Goal: Task Accomplishment & Management: Manage account settings

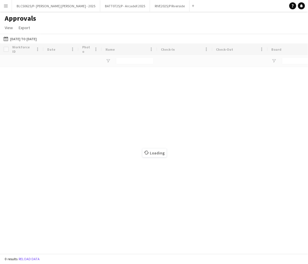
type input "******"
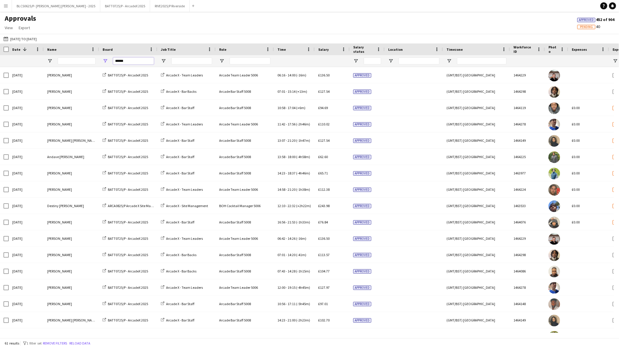
drag, startPoint x: 104, startPoint y: 57, endPoint x: 71, endPoint y: 51, distance: 33.2
click at [71, 51] on div "Date 1 Name Board" at bounding box center [476, 55] width 953 height 24
click at [6, 5] on app-icon "Menu" at bounding box center [5, 5] width 5 height 5
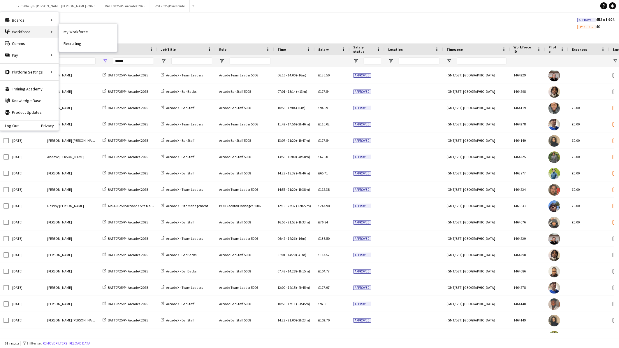
click at [24, 31] on div "Workforce Workforce" at bounding box center [29, 32] width 58 height 12
click at [71, 31] on link "My Workforce" at bounding box center [88, 32] width 58 height 12
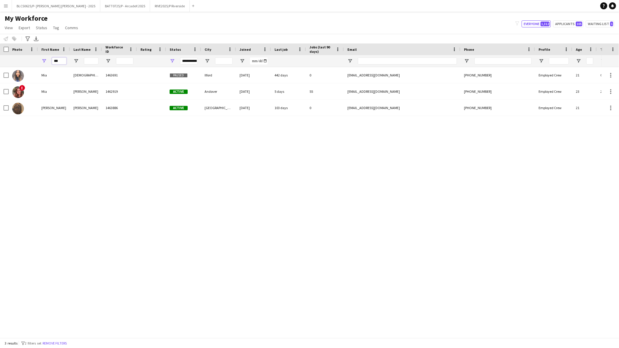
click at [59, 64] on input "***" at bounding box center [59, 60] width 15 height 7
click at [59, 62] on input "***" at bounding box center [59, 60] width 15 height 7
drag, startPoint x: 58, startPoint y: 62, endPoint x: 35, endPoint y: 56, distance: 23.2
click at [35, 56] on div "***" at bounding box center [316, 61] width 632 height 12
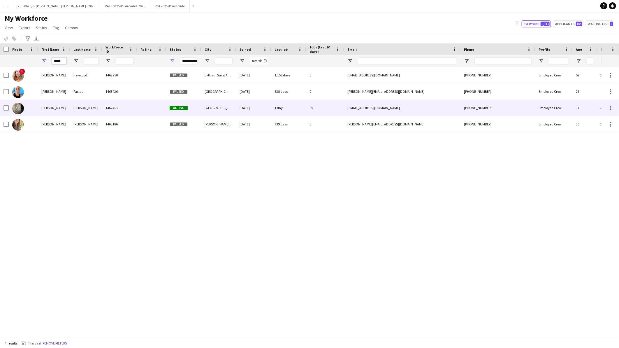
type input "*****"
click at [77, 112] on div "[PERSON_NAME]" at bounding box center [86, 108] width 32 height 16
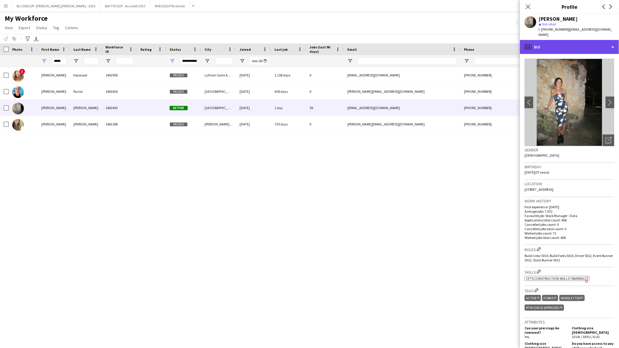
click at [572, 42] on div "profile Bio" at bounding box center [569, 47] width 99 height 14
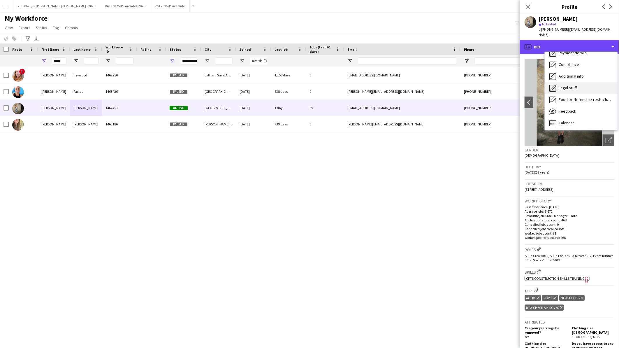
scroll to position [78, 0]
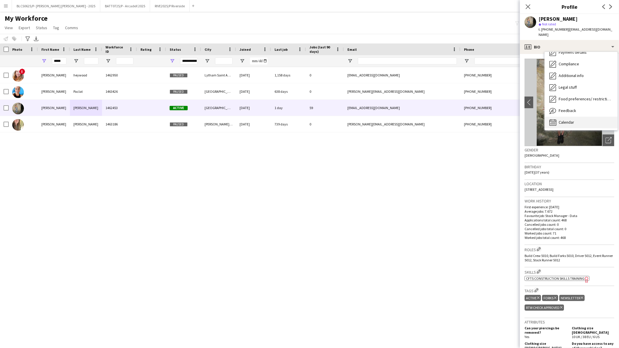
click at [575, 121] on div "Calendar Calendar" at bounding box center [581, 123] width 73 height 12
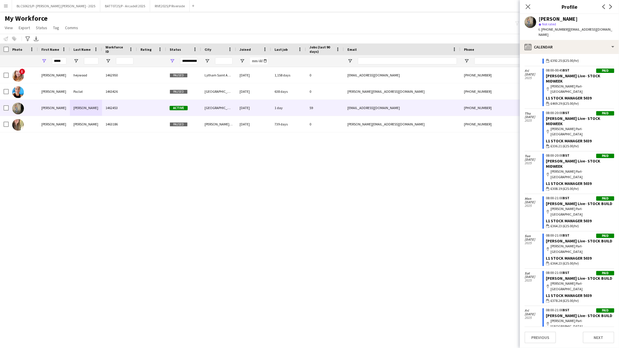
scroll to position [2442, 0]
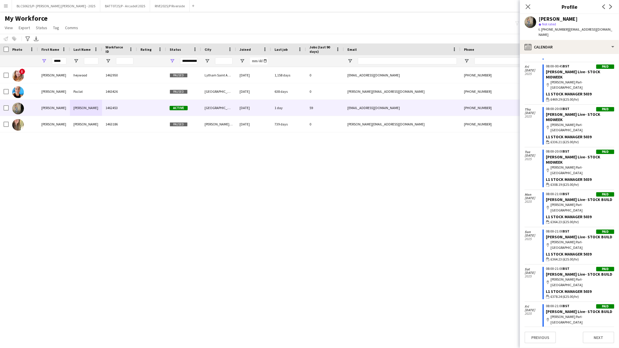
click at [213, 174] on div "! caroline heywood 1462950 Paused Lytham Saint Annes 16-08-2021 1,158 days 0 sh…" at bounding box center [301, 200] width 602 height 266
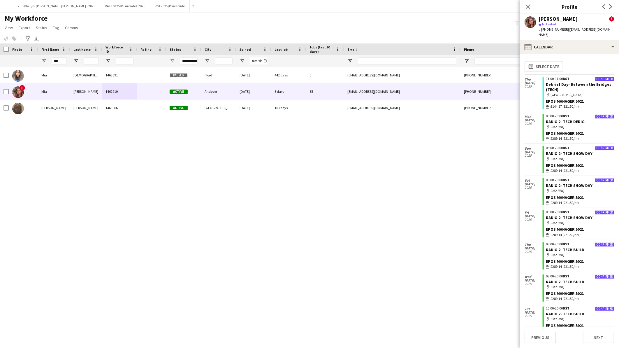
scroll to position [558, 0]
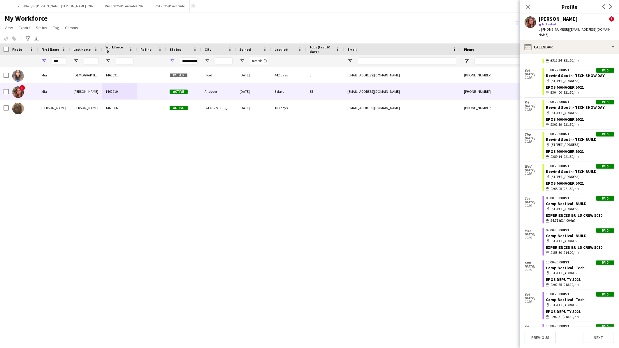
click at [192, 5] on app-icon "Add" at bounding box center [193, 6] width 2 height 2
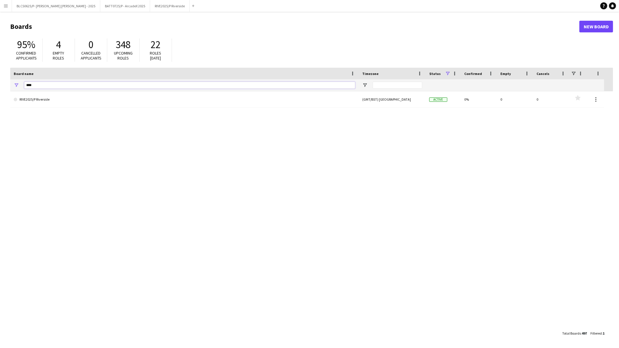
drag, startPoint x: 40, startPoint y: 81, endPoint x: 16, endPoint y: 72, distance: 25.6
click at [16, 72] on div "Board name Timezone Status Confirmed" at bounding box center [307, 80] width 594 height 24
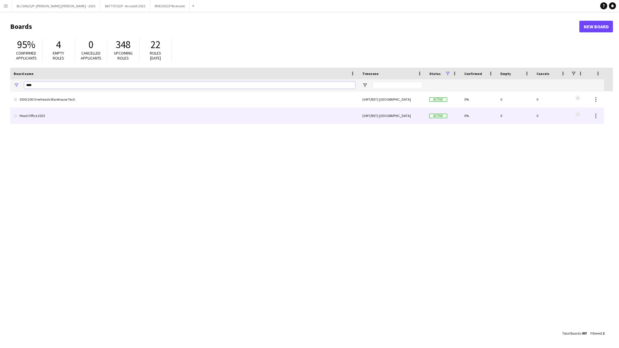
type input "****"
click at [85, 120] on link "Head Office 2025" at bounding box center [185, 116] width 342 height 16
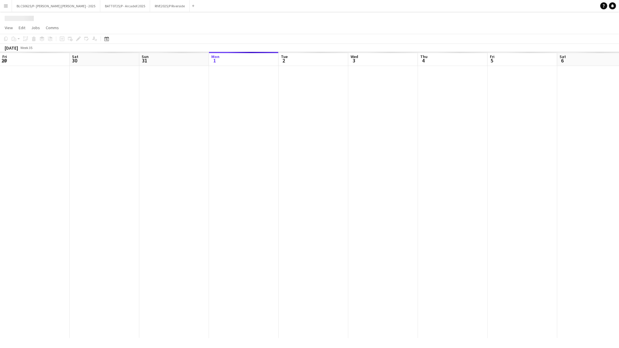
scroll to position [0, 139]
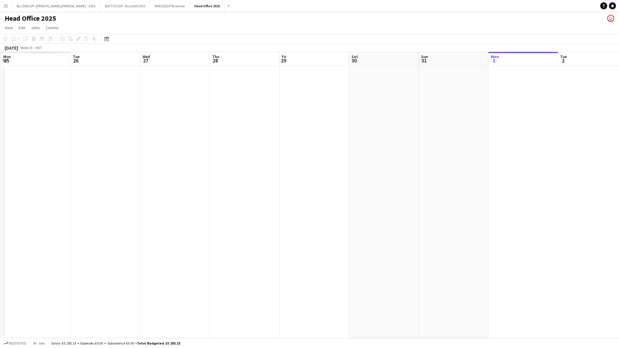
drag, startPoint x: 166, startPoint y: 159, endPoint x: 489, endPoint y: 164, distance: 323.7
click at [497, 161] on app-calendar-viewport "Sat 23 Sun 24 Mon 25 Tue 26 Wed 27 Thu 28 Fri 29 Sat 30 Sun 31 Mon 1 Tue 2 Wed …" at bounding box center [309, 195] width 619 height 286
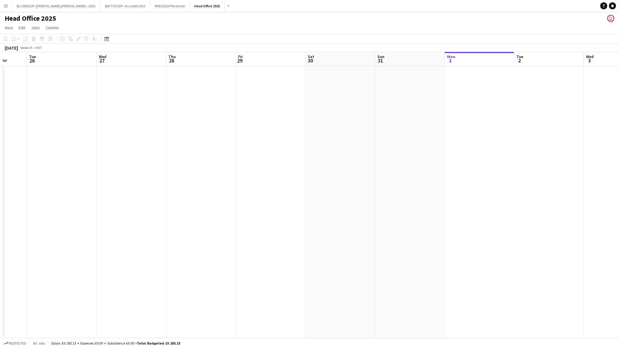
drag, startPoint x: 104, startPoint y: 223, endPoint x: 424, endPoint y: 208, distance: 320.5
click at [427, 208] on app-calendar-viewport "Sat 23 Sun 24 Mon 25 Tue 26 Wed 27 Thu 28 Fri 29 Sat 30 Sun 31 Mon 1 Tue 2 Wed …" at bounding box center [309, 195] width 619 height 286
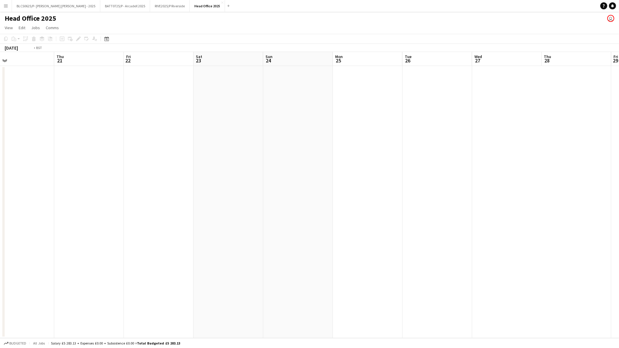
drag, startPoint x: 74, startPoint y: 258, endPoint x: 325, endPoint y: 253, distance: 251.4
click at [326, 253] on app-calendar-viewport "Mon 18 Tue 19 Wed 20 Thu 21 Fri 22 Sat 23 Sun 24 Mon 25 Tue 26 Wed 27 Thu 28 Fr…" at bounding box center [309, 195] width 619 height 286
drag, startPoint x: 85, startPoint y: 273, endPoint x: 373, endPoint y: 261, distance: 287.8
click at [374, 261] on app-calendar-viewport "Sun 10 Mon 11 Tue 12 Wed 13 Thu 14 Fri 15 Sat 16 Sun 17 Mon 18 Tue 19 Wed 20 Th…" at bounding box center [309, 195] width 619 height 286
drag, startPoint x: 88, startPoint y: 296, endPoint x: 374, endPoint y: 270, distance: 286.9
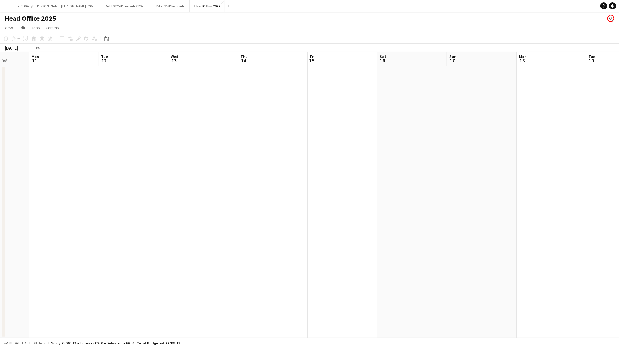
click at [383, 270] on app-calendar-viewport "Sat 9 Sun 10 Mon 11 Tue 12 Wed 13 Thu 14 Fri 15 Sat 16 Sun 17 Mon 18 Tue 19 Wed…" at bounding box center [309, 195] width 619 height 286
click at [373, 263] on app-calendar-viewport "Tue 5 1/1 1 Job Wed 6 1/1 1 Job Thu 7 1/1 1 Job Fri 8 Sat 9 Sun 10 Mon 11 Tue 1…" at bounding box center [309, 195] width 619 height 286
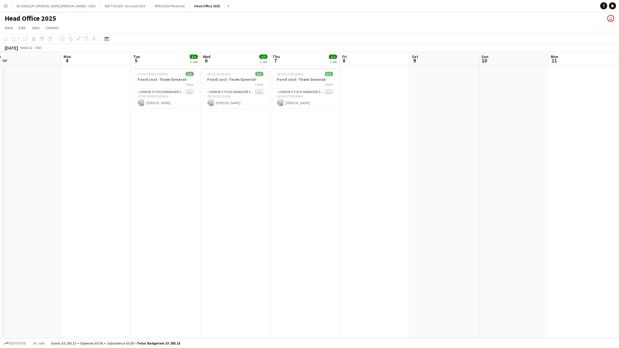
scroll to position [0, 185]
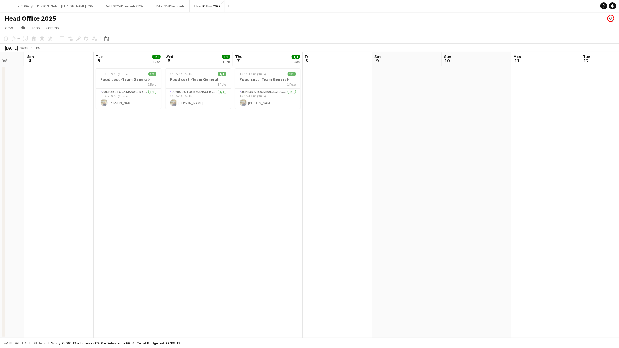
drag, startPoint x: 175, startPoint y: 267, endPoint x: 397, endPoint y: 246, distance: 222.3
click at [399, 246] on app-calendar-viewport "Fri 1 Sat 2 Sun 3 Mon 4 Tue 5 1/1 1 Job Wed 6 1/1 1 Job Thu 7 1/1 1 Job Fri 8 S…" at bounding box center [309, 195] width 619 height 286
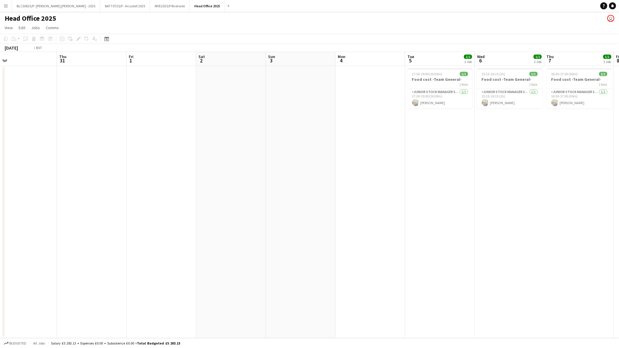
drag, startPoint x: 52, startPoint y: 249, endPoint x: 299, endPoint y: 240, distance: 247.4
click at [299, 240] on app-calendar-viewport "Mon 28 Tue 29 1/1 1 Job Wed 30 Thu 31 Fri 1 Sat 2 Sun 3 Mon 4 Tue 5 1/1 1 Job W…" at bounding box center [309, 195] width 619 height 286
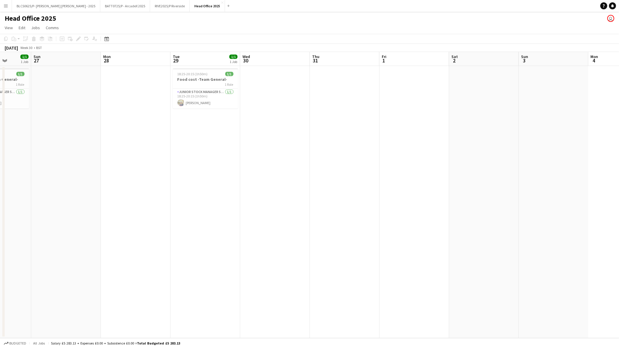
drag, startPoint x: 97, startPoint y: 259, endPoint x: 472, endPoint y: 238, distance: 375.8
click at [489, 236] on app-calendar-viewport "Fri 25 1/1 1 Job Sat 26 1/1 1 Job Sun 27 Mon 28 Tue 29 1/1 1 Job Wed 30 Thu 31 …" at bounding box center [309, 195] width 619 height 286
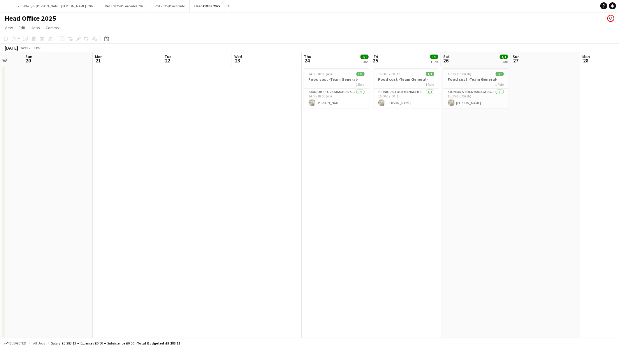
drag, startPoint x: 320, startPoint y: 253, endPoint x: 221, endPoint y: 270, distance: 100.3
click at [458, 246] on app-calendar-viewport "Thu 17 Fri 18 Sat 19 Sun 20 Mon 21 Tue 22 Wed 23 Thu 24 1/1 1 Job Fri 25 1/1 1 …" at bounding box center [309, 195] width 619 height 286
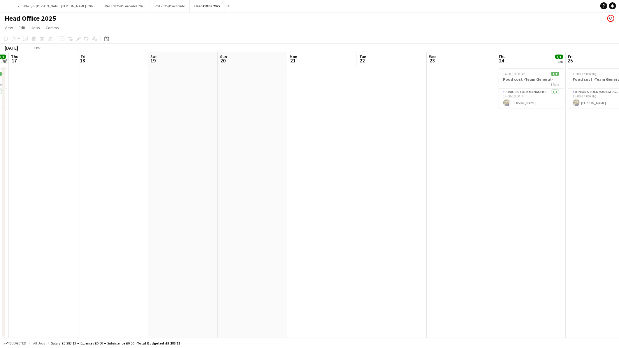
drag, startPoint x: 159, startPoint y: 260, endPoint x: 380, endPoint y: 246, distance: 222.3
click at [380, 246] on app-calendar-viewport "Mon 14 1/1 1 Job Tue 15 1/1 1 Job Wed 16 1/1 1 Job Thu 17 Fri 18 Sat 19 Sun 20 …" at bounding box center [309, 195] width 619 height 286
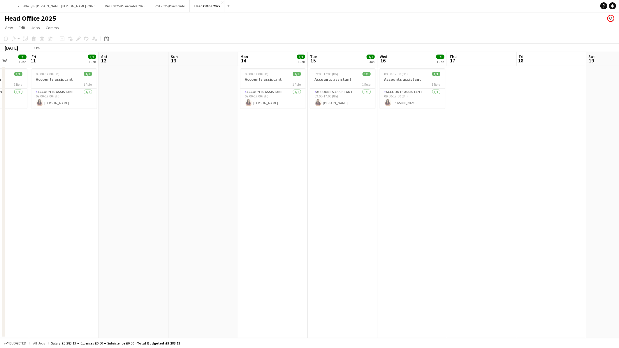
drag, startPoint x: 214, startPoint y: 260, endPoint x: 450, endPoint y: 241, distance: 236.6
click at [528, 237] on app-calendar-viewport "Tue 8 Wed 9 Thu 10 1/1 1 Job Fri 11 1/1 1 Job Sat 12 Sun 13 Mon 14 1/1 1 Job Tu…" at bounding box center [309, 195] width 619 height 286
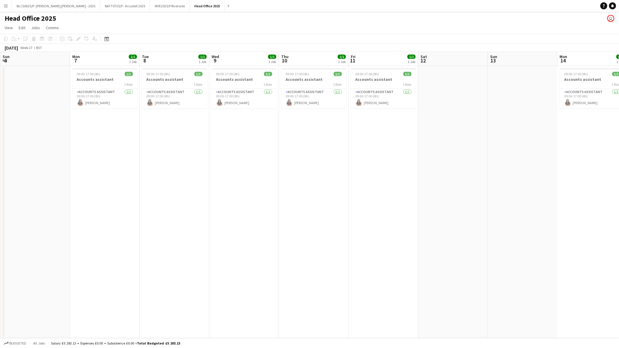
drag, startPoint x: 179, startPoint y: 238, endPoint x: 240, endPoint y: 235, distance: 61.0
click at [513, 210] on app-calendar-viewport "Fri 4 1/1 1 Job Sat 5 Sun 6 Mon 7 1/1 1 Job Tue 8 1/1 1 Job Wed 9 1/1 1 Job Thu…" at bounding box center [309, 195] width 619 height 286
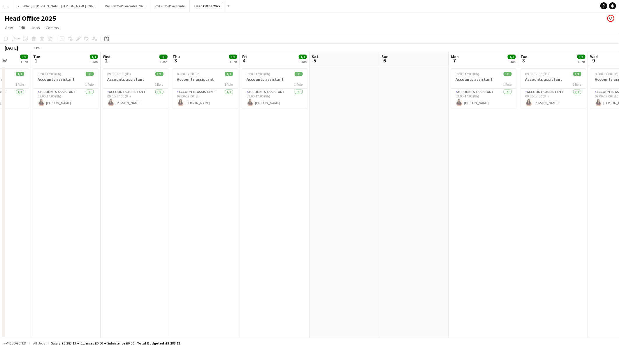
drag, startPoint x: 339, startPoint y: 218, endPoint x: 506, endPoint y: 215, distance: 167.7
click at [506, 215] on app-calendar-viewport "Sat 28 Sun 29 Mon 30 1/1 1 Job Tue 1 1/1 1 Job Wed 2 1/1 1 Job Thu 3 1/1 1 Job …" at bounding box center [309, 195] width 619 height 286
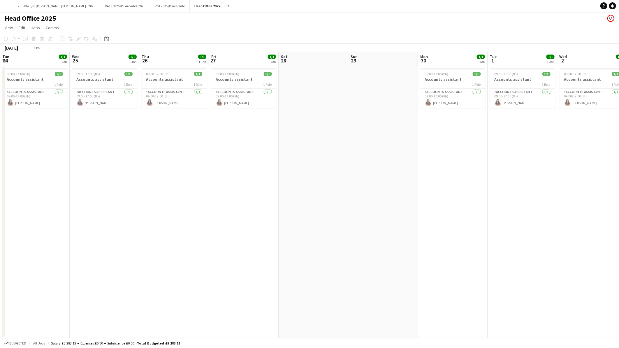
drag, startPoint x: 243, startPoint y: 216, endPoint x: 444, endPoint y: 203, distance: 201.3
click at [485, 199] on app-calendar-viewport "Sun 22 Mon 23 1/1 1 Job Tue 24 1/1 1 Job Wed 25 1/1 1 Job Thu 26 1/1 1 Job Fri …" at bounding box center [309, 195] width 619 height 286
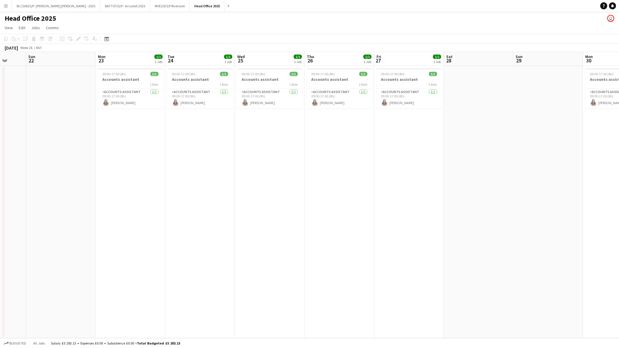
drag, startPoint x: 227, startPoint y: 216, endPoint x: 460, endPoint y: 196, distance: 233.5
click at [486, 192] on app-calendar-viewport "Thu 19 1/1 1 Job Fri 20 1/1 1 Job Sat 21 Sun 22 Mon 23 1/1 1 Job Tue 24 1/1 1 J…" at bounding box center [309, 195] width 619 height 286
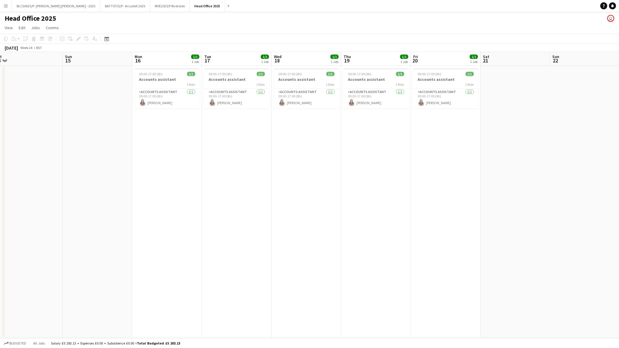
drag, startPoint x: 129, startPoint y: 220, endPoint x: 374, endPoint y: 197, distance: 245.7
click at [374, 197] on app-calendar-viewport "Thu 12 1/1 1 Job Fri 13 1/1 1 Job Sat 14 Sun 15 Mon 16 1/1 1 Job Tue 17 1/1 1 J…" at bounding box center [309, 195] width 619 height 286
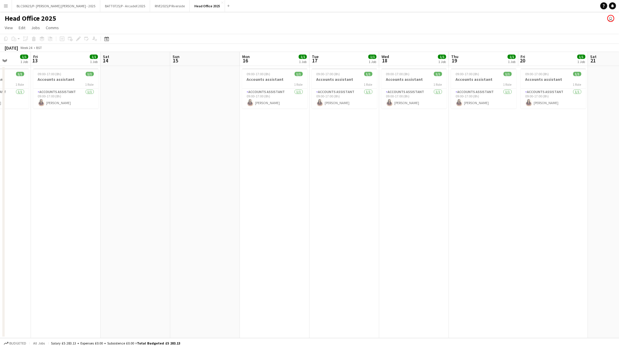
drag, startPoint x: 126, startPoint y: 213, endPoint x: 400, endPoint y: 171, distance: 277.2
click at [400, 171] on app-calendar-viewport "Tue 10 1/1 1 Job Wed 11 Thu 12 1/1 1 Job Fri 13 1/1 1 Job Sat 14 Sun 15 Mon 16 …" at bounding box center [309, 195] width 619 height 286
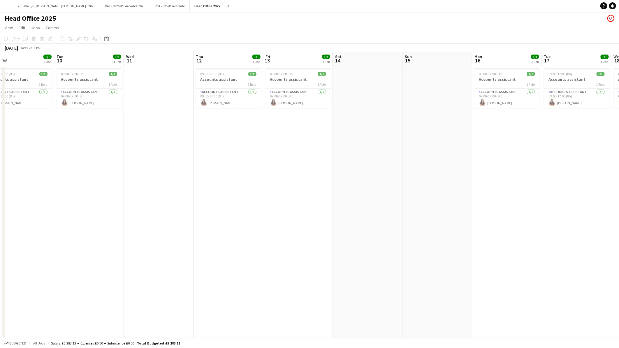
drag, startPoint x: 154, startPoint y: 186, endPoint x: 400, endPoint y: 159, distance: 247.9
click at [401, 159] on app-calendar-viewport "Sat 7 Sun 8 Mon 9 1/1 1 Job Tue 10 1/1 1 Job Wed 11 Thu 12 1/1 1 Job Fri 13 1/1…" at bounding box center [309, 195] width 619 height 286
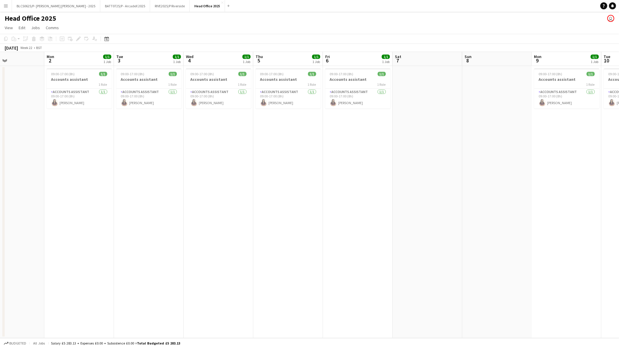
drag, startPoint x: 97, startPoint y: 194, endPoint x: 369, endPoint y: 168, distance: 273.6
click at [371, 167] on app-calendar-viewport "Fri 30 Sat 31 Sun 1 Mon 2 1/1 1 Job Tue 3 1/1 1 Job Wed 4 1/1 1 Job Thu 5 1/1 1…" at bounding box center [309, 195] width 619 height 286
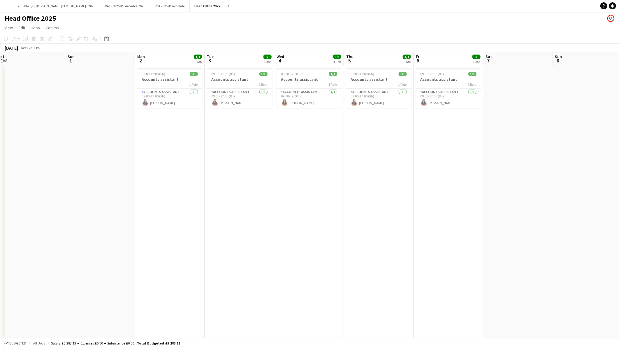
drag, startPoint x: 118, startPoint y: 180, endPoint x: 275, endPoint y: 164, distance: 157.6
click at [302, 160] on app-calendar-viewport "Thu 29 Fri 30 1/1 1 Job Sat 31 Sun 1 Mon 2 1/1 1 Job Tue 3 1/1 1 Job Wed 4 1/1 …" at bounding box center [309, 195] width 619 height 286
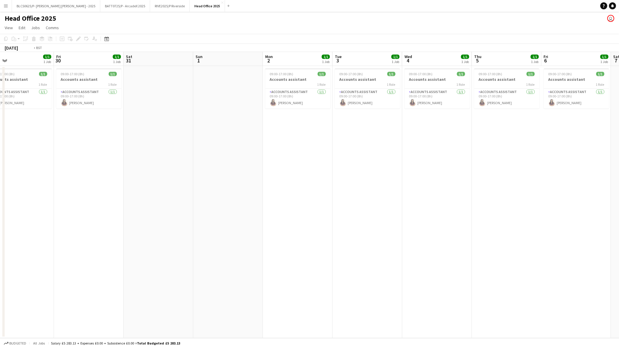
drag, startPoint x: 14, startPoint y: 187, endPoint x: 307, endPoint y: 163, distance: 293.9
click at [337, 156] on app-calendar-viewport "Tue 27 1/1 1 Job Wed 28 1/1 1 Job Thu 29 1/1 1 Job Fri 30 1/1 1 Job Sat 31 Sun …" at bounding box center [309, 195] width 619 height 286
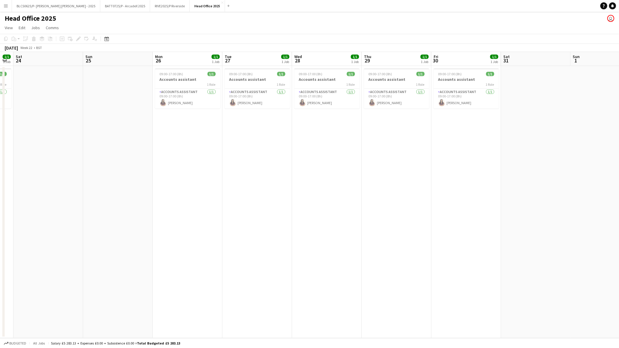
drag, startPoint x: 138, startPoint y: 177, endPoint x: 307, endPoint y: 162, distance: 170.1
click at [307, 162] on app-calendar-viewport "Thu 22 1/1 1 Job Fri 23 1/1 1 Job Sat 24 Sun 25 Mon 26 1/1 1 Job Tue 27 1/1 1 J…" at bounding box center [309, 195] width 619 height 286
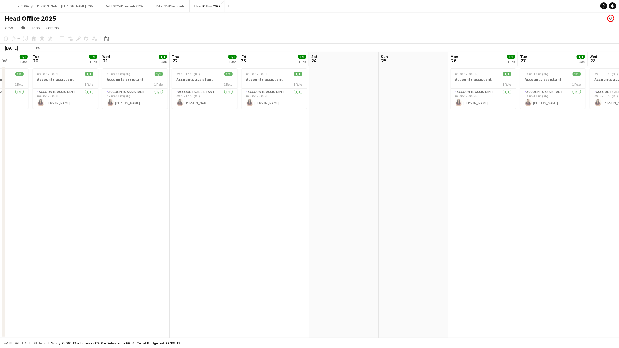
drag, startPoint x: 185, startPoint y: 180, endPoint x: 372, endPoint y: 157, distance: 188.3
click at [386, 156] on app-calendar-viewport "Sun 18 Mon 19 1/1 1 Job Tue 20 1/1 1 Job Wed 21 1/1 1 Job Thu 22 1/1 1 Job Fri …" at bounding box center [309, 195] width 619 height 286
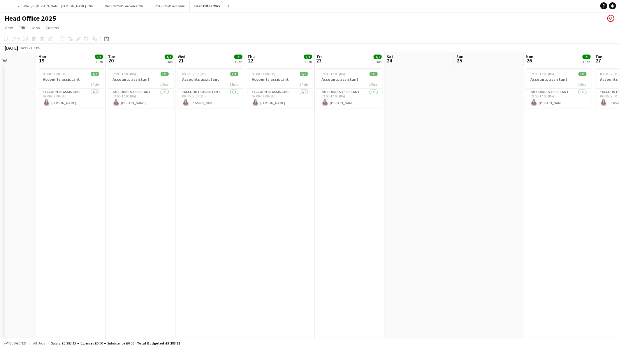
drag, startPoint x: 98, startPoint y: 187, endPoint x: 325, endPoint y: 161, distance: 228.6
click at [337, 159] on app-calendar-viewport "Fri 16 1/1 1 Job Sat 17 Sun 18 Mon 19 1/1 1 Job Tue 20 1/1 1 Job Wed 21 1/1 1 J…" at bounding box center [309, 195] width 619 height 286
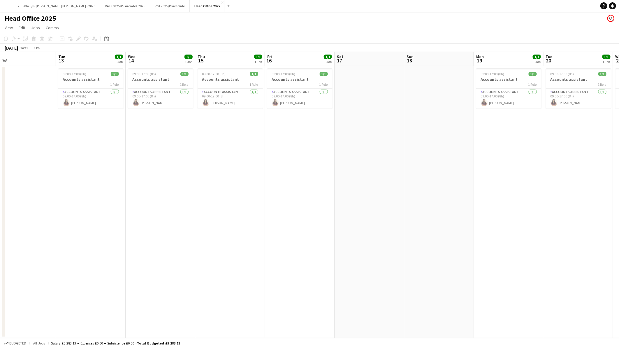
drag, startPoint x: 111, startPoint y: 196, endPoint x: 319, endPoint y: 163, distance: 210.1
click at [319, 163] on app-calendar-viewport "Sat 10 Sun 11 Mon 12 Tue 13 1/1 1 Job Wed 14 1/1 1 Job Thu 15 1/1 1 Job Fri 16 …" at bounding box center [309, 195] width 619 height 286
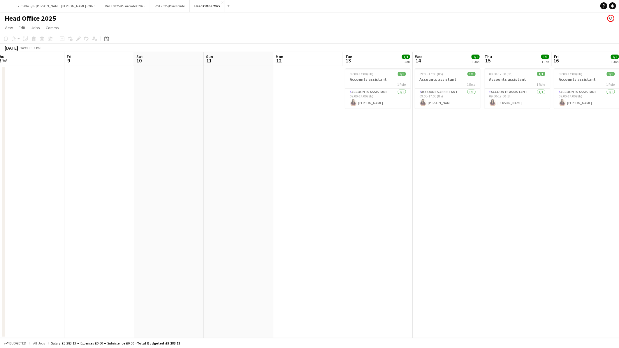
drag, startPoint x: 65, startPoint y: 187, endPoint x: 14, endPoint y: 186, distance: 50.8
click at [305, 165] on app-calendar-viewport "Tue 6 Wed 7 Thu 8 Fri 9 Sat 10 Sun 11 Mon 12 Tue 13 1/1 1 Job Wed 14 1/1 1 Job …" at bounding box center [309, 195] width 619 height 286
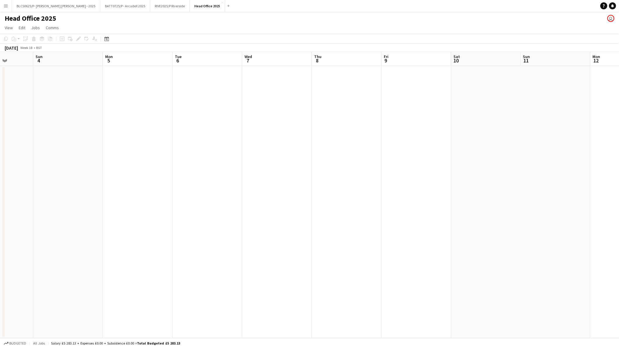
drag, startPoint x: 286, startPoint y: 168, endPoint x: 251, endPoint y: 176, distance: 35.3
click at [315, 166] on app-calendar-viewport "Thu 1 Fri 2 Sat 3 Sun 4 Mon 5 Tue 6 Wed 7 Thu 8 Fri 9 Sat 10 Sun 11 Mon 12 Tue …" at bounding box center [309, 195] width 619 height 286
drag, startPoint x: 39, startPoint y: 184, endPoint x: 376, endPoint y: 157, distance: 337.2
click at [376, 157] on app-calendar-viewport "Thu 1 Fri 2 Sat 3 Sun 4 Mon 5 Tue 6 Wed 7 Thu 8 Fri 9 Sat 10 Sun 11 Mon 12 Tue …" at bounding box center [309, 195] width 619 height 286
drag, startPoint x: 118, startPoint y: 181, endPoint x: 126, endPoint y: 179, distance: 8.1
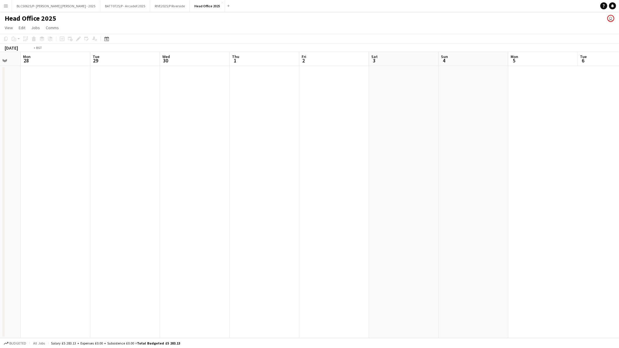
click at [345, 153] on app-calendar-viewport "Sat 26 Sun 27 Mon 28 Tue 29 Wed 30 Thu 1 Fri 2 Sat 3 Sun 4 Mon 5 Tue 6 Wed 7 Th…" at bounding box center [309, 195] width 619 height 286
drag, startPoint x: 408, startPoint y: 145, endPoint x: 413, endPoint y: 145, distance: 4.1
click at [413, 145] on app-calendar-viewport "Fri 18 Sat 19 Sun 20 Mon 21 Tue 22 Wed 23 Thu 24 Fri 25 Sat 26 Sun 27 Mon 28 Tu…" at bounding box center [309, 195] width 619 height 286
drag
click at [476, 138] on app-calendar-viewport "Fri 18 Sat 19 Sun 20 Mon 21 Tue 22 Wed 23 Thu 24 Fri 25 Sat 26 Sun 27 Mon 28 Tu…" at bounding box center [309, 195] width 619 height 286
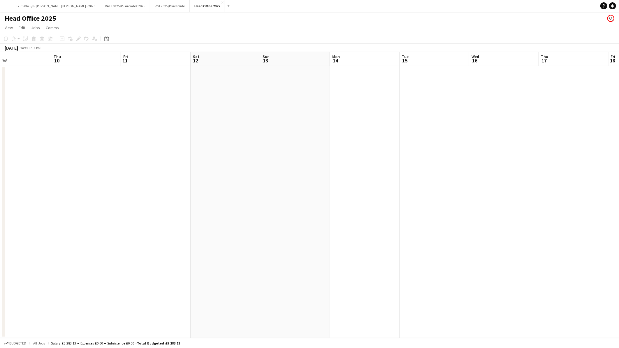
click at [522, 122] on app-calendar-viewport "Mon 7 Tue 8 Wed 9 Thu 10 Fri 11 Sat 12 Sun 13 Mon 14 Tue 15 Wed 16 Thu 17 Fri 1…" at bounding box center [309, 195] width 619 height 286
click at [451, 115] on app-calendar-viewport "Mon 7 Tue 8 Wed 9 Thu 10 Fri 11 Sat 12 Sun 13 Mon 14 Tue 15 Wed 16 Thu 17 Fri 1…" at bounding box center [309, 195] width 619 height 286
click at [346, 102] on app-calendar-viewport "Fri 4 Sat 5 Sun 6 Mon 7 Tue 8 Wed 9 Thu 10 Fri 11 Sat 12 Sun 13 Mon 14 Tue 15 W…" at bounding box center [309, 195] width 619 height 286
click at [411, 89] on app-calendar-viewport "Mon 31 Tue 1 Wed 2 Thu 3 Fri 4 Sat 5 Sun 6 Mon 7 Tue 8 Wed 9 Thu 10 Fri 11 Sat …" at bounding box center [309, 195] width 619 height 286
click at [306, 88] on app-calendar-viewport "Tue 25 Wed 26 Thu 27 Fri 28 Sat 29 Sun 30 Mon 31 Tue 1 Wed 2 Thu 3 Fri 4 Sat 5 …" at bounding box center [309, 195] width 619 height 286
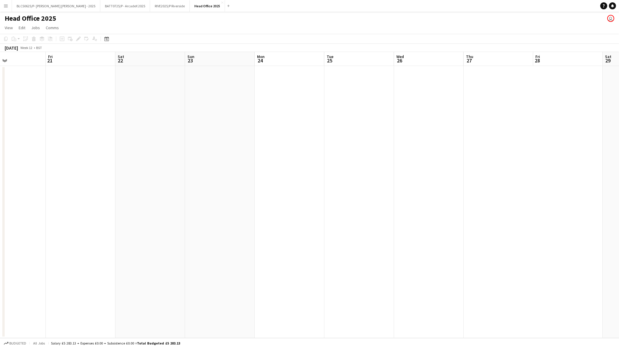
click at [356, 77] on app-calendar-viewport "Tue 18 Wed 19 Thu 20 Fri 21 Sat 22 Sun 23 Mon 24 Tue 25 Wed 26 Thu 27 Fri 28 Sa…" at bounding box center [309, 195] width 619 height 286
click at [381, 79] on app-calendar-viewport "Mon 17 Tue 18 Wed 19 Thu 20 Fri 21 Sat 22 Sun 23 Mon 24 Tue 25 Wed 26 Thu 27 Fr…" at bounding box center [309, 195] width 619 height 286
click at [353, 97] on app-calendar-viewport "Sun 9 Mon 10 Tue 11 Wed 12 Thu 13 Fri 14 Sat 15 Sun 16 Mon 17 Tue 18 Wed 19 Thu…" at bounding box center [309, 195] width 619 height 286
click at [376, 111] on app-calendar-viewport "Sat 8 Sun 9 Mon 10 Tue 11 Wed 12 Thu 13 Fri 14 Sat 15 Sun 16 Mon 17 Tue 18 Wed …" at bounding box center [309, 195] width 619 height 286
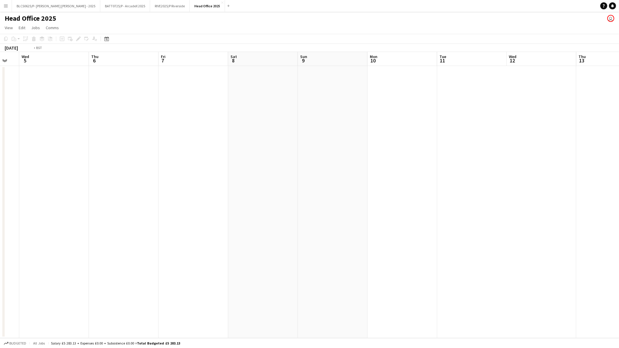
click at [435, 165] on app-calendar-viewport "Sun 2 Mon 3 Tue 4 Wed 5 Thu 6 Fri 7 Sat 8 Sun 9 Mon 10 Tue 11 Wed 12 Thu 13 Fri…" at bounding box center [309, 195] width 619 height 286
click at [424, 222] on app-calendar-viewport "Fri 28 Sat 1 Sun 2 Mon 3 Tue 4 Wed 5 Thu 6 Fri 7 Sat 8 Sun 9 Mon 10 Tue 11 Wed …" at bounding box center [309, 195] width 619 height 286
click at [437, 258] on app-calendar-viewport "Sun 23 Mon 24 Tue 25 Wed 26 Thu 27 Fri 28 Sat 1 Sun 2 Mon 3 Tue 4 Wed 5 Thu 6 F…" at bounding box center [309, 195] width 619 height 286
click at [378, 292] on app-calendar-viewport "Fri 21 Sat 22 Sun 23 Mon 24 Tue 25 Wed 26 Thu 27 Fri 28 Sat 1 Sun 2 Mon 3 Tue 4…" at bounding box center [309, 195] width 619 height 286
click at [303, 295] on app-calendar-viewport "Sat 15 Sun 16 Mon 17 Tue 18 Wed 19 Thu 20 Fri 21 Sat 22 Sun 23 Mon 24 Tue 25 We…" at bounding box center [309, 195] width 619 height 286
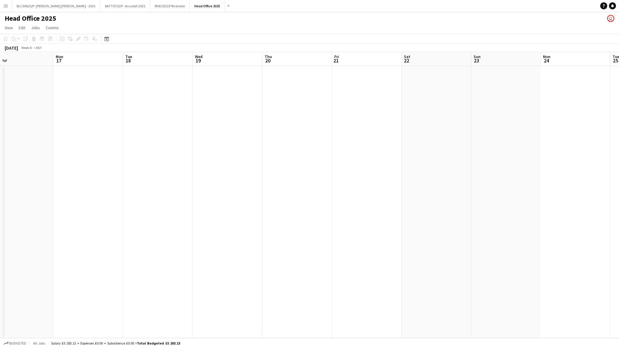
click at [420, 291] on app-calendar-viewport "Fri 14 Sat 15 Sun 16 Mon 17 Tue 18 Wed 19 Thu 20 Fri 21 Sat 22 Sun 23 Mon 24 Tu…" at bounding box center [309, 195] width 619 height 286
click at [426, 291] on app-calendar-viewport "Wed 5 Thu 6 Fri 7 Sat 8 Sun 9 Mon 10 Tue 11 Wed 12 Thu 13 Fri 14 Sat 15 Sun 16 …" at bounding box center [309, 195] width 619 height 286
click at [451, 275] on app-calendar-viewport "Tue 4 Wed 5 Thu 6 Fri 7 Sat 8 Sun 9 Mon 10 Tue 11 Wed 12 Thu 13 Fri 14 Sat 15 S…" at bounding box center [309, 195] width 619 height 286
click at [376, 262] on app-calendar-viewport "Thu 30 Fri 31 Sat 1 Sun 2 Mon 3 Tue 4 Wed 5 Thu 6 Fri 7 Sat 8 Sun 9 Mon 10 Tue …" at bounding box center [309, 195] width 619 height 286
click at [393, 243] on app-calendar-viewport "Fri 24 Sat 25 Sun 26 Mon 27 Tue 28 Wed 29 Thu 30 Fri 31 Sat 1 Sun 2 Mon 3 Tue 4…" at bounding box center [309, 195] width 619 height 286
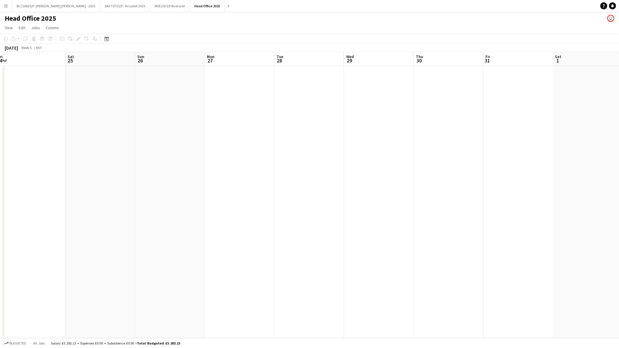
click at [429, 237] on app-calendar-viewport "Wed 22 Thu 23 Fri 24 Sat 25 Sun 26 Mon 27 Tue 28 Wed 29 Thu 30 Fri 31 Sat 1 Sun…" at bounding box center [309, 195] width 619 height 286
click at [431, 220] on app-calendar-viewport "Mon 13 Tue 14 Wed 15 Thu 16 Fri 17 Sat 18 Sun 19 Mon 20 Tue 21 Wed 22 Thu 23 Fr…" at bounding box center [309, 195] width 619 height 286
click at [427, 211] on app-calendar-viewport "Mon 13 Tue 14 Wed 15 Thu 16 Fri 17 Sat 18 Sun 19 Mon 20 Tue 21 Wed 22 Thu 23 Fr…" at bounding box center [309, 195] width 619 height 286
click at [380, 198] on app-calendar-viewport "Thu 9 Fri 10 Sat 11 Sun 12 Mon 13 Tue 14 Wed 15 Thu 16 Fri 17 Sat 18 Sun 19 Mon…" at bounding box center [309, 195] width 619 height 286
click at [301, 193] on app-calendar-viewport "Thu 2 Fri 3 Sat 4 Sun 5 Mon 6 Tue 7 Wed 8 Thu 9 Fri 10 Sat 11 Sun 12 Mon 13 Tue…" at bounding box center [309, 195] width 619 height 286
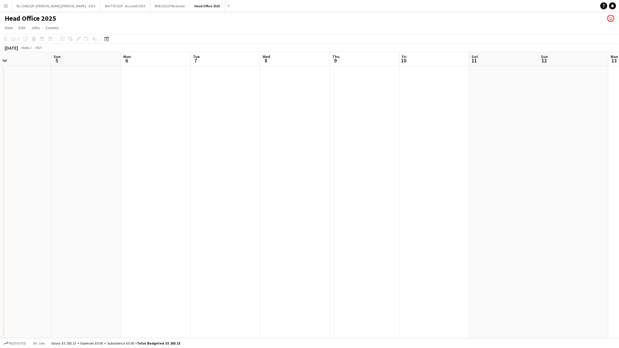
click at [306, 197] on app-calendar-viewport "Thu 2 Fri 3 Sat 4 Sun 5 Mon 6 Tue 7 Wed 8 Thu 9 Fri 10 Sat 11 Sun 12 Mon 13 Tue…" at bounding box center [309, 195] width 619 height 286
click at [384, 182] on app-calendar-viewport "Sun 29 Mon 30 Tue 31 Wed 1 Thu 2 Fri 3 Sat 4 Sun 5 Mon 6 Tue 7 Wed 8 Thu 9 Fri …" at bounding box center [309, 195] width 619 height 286
click at [309, 195] on div "Tue 24 Wed 25 Thu 26 Fri 27 Sat 28 Sun 29 Mon 30 Tue 31 Wed 1 Thu 2 Fri 3 Sat 4…" at bounding box center [309, 195] width 619 height 286
click at [394, 194] on app-calendar-viewport "Tue 24 Wed 25 Thu 26 Fri 27 Sat 28 Sun 29 Mon 30 Tue 31 Wed 1 Thu 2 Fri 3 Sat 4…" at bounding box center [309, 195] width 619 height 286
click at [361, 207] on app-calendar-viewport "Mon 16 Tue 17 Wed 18 Thu 19 Fri 20 Sat 21 Sun 22 Mon 23 Tue 24 Wed 25 Thu 26 Fr…" at bounding box center [309, 195] width 619 height 286
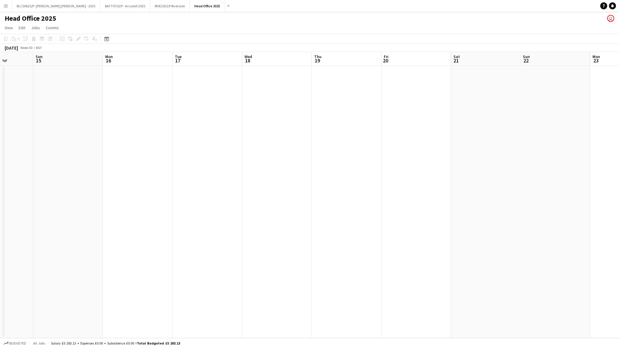
click at [363, 205] on app-calendar-viewport "Thu 12 Fri 13 Sat 14 Sun 15 Mon 16 Tue 17 Wed 18 Thu 19 Fri 20 Sat 21 Sun 22 Mo…" at bounding box center [309, 195] width 619 height 286
click at [1, 5] on button "Menu" at bounding box center [6, 6] width 12 height 12
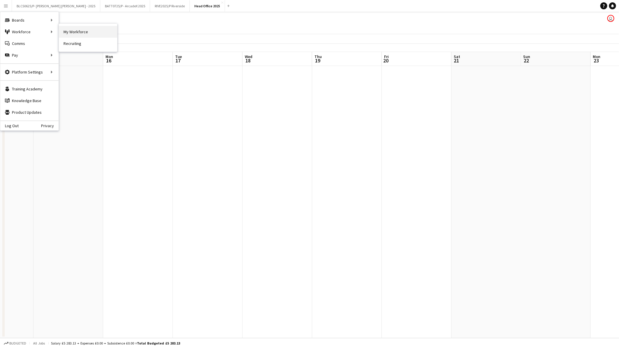
click at [63, 28] on link "My Workforce" at bounding box center [88, 32] width 58 height 12
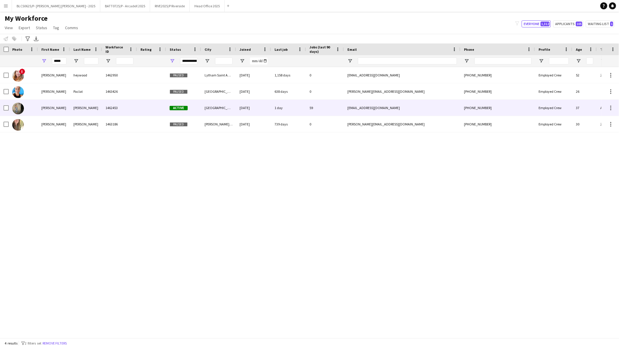
click at [86, 110] on div "Waterworth" at bounding box center [86, 108] width 32 height 16
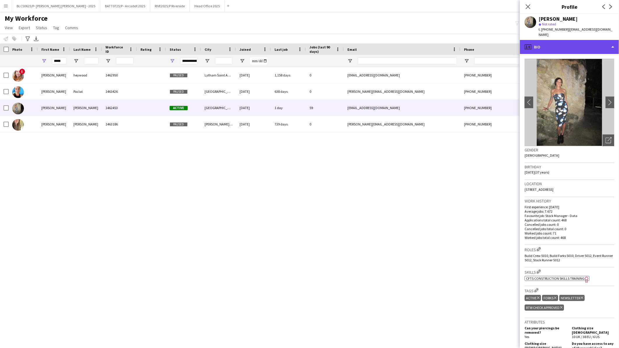
click at [583, 43] on div "profile Bio" at bounding box center [569, 47] width 99 height 14
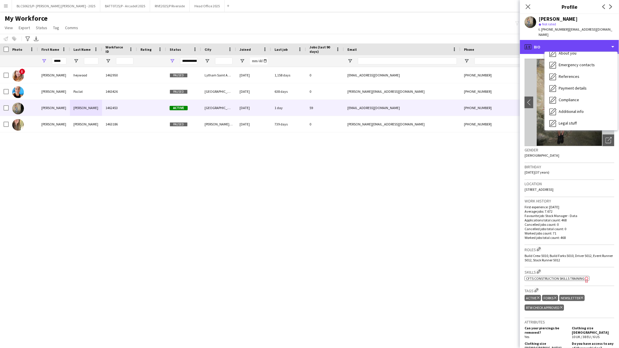
scroll to position [78, 0]
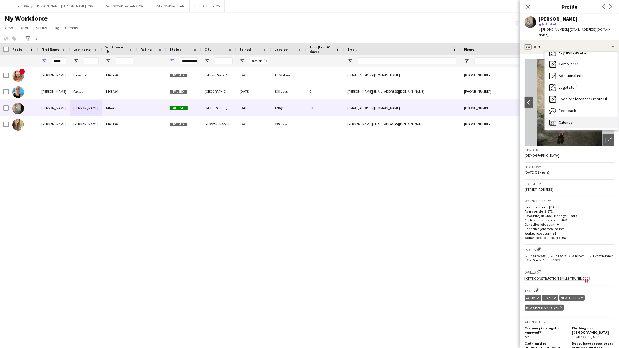
click at [593, 119] on div "Calendar Calendar" at bounding box center [581, 123] width 73 height 12
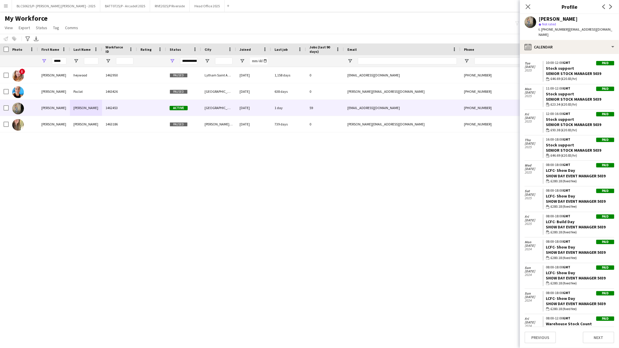
scroll to position [4160, 0]
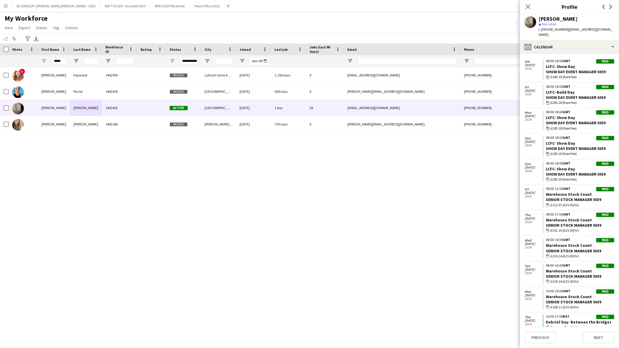
click at [226, 5] on button "Add" at bounding box center [228, 5] width 5 height 5
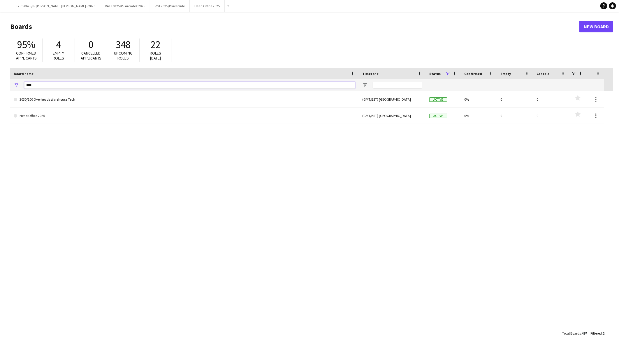
drag, startPoint x: 38, startPoint y: 88, endPoint x: 12, endPoint y: 84, distance: 26.9
click at [12, 84] on div "****" at bounding box center [184, 85] width 349 height 12
type input "********"
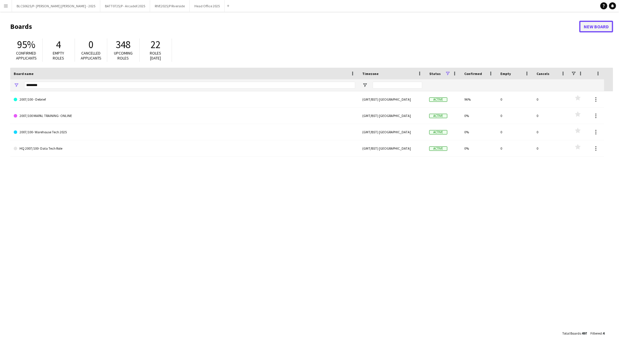
click at [590, 26] on link "New Board" at bounding box center [597, 27] width 34 height 12
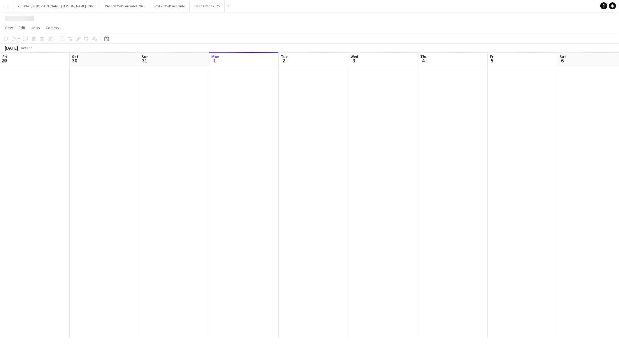
scroll to position [0, 139]
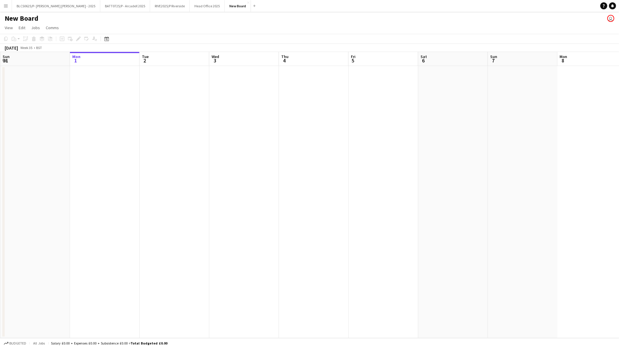
click at [34, 16] on h1 "New Board" at bounding box center [22, 18] width 34 height 9
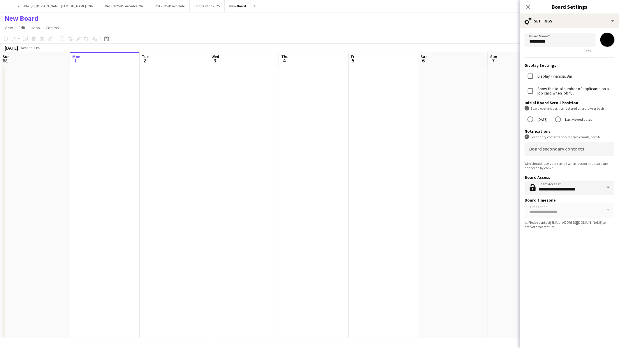
drag, startPoint x: 40, startPoint y: 16, endPoint x: 2, endPoint y: 18, distance: 38.0
click at [2, 18] on div "New Board user" at bounding box center [309, 17] width 619 height 11
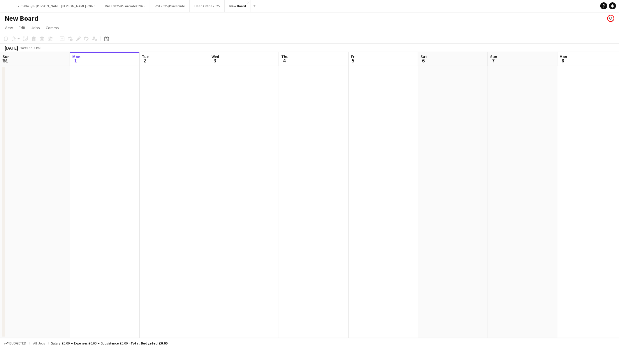
copy h1 "New Board"
click at [31, 17] on h1 "New Board" at bounding box center [22, 18] width 34 height 9
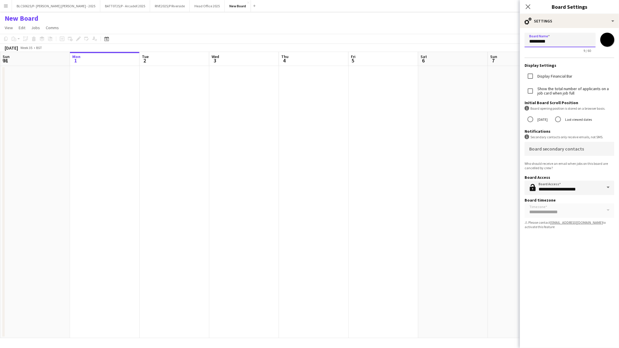
drag, startPoint x: 533, startPoint y: 41, endPoint x: 497, endPoint y: 41, distance: 36.2
click at [497, 41] on body "Menu Boards Boards Boards All jobs Status Workforce Workforce My Workforce Recr…" at bounding box center [309, 174] width 619 height 348
type input "**********"
click at [453, 28] on app-page-menu "View Day view expanded Day view collapsed Month view Date picker Jump to today …" at bounding box center [309, 28] width 619 height 11
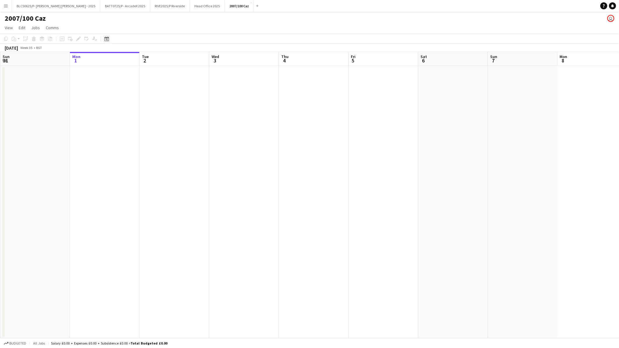
click at [107, 38] on icon "Date picker" at bounding box center [106, 38] width 5 height 5
click at [145, 57] on span "Previous month" at bounding box center [142, 59] width 12 height 12
click at [144, 57] on span "Previous month" at bounding box center [142, 59] width 12 height 12
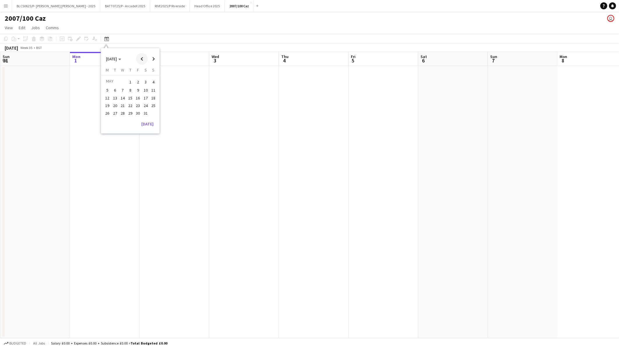
click at [144, 57] on span "Previous month" at bounding box center [142, 59] width 12 height 12
click at [108, 123] on span "31" at bounding box center [107, 121] width 7 height 7
click at [238, 148] on app-date-cell at bounding box center [253, 202] width 70 height 272
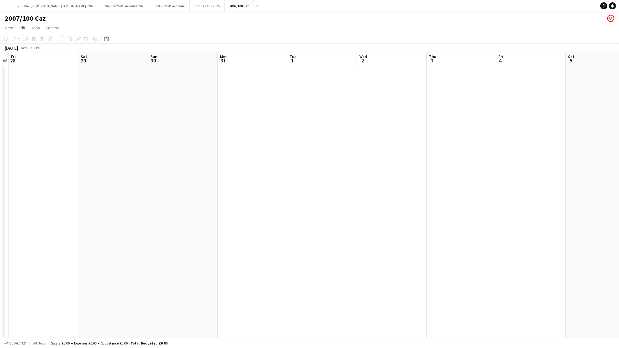
scroll to position [0, 201]
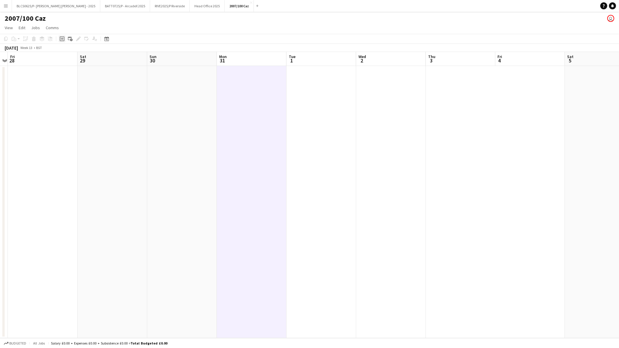
click at [60, 39] on icon "Add job" at bounding box center [62, 38] width 5 height 5
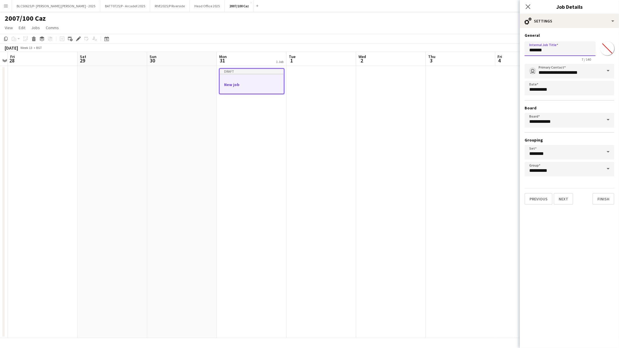
drag, startPoint x: 548, startPoint y: 51, endPoint x: 525, endPoint y: 50, distance: 23.4
click at [525, 50] on input "*******" at bounding box center [560, 48] width 71 height 15
click at [548, 55] on input "*******" at bounding box center [560, 48] width 71 height 15
drag, startPoint x: 548, startPoint y: 54, endPoint x: 520, endPoint y: 52, distance: 27.5
click at [520, 53] on form "**********" at bounding box center [569, 119] width 99 height 172
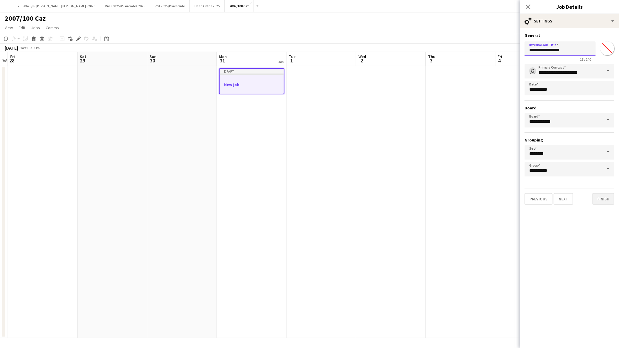
type input "**********"
click at [599, 197] on button "Finish" at bounding box center [604, 199] width 22 height 12
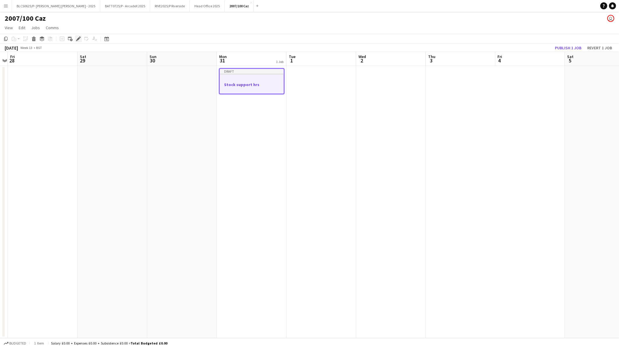
click at [75, 39] on div "Edit" at bounding box center [78, 38] width 7 height 7
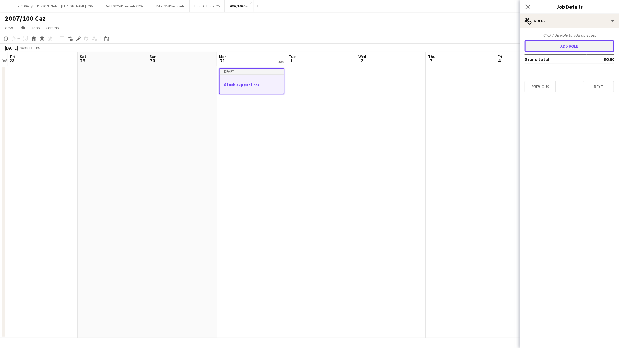
click at [567, 41] on button "Add role" at bounding box center [570, 46] width 90 height 12
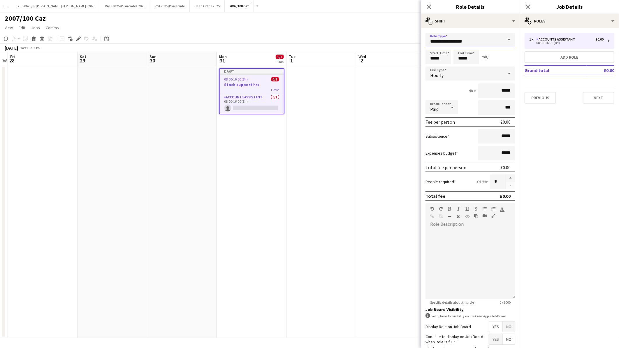
drag, startPoint x: 436, startPoint y: 39, endPoint x: 383, endPoint y: 39, distance: 52.2
click at [383, 39] on body "Menu Boards Boards Boards All jobs Status Workforce Workforce My Workforce Recr…" at bounding box center [309, 174] width 619 height 348
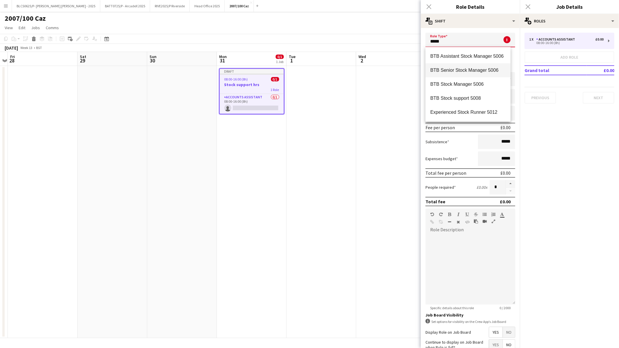
click at [451, 70] on span "BTB Senior Stock Manager 5006" at bounding box center [468, 70] width 76 height 6
type input "**********"
type input "******"
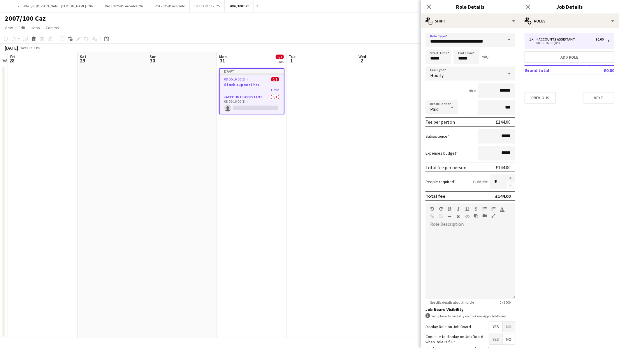
click at [488, 40] on input "**********" at bounding box center [471, 40] width 90 height 15
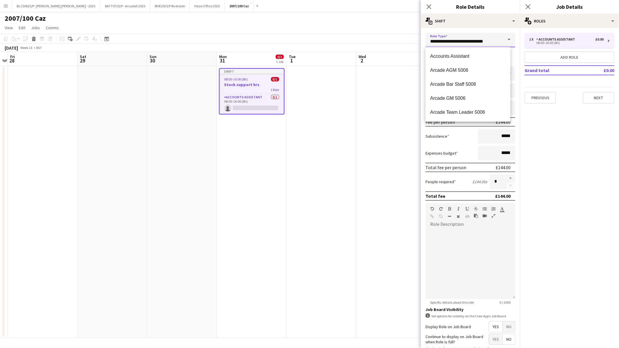
drag, startPoint x: 413, startPoint y: 35, endPoint x: 353, endPoint y: 28, distance: 60.2
click at [353, 28] on body "Menu Boards Boards Boards All jobs Status Workforce Workforce My Workforce Recr…" at bounding box center [309, 174] width 619 height 348
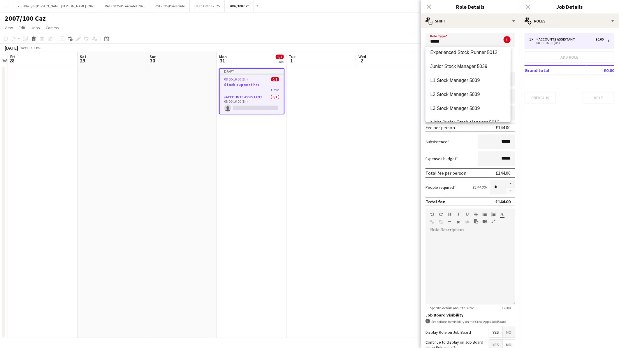
scroll to position [65, 0]
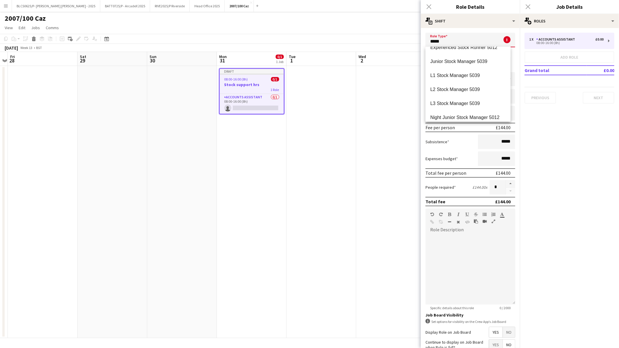
click at [458, 73] on span "L1 Stock Manager 5039" at bounding box center [468, 76] width 76 height 6
type input "**********"
type input "******"
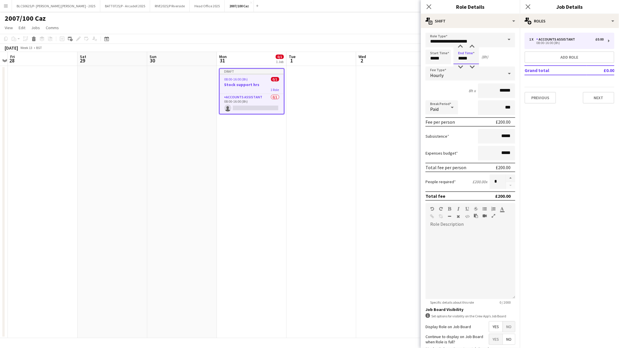
click at [469, 60] on input "*****" at bounding box center [467, 57] width 26 height 15
click at [473, 46] on div at bounding box center [473, 47] width 12 height 6
click at [474, 66] on div at bounding box center [473, 67] width 12 height 6
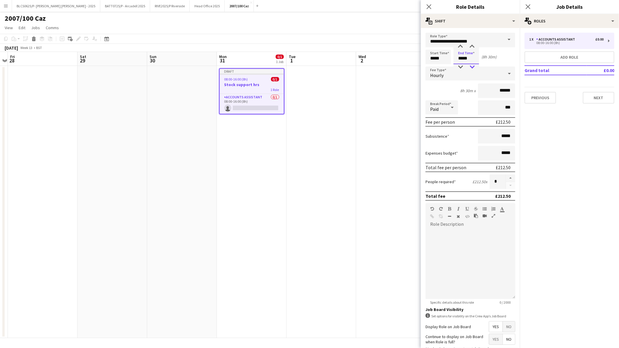
click at [474, 66] on div at bounding box center [473, 67] width 12 height 6
click at [462, 46] on div at bounding box center [461, 47] width 12 height 6
type input "*****"
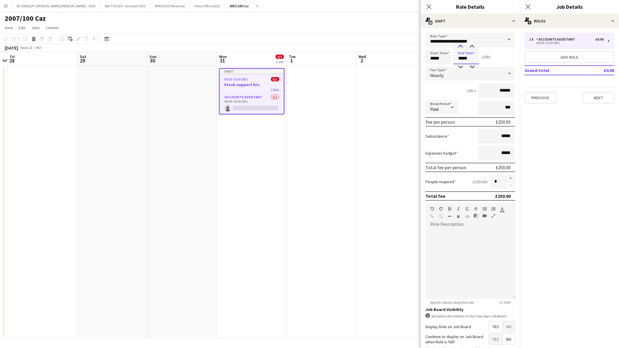
click at [462, 46] on div at bounding box center [461, 47] width 12 height 6
click at [258, 110] on app-card-role "Accounts Assistant 0/1 08:00-16:00 (8h) single-neutral-actions" at bounding box center [252, 104] width 64 height 20
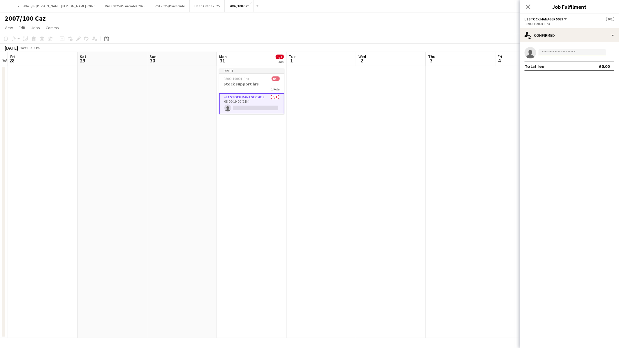
click at [567, 54] on input at bounding box center [573, 52] width 68 height 7
type input "***"
click at [562, 67] on span "[EMAIL_ADDRESS][DOMAIN_NAME]" at bounding box center [572, 66] width 58 height 5
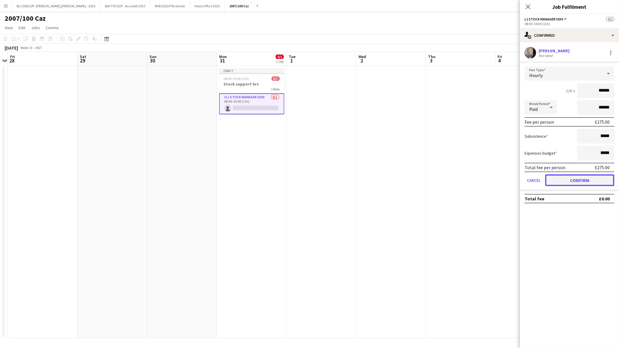
click at [591, 179] on button "Confirm" at bounding box center [580, 180] width 69 height 12
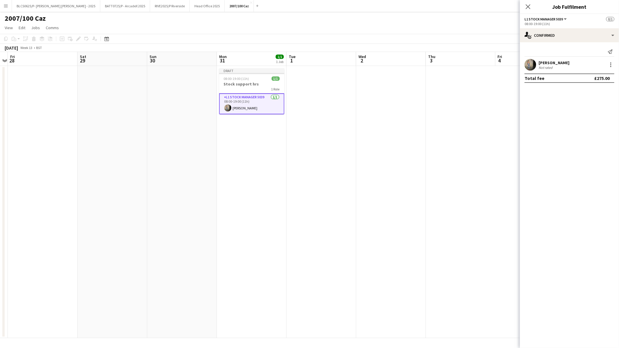
click at [278, 144] on app-date-cell "Draft 08:00-19:00 (11h) 1/1 Stock support hrs 1 Role L1 Stock Manager 5039 1/1 …" at bounding box center [252, 202] width 70 height 272
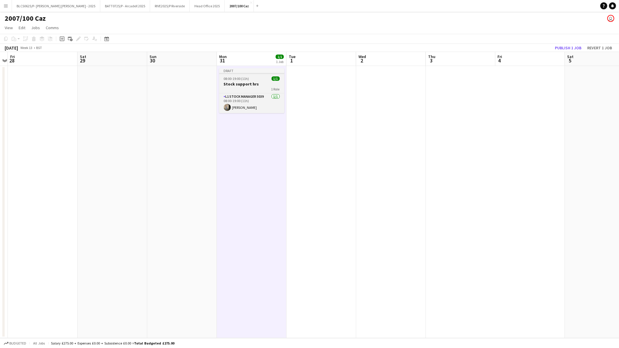
click at [264, 83] on h3 "Stock support hrs" at bounding box center [251, 83] width 65 height 5
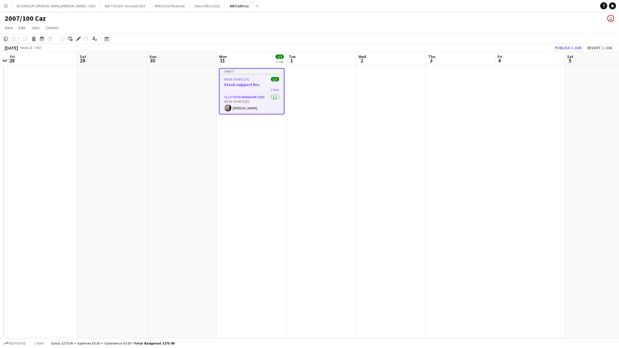
click at [5, 40] on icon "Copy" at bounding box center [5, 38] width 5 height 5
click at [107, 41] on icon at bounding box center [106, 38] width 4 height 5
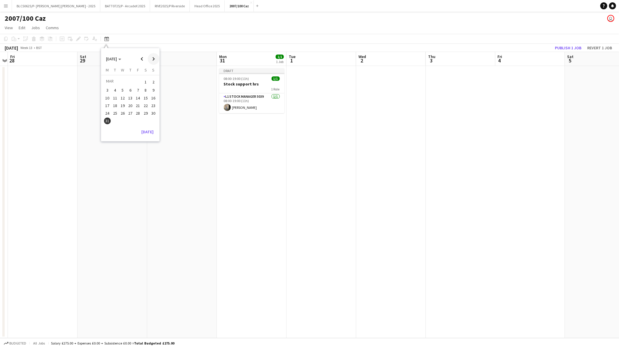
click at [157, 59] on span "Next month" at bounding box center [154, 59] width 12 height 12
click at [124, 118] on span "30" at bounding box center [122, 119] width 7 height 7
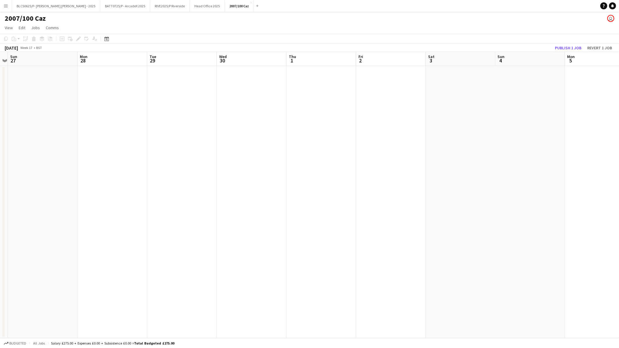
scroll to position [0, 200]
click at [266, 152] on app-date-cell at bounding box center [253, 202] width 70 height 272
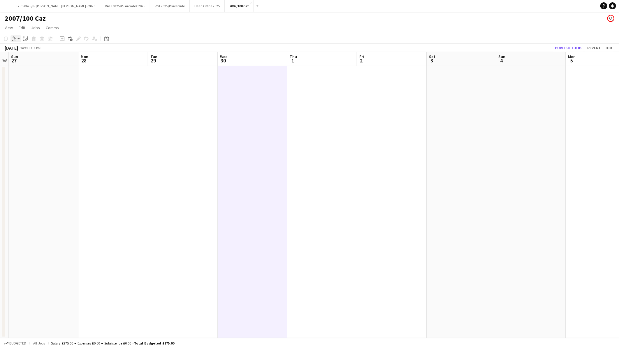
click at [17, 36] on div "Paste" at bounding box center [13, 38] width 7 height 7
click at [28, 63] on div "Paste Ctrl+V Paste with crew Ctrl+Shift+V" at bounding box center [43, 55] width 64 height 24
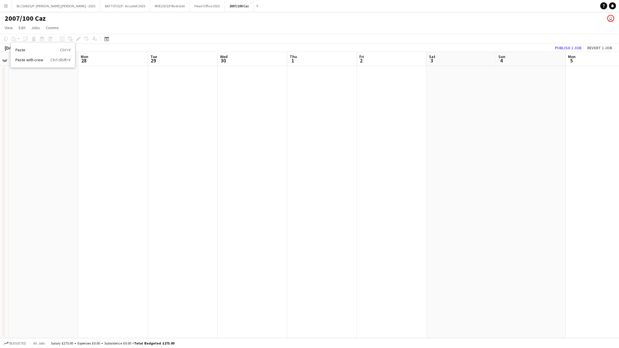
click at [30, 57] on div "Paste Ctrl+V Paste with crew Ctrl+Shift+V" at bounding box center [43, 55] width 64 height 24
click at [29, 58] on link "Paste with crew Ctrl+Shift+V" at bounding box center [42, 59] width 55 height 5
click at [244, 136] on app-date-cell at bounding box center [253, 202] width 70 height 272
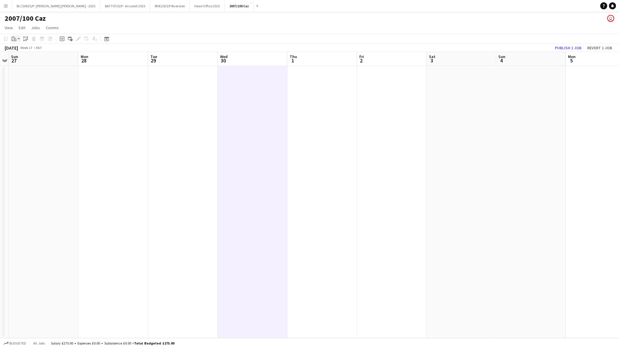
click at [15, 38] on icon at bounding box center [15, 39] width 3 height 3
click at [15, 59] on link "Paste with crew Ctrl+Shift+V" at bounding box center [42, 59] width 55 height 5
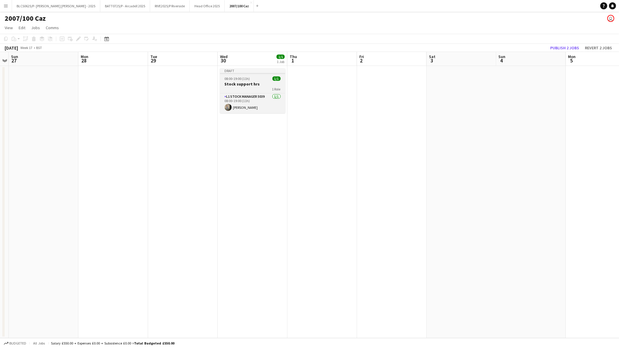
click at [269, 82] on h3 "Stock support hrs" at bounding box center [252, 83] width 65 height 5
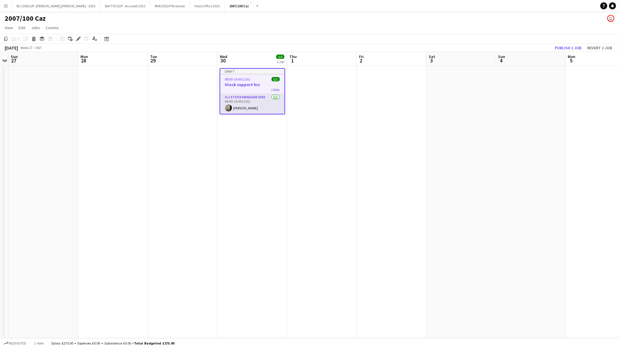
click at [235, 107] on app-card-role "L1 Stock Manager 5039 1/1 08:00-19:00 (11h) Caroline Waterworth" at bounding box center [252, 104] width 64 height 20
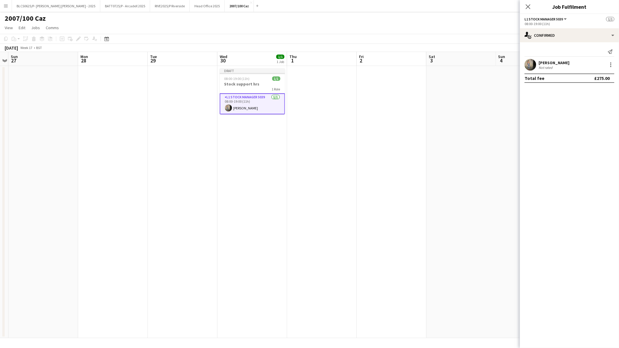
click at [607, 64] on div at bounding box center [610, 64] width 8 height 7
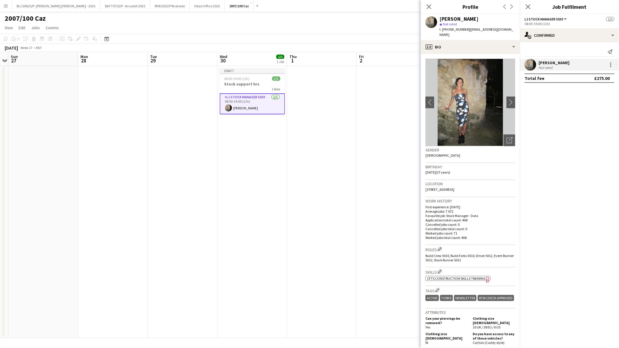
click at [264, 107] on app-card-role "L1 Stock Manager 5039 1/1 08:00-19:00 (11h) Caroline Waterworth" at bounding box center [252, 103] width 65 height 21
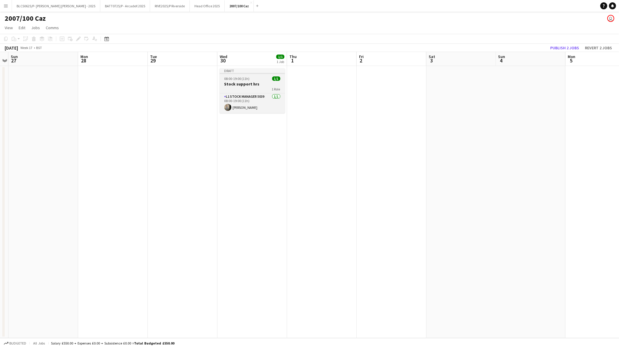
click at [254, 85] on h3 "Stock support hrs" at bounding box center [252, 83] width 65 height 5
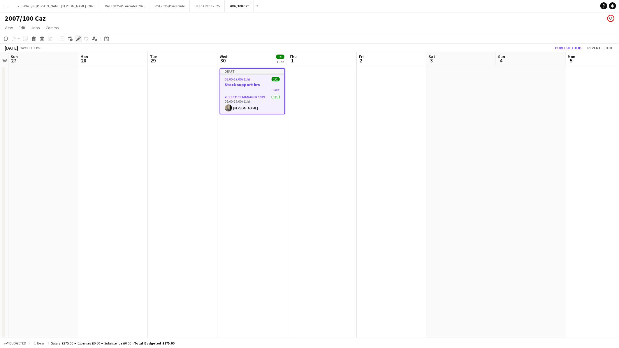
click at [79, 40] on icon "Edit" at bounding box center [78, 38] width 5 height 5
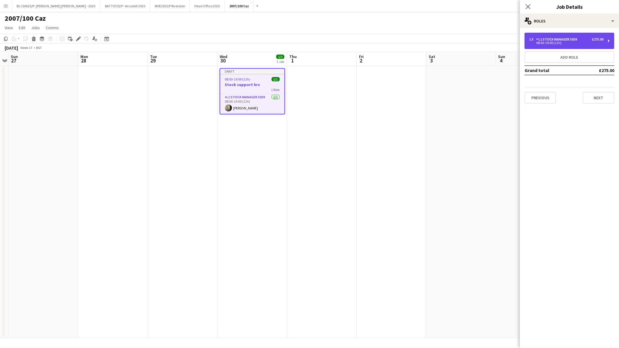
click at [569, 42] on div "08:00-19:00 (11h)" at bounding box center [566, 42] width 74 height 3
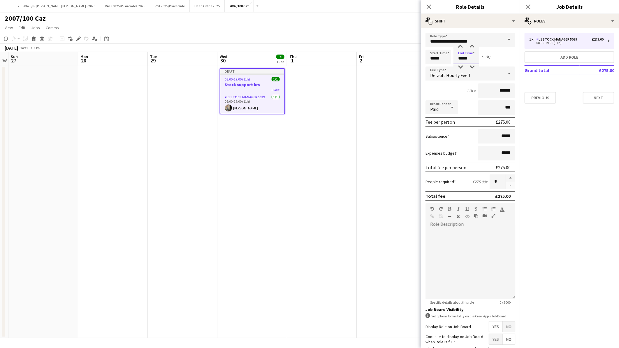
click at [474, 60] on input "*****" at bounding box center [467, 57] width 26 height 15
click at [473, 46] on div at bounding box center [473, 47] width 12 height 6
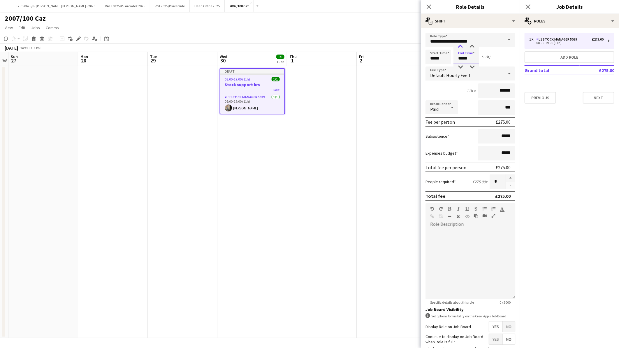
type input "*****"
click at [463, 46] on div at bounding box center [461, 47] width 12 height 6
click at [319, 98] on app-date-cell at bounding box center [322, 202] width 70 height 272
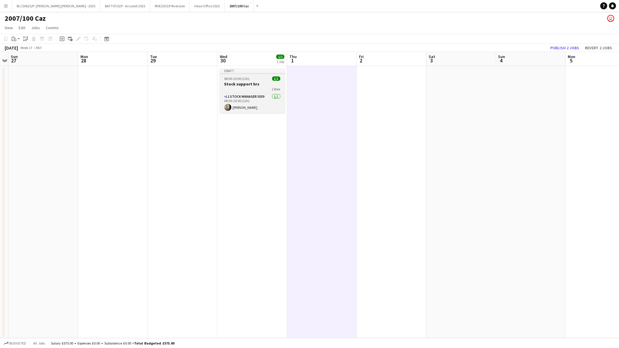
click at [250, 89] on div "1 Role" at bounding box center [252, 89] width 65 height 5
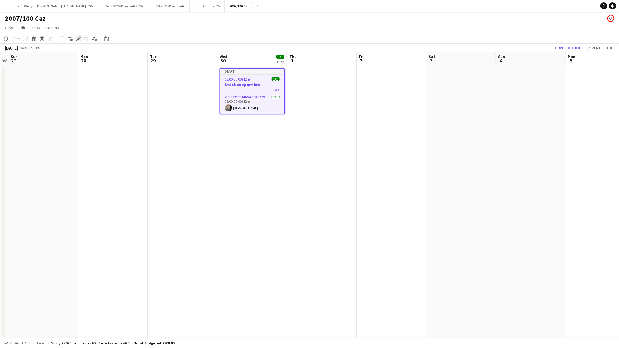
click at [77, 40] on icon at bounding box center [78, 38] width 3 height 3
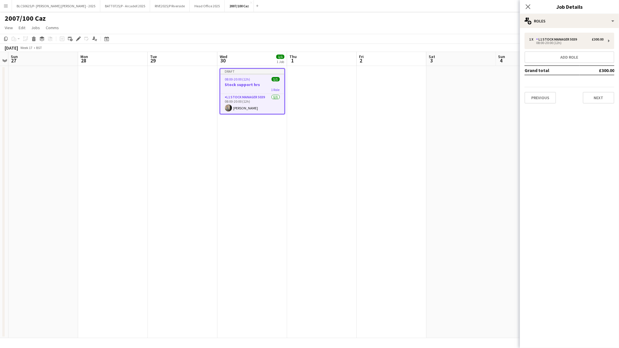
click at [198, 99] on app-date-cell at bounding box center [183, 202] width 70 height 272
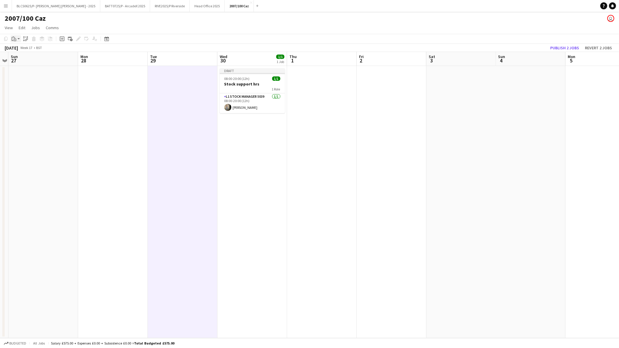
click at [16, 36] on icon "Paste" at bounding box center [14, 38] width 5 height 5
click at [27, 60] on link "Paste with crew Ctrl+Shift+V" at bounding box center [42, 59] width 55 height 5
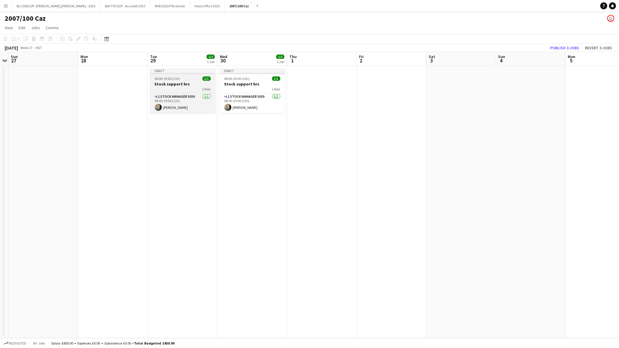
click at [172, 79] on span "08:00-19:00 (11h)" at bounding box center [167, 78] width 25 height 4
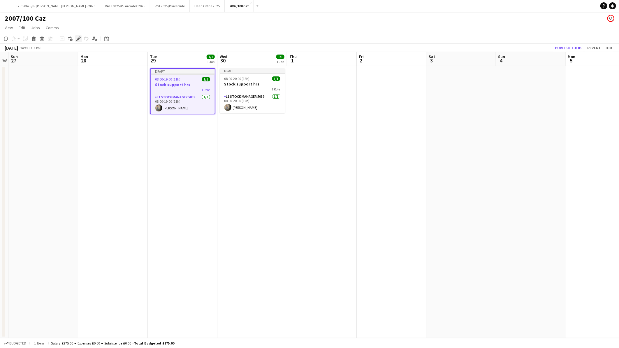
click at [80, 40] on icon "Edit" at bounding box center [78, 38] width 5 height 5
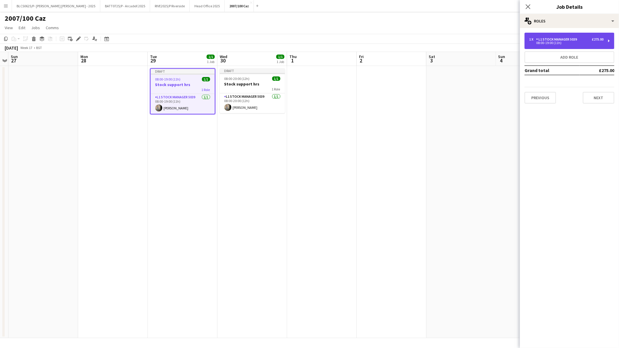
click at [560, 42] on div "08:00-19:00 (11h)" at bounding box center [566, 42] width 74 height 3
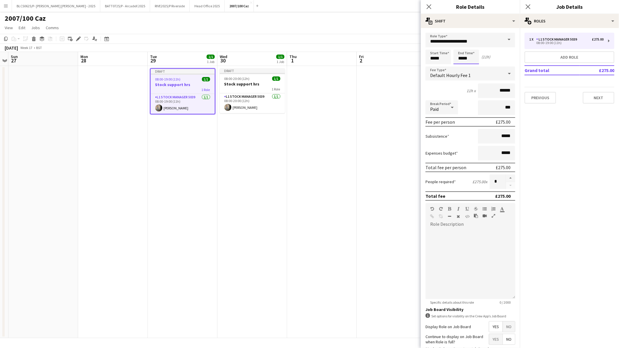
click at [478, 62] on input "*****" at bounding box center [467, 57] width 26 height 15
click at [462, 46] on div at bounding box center [461, 47] width 12 height 6
type input "*****"
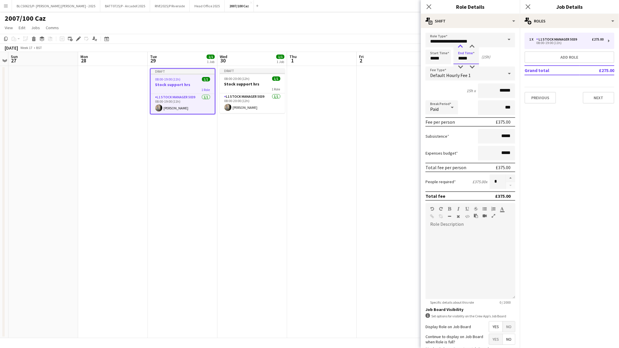
click at [462, 46] on div at bounding box center [461, 47] width 12 height 6
click at [224, 141] on app-date-cell "Draft 08:00-20:00 (12h) 1/1 Stock support hrs 1 Role L1 Stock Manager 5039 1/1 …" at bounding box center [253, 202] width 70 height 272
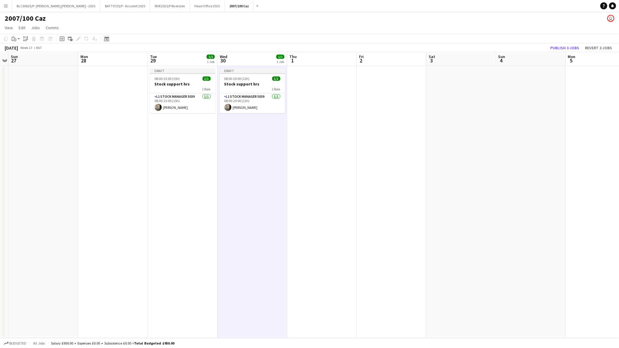
click at [106, 41] on icon at bounding box center [106, 38] width 4 height 5
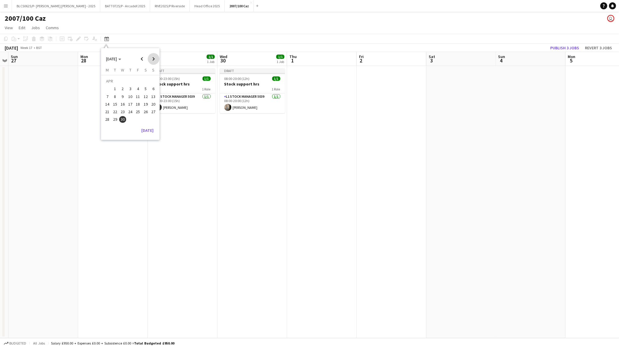
click at [152, 57] on span "Next month" at bounding box center [154, 59] width 12 height 12
click at [148, 115] on button "31" at bounding box center [146, 113] width 8 height 8
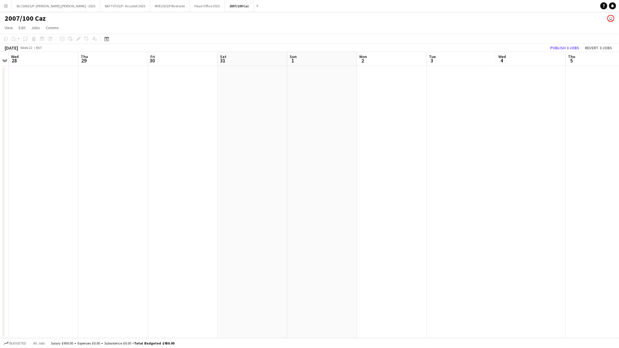
click at [259, 151] on app-date-cell at bounding box center [253, 202] width 70 height 272
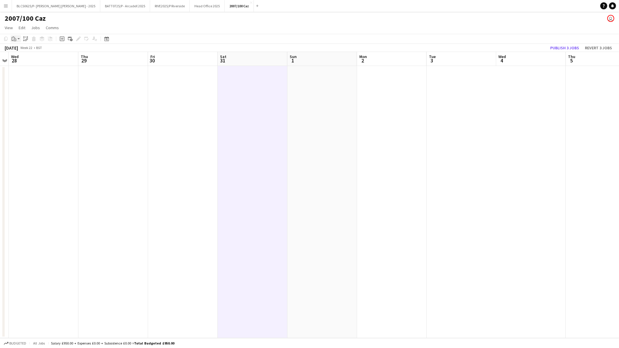
click at [11, 38] on div "Paste" at bounding box center [13, 38] width 7 height 7
click at [30, 63] on div "Paste Ctrl+V Paste with crew Ctrl+Shift+V" at bounding box center [43, 55] width 64 height 24
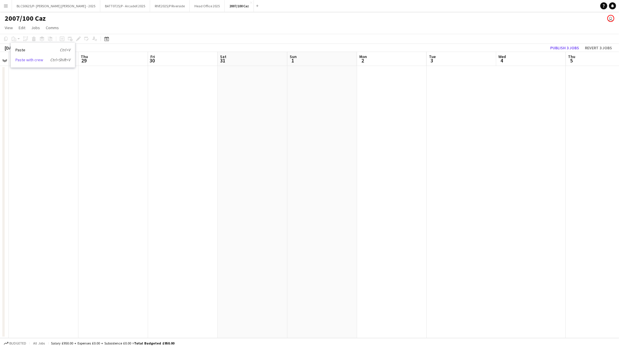
click at [33, 60] on link "Paste with crew Ctrl+Shift+V" at bounding box center [42, 59] width 55 height 5
click at [260, 126] on app-date-cell at bounding box center [253, 202] width 70 height 272
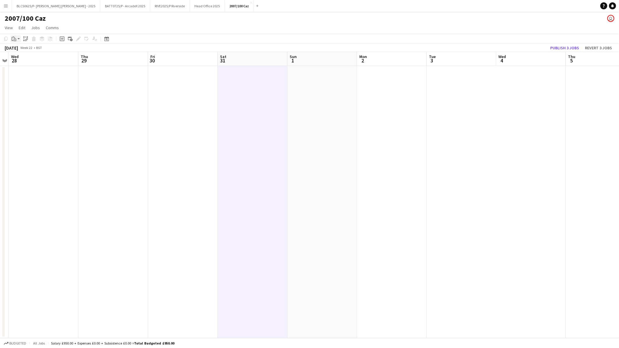
click at [16, 37] on div "Paste" at bounding box center [13, 38] width 7 height 7
click at [25, 61] on link "Paste with crew Ctrl+Shift+V" at bounding box center [42, 59] width 55 height 5
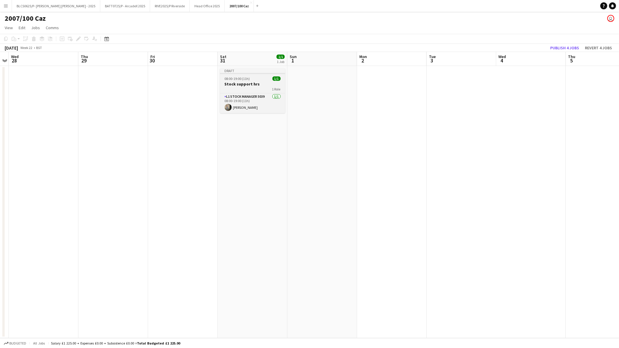
click at [249, 85] on h3 "Stock support hrs" at bounding box center [252, 83] width 65 height 5
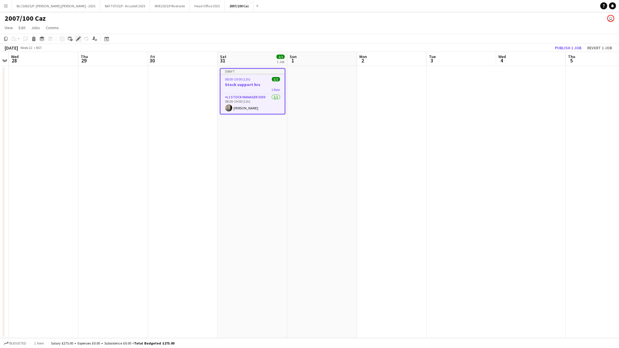
click at [77, 40] on icon "Edit" at bounding box center [78, 38] width 5 height 5
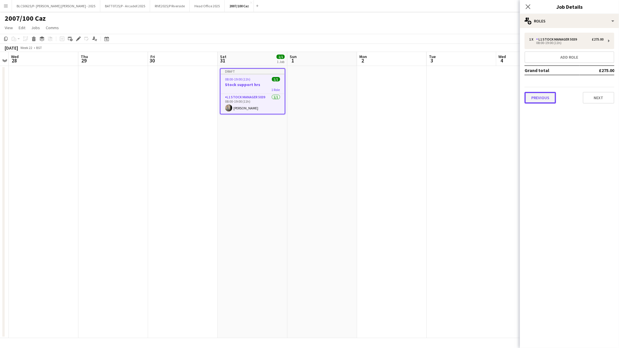
click at [550, 97] on button "Previous" at bounding box center [540, 98] width 31 height 12
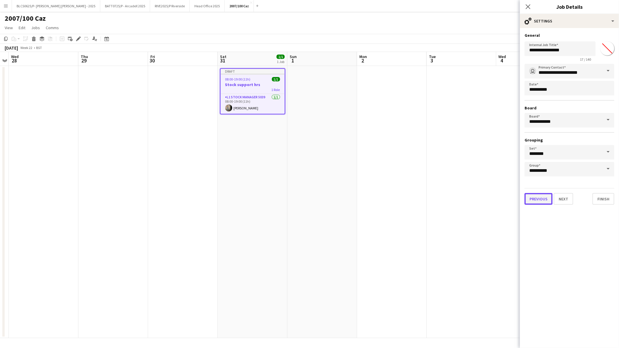
click at [541, 196] on button "Previous" at bounding box center [539, 199] width 28 height 12
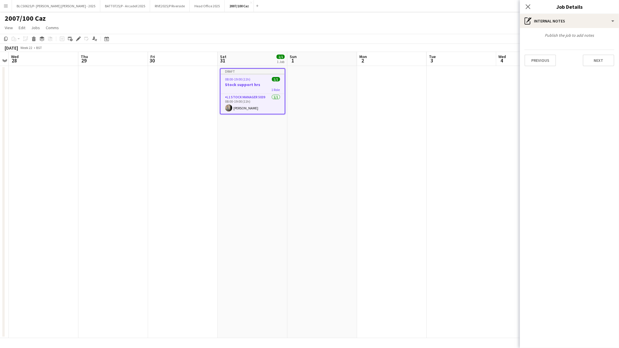
click at [546, 66] on div "Publish the job to add notes Previous Next" at bounding box center [569, 49] width 99 height 43
click at [545, 56] on button "Previous" at bounding box center [540, 61] width 31 height 12
click at [538, 89] on button "Previous" at bounding box center [540, 88] width 31 height 12
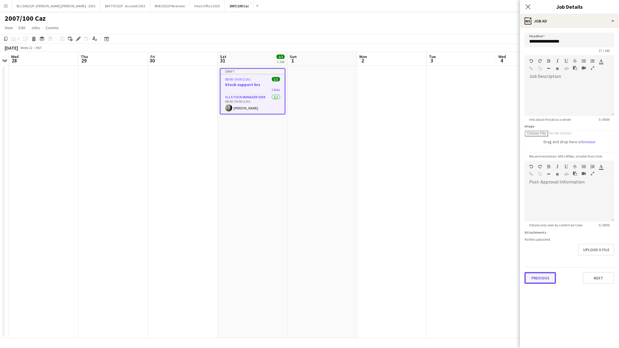
click at [537, 274] on button "Previous" at bounding box center [540, 278] width 31 height 12
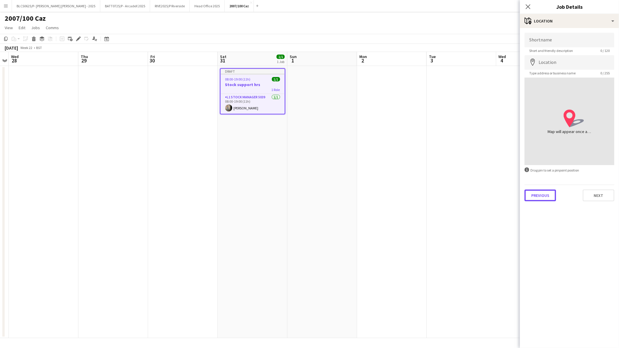
click at [546, 192] on button "Previous" at bounding box center [540, 196] width 31 height 12
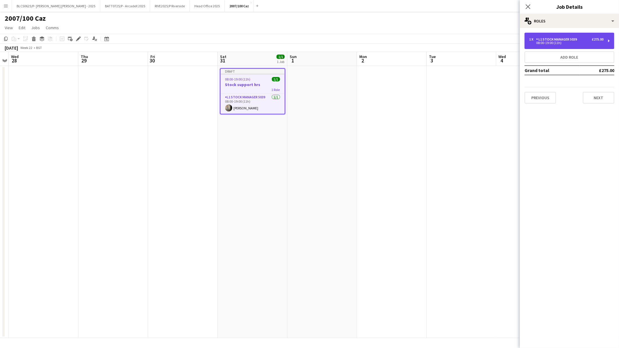
click at [549, 44] on div "08:00-19:00 (11h)" at bounding box center [566, 42] width 74 height 3
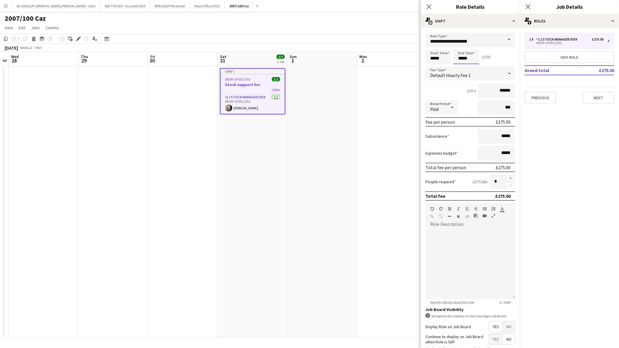
click at [466, 58] on input "*****" at bounding box center [467, 57] width 26 height 15
click at [472, 45] on div at bounding box center [473, 47] width 12 height 6
click at [462, 45] on div at bounding box center [461, 47] width 12 height 6
type input "*****"
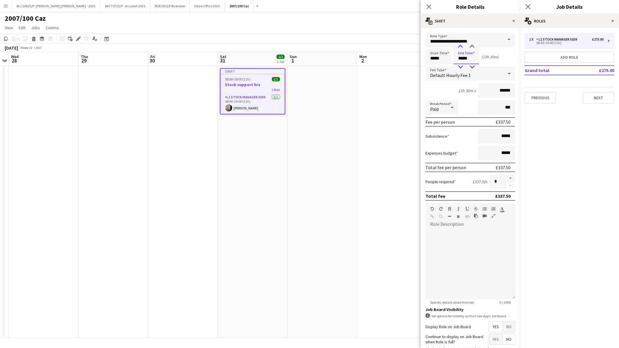
click at [462, 45] on div at bounding box center [461, 47] width 12 height 6
click at [230, 86] on h3 "Stock support hrs" at bounding box center [253, 84] width 64 height 5
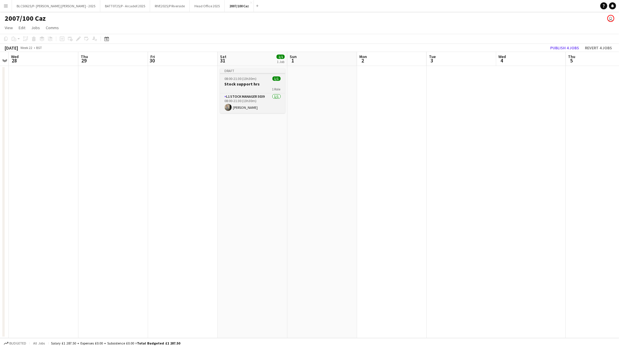
click at [241, 73] on div at bounding box center [252, 73] width 65 height 1
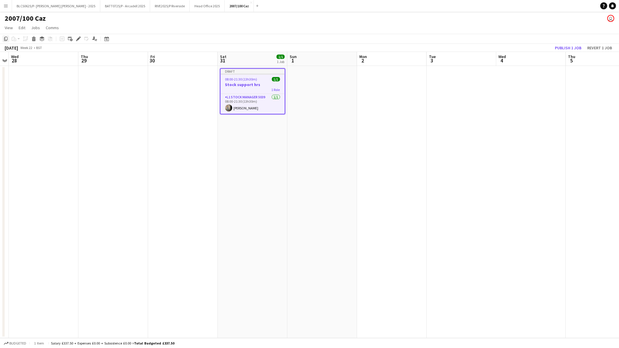
click at [4, 38] on icon "Copy" at bounding box center [5, 38] width 5 height 5
click at [167, 87] on app-date-cell at bounding box center [183, 202] width 70 height 272
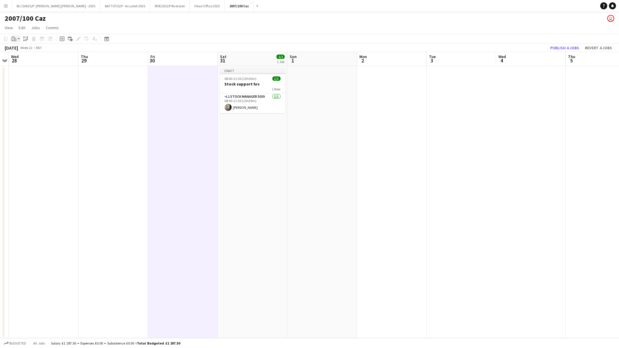
click at [17, 39] on app-action-btn "Paste" at bounding box center [15, 38] width 10 height 7
click at [32, 61] on link "Paste with crew Ctrl+Shift+V" at bounding box center [42, 59] width 55 height 5
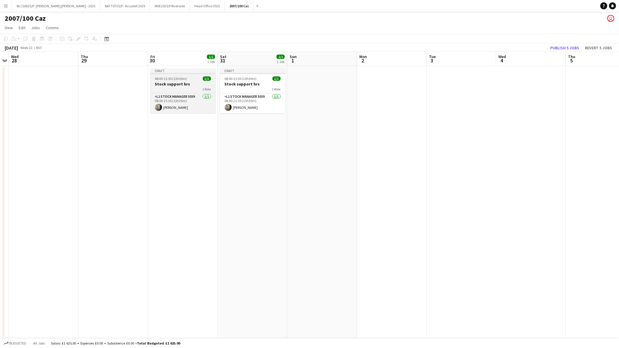
click at [189, 70] on div "Draft" at bounding box center [182, 70] width 65 height 5
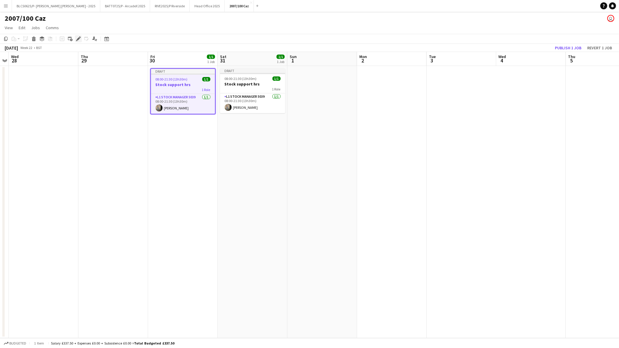
click at [80, 38] on icon "Edit" at bounding box center [78, 38] width 5 height 5
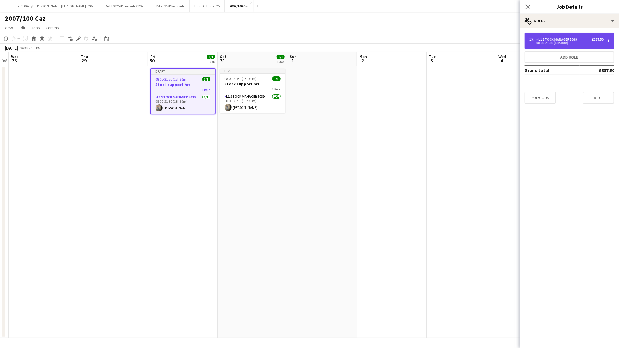
click at [554, 41] on div "08:00-21:30 (13h30m)" at bounding box center [566, 42] width 74 height 3
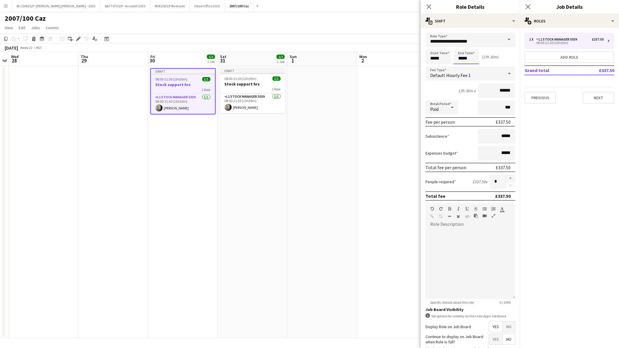
click at [467, 59] on input "*****" at bounding box center [467, 57] width 26 height 15
click at [472, 68] on div at bounding box center [473, 67] width 12 height 6
type input "*****"
click at [472, 68] on div at bounding box center [473, 67] width 12 height 6
click at [244, 141] on app-date-cell "Draft 08:00-21:30 (13h30m) 1/1 Stock support hrs 1 Role L1 Stock Manager 5039 1…" at bounding box center [253, 202] width 70 height 272
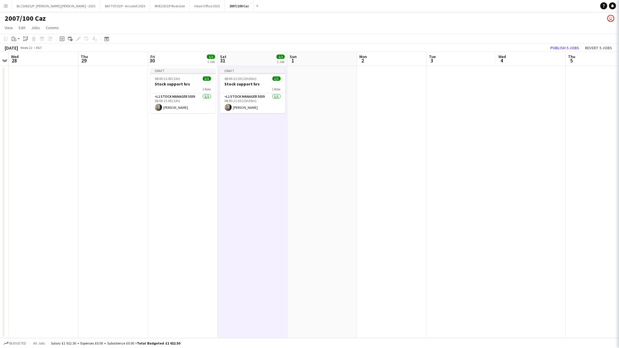
scroll to position [0, 200]
click at [106, 38] on icon at bounding box center [106, 38] width 4 height 5
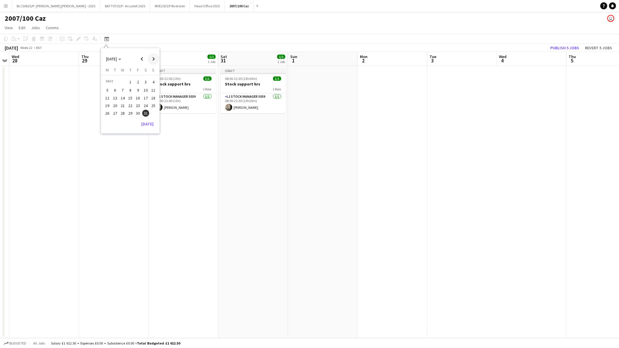
click at [150, 59] on span "Next month" at bounding box center [154, 59] width 12 height 12
click at [109, 119] on span "30" at bounding box center [107, 121] width 7 height 7
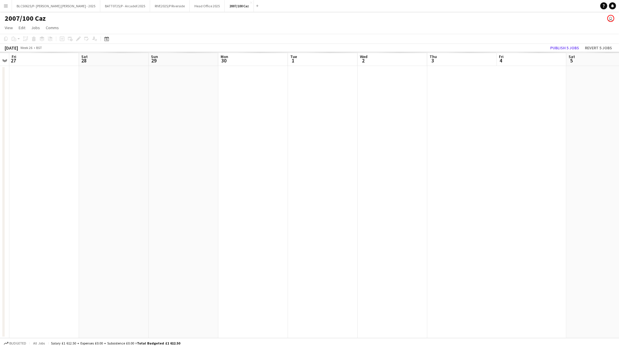
scroll to position [0, 200]
click at [255, 134] on app-date-cell at bounding box center [253, 202] width 70 height 272
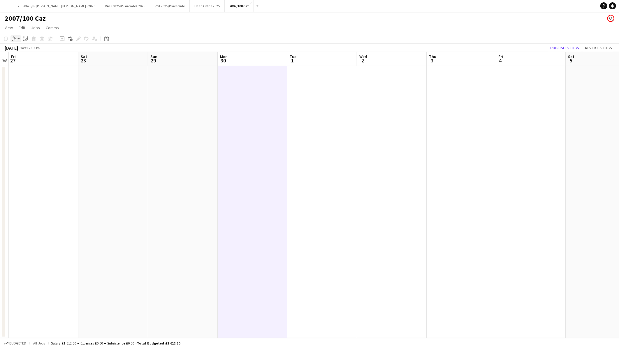
click at [15, 38] on icon "Paste" at bounding box center [14, 38] width 5 height 5
click at [26, 59] on link "Paste with crew Ctrl+Shift+V" at bounding box center [42, 59] width 55 height 5
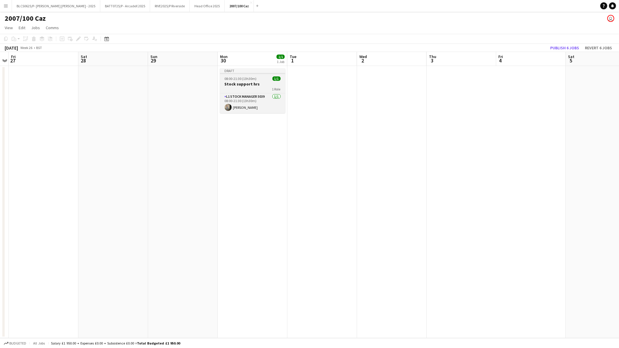
click at [252, 83] on h3 "Stock support hrs" at bounding box center [252, 83] width 65 height 5
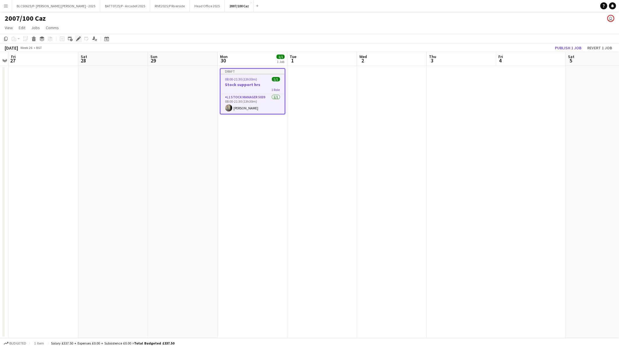
click at [79, 38] on icon "Edit" at bounding box center [78, 38] width 5 height 5
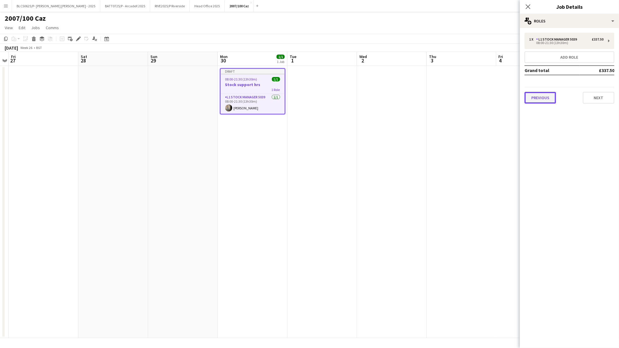
click at [546, 101] on button "Previous" at bounding box center [540, 98] width 31 height 12
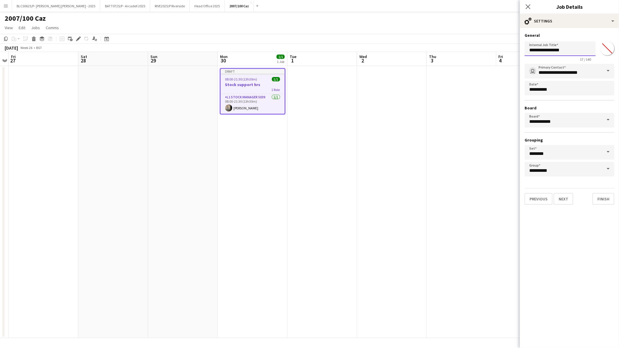
click at [574, 53] on input "**********" at bounding box center [560, 48] width 71 height 15
type input "**********"
click at [541, 193] on button "Previous" at bounding box center [539, 199] width 28 height 12
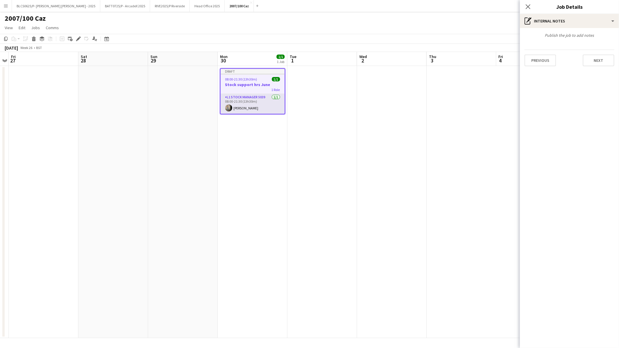
click at [272, 102] on app-card-role "L1 Stock Manager 5039 1/1 08:00-21:30 (13h30m) Caroline Waterworth" at bounding box center [253, 104] width 64 height 20
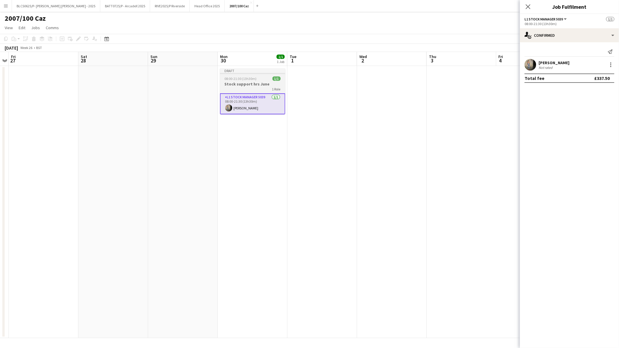
click at [234, 87] on div "1 Role" at bounding box center [252, 89] width 65 height 5
click at [240, 97] on app-card-role "L1 Stock Manager 5039 1/1 08:00-21:30 (13h30m) Caroline Waterworth" at bounding box center [253, 104] width 64 height 20
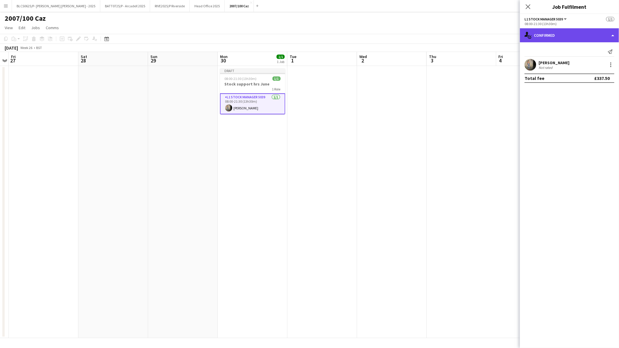
click at [555, 31] on div "single-neutral-actions-check-2 Confirmed" at bounding box center [569, 35] width 99 height 14
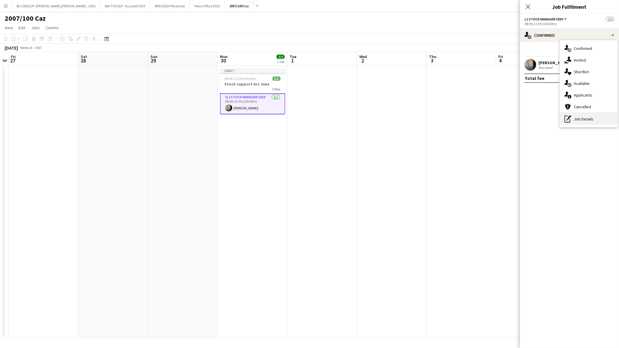
click at [581, 122] on div "pen-write Job Details" at bounding box center [589, 119] width 58 height 12
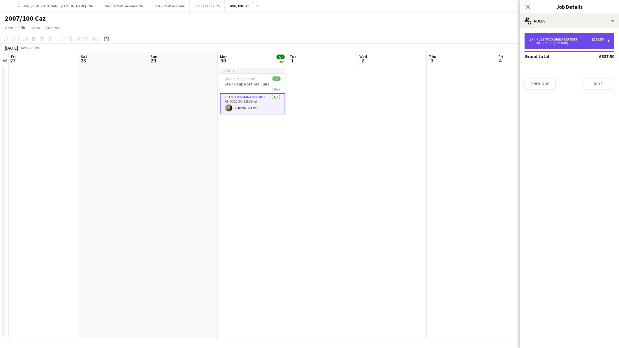
click at [570, 44] on div "1 x L1 Stock Manager 5039 £337.50 08:00-21:30 (13h30m)" at bounding box center [570, 41] width 90 height 16
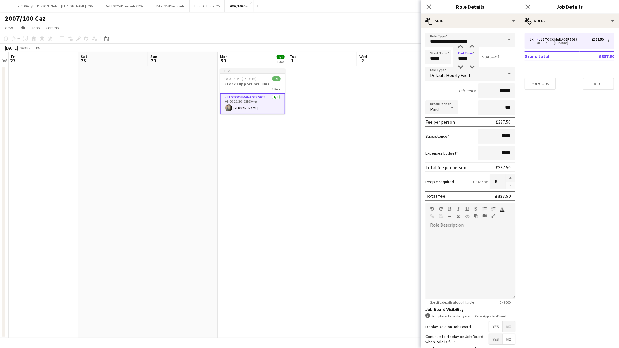
drag, startPoint x: 454, startPoint y: 60, endPoint x: 481, endPoint y: 60, distance: 26.8
click at [481, 60] on div "Start Time ***** End Time ***** (13h 30m)" at bounding box center [471, 57] width 90 height 15
click at [460, 47] on div at bounding box center [461, 47] width 12 height 6
type input "*****"
drag, startPoint x: 444, startPoint y: 59, endPoint x: 386, endPoint y: 60, distance: 58.0
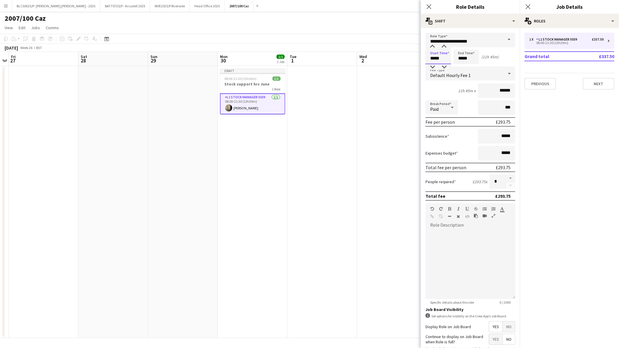
click at [386, 60] on body "Menu Boards Boards Boards All jobs Status Workforce Workforce My Workforce Recr…" at bounding box center [309, 174] width 619 height 348
type input "*****"
click at [252, 83] on h3 "Stock support hrs June" at bounding box center [252, 83] width 65 height 5
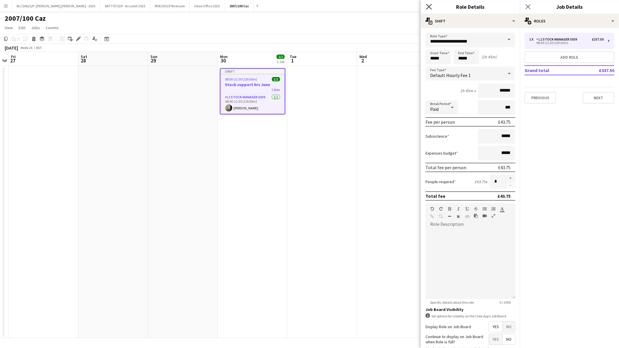
click at [429, 9] on icon "Close pop-in" at bounding box center [429, 7] width 6 height 6
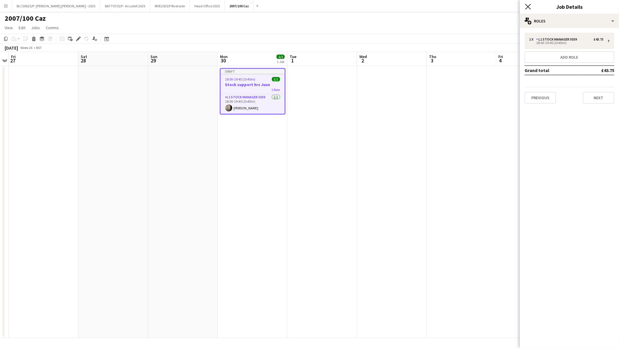
click at [527, 6] on icon at bounding box center [528, 7] width 6 height 6
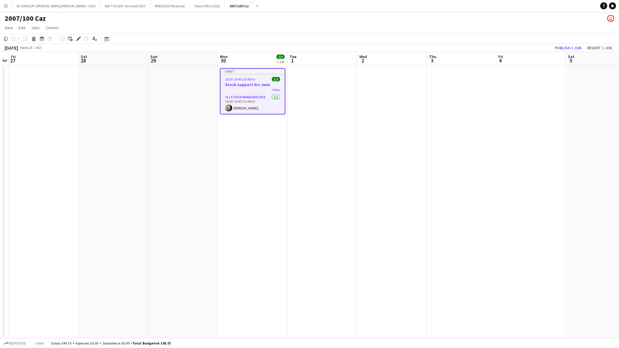
click at [250, 85] on h3 "Stock support hrs June" at bounding box center [253, 84] width 64 height 5
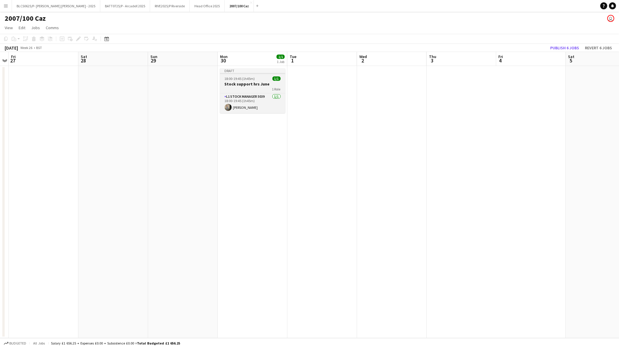
click at [251, 91] on div "1 Role" at bounding box center [252, 89] width 65 height 5
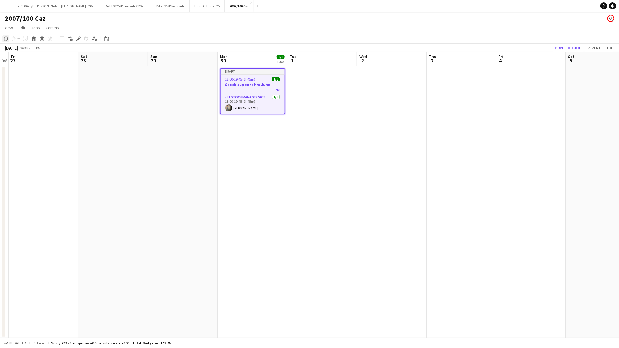
click at [4, 38] on icon "Copy" at bounding box center [5, 38] width 5 height 5
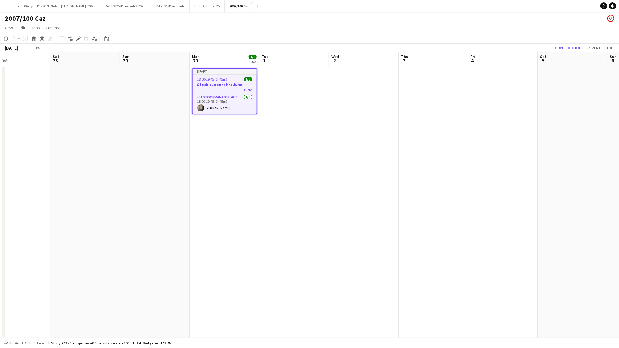
drag, startPoint x: 369, startPoint y: 202, endPoint x: 201, endPoint y: 214, distance: 168.3
click at [196, 214] on app-calendar-viewport "Tue 24 Wed 25 Thu 26 Fri 27 Sat 28 Sun 29 Mon 30 1/1 1 Job Tue 1 Wed 2 Thu 3 Fr…" at bounding box center [309, 195] width 619 height 286
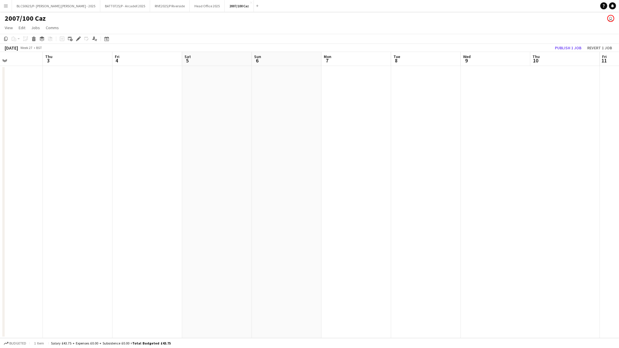
drag, startPoint x: 238, startPoint y: 227, endPoint x: 154, endPoint y: 229, distance: 84.6
click at [107, 227] on app-calendar-viewport "Mon 30 1/1 1 Job Tue 1 Wed 2 Thu 3 Fri 4 Sat 5 Sun 6 Mon 7 Tue 8 Wed 9 Thu 10 F…" at bounding box center [309, 195] width 619 height 286
drag, startPoint x: 455, startPoint y: 229, endPoint x: 145, endPoint y: 237, distance: 310.3
click at [145, 237] on app-calendar-viewport "Wed 2 Thu 3 Fri 4 Sat 5 Sun 6 Mon 7 Tue 8 Wed 9 Thu 10 Fri 11 Sat 12 Sun 13 Mon…" at bounding box center [309, 195] width 619 height 286
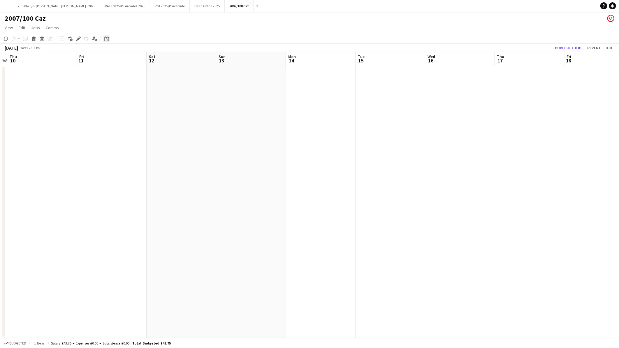
click at [106, 38] on icon "Date picker" at bounding box center [106, 38] width 5 height 5
click at [152, 57] on span "Next month" at bounding box center [154, 59] width 12 height 12
click at [156, 114] on span "31" at bounding box center [153, 113] width 7 height 7
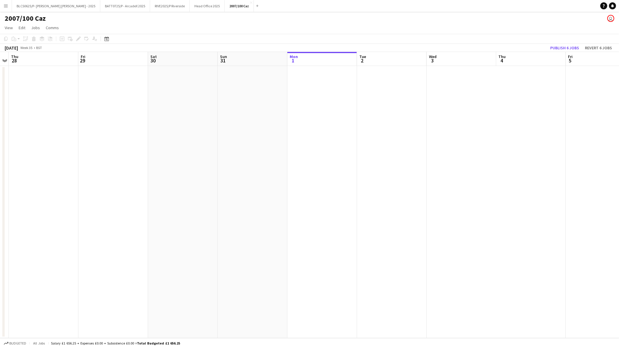
click at [281, 139] on app-date-cell at bounding box center [253, 202] width 70 height 272
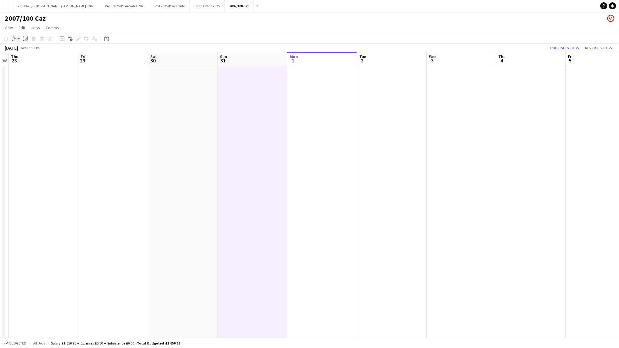
click at [13, 37] on icon "Paste" at bounding box center [14, 38] width 5 height 5
click at [31, 59] on link "Paste with crew Ctrl+Shift+V" at bounding box center [42, 59] width 55 height 5
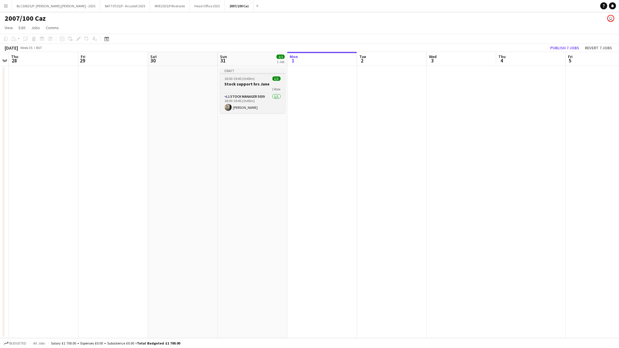
click at [262, 86] on h3 "Stock support hrs June" at bounding box center [252, 83] width 65 height 5
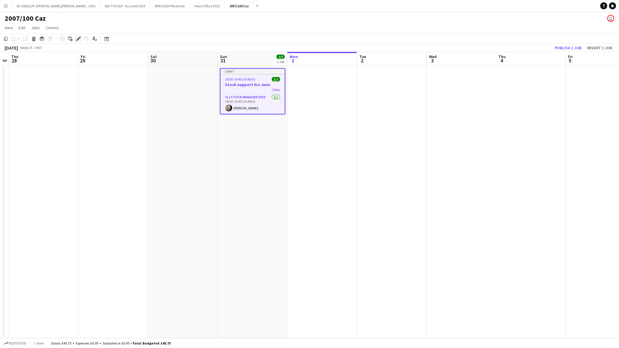
click at [76, 38] on icon "Edit" at bounding box center [78, 38] width 5 height 5
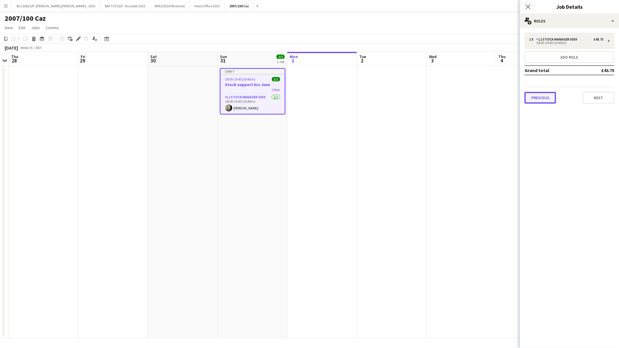
click at [540, 97] on button "Previous" at bounding box center [540, 98] width 31 height 12
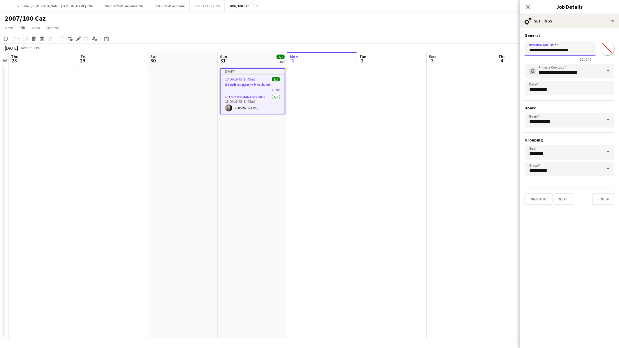
click at [567, 52] on input "**********" at bounding box center [560, 48] width 71 height 15
click at [576, 53] on input "**********" at bounding box center [560, 48] width 71 height 15
type input "**********"
click at [538, 199] on button "Previous" at bounding box center [539, 199] width 28 height 12
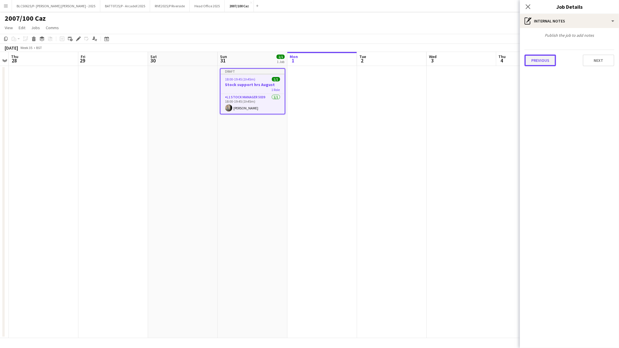
click at [548, 60] on button "Previous" at bounding box center [540, 61] width 31 height 12
click at [539, 82] on button "Previous" at bounding box center [540, 88] width 31 height 12
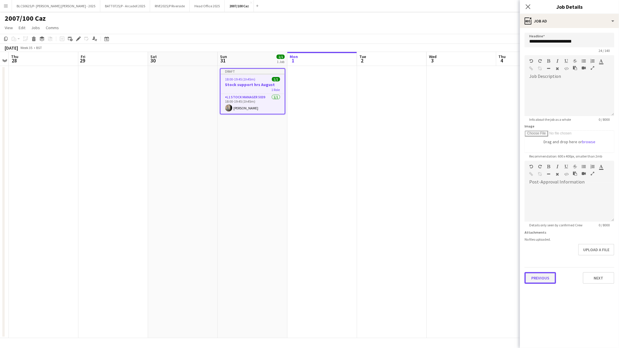
click at [540, 277] on button "Previous" at bounding box center [540, 278] width 31 height 12
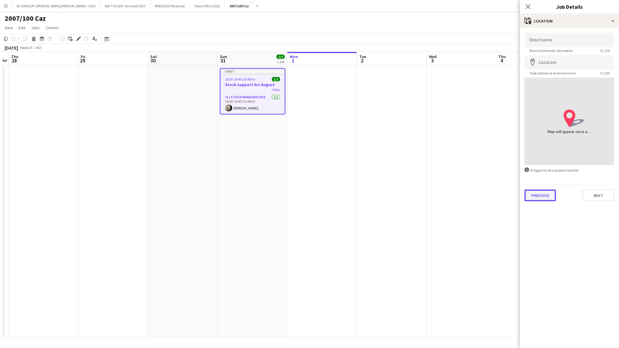
click at [545, 190] on button "Previous" at bounding box center [540, 196] width 31 height 12
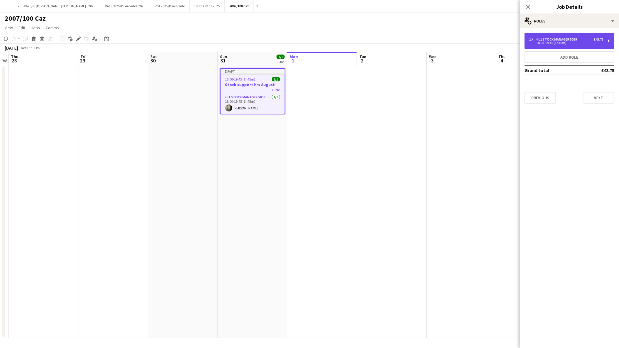
click at [552, 39] on div "L1 Stock Manager 5039" at bounding box center [557, 39] width 43 height 4
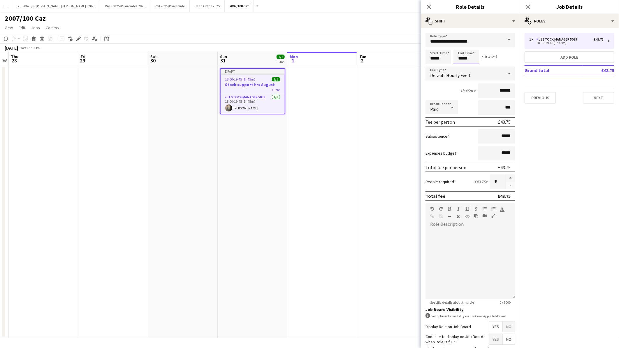
click at [473, 57] on input "*****" at bounding box center [467, 57] width 26 height 15
drag, startPoint x: 441, startPoint y: 58, endPoint x: 415, endPoint y: 60, distance: 26.6
click at [415, 60] on body "Menu Boards Boards Boards All jobs Status Workforce Workforce My Workforce Recr…" at bounding box center [309, 174] width 619 height 348
type input "*****"
click at [458, 59] on input "*****" at bounding box center [467, 57] width 26 height 15
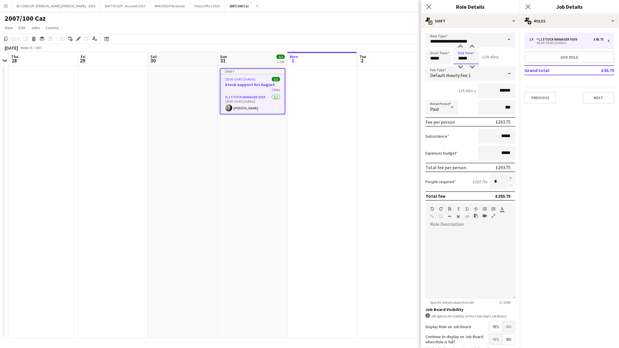
drag, startPoint x: 459, startPoint y: 59, endPoint x: 473, endPoint y: 61, distance: 14.1
click at [473, 61] on input "*****" at bounding box center [467, 57] width 26 height 15
click at [472, 45] on div at bounding box center [473, 47] width 12 height 6
click at [474, 46] on div at bounding box center [473, 47] width 12 height 6
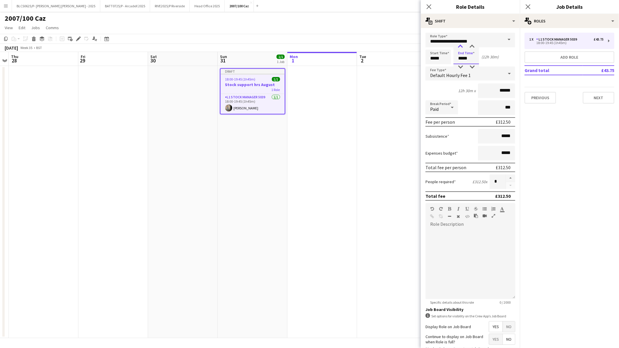
click at [462, 46] on div at bounding box center [461, 47] width 12 height 6
type input "*****"
click at [462, 47] on div at bounding box center [461, 47] width 12 height 6
click at [329, 111] on app-date-cell at bounding box center [322, 202] width 70 height 272
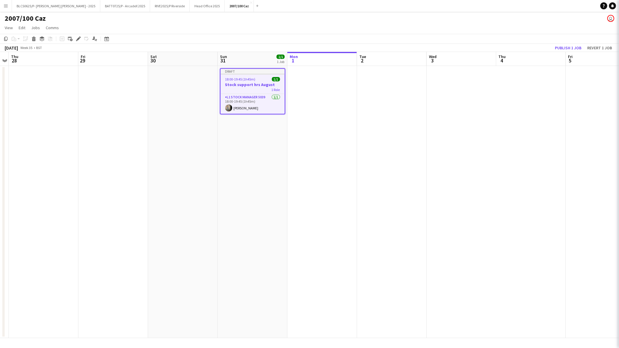
scroll to position [0, 201]
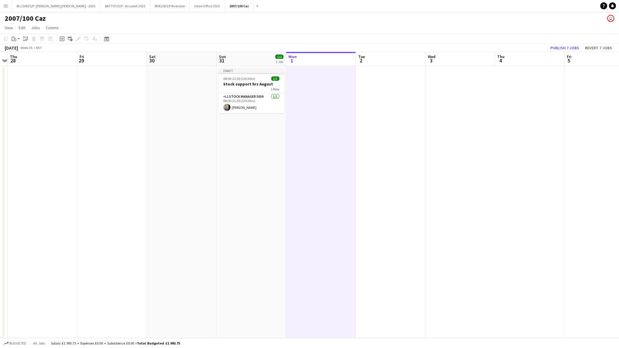
click at [106, 36] on div "Date picker" at bounding box center [106, 38] width 7 height 7
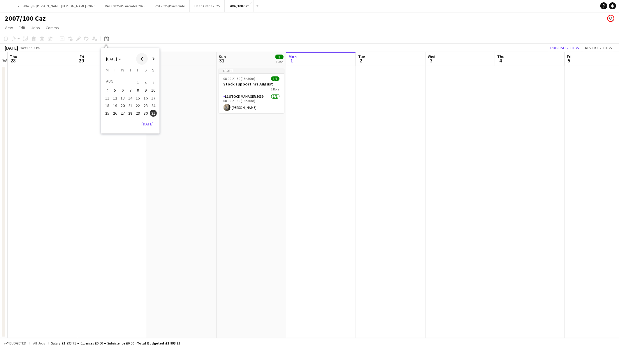
click at [142, 57] on span "Previous month" at bounding box center [142, 59] width 12 height 12
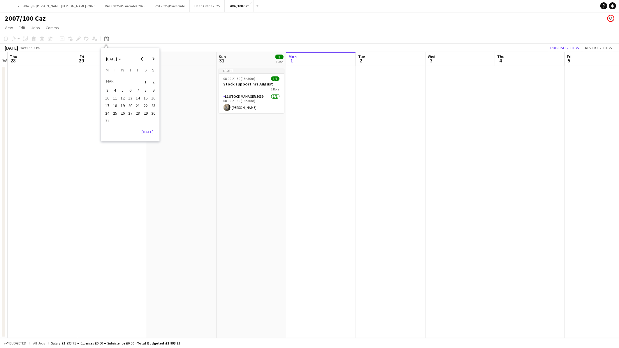
click at [106, 120] on span "31" at bounding box center [107, 121] width 7 height 7
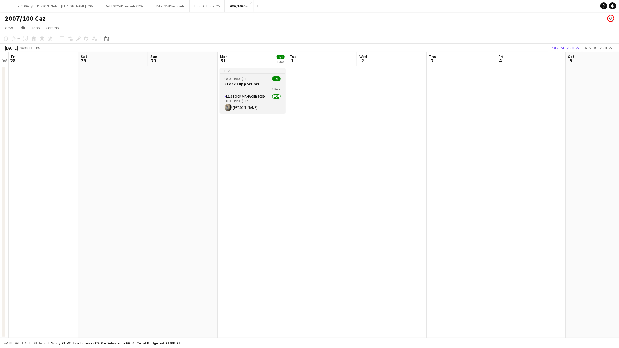
click at [246, 85] on h3 "Stock support hrs" at bounding box center [252, 83] width 65 height 5
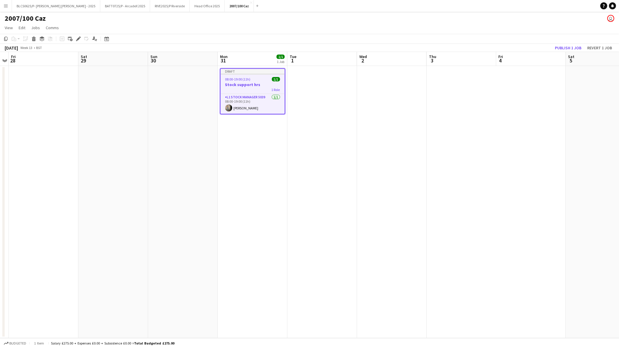
scroll to position [0, 200]
click at [78, 38] on icon at bounding box center [78, 38] width 3 height 3
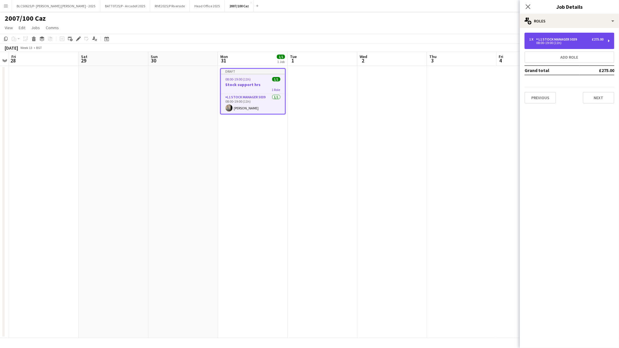
click at [564, 41] on div "08:00-19:00 (11h)" at bounding box center [566, 42] width 74 height 3
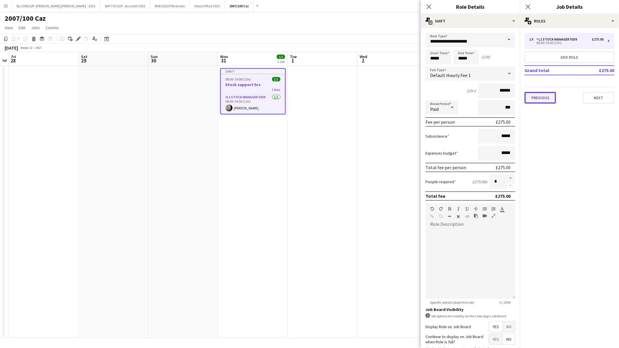
click at [532, 94] on button "Previous" at bounding box center [540, 98] width 31 height 12
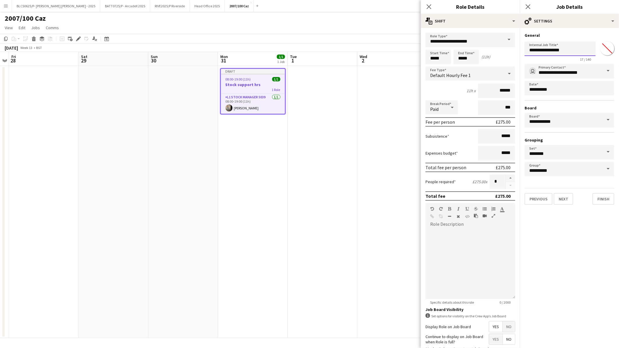
click at [580, 52] on input "**********" at bounding box center [560, 48] width 71 height 15
type input "**********"
click at [292, 165] on app-date-cell at bounding box center [323, 202] width 70 height 272
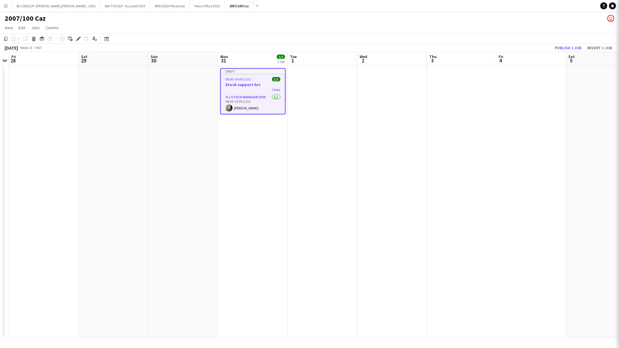
scroll to position [0, 200]
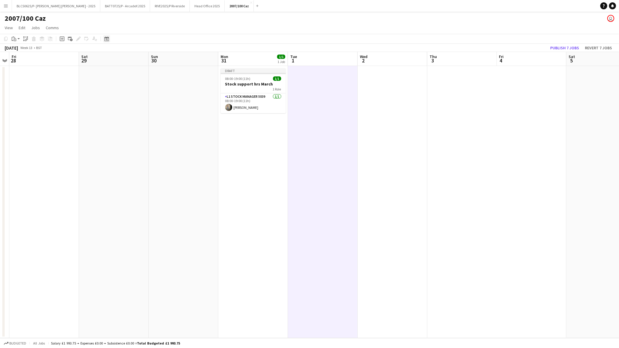
click at [107, 38] on icon at bounding box center [106, 38] width 4 height 5
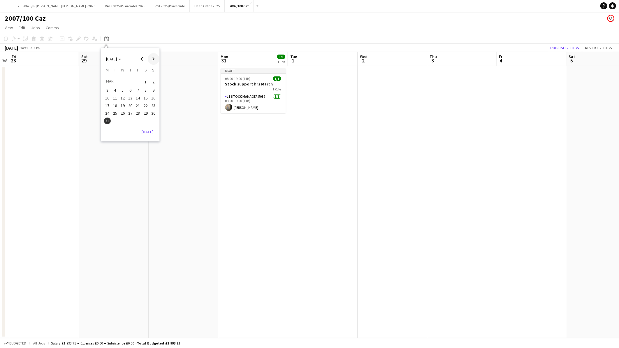
click at [155, 60] on span "Next month" at bounding box center [154, 59] width 12 height 12
click at [123, 118] on span "30" at bounding box center [122, 119] width 7 height 7
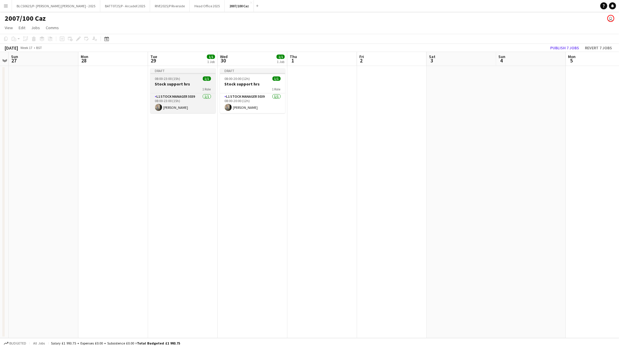
click at [186, 87] on div "1 Role" at bounding box center [182, 89] width 65 height 5
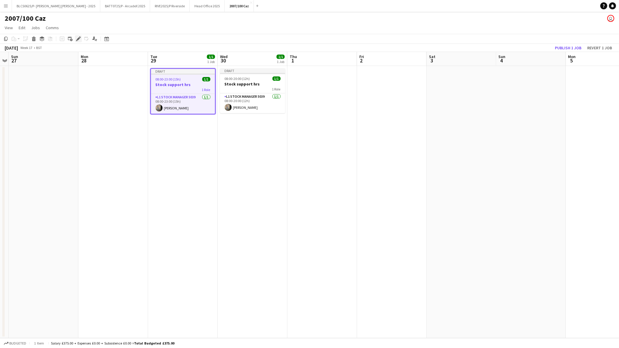
click at [78, 38] on icon at bounding box center [78, 38] width 3 height 3
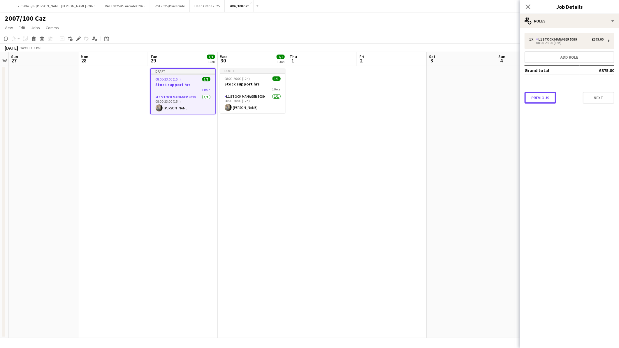
click at [543, 96] on button "Previous" at bounding box center [540, 98] width 31 height 12
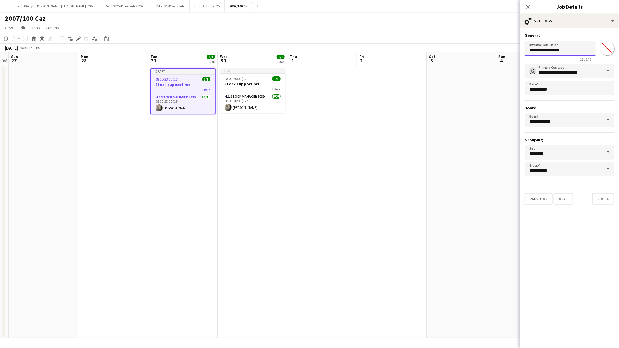
click at [576, 50] on input "**********" at bounding box center [560, 48] width 71 height 15
click at [254, 79] on div "08:00-20:00 (12h) 1/1" at bounding box center [252, 78] width 65 height 4
type input "**********"
type input "*******"
type input "**********"
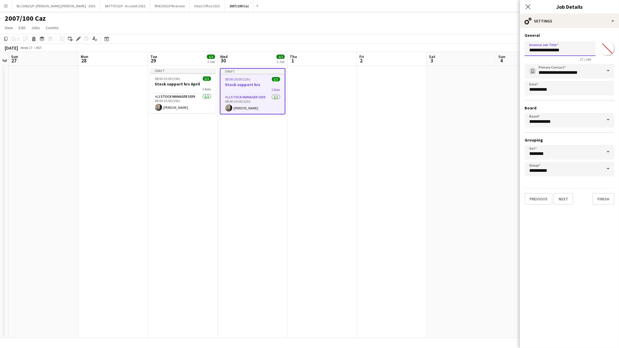
click at [579, 51] on input "**********" at bounding box center [560, 48] width 71 height 15
type input "**********"
click at [417, 176] on app-date-cell at bounding box center [392, 202] width 70 height 272
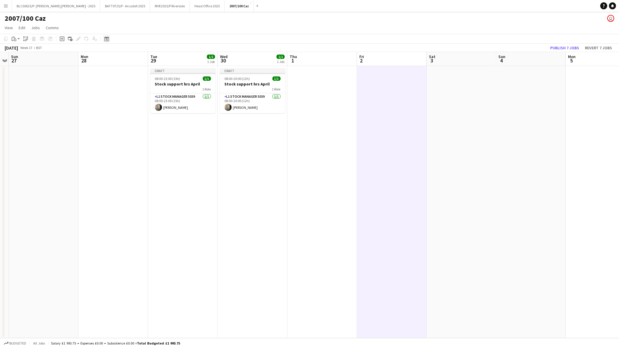
click at [107, 41] on icon at bounding box center [106, 38] width 4 height 5
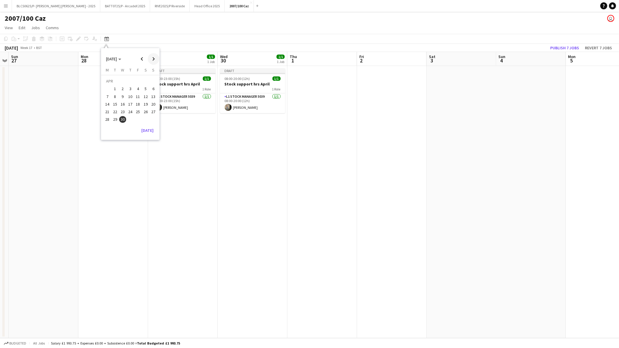
click at [155, 59] on span "Next month" at bounding box center [154, 59] width 12 height 12
click at [145, 113] on span "31" at bounding box center [145, 113] width 7 height 7
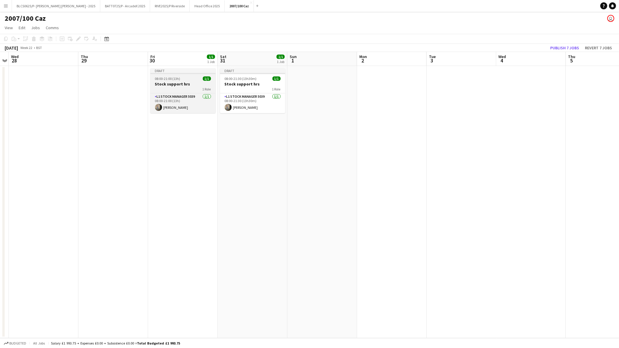
click at [192, 88] on div "1 Role" at bounding box center [182, 89] width 65 height 5
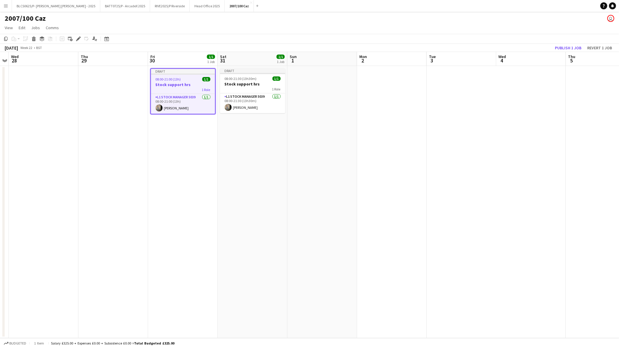
click at [80, 39] on div "Edit" at bounding box center [78, 38] width 7 height 7
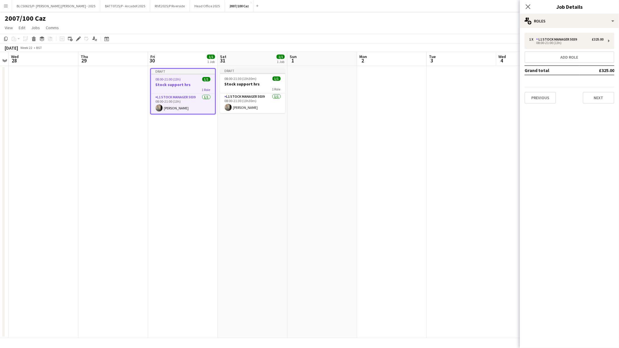
click at [547, 90] on div "Previous Next" at bounding box center [570, 95] width 90 height 17
click at [543, 101] on button "Previous" at bounding box center [540, 98] width 31 height 12
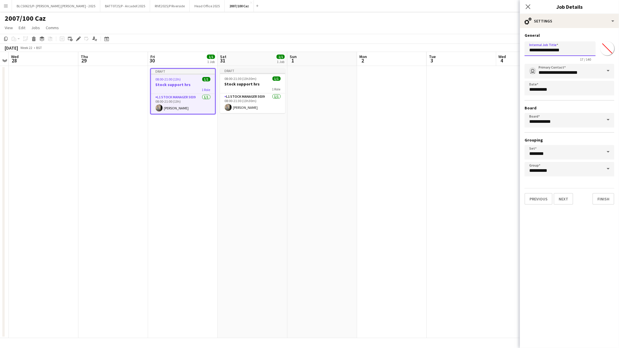
click at [581, 51] on input "**********" at bounding box center [560, 48] width 71 height 15
click at [270, 85] on h3 "Stock support hrs" at bounding box center [252, 83] width 65 height 5
type input "**********"
type input "*******"
type input "**********"
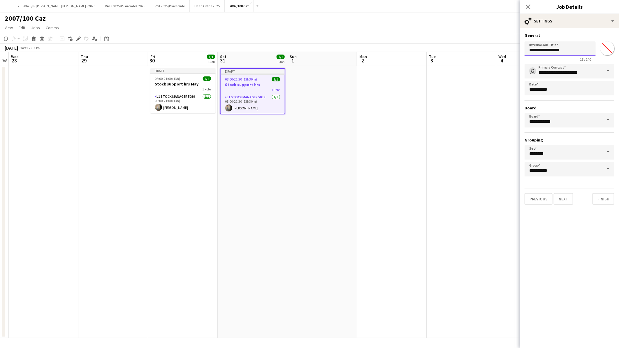
click at [577, 50] on input "**********" at bounding box center [560, 48] width 71 height 15
type input "**********"
click at [605, 201] on button "Finish" at bounding box center [604, 199] width 22 height 12
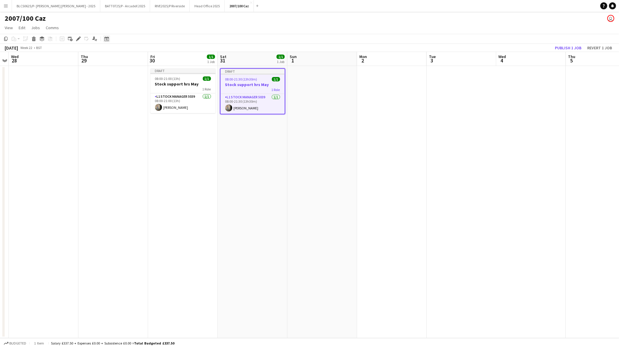
click at [105, 39] on icon "Date picker" at bounding box center [106, 38] width 5 height 5
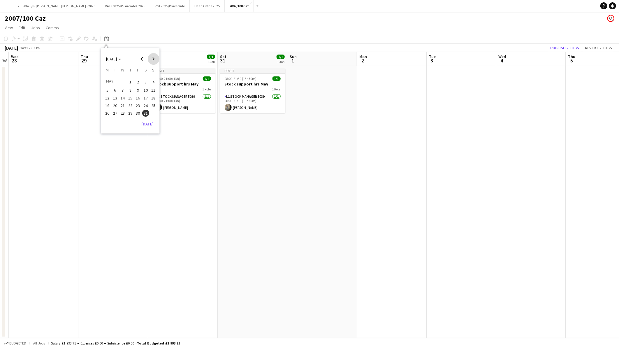
click at [155, 59] on span "Next month" at bounding box center [154, 59] width 12 height 12
click at [106, 120] on span "30" at bounding box center [107, 121] width 7 height 7
click at [554, 50] on button "Publish 7 jobs" at bounding box center [565, 48] width 34 height 8
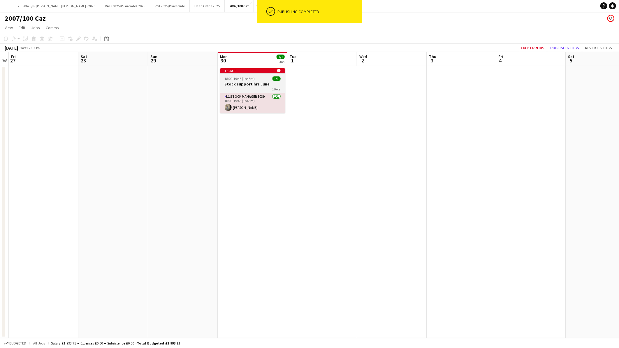
click at [247, 80] on span "18:00-19:45 (1h45m)" at bounding box center [240, 78] width 30 height 4
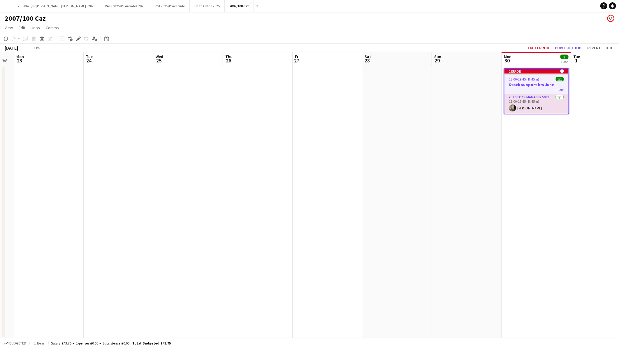
scroll to position [0, 120]
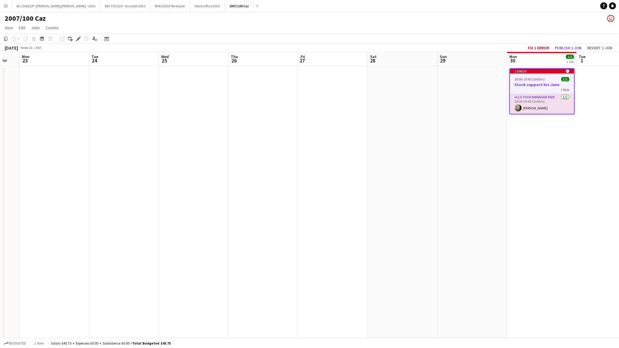
drag, startPoint x: 124, startPoint y: 172, endPoint x: 414, endPoint y: 169, distance: 289.8
click at [414, 169] on app-calendar-viewport "Sat 21 Sun 22 Mon 23 Tue 24 Wed 25 Thu 26 Fri 27 Sat 28 Sun 29 Mon 30 1/1 1 Job…" at bounding box center [309, 195] width 619 height 286
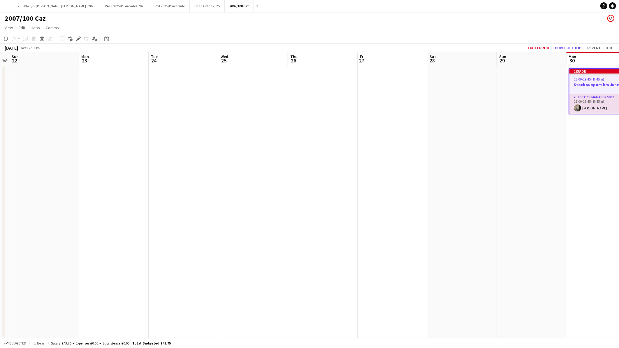
drag, startPoint x: 546, startPoint y: 74, endPoint x: 619, endPoint y: 137, distance: 95.9
click at [605, 184] on app-calendar-viewport "Fri 20 Sat 21 Sun 22 Mon 23 Tue 24 Wed 25 Thu 26 Fri 27 Sat 28 Sun 29 Mon 30 1/…" at bounding box center [309, 195] width 619 height 286
drag, startPoint x: 587, startPoint y: 59, endPoint x: 587, endPoint y: 71, distance: 12.8
click at [587, 71] on div "Fri 20 Sat 21 Sun 22 Mon 23 Tue 24 Wed 25 Thu 26 Fri 27 Sat 28 Sun 29 Mon 30 1/…" at bounding box center [357, 195] width 976 height 286
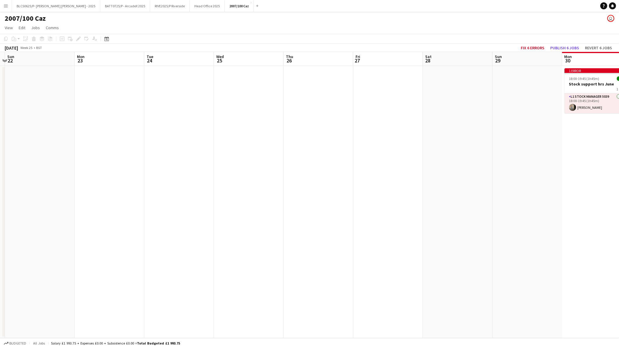
scroll to position [0, 143]
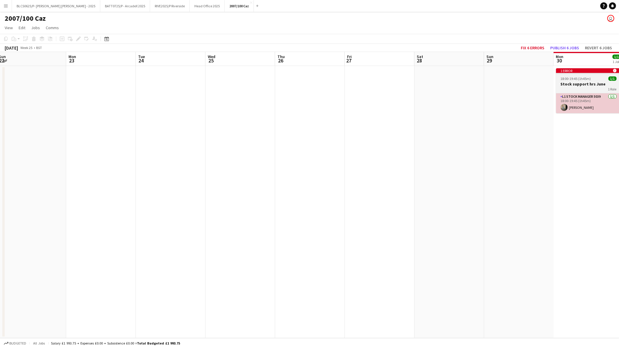
drag, startPoint x: 585, startPoint y: 82, endPoint x: 573, endPoint y: 99, distance: 21.1
click at [574, 123] on app-calendar-viewport "Fri 20 Sat 21 Sun 22 Mon 23 Tue 24 Wed 25 Thu 26 Fri 27 Sat 28 Sun 29 Mon 30 1/…" at bounding box center [309, 195] width 619 height 286
click at [573, 80] on span "18:00-19:45 (1h45m)" at bounding box center [576, 78] width 30 height 4
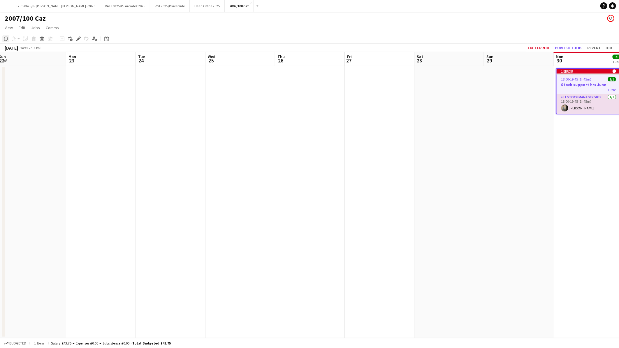
click at [5, 39] on icon at bounding box center [5, 39] width 3 height 4
click at [168, 110] on app-date-cell at bounding box center [171, 202] width 70 height 272
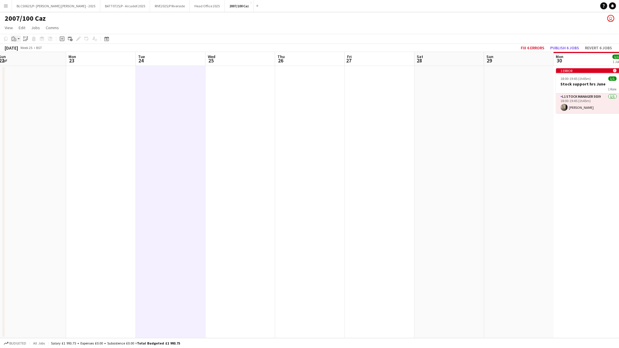
click at [14, 38] on icon "Paste" at bounding box center [14, 38] width 5 height 5
click at [30, 62] on link "Paste with crew Ctrl+Shift+V" at bounding box center [42, 59] width 55 height 5
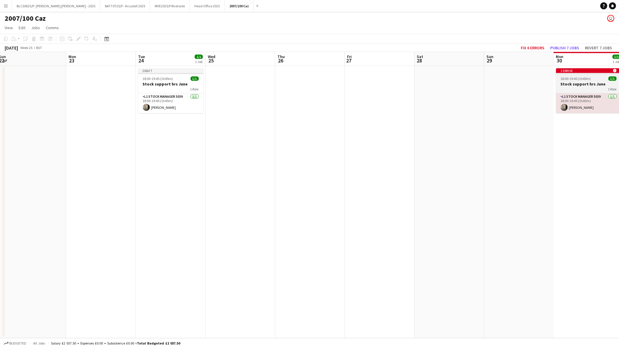
click at [580, 80] on span "18:00-19:45 (1h45m)" at bounding box center [576, 78] width 30 height 4
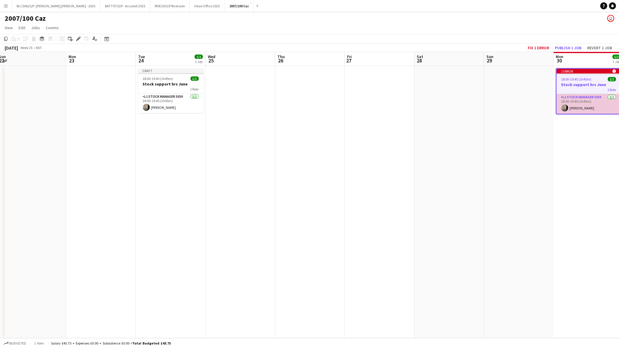
click at [566, 98] on app-card-role "L1 Stock Manager 5039 1/1 18:00-19:45 (1h45m) Caroline Waterworth" at bounding box center [589, 104] width 64 height 20
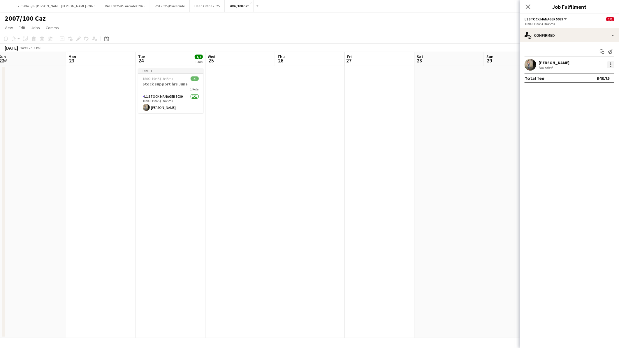
click at [609, 62] on div at bounding box center [611, 64] width 7 height 7
click at [587, 131] on span "Remove" at bounding box center [582, 131] width 17 height 5
drag, startPoint x: 529, startPoint y: 7, endPoint x: 559, endPoint y: 27, distance: 36.3
click at [530, 7] on icon "Close pop-in" at bounding box center [528, 6] width 5 height 5
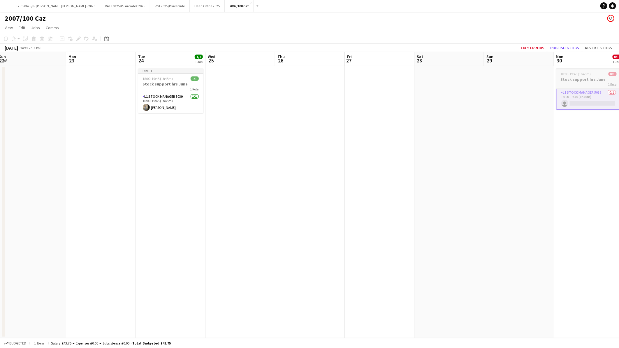
click at [574, 83] on div "1 Role" at bounding box center [588, 84] width 65 height 5
click at [35, 41] on div "Delete" at bounding box center [33, 38] width 7 height 7
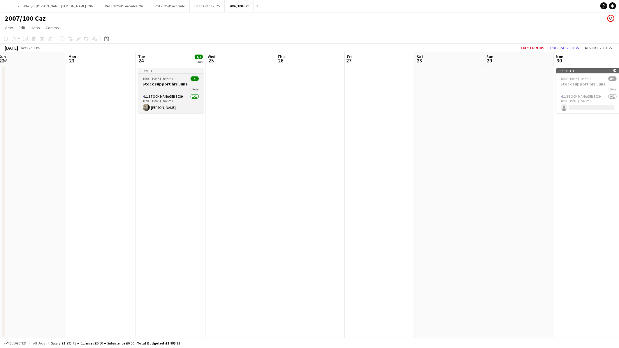
click at [194, 80] on span "1/1" at bounding box center [195, 78] width 8 height 4
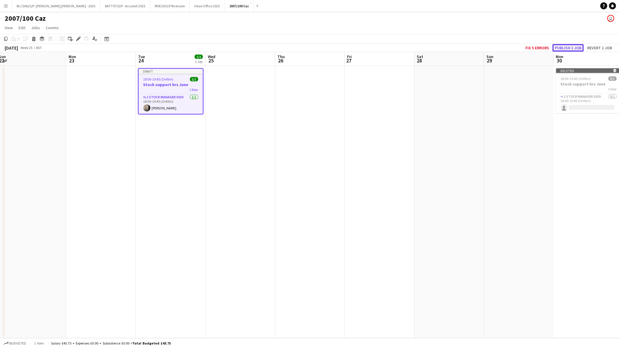
click at [576, 50] on button "Publish 1 job" at bounding box center [568, 48] width 31 height 8
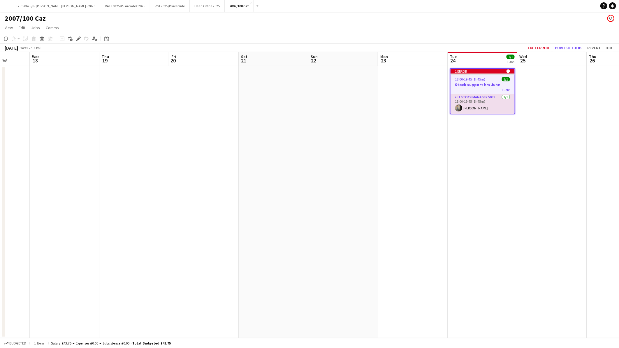
scroll to position [0, 170]
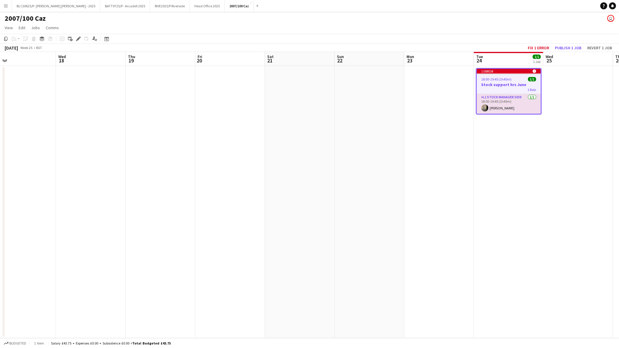
drag, startPoint x: 346, startPoint y: 177, endPoint x: 540, endPoint y: 172, distance: 194.2
click at [535, 178] on app-calendar-viewport "Sun 15 Mon 16 Tue 17 Wed 18 Thu 19 Fri 20 Sat 21 Sun 22 Mon 23 Tue 24 1/1 1 Job…" at bounding box center [309, 195] width 619 height 286
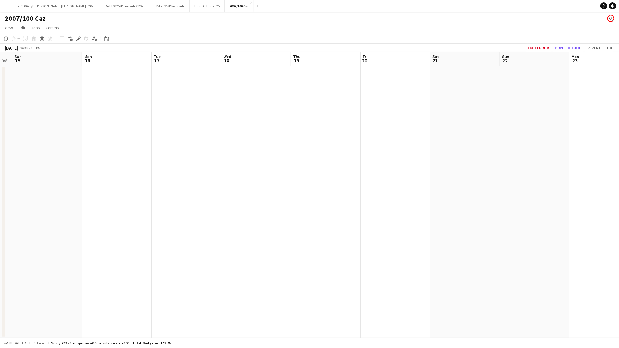
scroll to position [0, 129]
drag, startPoint x: 90, startPoint y: 129, endPoint x: 242, endPoint y: 137, distance: 153.0
click at [242, 137] on app-calendar-viewport "Fri 13 Sat 14 Sun 15 Mon 16 Tue 17 Wed 18 Thu 19 Fri 20 Sat 21 Sun 22 Mon 23 Tu…" at bounding box center [309, 195] width 619 height 286
click at [35, 118] on app-date-cell at bounding box center [45, 202] width 70 height 272
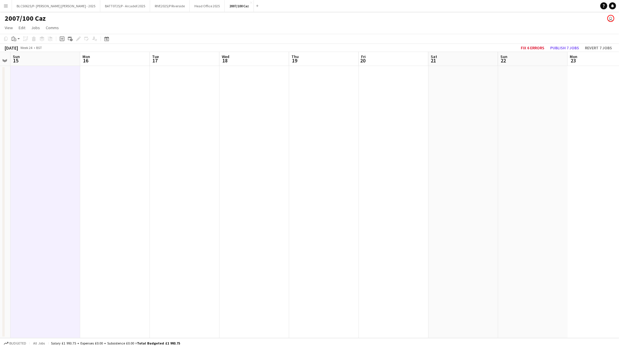
click at [57, 107] on app-date-cell at bounding box center [45, 202] width 70 height 272
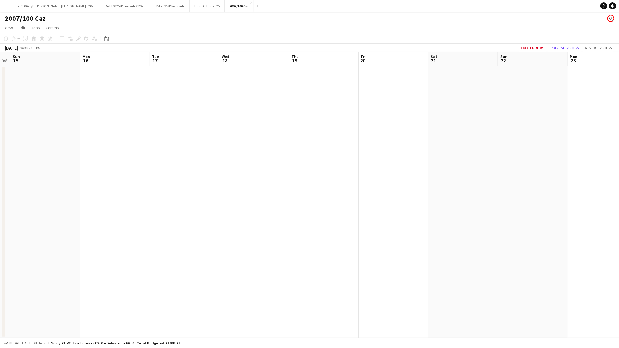
drag, startPoint x: 36, startPoint y: 82, endPoint x: 23, endPoint y: 59, distance: 26.8
click at [36, 83] on app-date-cell at bounding box center [45, 202] width 70 height 272
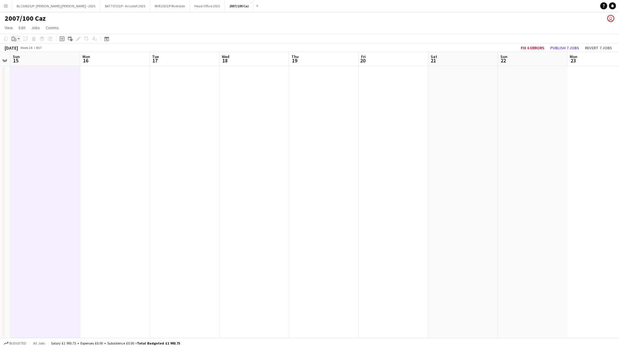
click at [16, 36] on icon "Paste" at bounding box center [14, 38] width 5 height 5
click at [28, 59] on link "Paste with crew Ctrl+Shift+V" at bounding box center [42, 59] width 55 height 5
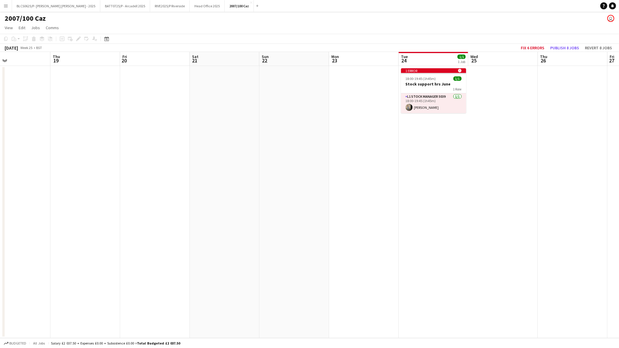
scroll to position [0, 183]
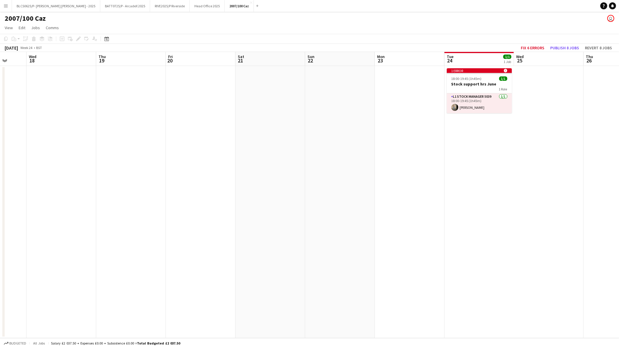
drag, startPoint x: 559, startPoint y: 102, endPoint x: 298, endPoint y: 102, distance: 260.9
click at [298, 102] on app-calendar-viewport "Sun 15 1/1 1 Job Mon 16 Tue 17 Wed 18 Thu 19 Fri 20 Sat 21 Sun 22 Mon 23 Tue 24…" at bounding box center [309, 195] width 619 height 286
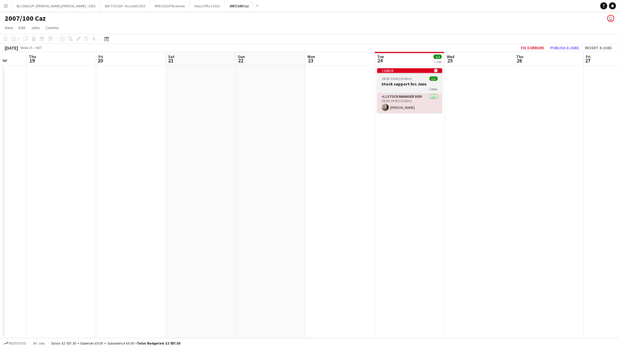
click at [409, 83] on h3 "Stock support hrs June" at bounding box center [409, 83] width 65 height 5
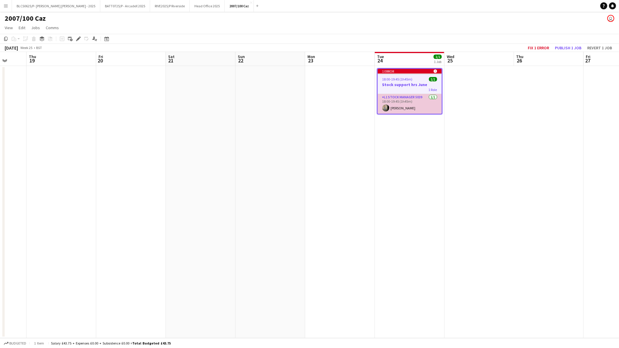
click at [397, 105] on app-card-role "L1 Stock Manager 5039 1/1 18:00-19:45 (1h45m) Caroline Waterworth" at bounding box center [410, 104] width 64 height 20
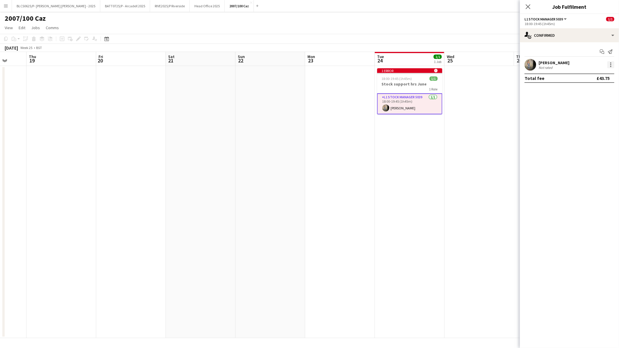
click at [611, 66] on div at bounding box center [611, 66] width 1 height 1
click at [586, 131] on span "Remove" at bounding box center [582, 131] width 17 height 5
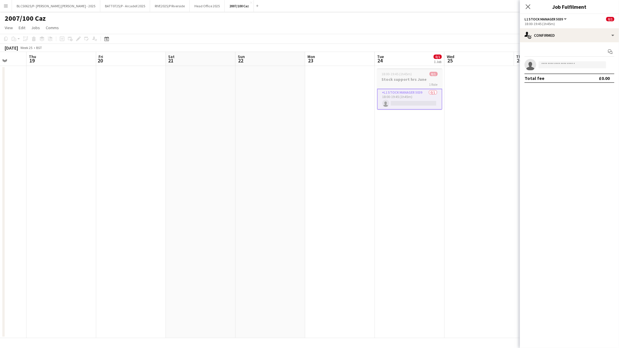
click at [395, 78] on h3 "Stock support hrs June" at bounding box center [409, 79] width 65 height 5
click at [34, 39] on icon "Delete" at bounding box center [33, 38] width 5 height 5
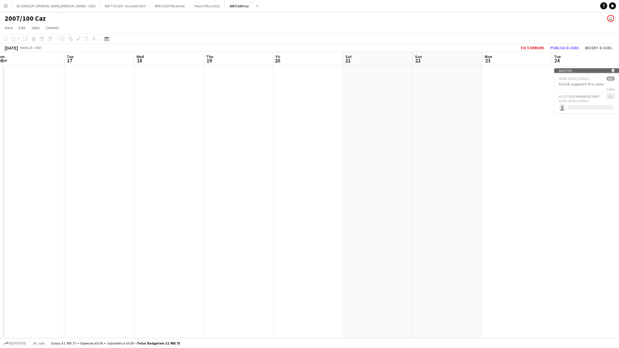
scroll to position [0, 130]
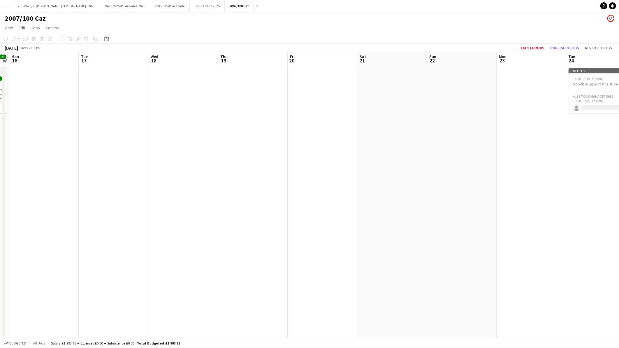
drag, startPoint x: 177, startPoint y: 190, endPoint x: 369, endPoint y: 194, distance: 191.6
click at [369, 194] on app-calendar-viewport "Sat 14 Sun 15 1/1 1 Job Mon 16 Tue 17 Wed 18 Thu 19 Fri 20 Sat 21 Sun 22 Mon 23…" at bounding box center [309, 195] width 619 height 286
click at [107, 37] on icon at bounding box center [106, 38] width 4 height 5
click at [141, 60] on span "Previous month" at bounding box center [142, 59] width 12 height 12
click at [147, 112] on span "31" at bounding box center [145, 113] width 7 height 7
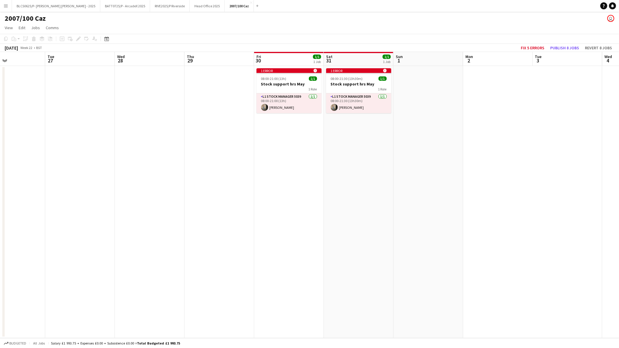
scroll to position [0, 155]
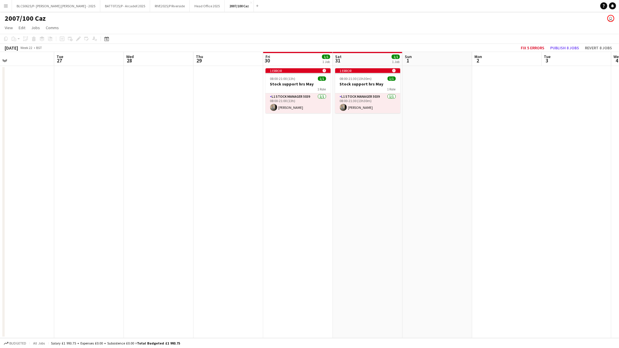
drag, startPoint x: 229, startPoint y: 178, endPoint x: 304, endPoint y: 182, distance: 74.4
click at [304, 182] on app-calendar-viewport "Sat 24 Sun 25 Mon 26 Tue 27 Wed 28 Thu 29 Fri 30 1/1 1 Job Sat 31 1/1 1 Job Sun…" at bounding box center [309, 195] width 619 height 286
click at [290, 84] on h3 "Stock support hrs May" at bounding box center [298, 83] width 65 height 5
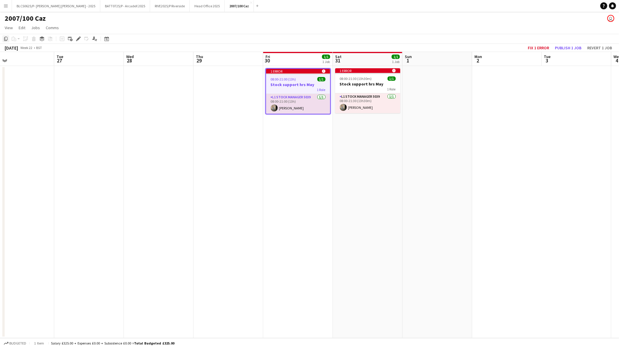
click at [6, 39] on icon "Copy" at bounding box center [5, 38] width 5 height 5
click at [165, 107] on app-date-cell at bounding box center [159, 202] width 70 height 272
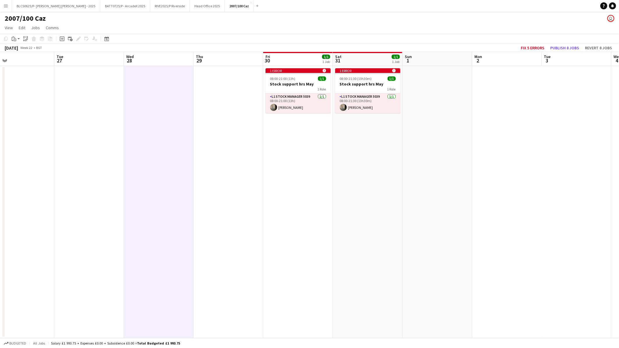
scroll to position [0, 156]
click at [13, 41] on icon "Paste" at bounding box center [14, 38] width 5 height 5
click at [26, 59] on link "Paste with crew Ctrl+Shift+V" at bounding box center [42, 59] width 55 height 5
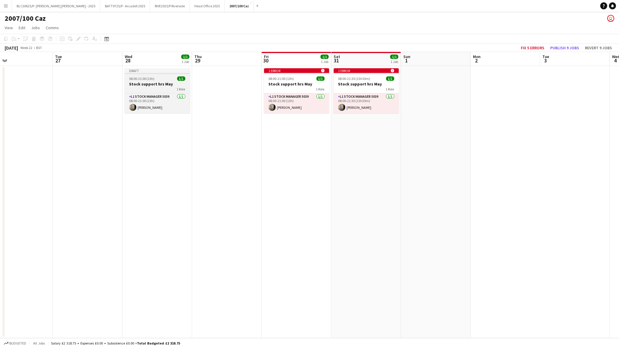
click at [150, 83] on h3 "Stock support hrs May" at bounding box center [157, 83] width 65 height 5
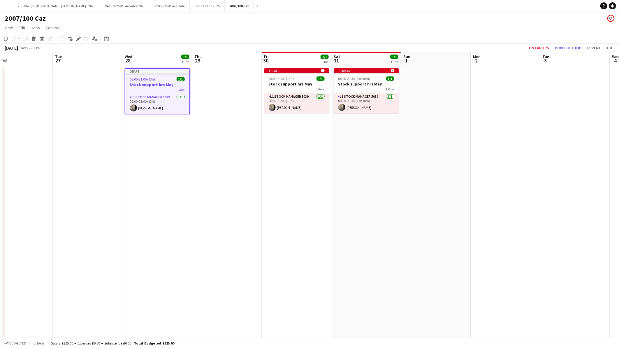
click at [191, 140] on app-date-cell "Draft 08:00-21:00 (13h) 1/1 Stock support hrs May 1 Role L1 Stock Manager 5039 …" at bounding box center [157, 202] width 70 height 272
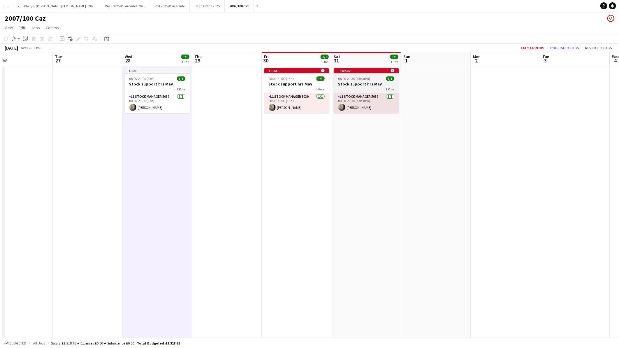
click at [374, 82] on h3 "Stock support hrs May" at bounding box center [366, 83] width 65 height 5
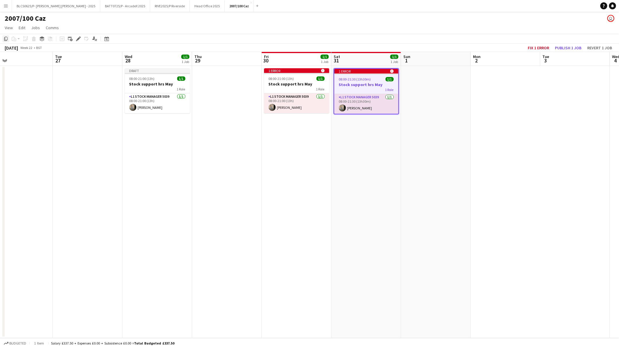
click at [6, 38] on icon "Copy" at bounding box center [5, 38] width 5 height 5
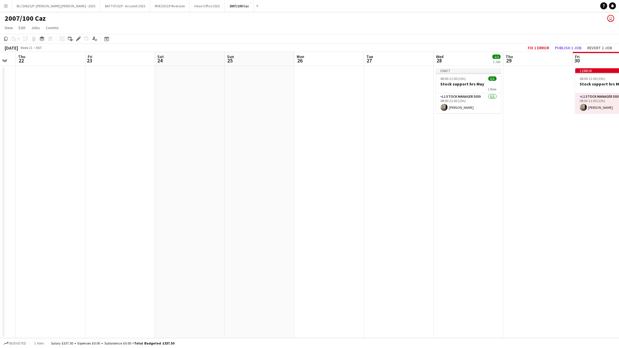
drag, startPoint x: 208, startPoint y: 153, endPoint x: 362, endPoint y: 157, distance: 153.4
click at [371, 156] on app-calendar-viewport "Tue 20 Wed 21 Thu 22 Fri 23 Sat 24 Sun 25 Mon 26 Tue 27 Wed 28 1/1 1 Job Thu 29…" at bounding box center [309, 195] width 619 height 286
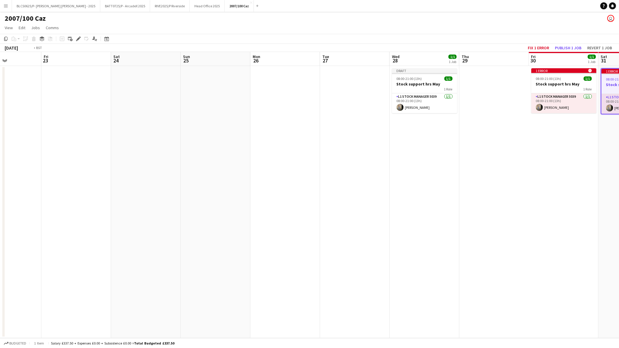
drag, startPoint x: 147, startPoint y: 204, endPoint x: 349, endPoint y: 189, distance: 203.2
click at [349, 189] on app-calendar-viewport "Tue 20 Wed 21 Thu 22 Fri 23 Sat 24 Sun 25 Mon 26 Tue 27 Wed 28 1/1 1 Job Thu 29…" at bounding box center [309, 195] width 619 height 286
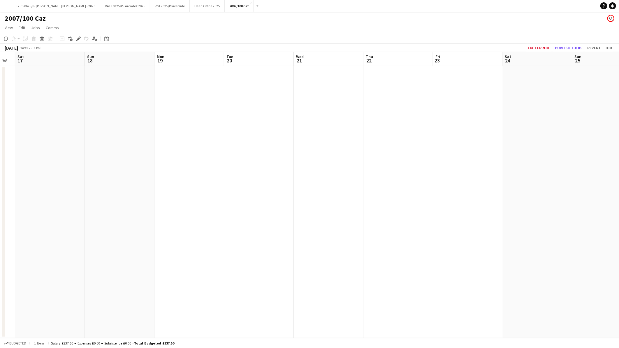
drag, startPoint x: 261, startPoint y: 202, endPoint x: 46, endPoint y: 222, distance: 216.4
click at [279, 201] on app-calendar-viewport "Wed 14 Thu 15 Fri 16 Sat 17 Sun 18 Mon 19 Tue 20 Wed 21 Thu 22 Fri 23 Sat 24 Su…" at bounding box center [309, 195] width 619 height 286
drag, startPoint x: 56, startPoint y: 220, endPoint x: 220, endPoint y: 206, distance: 164.5
click at [308, 193] on app-calendar-viewport "Wed 14 Thu 15 Fri 16 Sat 17 Sun 18 Mon 19 Tue 20 Wed 21 Thu 22 Fri 23 Sat 24 Su…" at bounding box center [309, 195] width 619 height 286
drag, startPoint x: 125, startPoint y: 204, endPoint x: 210, endPoint y: 193, distance: 86.1
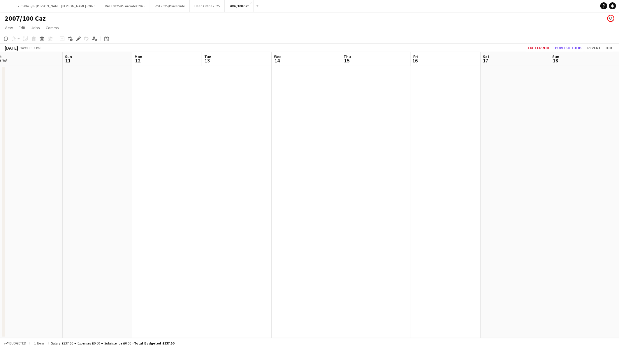
click at [210, 193] on app-calendar-viewport "Thu 8 Fri 9 Sat 10 Sun 11 Mon 12 Tue 13 Wed 14 Thu 15 Fri 16 Sat 17 Sun 18 Mon …" at bounding box center [309, 195] width 619 height 286
click at [331, 156] on app-date-cell at bounding box center [307, 202] width 70 height 272
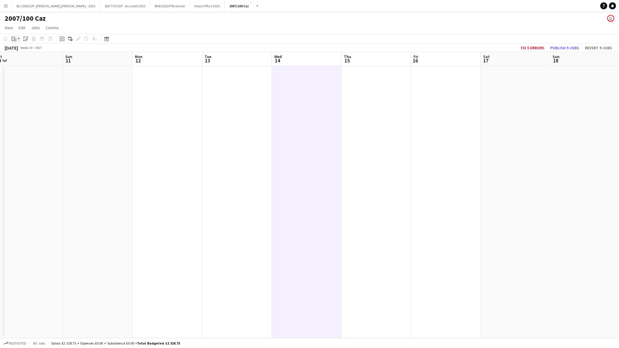
click at [17, 38] on app-action-btn "Paste" at bounding box center [15, 38] width 10 height 7
click at [18, 59] on link "Paste with crew Ctrl+Shift+V" at bounding box center [42, 59] width 55 height 5
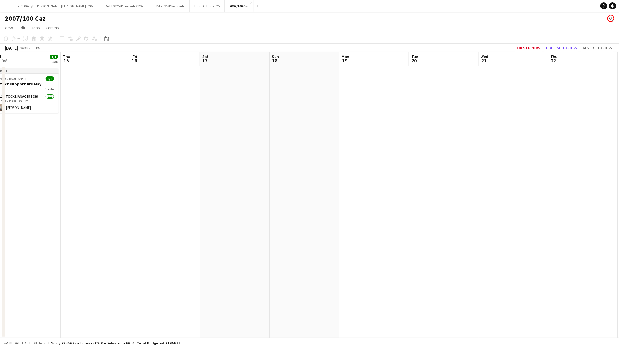
drag, startPoint x: 423, startPoint y: 194, endPoint x: 366, endPoint y: 201, distance: 57.8
click at [76, 200] on app-calendar-viewport "Sun 11 Mon 12 Tue 13 Wed 14 1/1 1 Job Thu 15 Fri 16 Sat 17 Sun 18 Mon 19 Tue 20…" at bounding box center [309, 195] width 619 height 286
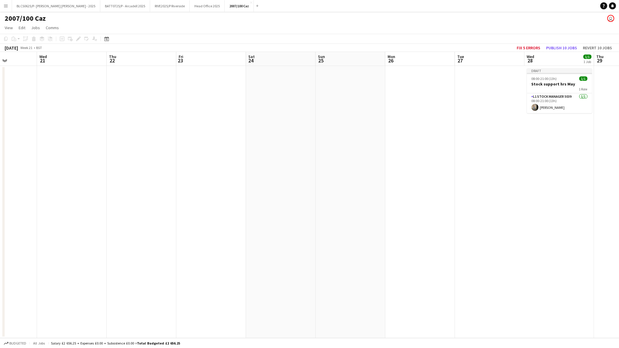
drag, startPoint x: 353, startPoint y: 202, endPoint x: 366, endPoint y: 211, distance: 16.3
click at [30, 214] on app-calendar-viewport "Sun 18 Mon 19 Tue 20 Wed 21 Thu 22 Fri 23 Sat 24 Sun 25 Mon 26 Tue 27 Wed 28 1/…" at bounding box center [309, 195] width 619 height 286
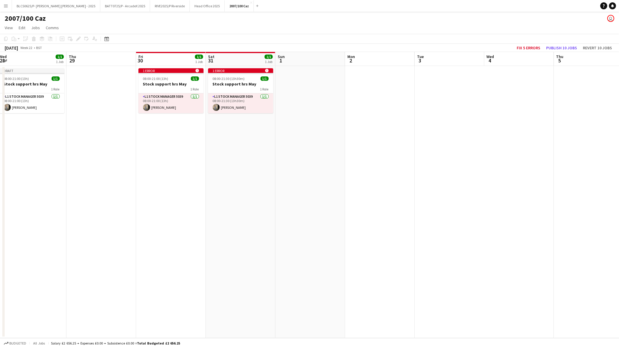
drag, startPoint x: 339, startPoint y: 209, endPoint x: 132, endPoint y: 126, distance: 222.9
click at [92, 213] on app-calendar-viewport "Sun 25 Mon 26 Tue 27 Wed 28 1/1 1 Job Thu 29 Fri 30 1/1 1 Job Sat 31 1/1 1 Job …" at bounding box center [309, 195] width 619 height 286
click at [159, 83] on h3 "Stock support hrs May" at bounding box center [171, 83] width 65 height 5
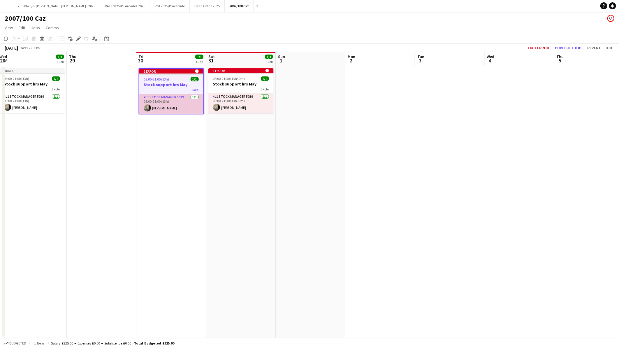
click at [180, 98] on app-card-role "L1 Stock Manager 5039 1/1 08:00-21:00 (13h) Caroline Waterworth" at bounding box center [171, 104] width 64 height 20
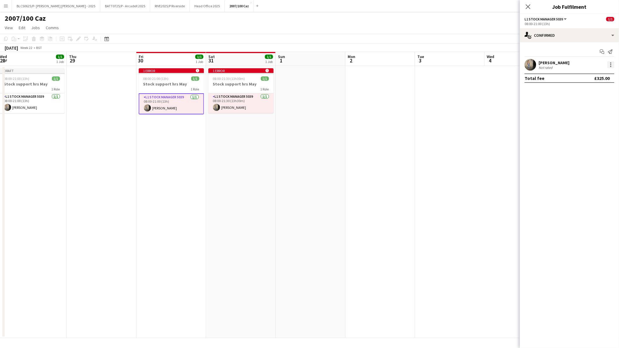
click at [613, 63] on div at bounding box center [611, 64] width 7 height 7
click at [588, 130] on span "Remove" at bounding box center [582, 131] width 17 height 5
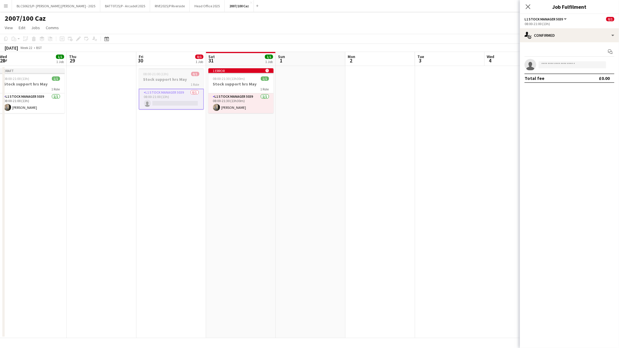
click at [164, 80] on h3 "Stock support hrs May" at bounding box center [171, 79] width 65 height 5
drag, startPoint x: 31, startPoint y: 38, endPoint x: 64, endPoint y: 48, distance: 34.8
click at [31, 39] on icon "Delete" at bounding box center [33, 38] width 5 height 5
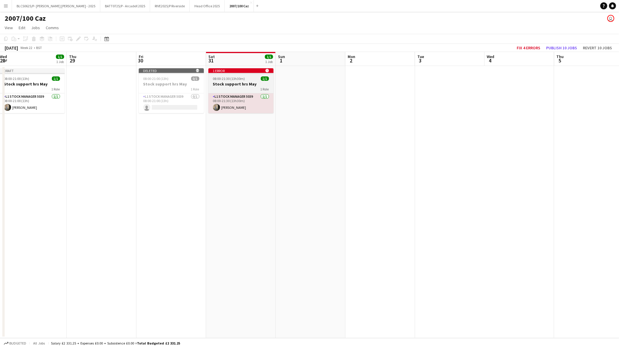
click at [236, 83] on h3 "Stock support hrs May" at bounding box center [240, 83] width 65 height 5
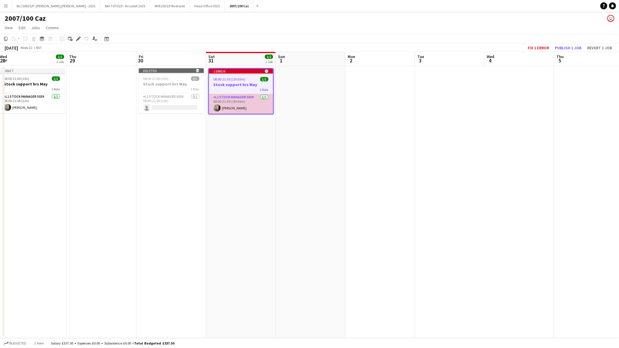
click at [231, 101] on app-card-role "L1 Stock Manager 5039 1/1 08:00-21:30 (13h30m) Caroline Waterworth" at bounding box center [241, 104] width 64 height 20
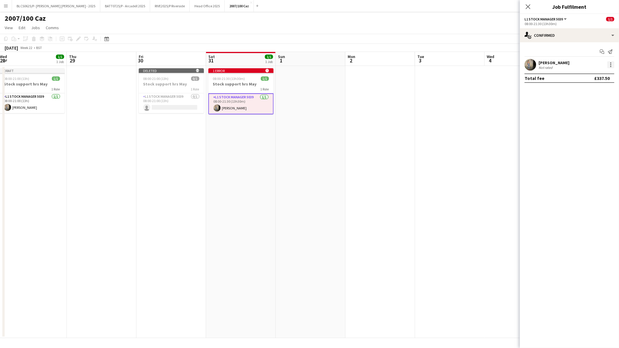
click at [613, 65] on div at bounding box center [611, 64] width 7 height 7
drag, startPoint x: 578, startPoint y: 134, endPoint x: 394, endPoint y: 130, distance: 183.4
click at [578, 134] on button "Remove" at bounding box center [591, 131] width 45 height 14
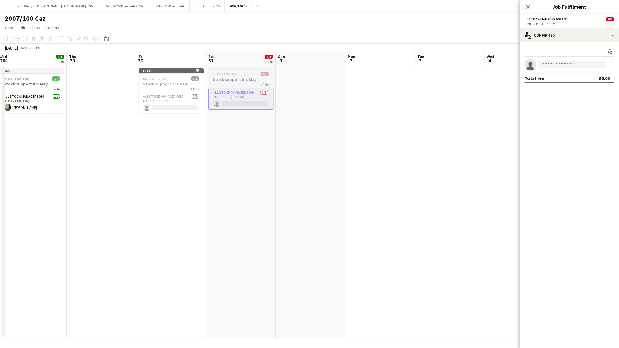
click at [250, 76] on div "08:00-21:30 (13h30m) 0/1" at bounding box center [240, 74] width 65 height 4
click at [31, 38] on icon "Delete" at bounding box center [33, 38] width 5 height 5
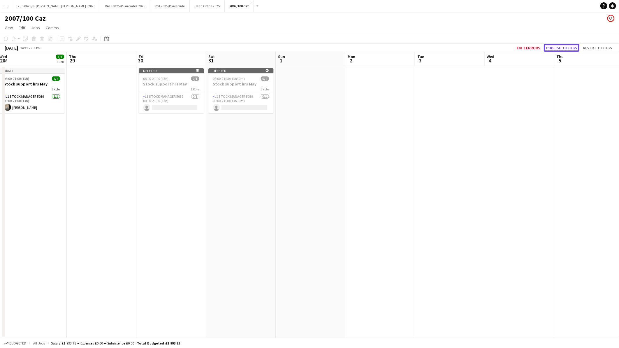
drag, startPoint x: 567, startPoint y: 48, endPoint x: 563, endPoint y: 52, distance: 5.6
click at [567, 48] on button "Publish 10 jobs" at bounding box center [562, 48] width 36 height 8
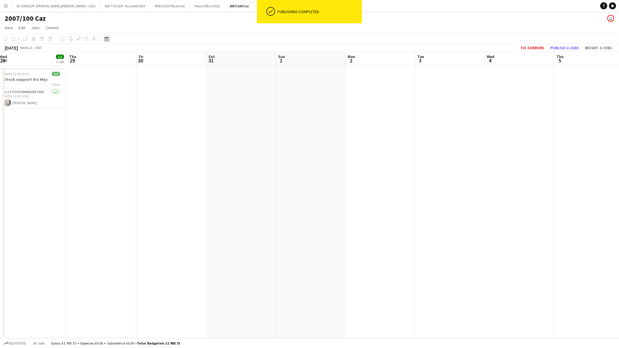
click at [107, 39] on icon at bounding box center [107, 39] width 2 height 2
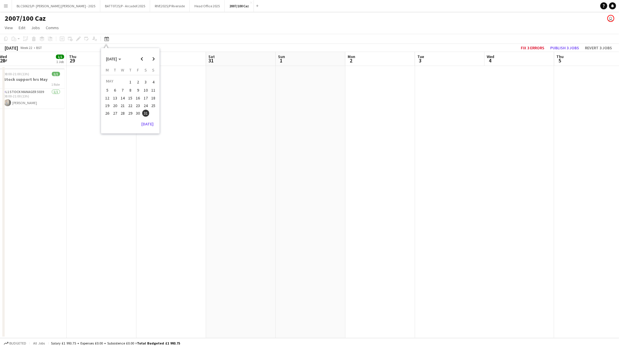
click at [4, 5] on app-icon "Menu" at bounding box center [5, 5] width 5 height 5
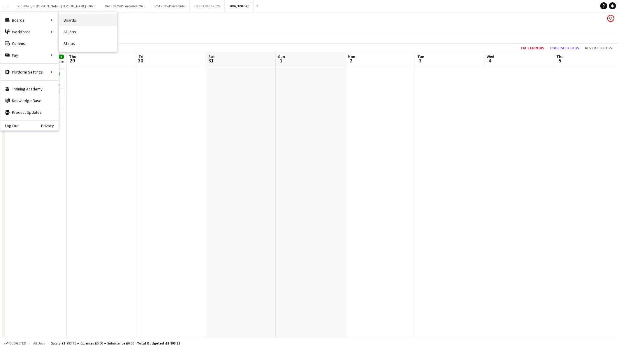
click at [79, 20] on link "Boards" at bounding box center [88, 20] width 58 height 12
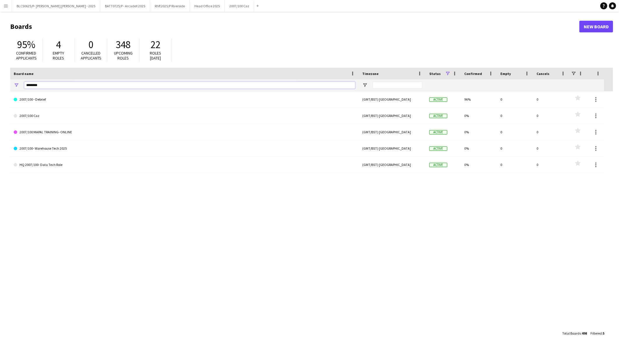
drag, startPoint x: 73, startPoint y: 85, endPoint x: -1, endPoint y: 84, distance: 74.4
click at [0, 84] on html "Menu Boards Boards Boards All jobs Status Workforce Workforce My Workforce Recr…" at bounding box center [309, 174] width 619 height 348
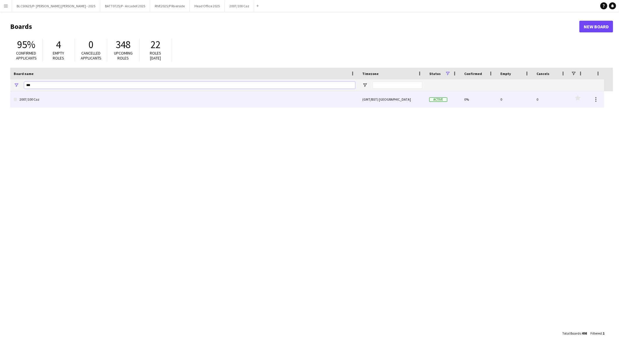
type input "***"
click at [50, 99] on link "2007/100 Caz" at bounding box center [185, 99] width 342 height 16
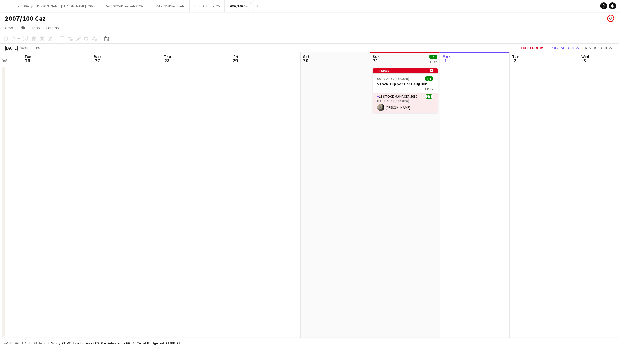
scroll to position [0, 117]
drag, startPoint x: 88, startPoint y: 165, endPoint x: 459, endPoint y: 170, distance: 370.9
click at [459, 170] on app-calendar-viewport "Sun 24 Mon 25 Tue 26 Wed 27 Thu 28 Fri 29 Sat 30 Sun 31 1/1 1 Job Mon 1 Tue 2 W…" at bounding box center [309, 195] width 619 height 286
click at [404, 76] on app-job-card "1 error alert-circle 08:00-21:30 (13h30m) 1/1 Stock support hrs August 1 Role L…" at bounding box center [405, 90] width 65 height 45
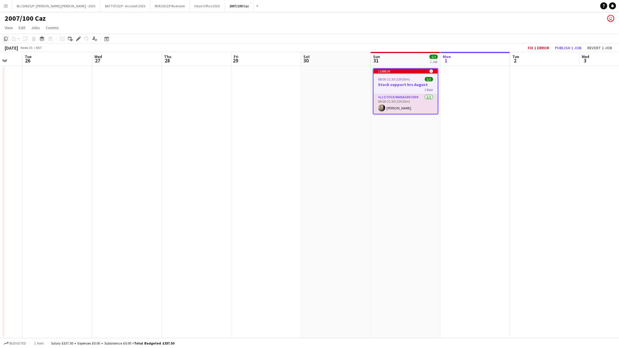
click at [5, 38] on icon "Copy" at bounding box center [5, 38] width 5 height 5
click at [259, 94] on app-date-cell at bounding box center [267, 202] width 70 height 272
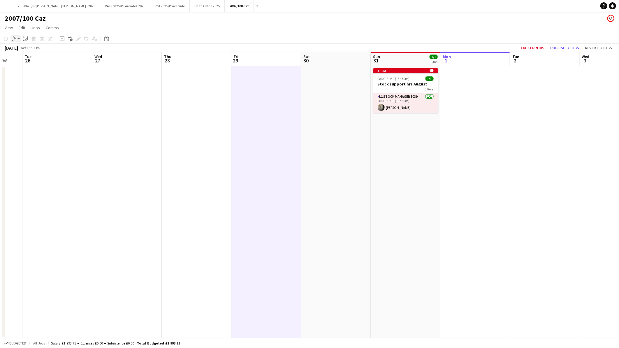
click at [17, 38] on div "Paste" at bounding box center [13, 38] width 7 height 7
click at [26, 61] on link "Paste with crew Ctrl+Shift+V" at bounding box center [42, 59] width 55 height 5
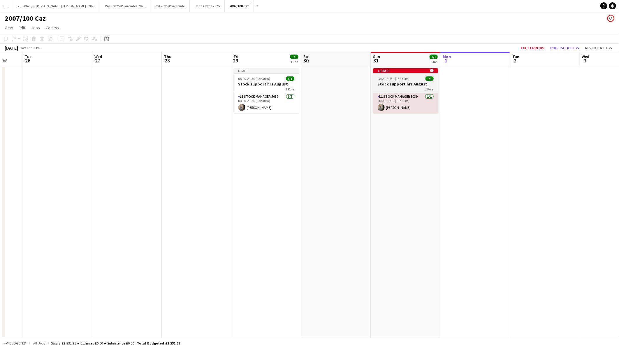
click at [396, 78] on span "08:00-21:30 (13h30m)" at bounding box center [394, 78] width 32 height 4
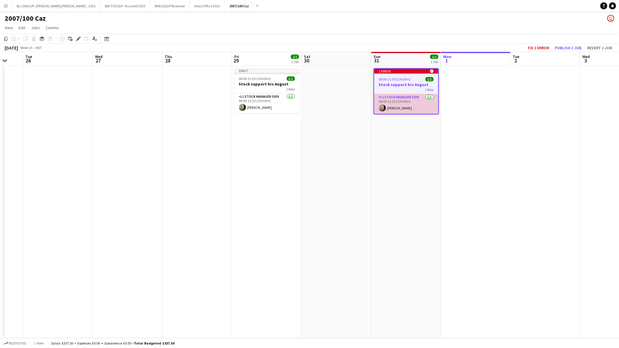
click at [413, 101] on app-card-role "L1 Stock Manager 5039 1/1 08:00-21:30 (13h30m) Caroline Waterworth" at bounding box center [406, 104] width 64 height 20
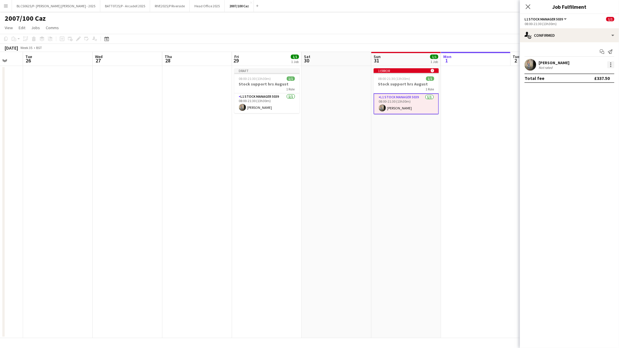
click at [611, 65] on div at bounding box center [611, 64] width 1 height 1
click at [583, 134] on span "Remove" at bounding box center [582, 131] width 17 height 5
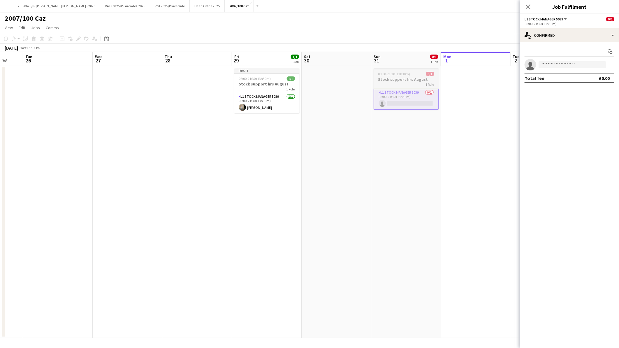
click at [411, 82] on h3 "Stock support hrs August" at bounding box center [406, 79] width 65 height 5
click at [34, 40] on icon at bounding box center [33, 39] width 3 height 3
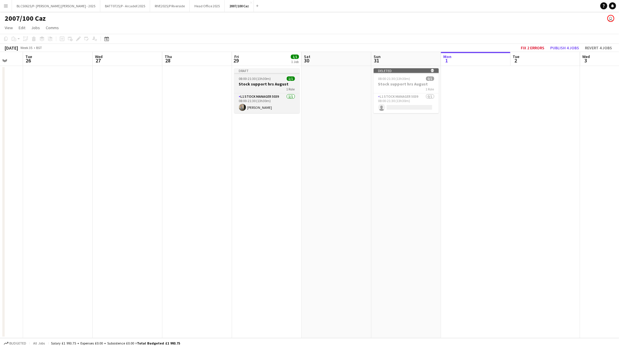
click at [250, 80] on span "08:00-21:30 (13h30m)" at bounding box center [255, 78] width 32 height 4
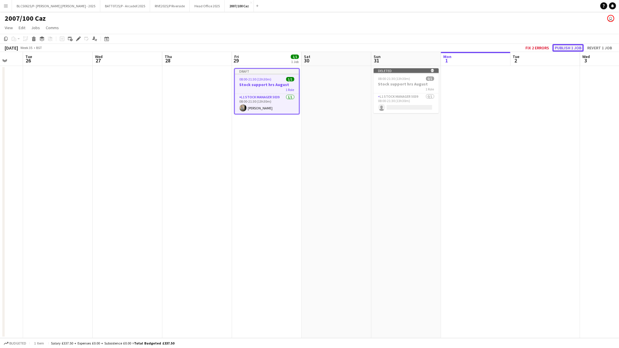
click at [579, 49] on button "Publish 1 job" at bounding box center [568, 48] width 31 height 8
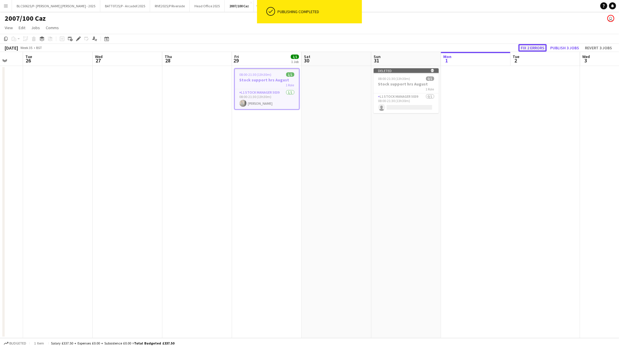
click at [538, 45] on button "Fix 2 errors" at bounding box center [533, 48] width 28 height 8
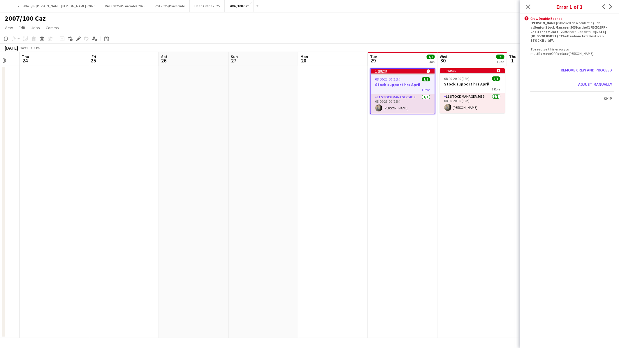
scroll to position [0, 206]
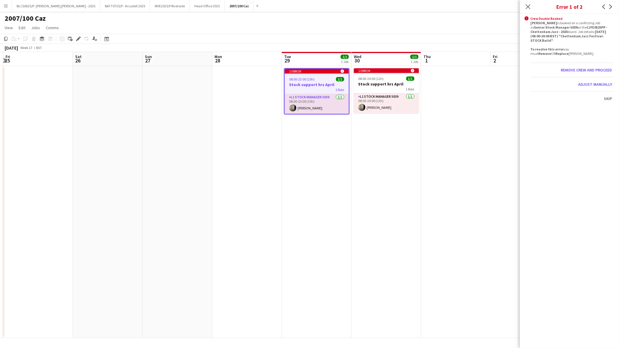
drag, startPoint x: 174, startPoint y: 236, endPoint x: 238, endPoint y: 228, distance: 64.7
click at [238, 228] on app-calendar-viewport "Tue 22 Wed 23 Thu 24 Fri 25 Sat 26 Sun 27 Mon 28 Tue 29 1/1 1 Job Wed 30 1/1 1 …" at bounding box center [309, 195] width 619 height 286
click at [315, 79] on div "08:00-23:00 (15h) 1/1" at bounding box center [317, 79] width 64 height 4
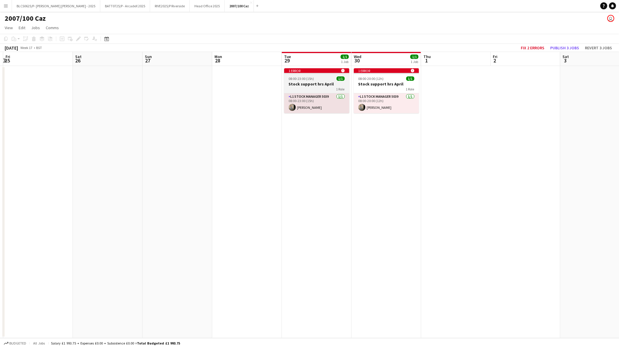
click at [315, 79] on div "08:00-23:00 (15h) 1/1" at bounding box center [316, 78] width 65 height 4
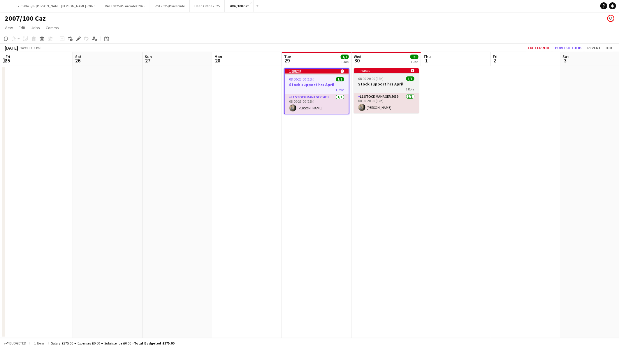
click at [367, 76] on span "08:00-20:00 (12h)" at bounding box center [371, 78] width 25 height 4
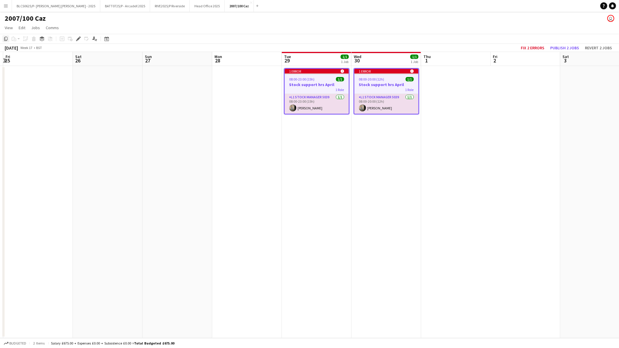
click at [7, 40] on icon "Copy" at bounding box center [5, 38] width 5 height 5
click at [104, 111] on app-date-cell at bounding box center [108, 202] width 70 height 272
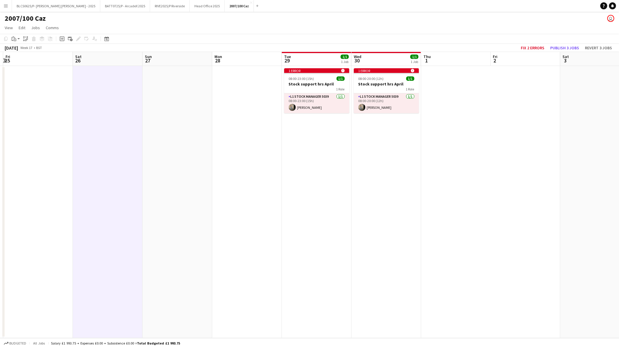
click at [171, 107] on app-date-cell at bounding box center [178, 202] width 70 height 272
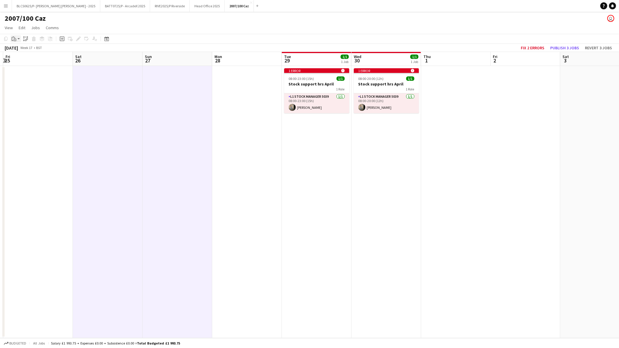
click at [15, 36] on icon "Paste" at bounding box center [14, 38] width 5 height 5
click at [30, 62] on link "Paste with crew Ctrl+Shift+V" at bounding box center [42, 59] width 55 height 5
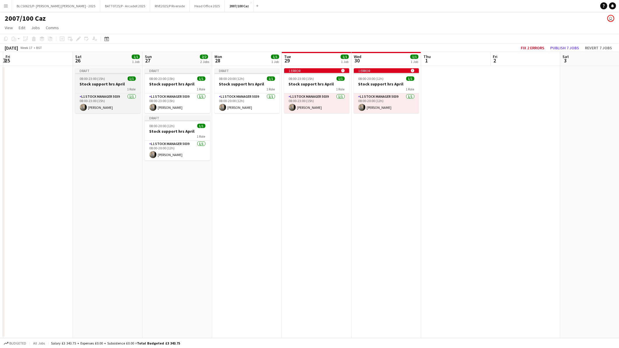
click at [124, 87] on div "1 Role" at bounding box center [107, 89] width 65 height 5
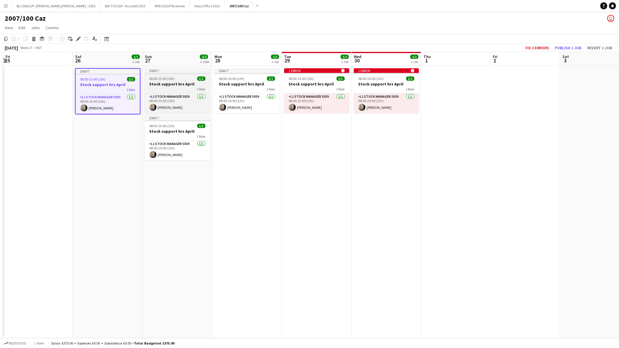
click at [171, 83] on h3 "Stock support hrs April" at bounding box center [177, 83] width 65 height 5
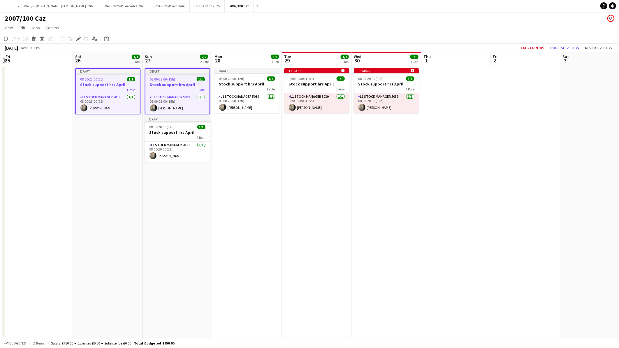
scroll to position [0, 206]
click at [255, 85] on h3 "Stock support hrs April" at bounding box center [247, 83] width 65 height 5
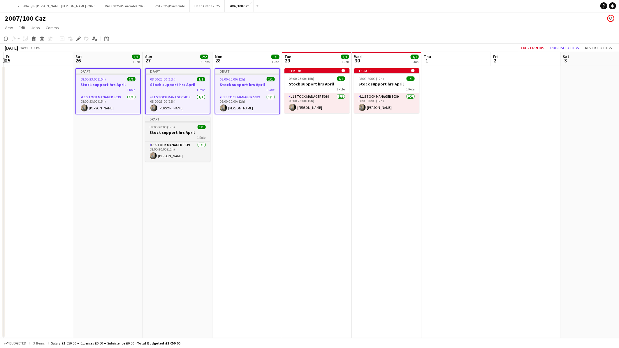
click at [164, 135] on div "1 Role" at bounding box center [177, 137] width 65 height 5
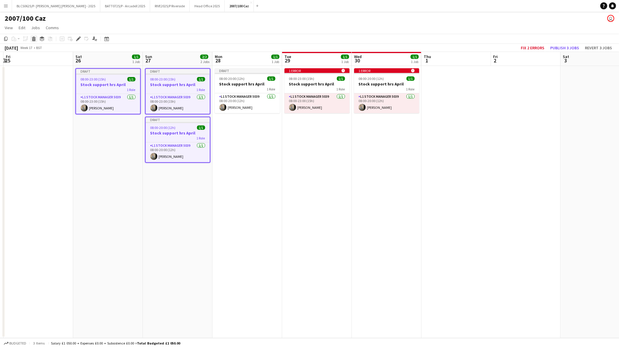
click at [32, 37] on icon at bounding box center [34, 36] width 4 height 1
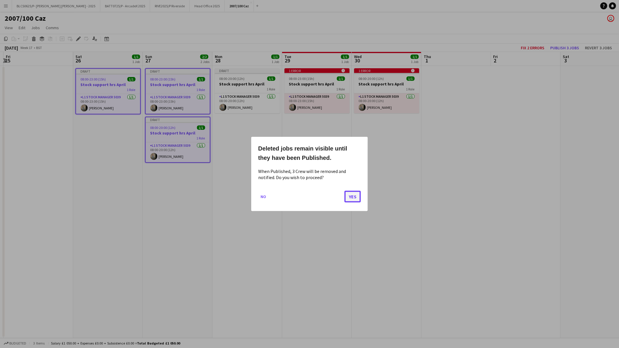
click at [355, 198] on button "Yes" at bounding box center [353, 197] width 16 height 12
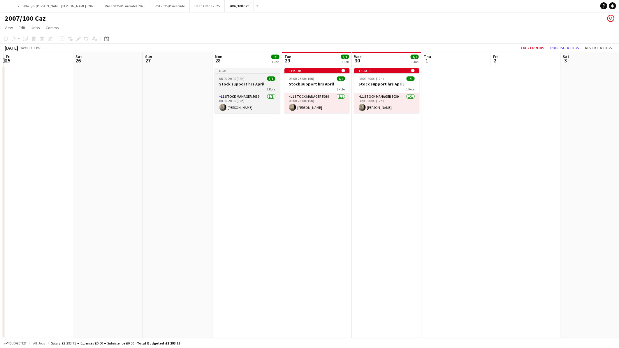
click at [238, 78] on span "08:00-20:00 (12h)" at bounding box center [232, 78] width 25 height 4
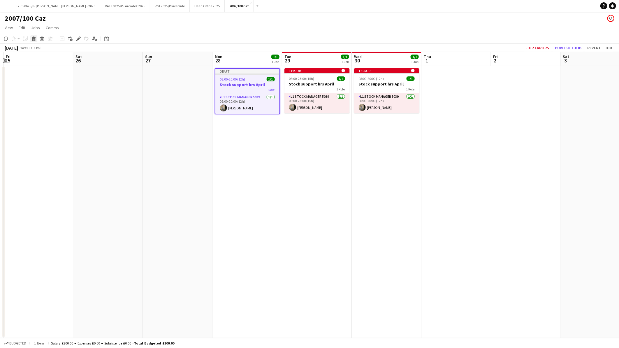
click at [31, 38] on icon "Delete" at bounding box center [33, 38] width 5 height 5
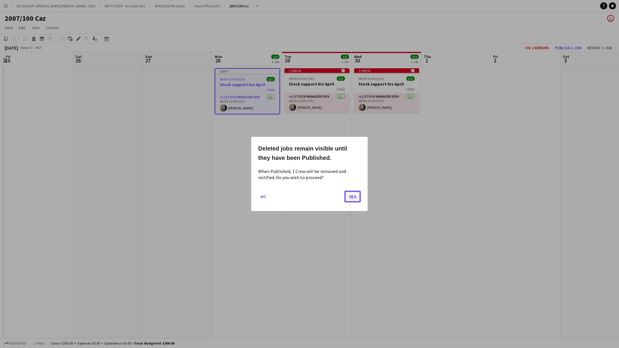
click at [351, 196] on button "Yes" at bounding box center [353, 197] width 16 height 12
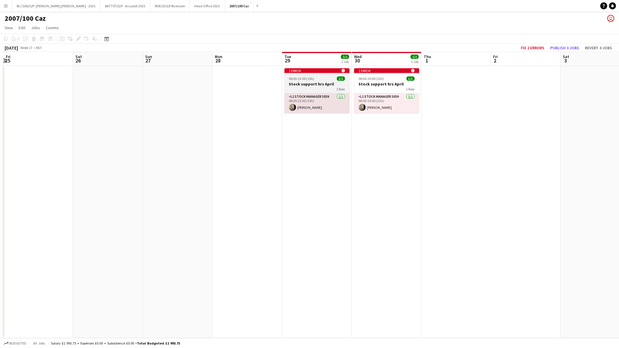
click at [315, 83] on h3 "Stock support hrs April" at bounding box center [317, 83] width 65 height 5
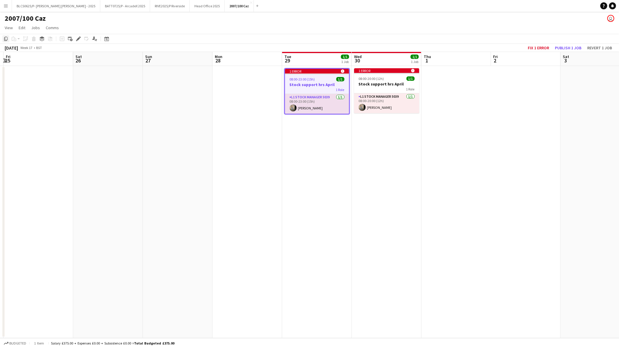
click at [3, 38] on icon "Copy" at bounding box center [5, 38] width 5 height 5
click at [118, 84] on app-date-cell at bounding box center [108, 202] width 70 height 272
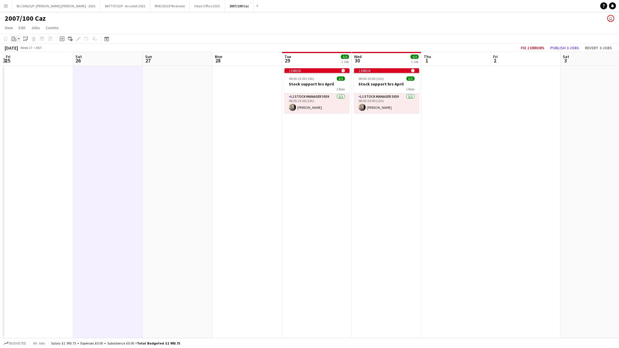
click at [19, 39] on app-action-btn "Paste" at bounding box center [15, 38] width 10 height 7
click at [30, 62] on link "Paste with crew Ctrl+Shift+V" at bounding box center [42, 59] width 55 height 5
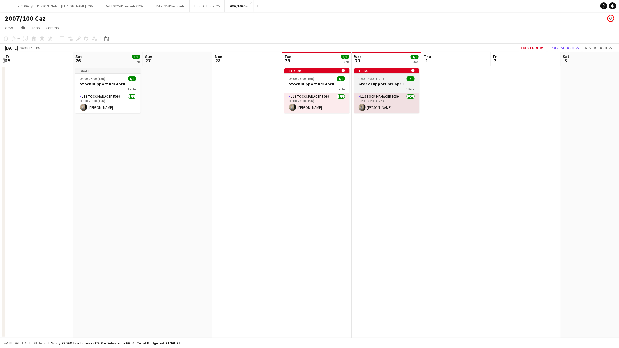
click at [371, 80] on span "08:00-20:00 (12h)" at bounding box center [371, 78] width 25 height 4
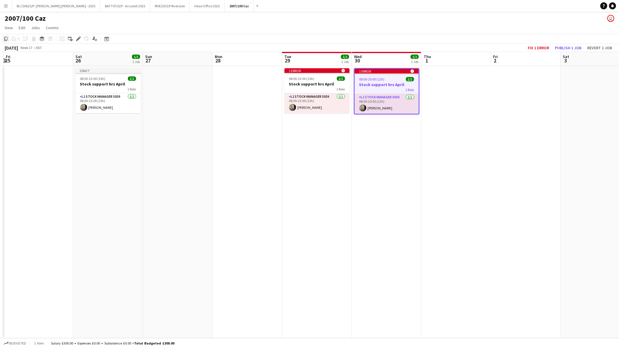
click at [6, 39] on icon "Copy" at bounding box center [5, 38] width 5 height 5
click at [165, 93] on app-date-cell at bounding box center [178, 202] width 70 height 272
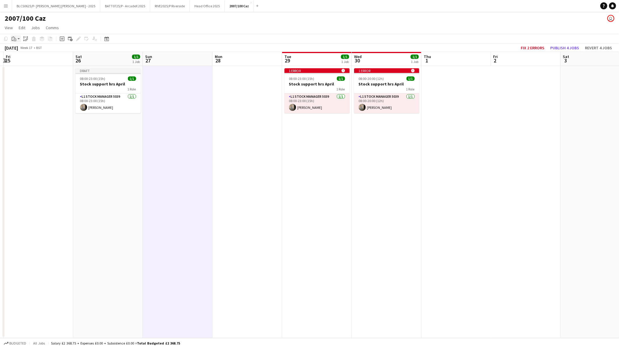
click at [15, 41] on icon at bounding box center [15, 39] width 3 height 3
click at [28, 62] on link "Paste with crew Ctrl+Shift+V" at bounding box center [42, 59] width 55 height 5
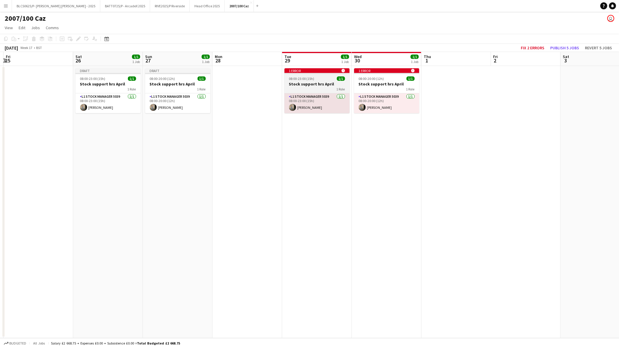
click at [294, 78] on span "08:00-23:00 (15h)" at bounding box center [301, 78] width 25 height 4
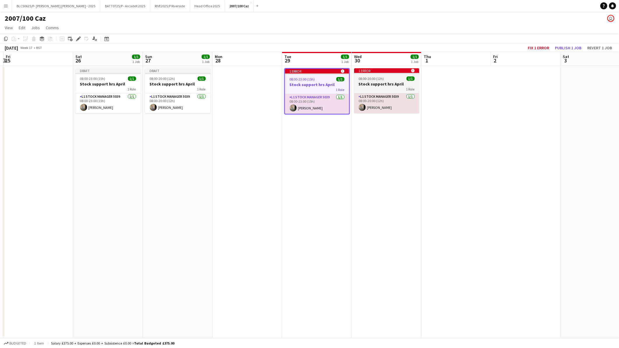
click at [382, 80] on span "08:00-20:00 (12h)" at bounding box center [371, 78] width 25 height 4
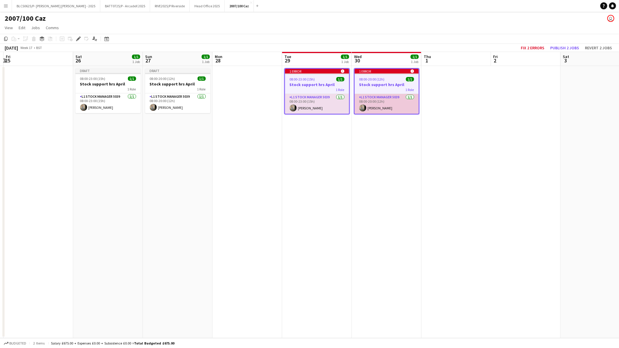
click at [389, 97] on app-card-role "L1 Stock Manager 5039 1/1 08:00-20:00 (12h) Caroline Waterworth" at bounding box center [387, 104] width 64 height 20
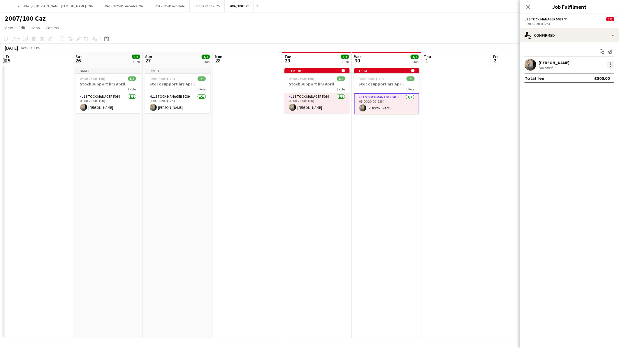
click at [611, 64] on div at bounding box center [611, 64] width 1 height 1
click at [585, 130] on span "Remove" at bounding box center [582, 131] width 17 height 5
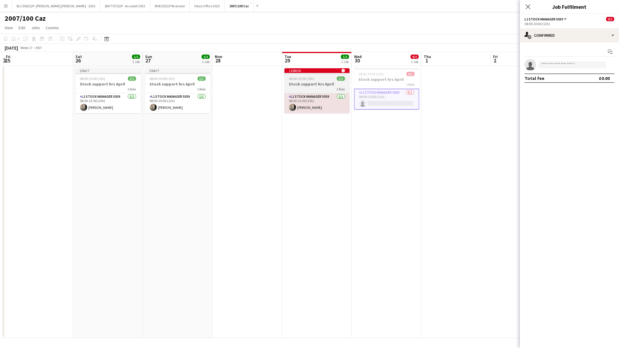
click at [331, 93] on div "L1 Stock Manager 5039 1/1 08:00-23:00 (15h) Caroline Waterworth" at bounding box center [317, 103] width 65 height 20
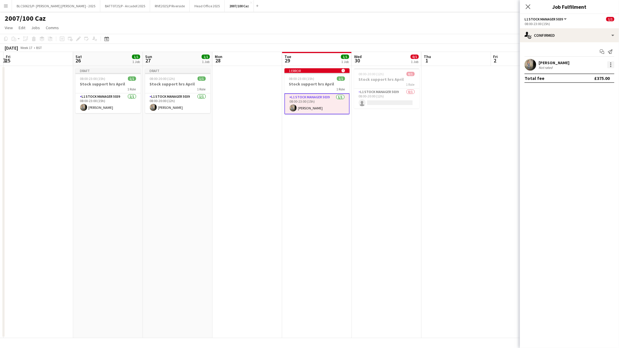
click at [611, 62] on div at bounding box center [611, 64] width 7 height 7
click at [583, 130] on span "Remove" at bounding box center [582, 131] width 17 height 5
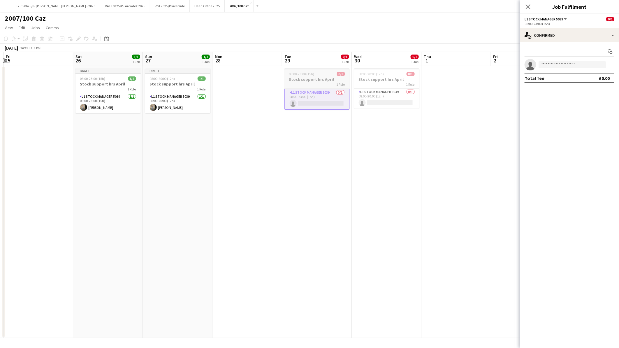
click at [332, 74] on div "08:00-23:00 (15h) 0/1" at bounding box center [317, 74] width 65 height 4
click at [383, 74] on div "08:00-20:00 (12h) 0/1" at bounding box center [386, 74] width 65 height 4
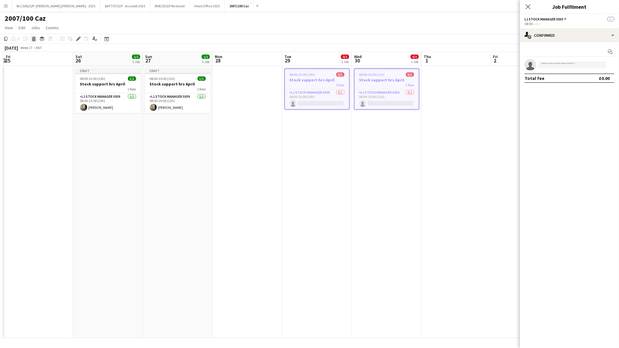
click at [31, 39] on icon "Delete" at bounding box center [33, 38] width 5 height 5
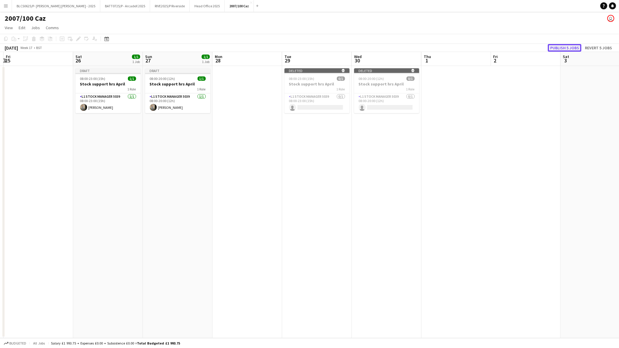
click at [572, 47] on button "Publish 5 jobs" at bounding box center [565, 48] width 34 height 8
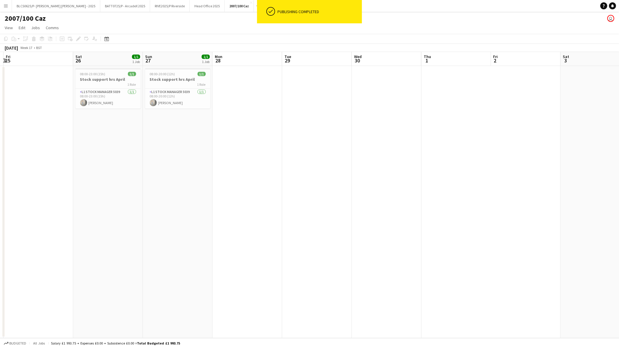
click at [5, 3] on button "Menu" at bounding box center [6, 6] width 12 height 12
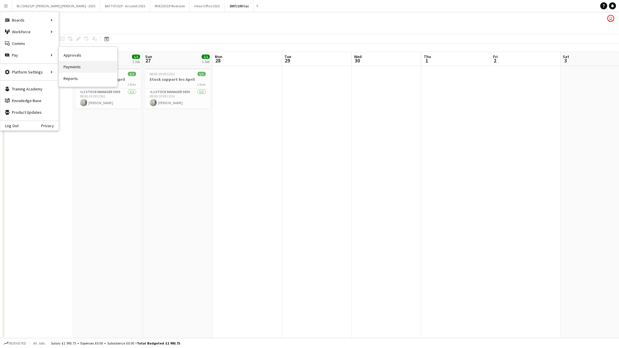
click at [80, 62] on link "Payments" at bounding box center [88, 67] width 58 height 12
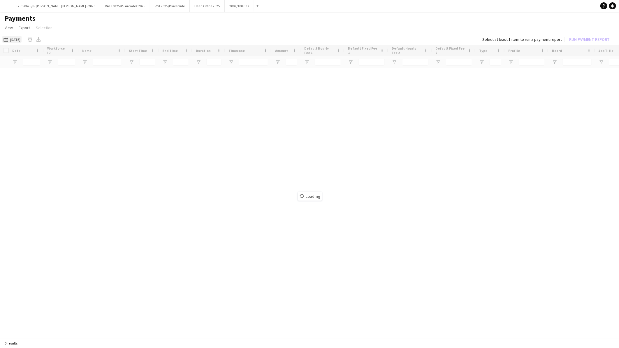
click at [21, 37] on button "13-06-2025 13-06-2025" at bounding box center [11, 39] width 19 height 7
click at [72, 60] on span "Previous month" at bounding box center [72, 62] width 12 height 12
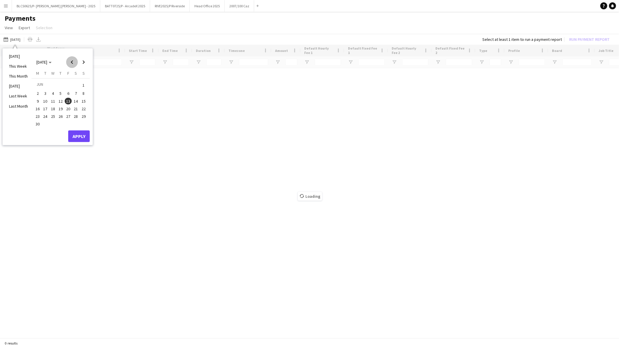
click at [72, 60] on span "Previous month" at bounding box center [72, 62] width 12 height 12
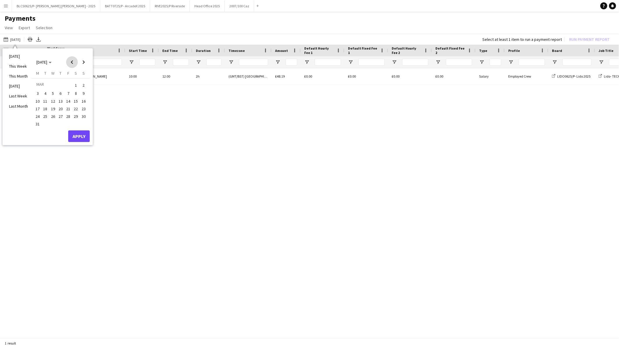
click at [72, 61] on span "Previous month" at bounding box center [72, 62] width 12 height 12
click at [71, 61] on span "Previous month" at bounding box center [72, 62] width 12 height 12
click at [50, 91] on span "1" at bounding box center [53, 91] width 7 height 7
click at [77, 134] on button "Apply" at bounding box center [79, 135] width 22 height 12
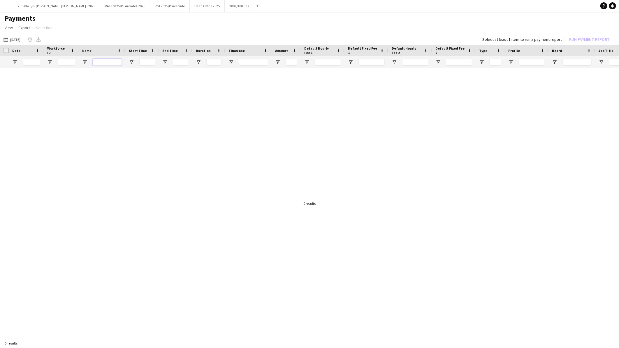
click at [103, 62] on input "Name Filter Input" at bounding box center [107, 62] width 29 height 7
type input "********"
click at [22, 39] on button "13-06-2025 01-01-2025" at bounding box center [11, 39] width 19 height 7
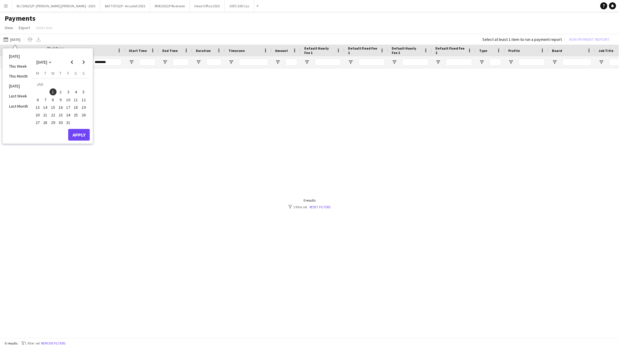
click at [53, 93] on span "1" at bounding box center [53, 91] width 7 height 7
click at [84, 62] on span "Next month" at bounding box center [84, 62] width 12 height 12
click at [84, 63] on span "Next month" at bounding box center [84, 62] width 12 height 12
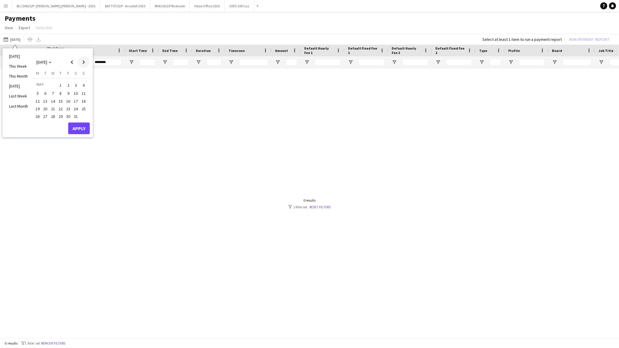
click at [84, 64] on span "Next month" at bounding box center [84, 62] width 12 height 12
click at [85, 65] on span "Next month" at bounding box center [84, 62] width 12 height 12
click at [82, 60] on span "Next month" at bounding box center [84, 62] width 12 height 12
click at [85, 113] on button "31" at bounding box center [84, 117] width 8 height 8
click at [84, 129] on button "Apply" at bounding box center [79, 128] width 22 height 12
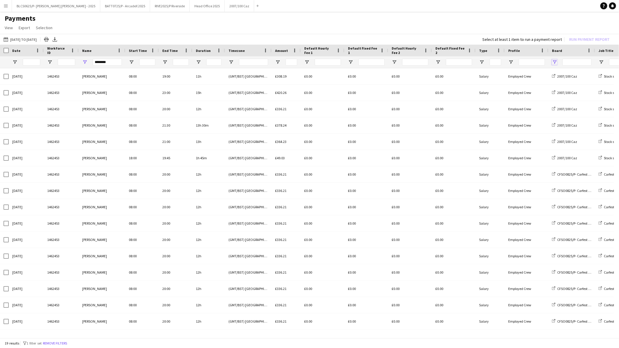
click at [555, 60] on span "Open Filter Menu" at bounding box center [554, 61] width 5 height 5
click at [575, 112] on div "BBC20925/P- BBC RADIO 2- 2025" at bounding box center [585, 112] width 46 height 4
click at [571, 119] on div "CFSO0825/P- Carfest South- 2025" at bounding box center [585, 119] width 46 height 4
type input "**********"
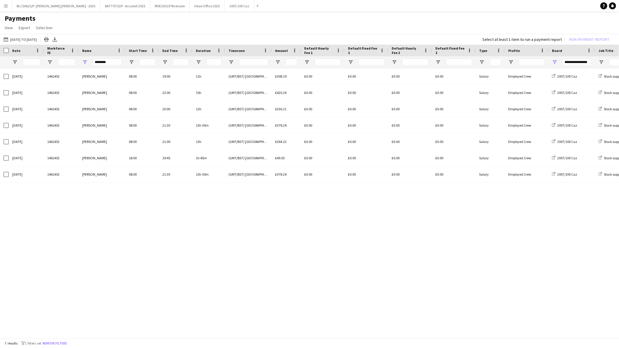
click at [486, 25] on app-page-menu "View Customise view Customise filters Reset Filters Reset View Reset All Export…" at bounding box center [309, 28] width 619 height 11
click at [229, 224] on div "31-03-2025 1462453 Caroline Waterworth 08:00 19:00 11h (GMT/BST) London £308.19…" at bounding box center [309, 201] width 619 height 266
click at [7, 3] on app-icon "Menu" at bounding box center [5, 5] width 5 height 5
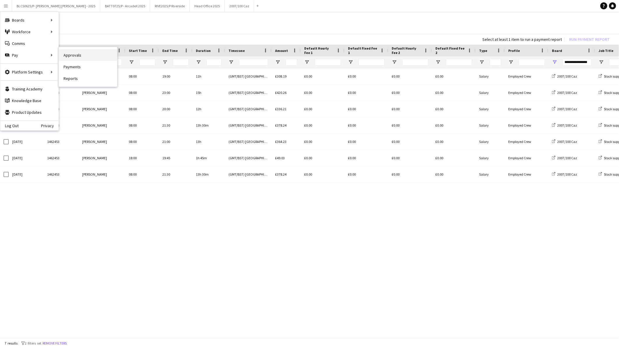
click at [80, 56] on link "Approvals" at bounding box center [88, 55] width 58 height 12
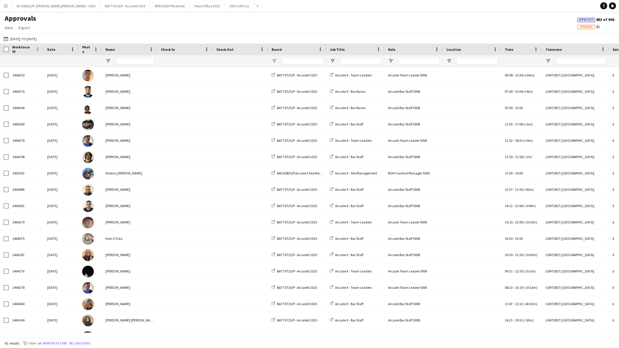
type input "******"
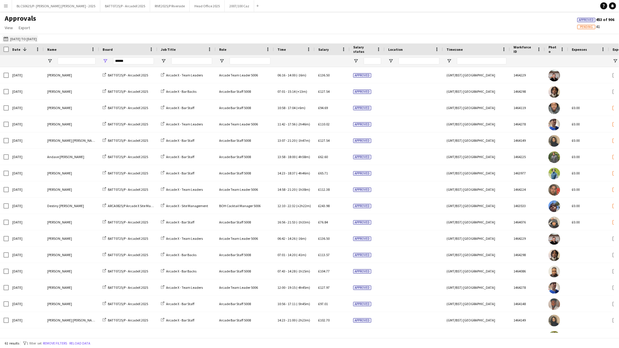
click at [38, 37] on button "25-08-2025 to 31-08-2025 25-08-2025 to 31-08-2025" at bounding box center [20, 38] width 36 height 7
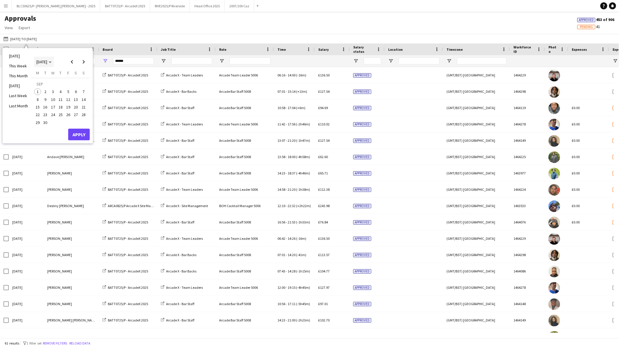
click at [52, 62] on polygon "Choose month and year" at bounding box center [50, 62] width 3 height 1
click at [50, 92] on span "2025" at bounding box center [54, 91] width 12 height 7
click at [54, 83] on span "FEB" at bounding box center [54, 84] width 12 height 7
click at [37, 107] on span "17" at bounding box center [37, 108] width 7 height 7
click at [83, 63] on span "Next month" at bounding box center [84, 62] width 12 height 12
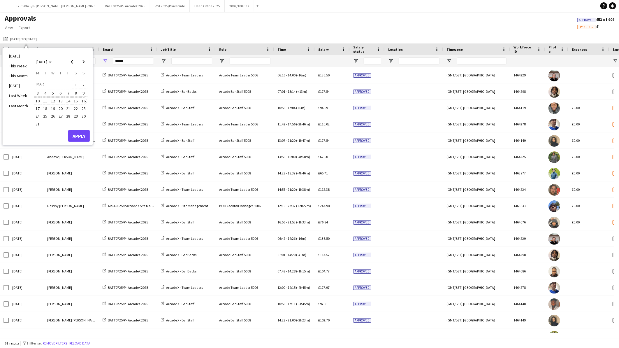
drag, startPoint x: 85, startPoint y: 96, endPoint x: 88, endPoint y: 98, distance: 3.6
click at [85, 97] on button "16" at bounding box center [84, 101] width 8 height 8
click at [84, 137] on button "Apply" at bounding box center [79, 136] width 22 height 12
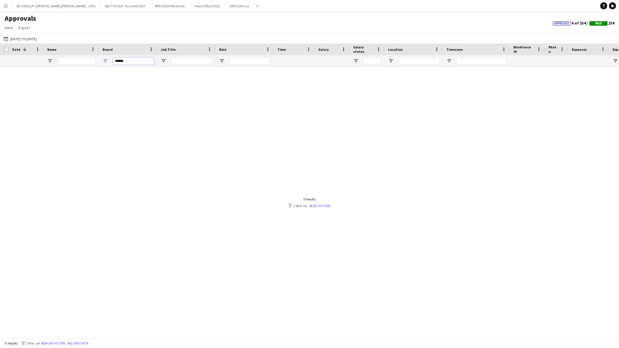
drag, startPoint x: 131, startPoint y: 60, endPoint x: 69, endPoint y: 60, distance: 62.7
click at [69, 60] on div "******" at bounding box center [474, 61] width 948 height 12
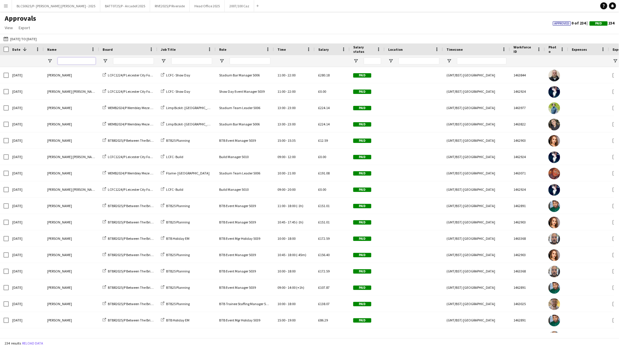
click at [75, 64] on input "Name Filter Input" at bounding box center [77, 60] width 38 height 7
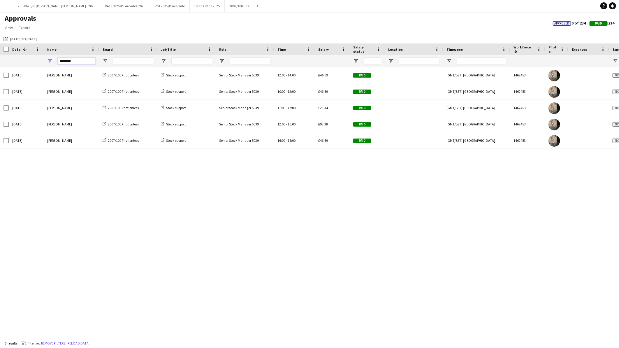
type input "********"
click at [29, 38] on button "25-08-2025 to 31-08-2025 17-02-2025 to 16-03-2025" at bounding box center [20, 38] width 36 height 7
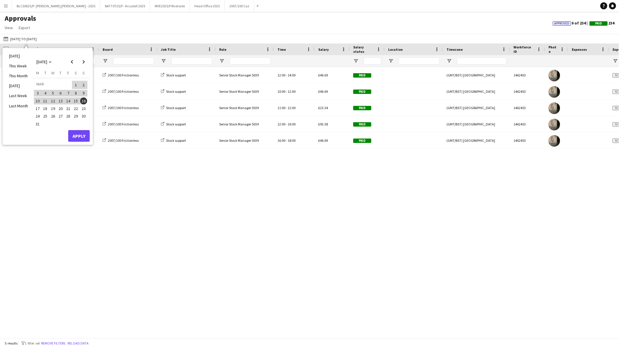
click at [38, 107] on span "17" at bounding box center [37, 108] width 7 height 7
click at [85, 64] on span "Next month" at bounding box center [84, 62] width 12 height 12
click at [82, 101] on span "13" at bounding box center [83, 99] width 7 height 7
click at [78, 135] on button "Apply" at bounding box center [79, 135] width 22 height 12
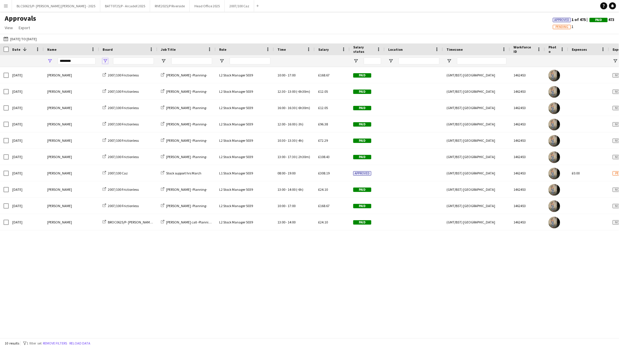
click at [104, 60] on span "Open Filter Menu" at bounding box center [105, 60] width 5 height 5
click at [117, 115] on div "BROC0625/P- Brockwell Live- 2025" at bounding box center [135, 117] width 46 height 4
type input "**********"
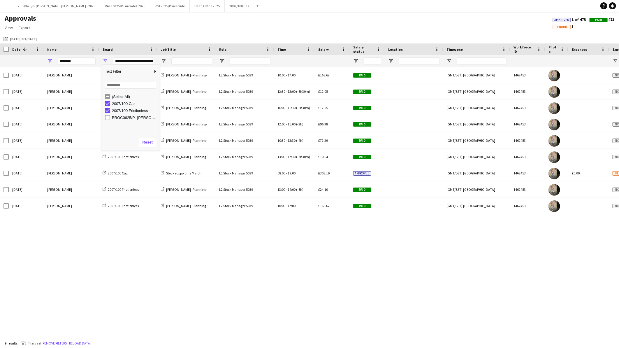
click at [32, 235] on div "Wed, 9 Apr 2025 Caroline Waterworth 2007/100 Frictionless Brockwell -Planning- …" at bounding box center [309, 200] width 619 height 266
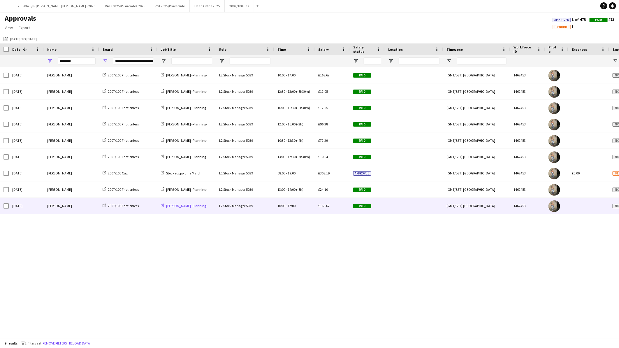
click at [190, 207] on span "Brockwell -Planning-" at bounding box center [186, 206] width 41 height 4
click at [188, 204] on span "Brockwell -Planning-" at bounding box center [186, 206] width 41 height 4
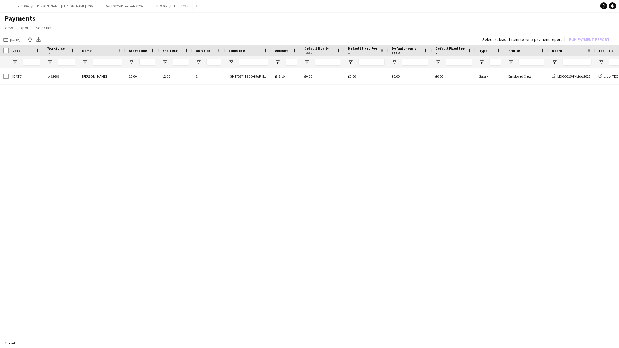
click at [8, 6] on app-icon "Menu" at bounding box center [5, 5] width 5 height 5
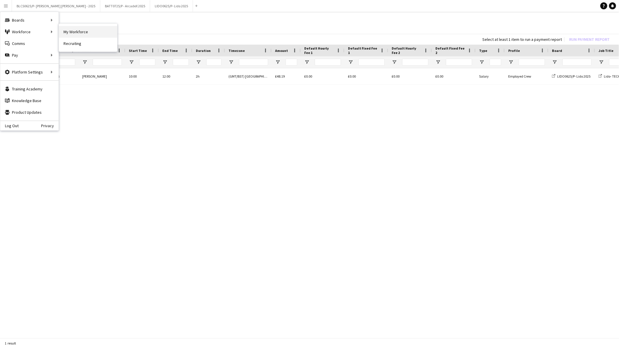
click at [90, 29] on link "My Workforce" at bounding box center [88, 32] width 58 height 12
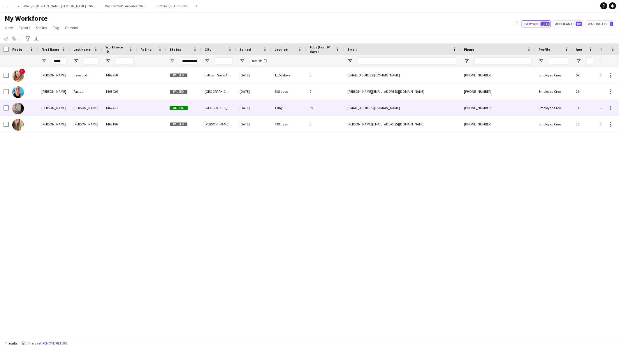
click at [87, 110] on div "[PERSON_NAME]" at bounding box center [86, 108] width 32 height 16
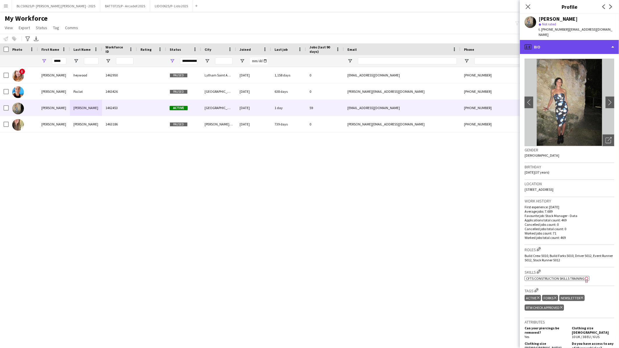
click at [308, 41] on div "profile Bio" at bounding box center [569, 47] width 99 height 14
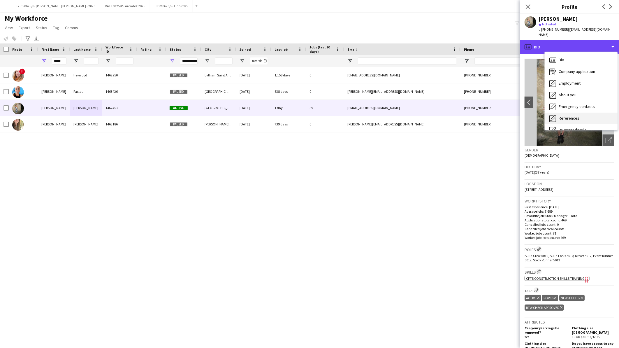
scroll to position [78, 0]
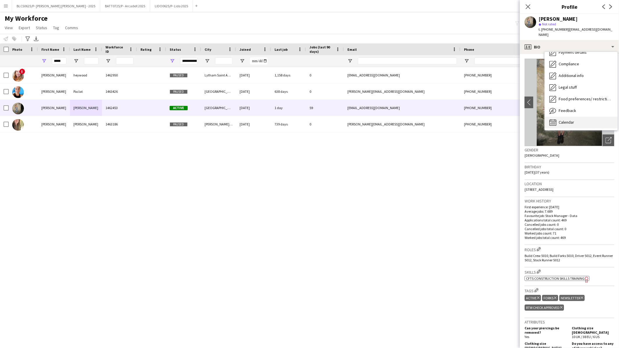
click at [308, 120] on span "Calendar" at bounding box center [566, 122] width 15 height 5
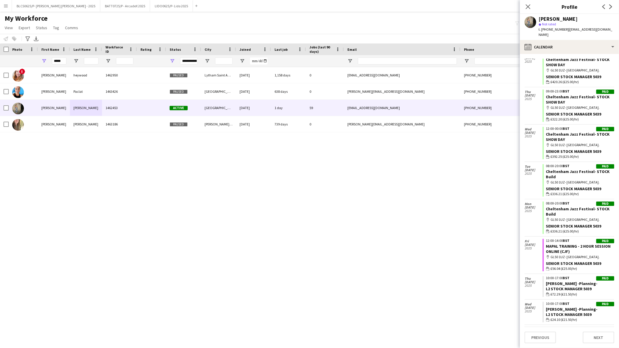
scroll to position [3437, 0]
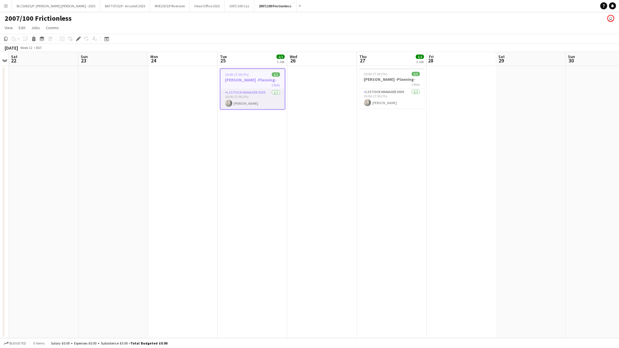
click at [244, 99] on app-card-role "L2 Stock Manager 5039 [DATE] 10:00-17:00 (7h) [PERSON_NAME]" at bounding box center [253, 99] width 64 height 20
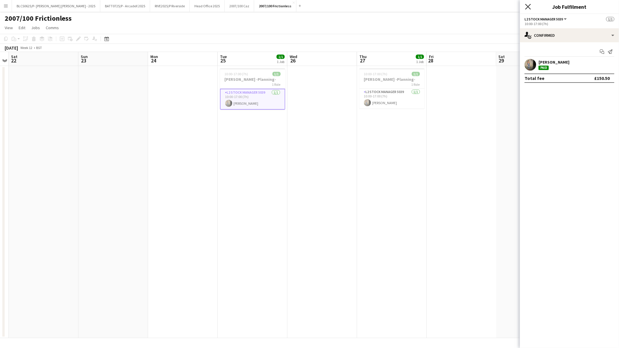
click at [526, 7] on icon "Close pop-in" at bounding box center [528, 7] width 6 height 6
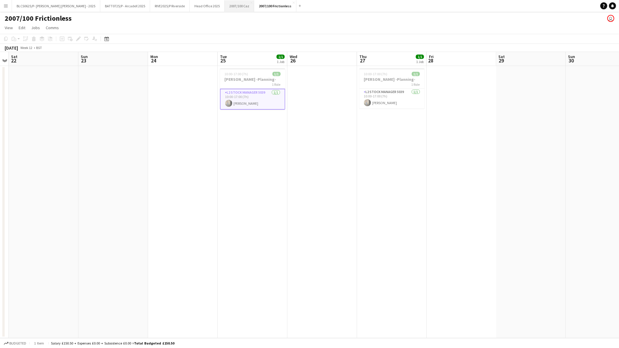
click at [225, 9] on button "2007/100 Caz Close" at bounding box center [239, 5] width 29 height 11
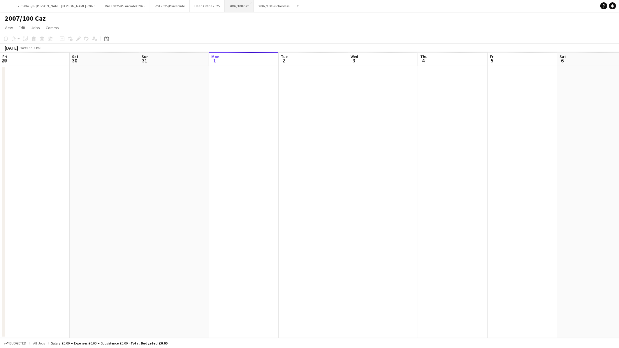
scroll to position [0, 139]
click at [4, 27] on link "View" at bounding box center [8, 28] width 13 height 8
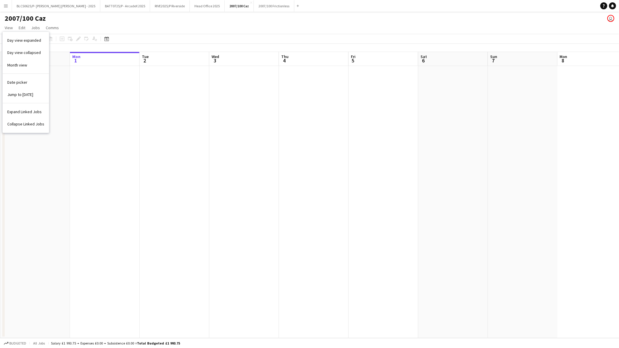
click at [150, 26] on app-page-menu "View Day view expanded Day view collapsed Month view Date picker Jump to [DATE]…" at bounding box center [309, 28] width 619 height 11
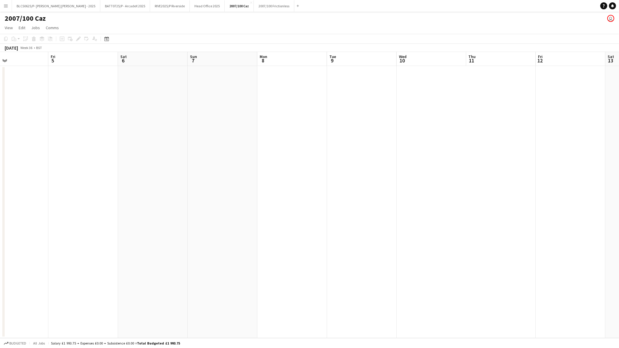
scroll to position [0, 208]
drag, startPoint x: 526, startPoint y: 162, endPoint x: 27, endPoint y: 178, distance: 498.9
click at [0, 177] on html "Menu Boards Boards Boards All jobs Status Workforce Workforce My Workforce Recr…" at bounding box center [309, 174] width 619 height 348
click at [107, 40] on icon "Date picker" at bounding box center [106, 38] width 5 height 5
click at [143, 59] on span "Previous month" at bounding box center [142, 59] width 12 height 12
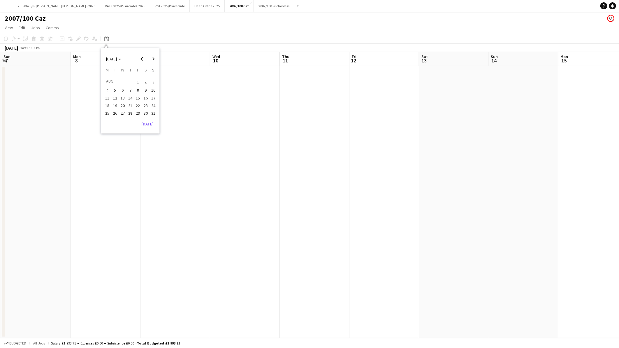
click at [150, 112] on span "31" at bounding box center [153, 113] width 7 height 7
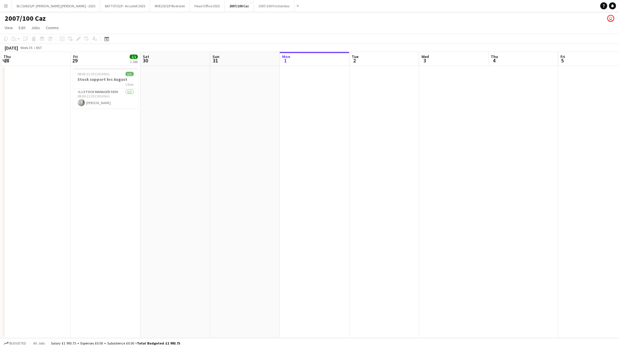
scroll to position [0, 200]
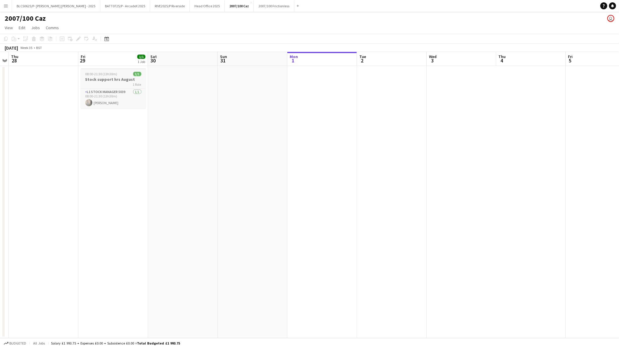
click at [110, 84] on div "1 Role" at bounding box center [113, 84] width 65 height 5
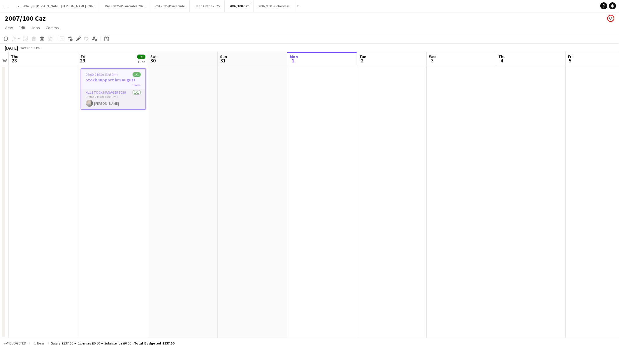
click at [103, 101] on app-card-role "L1 Stock Manager 5039 [DATE] 08:00-21:30 (13h30m) [PERSON_NAME]" at bounding box center [113, 99] width 64 height 20
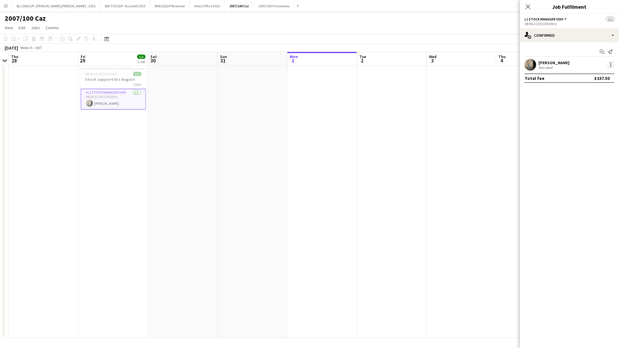
click at [613, 62] on div at bounding box center [611, 64] width 7 height 7
click at [588, 131] on span "Remove" at bounding box center [582, 131] width 17 height 5
click at [87, 182] on app-date-cell "Updated 08:00-21:30 (13h30m) 0/1 Stock support hrs August 1 Role L1 Stock Manag…" at bounding box center [113, 202] width 70 height 272
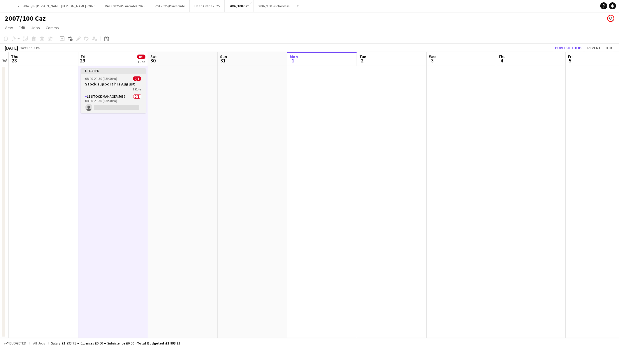
click at [106, 83] on h3 "Stock support hrs August" at bounding box center [113, 83] width 65 height 5
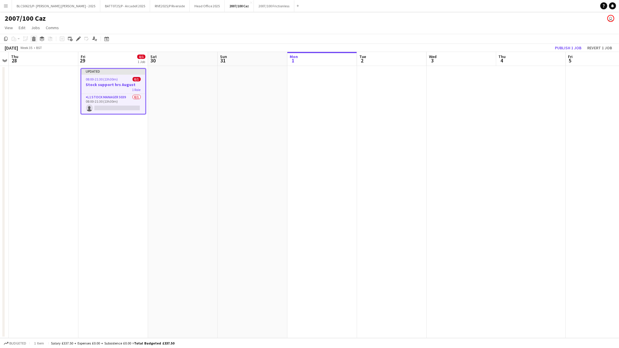
click at [34, 38] on icon "Delete" at bounding box center [33, 38] width 5 height 5
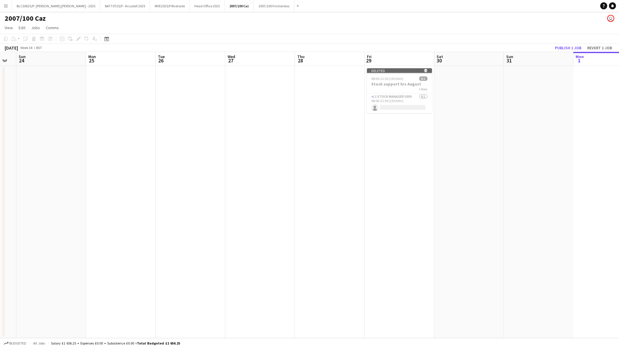
drag, startPoint x: 64, startPoint y: 142, endPoint x: 351, endPoint y: 157, distance: 287.0
click at [351, 157] on app-calendar-viewport "Fri 22 Sat 23 Sun 24 Mon 25 Tue 26 Wed 27 Thu 28 Fri 29 Sat 30 Sun 31 Mon 1 Tue…" at bounding box center [309, 195] width 619 height 286
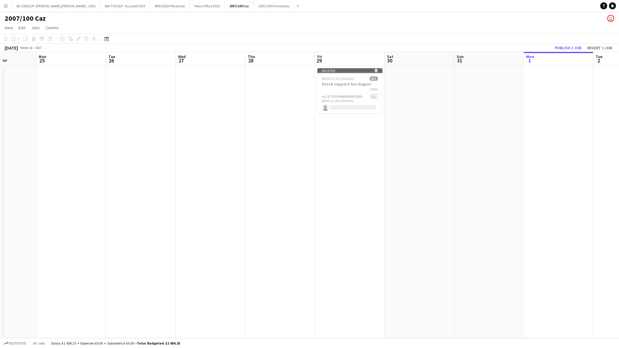
drag, startPoint x: 371, startPoint y: 190, endPoint x: 359, endPoint y: 197, distance: 13.8
click at [412, 190] on app-calendar-viewport "Fri 22 Sat 23 Sun 24 Mon 25 Tue 26 Wed 27 Thu 28 Fri 29 Sat 30 Sun 31 Mon 1 Tue…" at bounding box center [309, 195] width 619 height 286
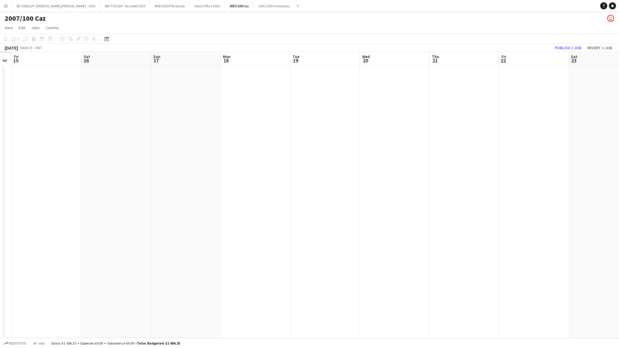
drag, startPoint x: 288, startPoint y: 219, endPoint x: 159, endPoint y: 236, distance: 130.1
click at [407, 219] on app-calendar-viewport "Wed 13 Thu 14 Fri 15 Sat 16 Sun 17 Mon 18 Tue 19 Wed 20 Thu 21 Fri 22 Sat 23 Su…" at bounding box center [309, 195] width 619 height 286
drag, startPoint x: 204, startPoint y: 231, endPoint x: 61, endPoint y: 237, distance: 143.0
click at [381, 225] on app-calendar-viewport "Tue 12 Wed 13 Thu 14 Fri 15 Sat 16 Sun 17 Mon 18 Tue 19 Wed 20 Thu 21 Fri 22 Sa…" at bounding box center [309, 195] width 619 height 286
click at [370, 238] on app-calendar-viewport "Sat 9 Sun 10 Mon 11 Tue 12 Wed 13 Thu 14 Fri 15 Sat 16 Sun 17 Mon 18 Tue 19 Wed…" at bounding box center [309, 195] width 619 height 286
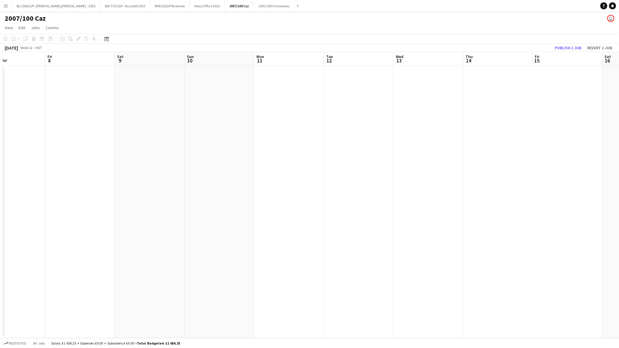
click at [372, 234] on app-calendar-viewport "Tue 5 Wed 6 Thu 7 Fri 8 Sat 9 Sun 10 Mon 11 Tue 12 Wed 13 Thu 14 Fri 15 Sat 16 …" at bounding box center [309, 195] width 619 height 286
drag, startPoint x: 28, startPoint y: 238, endPoint x: 334, endPoint y: 238, distance: 305.9
click at [334, 238] on app-calendar-viewport "Tue 29 Wed 30 Thu 31 Fri 1 Sat 2 Sun 3 Mon 4 Tue 5 Wed 6 Thu 7 Fri 8 Sat 9 Sun …" at bounding box center [309, 195] width 619 height 286
drag, startPoint x: 66, startPoint y: 247, endPoint x: 373, endPoint y: 243, distance: 306.5
click at [373, 243] on app-calendar-viewport "Sun 27 Mon 28 Tue 29 Wed 30 Thu 31 Fri 1 Sat 2 Sun 3 Mon 4 Tue 5 Wed 6 Thu 7 Fr…" at bounding box center [309, 195] width 619 height 286
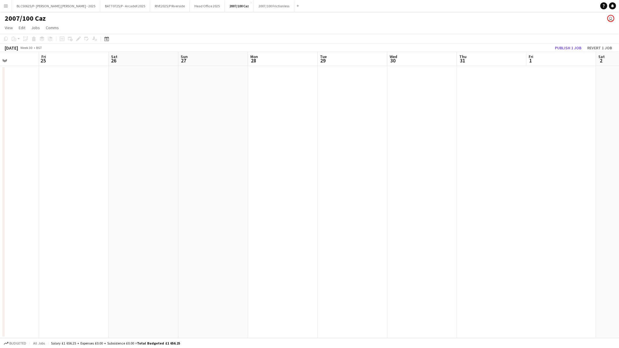
drag, startPoint x: 348, startPoint y: 230, endPoint x: 344, endPoint y: 230, distance: 4.1
click at [348, 230] on app-calendar-viewport "Tue 22 Wed 23 Thu 24 Fri 25 Sat 26 Sun 27 Mon 28 Tue 29 Wed 30 Thu 31 Fri 1 Sat…" at bounding box center [309, 195] width 619 height 286
drag, startPoint x: 356, startPoint y: 214, endPoint x: 83, endPoint y: 216, distance: 273.2
click at [377, 213] on app-calendar-viewport "Mon 14 Tue 15 Wed 16 Thu 17 Fri 18 Sat 19 Sun 20 Mon 21 Tue 22 Wed 23 Thu 24 Fr…" at bounding box center [309, 195] width 619 height 286
drag, startPoint x: 116, startPoint y: 216, endPoint x: 110, endPoint y: 210, distance: 8.5
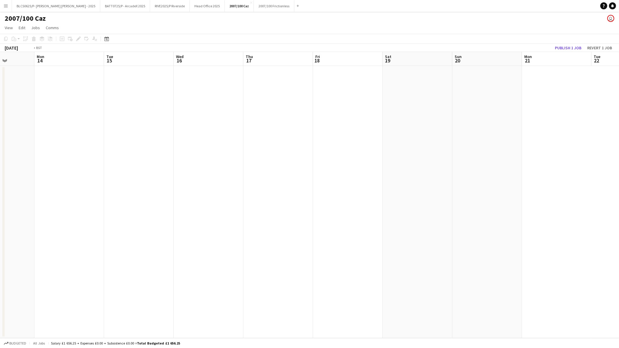
click at [365, 205] on app-calendar-viewport "Sat 12 Sun 13 Mon 14 Tue 15 Wed 16 Thu 17 Fri 18 Sat 19 Sun 20 Mon 21 Tue 22 We…" at bounding box center [309, 195] width 619 height 286
drag, startPoint x: 332, startPoint y: 185, endPoint x: 341, endPoint y: 183, distance: 9.9
click at [357, 183] on app-calendar-viewport "Wed 9 Thu 10 Fri 11 Sat 12 Sun 13 Mon 14 Tue 15 Wed 16 Thu 17 Fri 18 Sat 19 Sun…" at bounding box center [309, 195] width 619 height 286
drag, startPoint x: 299, startPoint y: 173, endPoint x: 230, endPoint y: 171, distance: 69.1
click at [429, 168] on app-calendar-viewport "Tue 1 Wed 2 Thu 3 Fri 4 Sat 5 Sun 6 Mon 7 Tue 8 Wed 9 Thu 10 Fri 11 Sat 12 Sun …" at bounding box center [309, 195] width 619 height 286
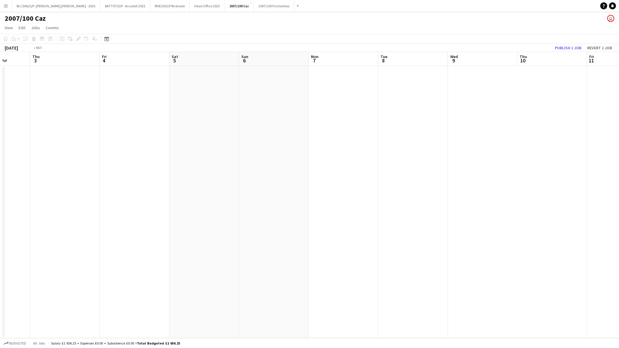
drag, startPoint x: 129, startPoint y: 178, endPoint x: 295, endPoint y: 165, distance: 166.4
click at [372, 163] on app-calendar-viewport "Mon 30 Tue 1 Wed 2 Thu 3 Fri 4 Sat 5 Sun 6 Mon 7 Tue 8 Wed 9 Thu 10 Fri 11 Sat …" at bounding box center [309, 195] width 619 height 286
drag, startPoint x: 86, startPoint y: 181, endPoint x: 330, endPoint y: 166, distance: 244.5
click at [333, 166] on app-calendar-viewport "Thu 26 Fri 27 Sat 28 Sun 29 Mon 30 Tue 1 Wed 2 Thu 3 Fri 4 Sat 5 Sun 6 Mon 7 Tu…" at bounding box center [309, 195] width 619 height 286
drag, startPoint x: 53, startPoint y: 182, endPoint x: 300, endPoint y: 170, distance: 247.2
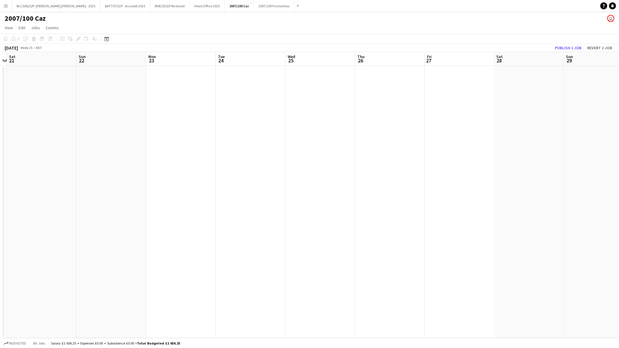
click at [310, 170] on app-calendar-viewport "Wed 18 Thu 19 Fri 20 Sat 21 Sun 22 Mon 23 Tue 24 Wed 25 Thu 26 Fri 27 Sat 28 Su…" at bounding box center [309, 195] width 619 height 286
drag, startPoint x: -1, startPoint y: 189, endPoint x: 342, endPoint y: 162, distance: 343.7
click at [343, 162] on app-calendar-viewport "Wed 18 Thu 19 Fri 20 Sat 21 Sun 22 Mon 23 Tue 24 Wed 25 Thu 26 Fri 27 Sat 28 Su…" at bounding box center [309, 195] width 619 height 286
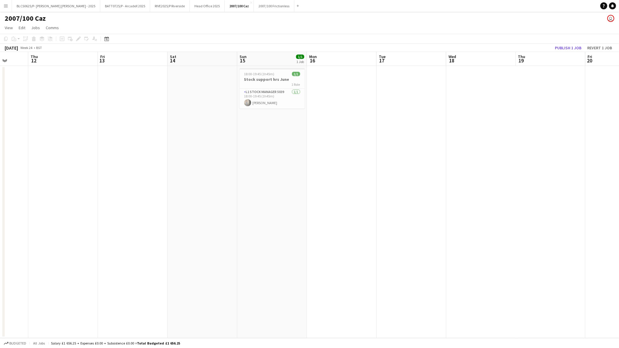
drag, startPoint x: 112, startPoint y: 177, endPoint x: 348, endPoint y: 164, distance: 235.7
click at [348, 164] on app-calendar-viewport "Mon 9 Tue 10 Wed 11 Thu 12 Fri 13 Sat 14 Sun 15 1/1 1 Job Mon 16 Tue 17 Wed 18 …" at bounding box center [309, 195] width 619 height 286
click at [266, 75] on span "18:00-19:45 (1h45m)" at bounding box center [259, 74] width 30 height 4
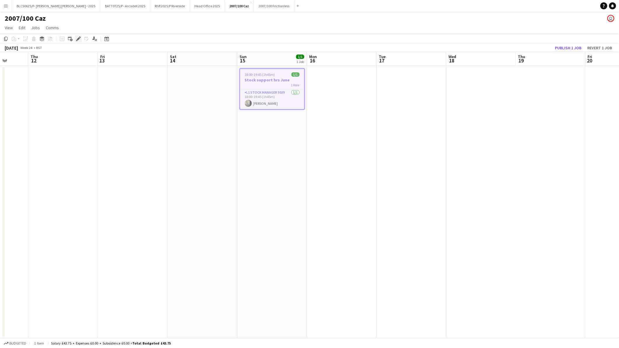
click at [79, 38] on icon at bounding box center [78, 38] width 3 height 3
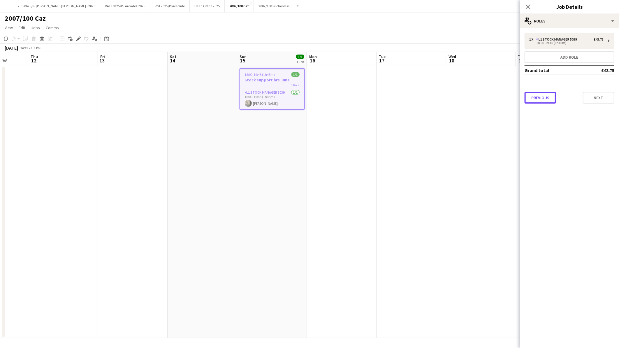
click at [546, 95] on button "Previous" at bounding box center [540, 98] width 31 height 12
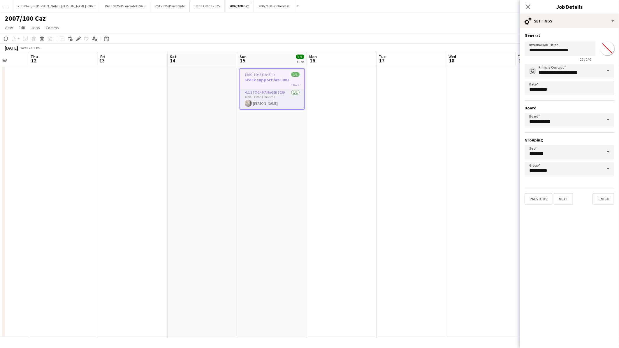
click at [271, 98] on app-card-role "L1 Stock Manager 5039 1/1 18:00-19:45 (1h45m) Caroline Waterworth" at bounding box center [272, 99] width 64 height 20
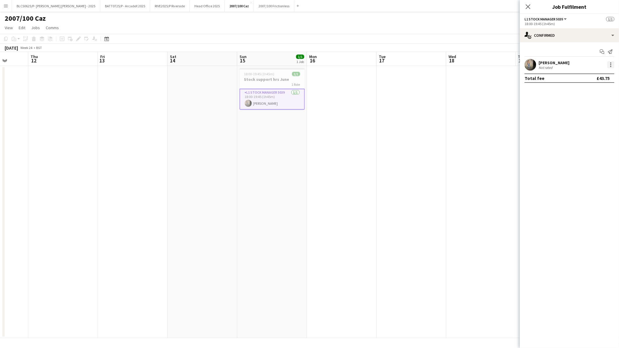
click at [611, 64] on div at bounding box center [611, 64] width 7 height 7
click at [585, 130] on span "Remove" at bounding box center [582, 131] width 17 height 5
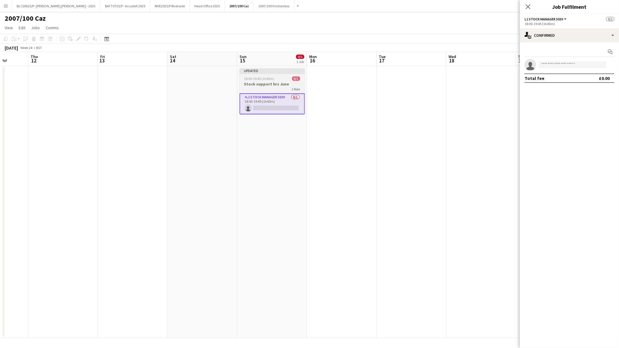
click at [264, 89] on div "1 Role" at bounding box center [272, 89] width 65 height 5
click at [30, 38] on div "Delete" at bounding box center [33, 38] width 7 height 7
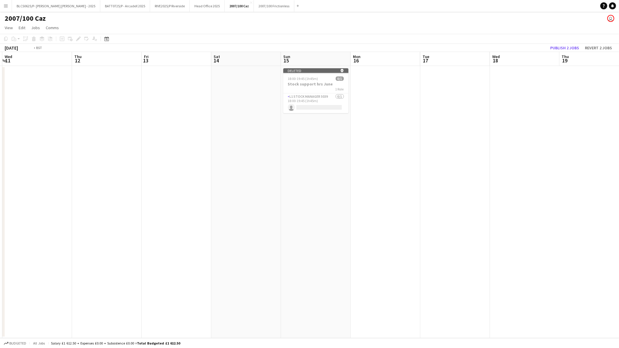
drag, startPoint x: 130, startPoint y: 183, endPoint x: 377, endPoint y: 185, distance: 247.3
click at [377, 185] on app-calendar-viewport "Mon 9 Tue 10 Wed 11 Thu 12 Fri 13 Sat 14 Sun 15 Mon 16 Tue 17 Wed 18 Thu 19 Fri…" at bounding box center [309, 195] width 619 height 286
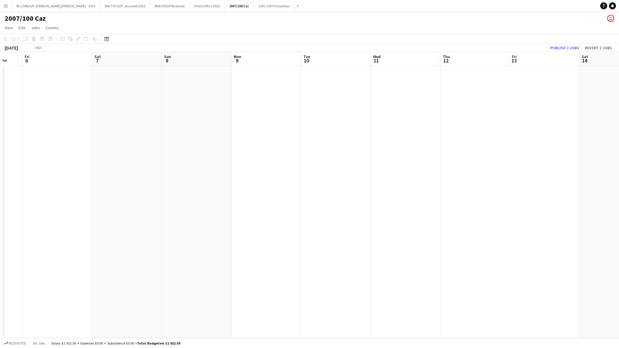
drag, startPoint x: 155, startPoint y: 215, endPoint x: 149, endPoint y: 223, distance: 9.8
click at [387, 215] on app-calendar-viewport "Tue 3 Wed 4 Thu 5 Fri 6 Sat 7 Sun 8 Mon 9 Tue 10 Wed 11 Thu 12 Fri 13 Sat 14 Su…" at bounding box center [309, 195] width 619 height 286
drag, startPoint x: 240, startPoint y: 231, endPoint x: 330, endPoint y: 232, distance: 90.1
click at [343, 232] on app-calendar-viewport "Sat 31 Sun 1 Mon 2 Tue 3 Wed 4 Thu 5 Fri 6 Sat 7 Sun 8 Mon 9 Tue 10 Wed 11 Thu …" at bounding box center [309, 195] width 619 height 286
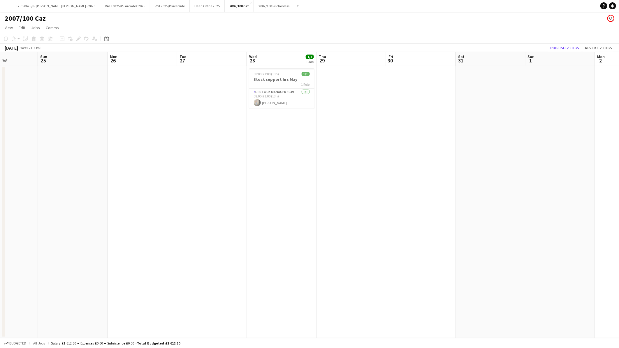
drag, startPoint x: 354, startPoint y: 238, endPoint x: 280, endPoint y: 242, distance: 73.9
click at [398, 238] on app-calendar-viewport "Thu 22 Fri 23 Sat 24 Sun 25 Mon 26 Tue 27 Wed 28 1/1 1 Job Thu 29 Fri 30 Sat 31…" at bounding box center [309, 195] width 619 height 286
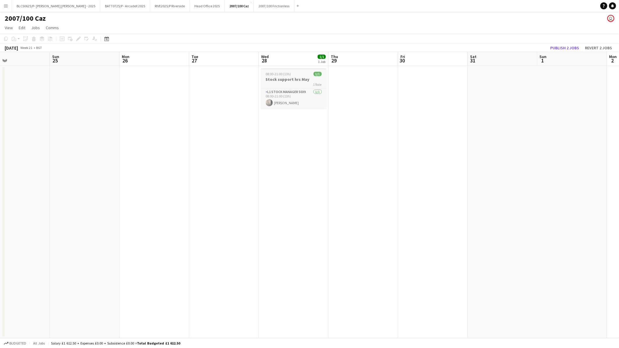
drag, startPoint x: 274, startPoint y: 76, endPoint x: 275, endPoint y: 82, distance: 5.9
click at [275, 78] on app-job-card "08:00-21:00 (13h) 1/1 Stock support hrs May 1 Role L1 Stock Manager 5039 1/1 08…" at bounding box center [293, 88] width 65 height 40
click at [78, 38] on icon at bounding box center [78, 38] width 3 height 3
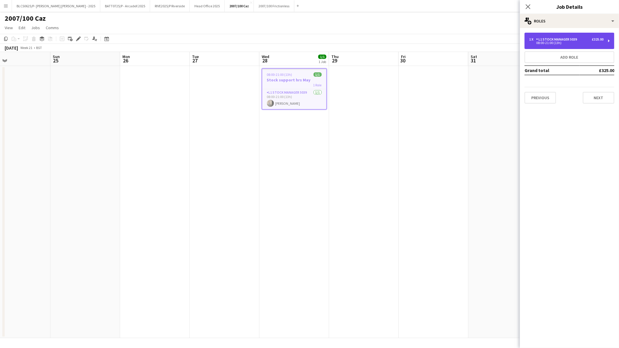
click at [554, 47] on div "1 x L1 Stock Manager 5039 £325.00 08:00-21:00 (13h)" at bounding box center [570, 41] width 90 height 16
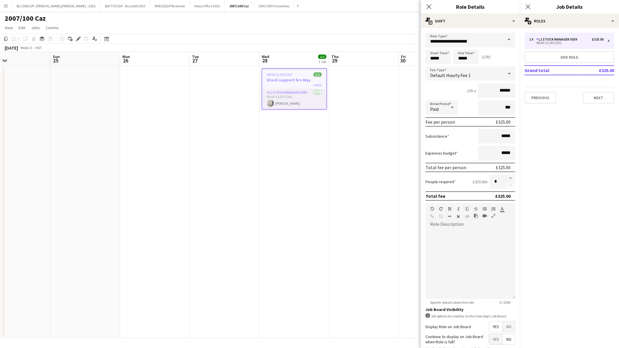
click at [311, 97] on app-card-role "L1 Stock Manager 5039 1/1 08:00-21:00 (13h) Caroline Waterworth" at bounding box center [294, 99] width 64 height 20
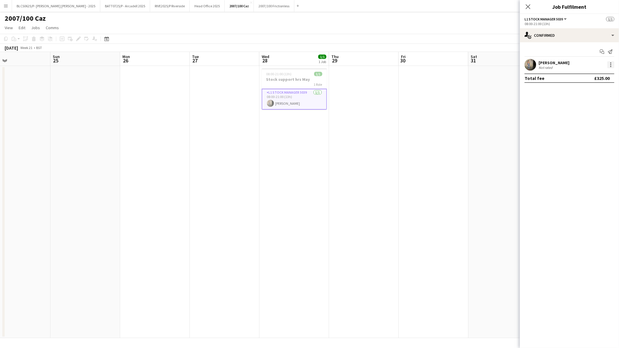
click at [613, 62] on div at bounding box center [611, 64] width 7 height 7
click at [588, 128] on button "Remove" at bounding box center [591, 131] width 45 height 14
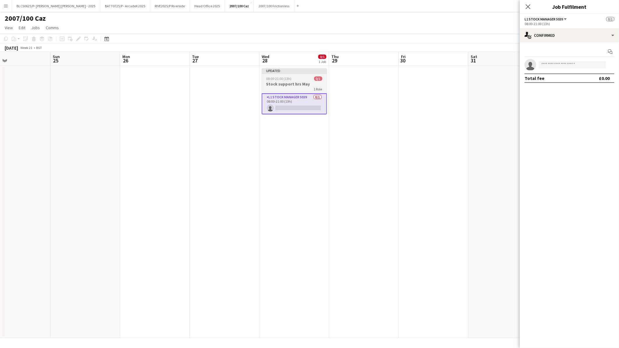
click at [302, 84] on h3 "Stock support hrs May" at bounding box center [294, 83] width 65 height 5
click at [32, 36] on div "Delete" at bounding box center [33, 38] width 7 height 7
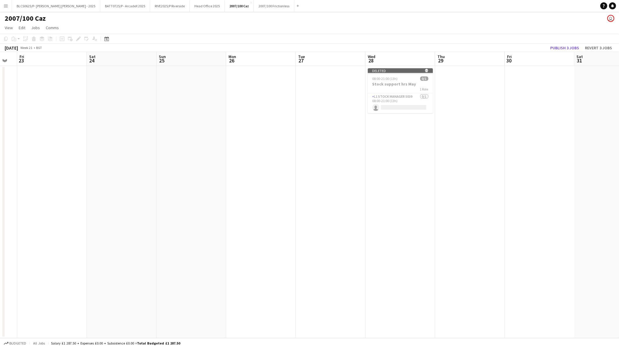
drag, startPoint x: 80, startPoint y: 164, endPoint x: 254, endPoint y: 171, distance: 173.9
click at [256, 170] on app-calendar-viewport "Wed 21 Thu 22 Fri 23 Sat 24 Sun 25 Mon 26 Tue 27 Wed 28 Thu 29 Fri 30 Sat 31 Su…" at bounding box center [309, 195] width 619 height 286
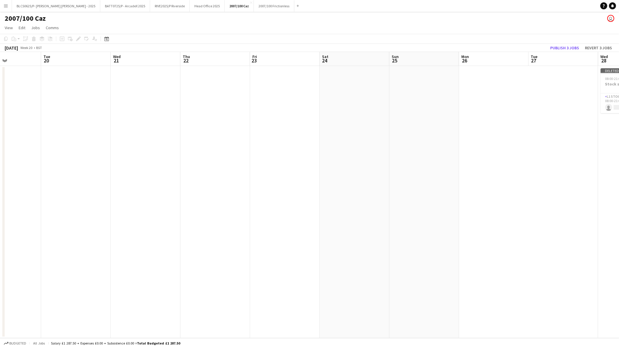
drag, startPoint x: 34, startPoint y: 185, endPoint x: 30, endPoint y: 203, distance: 18.8
click at [222, 186] on app-calendar-viewport "Sat 17 Sun 18 Mon 19 Tue 20 Wed 21 Thu 22 Fri 23 Sat 24 Sun 25 Mon 26 Tue 27 We…" at bounding box center [309, 195] width 619 height 286
drag, startPoint x: 30, startPoint y: 203, endPoint x: 153, endPoint y: 214, distance: 123.5
click at [285, 204] on app-calendar-viewport "Sat 17 Sun 18 Mon 19 Tue 20 Wed 21 Thu 22 Fri 23 Sat 24 Sun 25 Mon 26 Tue 27 We…" at bounding box center [309, 195] width 619 height 286
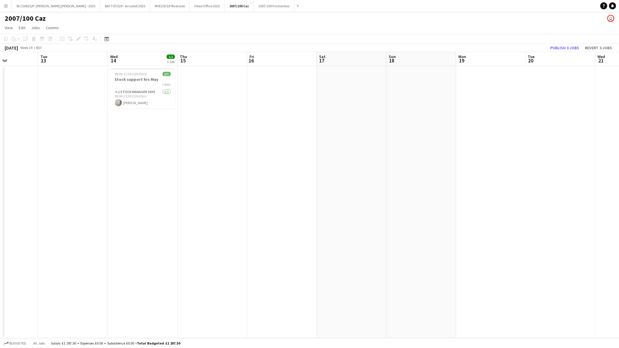
drag, startPoint x: 283, startPoint y: 215, endPoint x: 0, endPoint y: 222, distance: 283.2
click at [287, 216] on app-calendar-viewport "Sat 10 Sun 11 Mon 12 Tue 13 Wed 14 1/1 1 Job Thu 15 Fri 16 Sat 17 Sun 18 Mon 19…" at bounding box center [309, 195] width 619 height 286
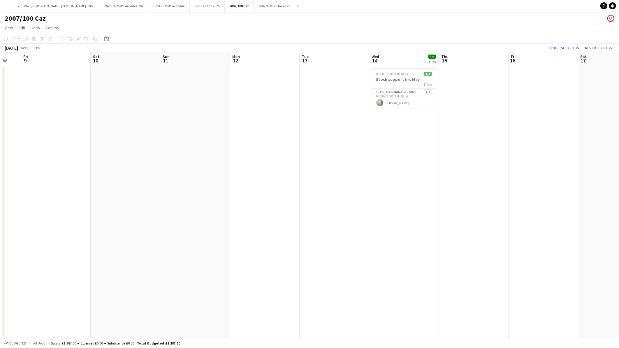
scroll to position [0, 169]
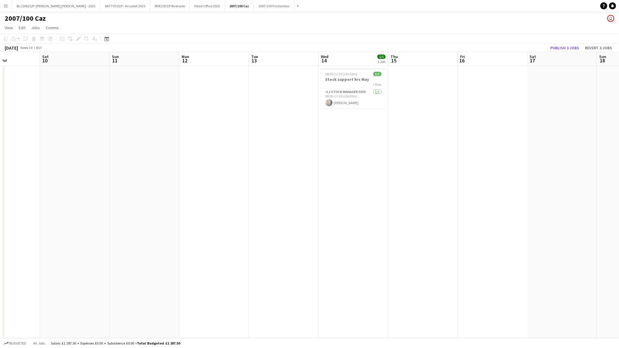
drag, startPoint x: 0, startPoint y: 222, endPoint x: 163, endPoint y: 221, distance: 163.3
click at [163, 221] on app-calendar-viewport "Wed 7 Thu 8 Fri 9 Sat 10 Sun 11 Mon 12 Tue 13 Wed 14 1/1 1 Job Thu 15 Fri 16 Sa…" at bounding box center [309, 195] width 619 height 286
click at [339, 79] on h3 "Stock support hrs May" at bounding box center [353, 79] width 65 height 5
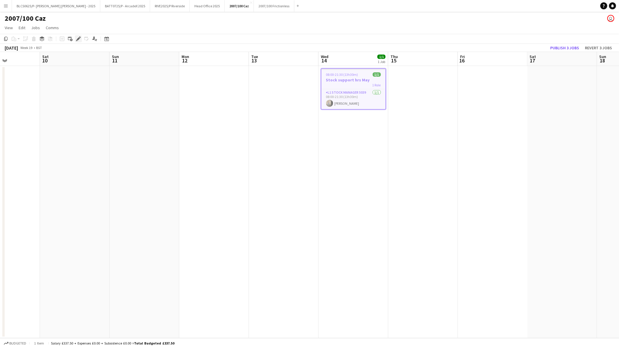
click at [79, 40] on icon "Edit" at bounding box center [78, 38] width 5 height 5
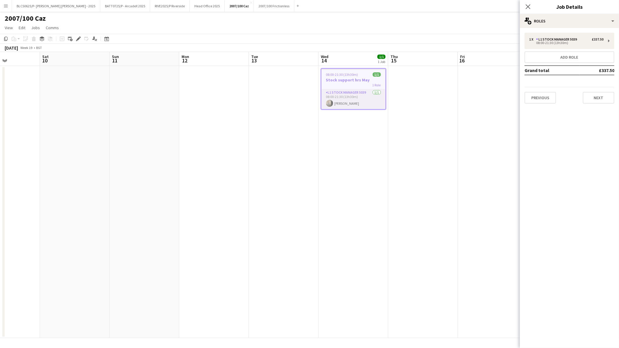
click at [340, 100] on app-card-role "L1 Stock Manager 5039 1/1 08:00-21:30 (13h30m) Caroline Waterworth" at bounding box center [354, 99] width 64 height 20
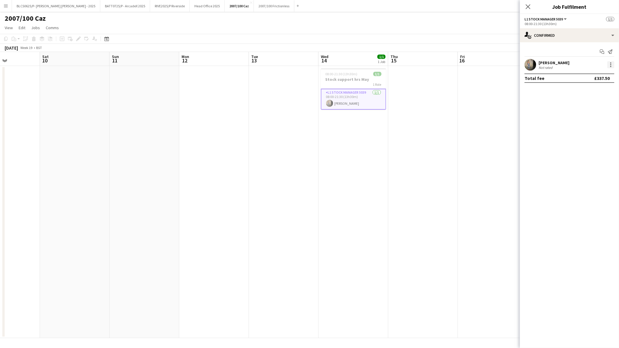
click at [610, 65] on div at bounding box center [611, 64] width 7 height 7
click at [580, 129] on span "Remove" at bounding box center [582, 131] width 17 height 5
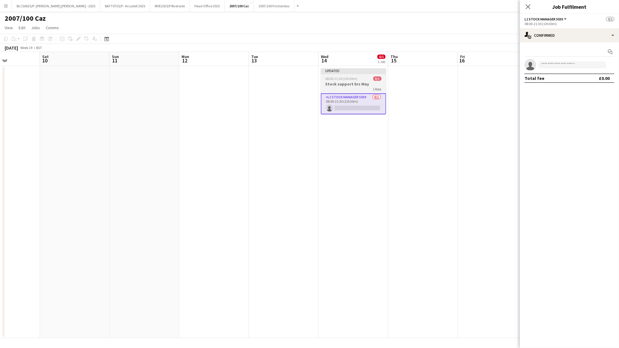
click at [352, 89] on div "1 Role" at bounding box center [353, 89] width 65 height 5
click at [33, 39] on icon "Delete" at bounding box center [33, 38] width 5 height 5
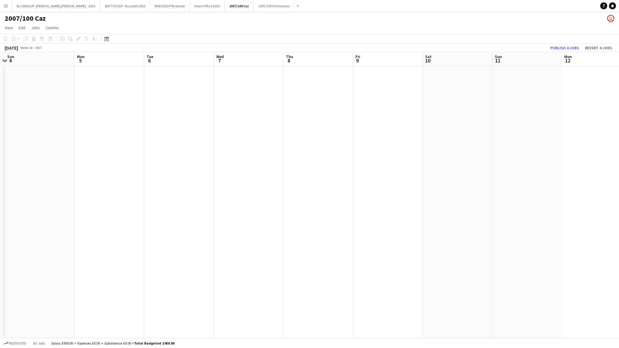
drag, startPoint x: 342, startPoint y: 138, endPoint x: 389, endPoint y: 145, distance: 47.8
click at [422, 139] on app-calendar-viewport "Fri 2 Sat 3 Sun 4 Mon 5 Tue 6 Wed 7 Thu 8 Fri 9 Sat 10 Sun 11 Mon 12 Tue 13 Wed…" at bounding box center [309, 195] width 619 height 286
drag, startPoint x: 155, startPoint y: 172, endPoint x: 354, endPoint y: 172, distance: 199.1
click at [354, 172] on app-calendar-viewport "Fri 2 Sat 3 Sun 4 Mon 5 Tue 6 Wed 7 Thu 8 Fri 9 Sat 10 Sun 11 Mon 12 Tue 13 Wed…" at bounding box center [309, 195] width 619 height 286
drag, startPoint x: 145, startPoint y: 188, endPoint x: 408, endPoint y: 187, distance: 263.6
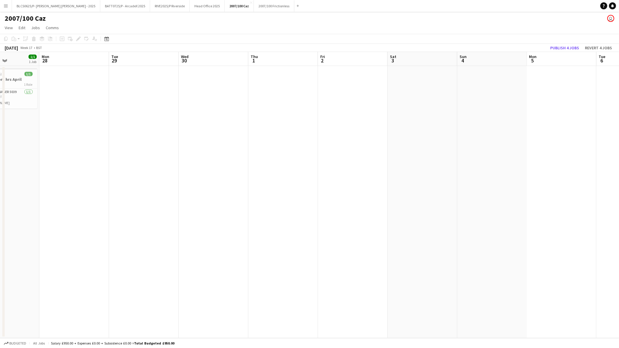
click at [409, 187] on app-calendar-viewport "Fri 25 Sat 26 1/1 1 Job Sun 27 1/1 1 Job Mon 28 Tue 29 Wed 30 Thu 1 Fri 2 Sat 3…" at bounding box center [309, 195] width 619 height 286
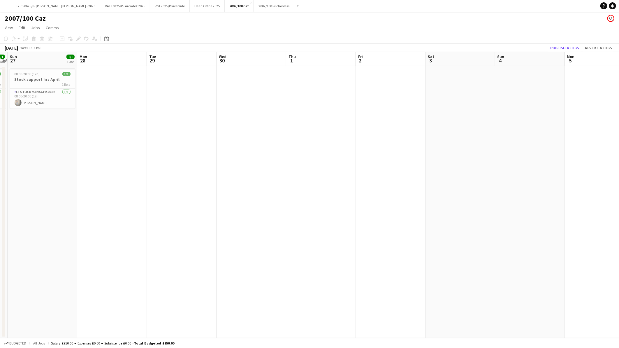
drag, startPoint x: 291, startPoint y: 203, endPoint x: 483, endPoint y: 197, distance: 192.2
click at [483, 197] on app-calendar-viewport "Thu 24 Fri 25 Sat 26 1/1 1 Job Sun 27 1/1 1 Job Mon 28 Tue 29 Wed 30 Thu 1 Fri …" at bounding box center [309, 195] width 619 height 286
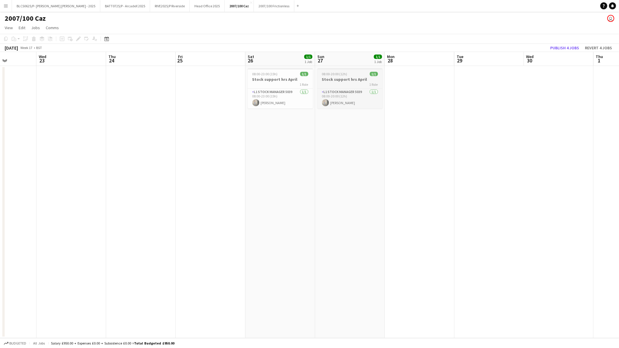
click at [345, 80] on h3 "Stock support hrs April" at bounding box center [350, 79] width 65 height 5
click at [345, 77] on h3 "Stock support hrs April" at bounding box center [350, 79] width 64 height 5
click at [355, 97] on app-card-role "L1 Stock Manager 5039 1/1 08:00-20:00 (12h) Caroline Waterworth" at bounding box center [350, 99] width 65 height 20
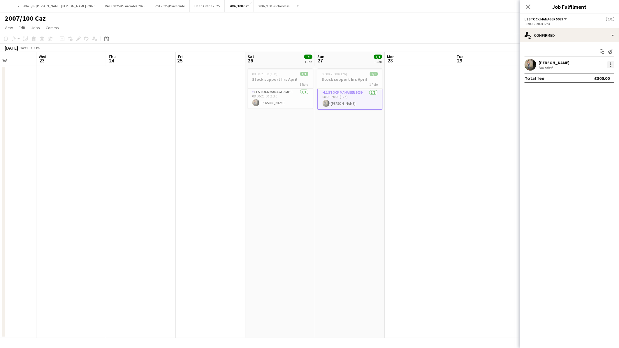
click at [613, 63] on div at bounding box center [611, 64] width 7 height 7
drag, startPoint x: 585, startPoint y: 131, endPoint x: 561, endPoint y: 131, distance: 24.5
click at [584, 131] on span "Remove" at bounding box center [582, 131] width 17 height 5
click at [299, 99] on app-card-role "L1 Stock Manager 5039 1/1 08:00-23:00 (15h) Caroline Waterworth" at bounding box center [280, 99] width 65 height 20
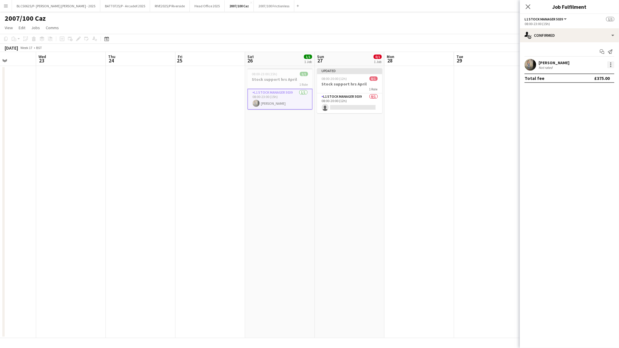
click at [610, 64] on div at bounding box center [611, 64] width 7 height 7
click at [581, 127] on button "Remove" at bounding box center [591, 131] width 45 height 14
drag, startPoint x: 529, startPoint y: 5, endPoint x: 522, endPoint y: 12, distance: 9.9
click at [529, 5] on icon "Close pop-in" at bounding box center [528, 6] width 5 height 5
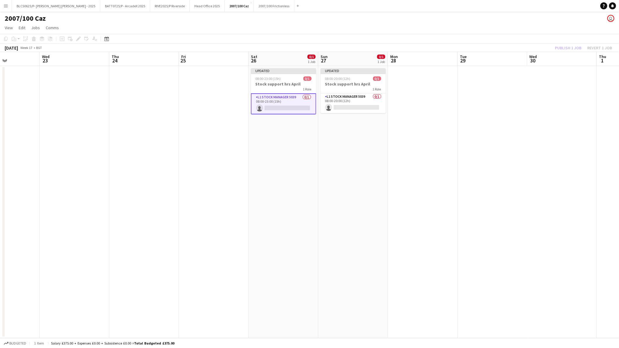
drag, startPoint x: 268, startPoint y: 179, endPoint x: 284, endPoint y: 118, distance: 63.4
click at [271, 178] on app-calendar-viewport "Sun 20 Mon 21 Tue 22 Wed 23 Thu 24 Fri 25 Sat 26 0/1 1 Job Sun 27 0/1 1 Job Mon…" at bounding box center [309, 195] width 619 height 286
click at [290, 78] on div "08:00-23:00 (15h) 0/1" at bounding box center [283, 78] width 65 height 4
click at [33, 36] on div "Delete" at bounding box center [33, 38] width 7 height 7
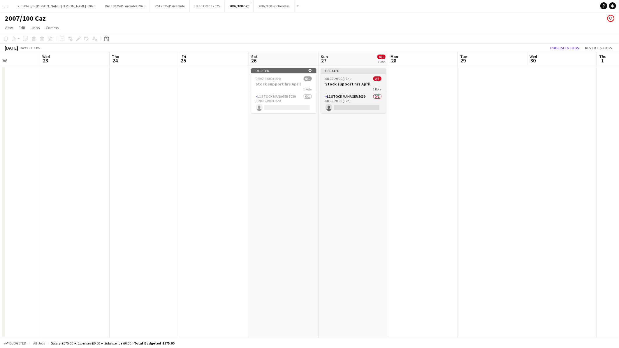
click at [350, 81] on h3 "Stock support hrs April" at bounding box center [353, 83] width 65 height 5
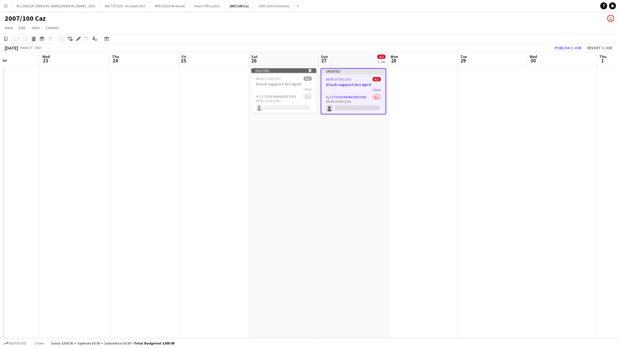
click at [33, 37] on icon at bounding box center [34, 36] width 4 height 1
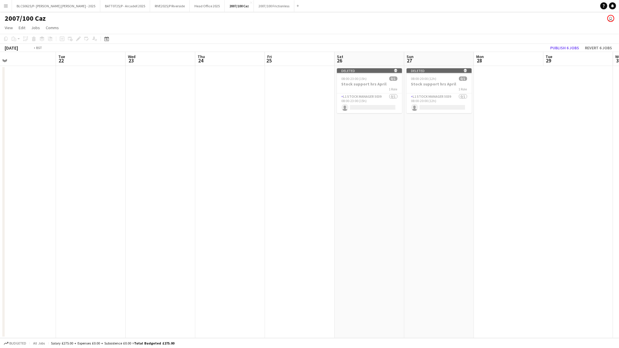
drag, startPoint x: 289, startPoint y: 200, endPoint x: 453, endPoint y: 201, distance: 164.7
click at [453, 201] on app-calendar-viewport "Sat 19 Sun 20 Mon 21 Tue 22 Wed 23 Thu 24 Fri 25 Sat 26 Sun 27 Mon 28 Tue 29 We…" at bounding box center [309, 195] width 619 height 286
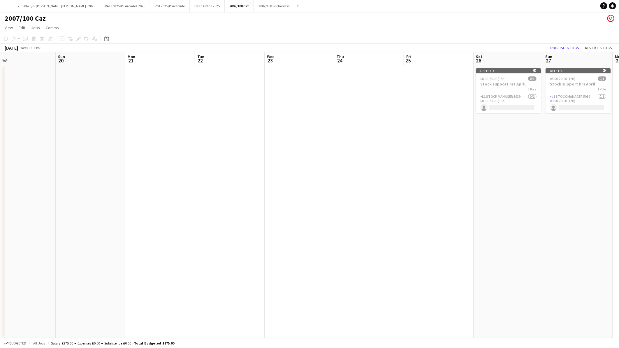
drag, startPoint x: 124, startPoint y: 214, endPoint x: 326, endPoint y: 212, distance: 202.4
click at [326, 212] on app-calendar-viewport "Thu 17 Fri 18 Sat 19 Sun 20 Mon 21 Tue 22 Wed 23 Thu 24 Fri 25 Sat 26 Sun 27 Mo…" at bounding box center [309, 195] width 619 height 286
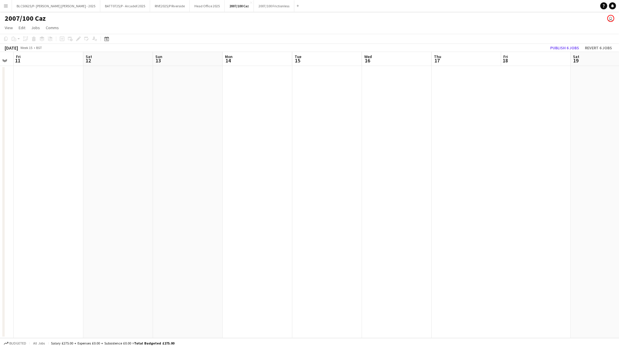
drag, startPoint x: 433, startPoint y: 210, endPoint x: 118, endPoint y: 237, distance: 315.8
click at [433, 210] on app-calendar-viewport "Tue 8 Wed 9 Thu 10 Fri 11 Sat 12 Sun 13 Mon 14 Tue 15 Wed 16 Thu 17 Fri 18 Sat …" at bounding box center [309, 195] width 619 height 286
drag, startPoint x: 37, startPoint y: 246, endPoint x: 330, endPoint y: 234, distance: 293.3
click at [362, 234] on app-calendar-viewport "Tue 8 Wed 9 Thu 10 Fri 11 Sat 12 Sun 13 Mon 14 Tue 15 Wed 16 Thu 17 Fri 18 Sat …" at bounding box center [309, 195] width 619 height 286
drag, startPoint x: 97, startPoint y: 240, endPoint x: 406, endPoint y: 229, distance: 310.1
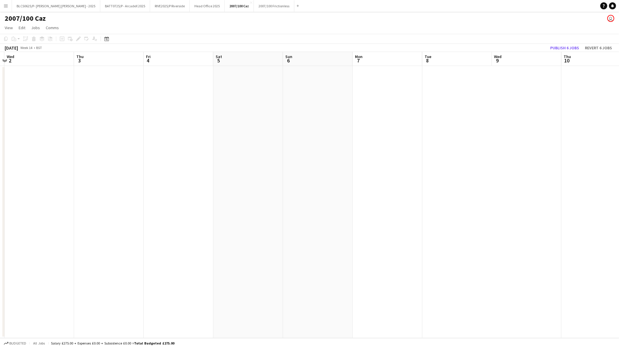
click at [407, 229] on app-calendar-viewport "Sun 30 Mon 31 Tue 1 Wed 2 Thu 3 Fri 4 Sat 5 Sun 6 Mon 7 Tue 8 Wed 9 Thu 10 Fri …" at bounding box center [309, 195] width 619 height 286
drag, startPoint x: 79, startPoint y: 250, endPoint x: 216, endPoint y: 229, distance: 138.4
click at [407, 222] on app-calendar-viewport "Sun 30 Mon 31 1/1 1 Job Tue 1 Wed 2 Thu 3 Fri 4 Sat 5 Sun 6 Mon 7 Tue 8 Wed 9 T…" at bounding box center [309, 195] width 619 height 286
click at [138, 232] on app-calendar-viewport "Tue 25 Wed 26 Thu 27 Fri 28 Sat 29 Sun 30 Mon 31 1/1 1 Job Tue 1 Wed 2 Thu 3 Fr…" at bounding box center [309, 195] width 619 height 286
click at [320, 74] on div "08:00-19:00 (11h) 1/1" at bounding box center [317, 74] width 65 height 4
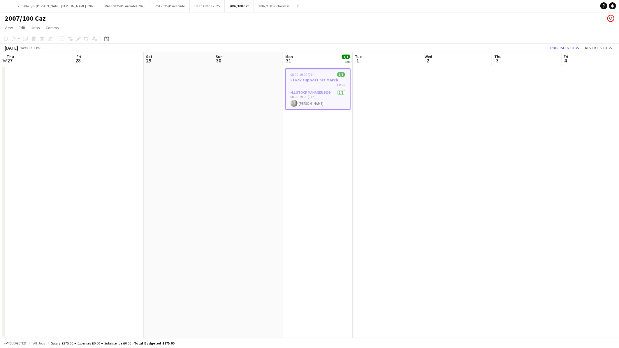
scroll to position [0, 135]
click at [78, 37] on icon "Edit" at bounding box center [78, 38] width 5 height 5
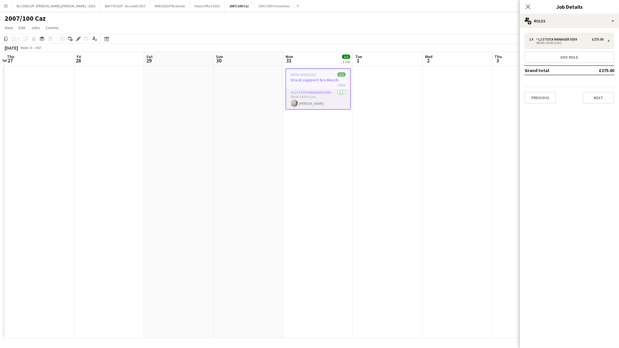
click at [311, 91] on app-card-role "L1 Stock Manager 5039 1/1 08:00-19:00 (11h) Caroline Waterworth" at bounding box center [318, 99] width 64 height 20
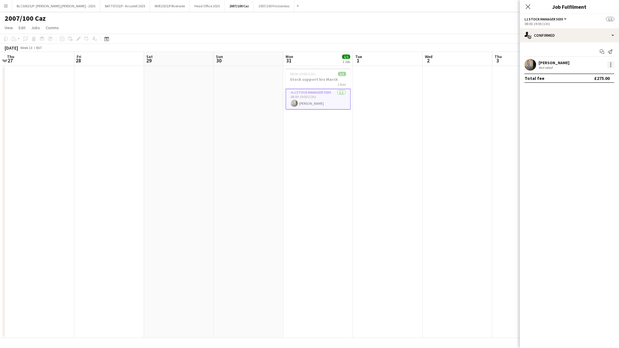
click at [612, 66] on div at bounding box center [611, 64] width 7 height 7
click at [586, 131] on span "Remove" at bounding box center [582, 131] width 17 height 5
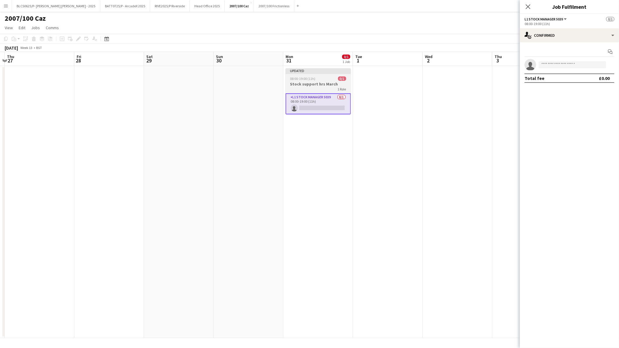
drag, startPoint x: 306, startPoint y: 85, endPoint x: 293, endPoint y: 85, distance: 12.8
click at [305, 85] on h3 "Stock support hrs March" at bounding box center [318, 83] width 65 height 5
click at [33, 37] on icon at bounding box center [34, 36] width 4 height 1
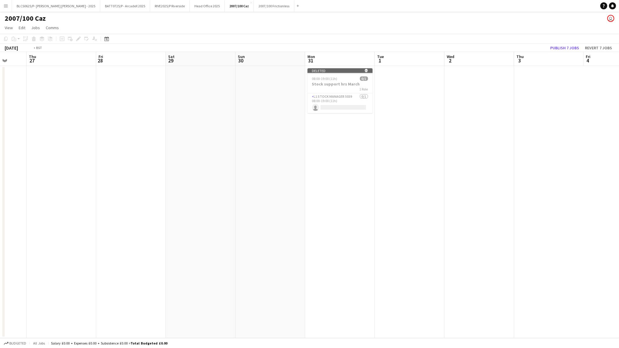
drag, startPoint x: 169, startPoint y: 208, endPoint x: 412, endPoint y: 226, distance: 243.8
click at [412, 226] on app-calendar-viewport "Tue 25 Wed 26 Thu 27 Fri 28 Sat 29 Sun 30 Mon 31 Tue 1 Wed 2 Thu 3 Fri 4 Sat 5 …" at bounding box center [309, 195] width 619 height 286
drag, startPoint x: 50, startPoint y: 253, endPoint x: 51, endPoint y: 258, distance: 4.8
click at [413, 253] on app-calendar-viewport "Sun 16 Mon 17 Tue 18 Wed 19 Thu 20 Fri 21 Sat 22 Sun 23 Mon 24 Tue 25 Wed 26 Th…" at bounding box center [309, 195] width 619 height 286
drag, startPoint x: 137, startPoint y: 258, endPoint x: 179, endPoint y: 260, distance: 41.5
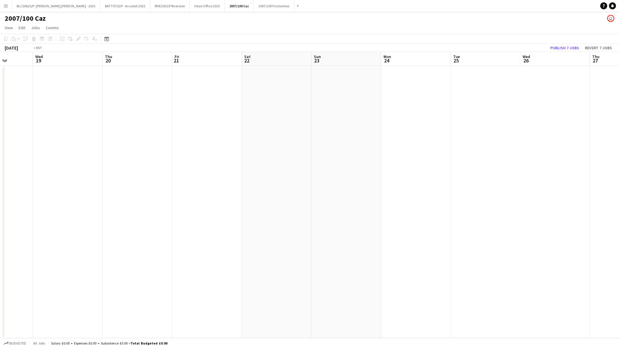
click at [364, 258] on app-calendar-viewport "Sun 16 Mon 17 Tue 18 Wed 19 Thu 20 Fri 21 Sat 22 Sun 23 Mon 24 Tue 25 Wed 26 Th…" at bounding box center [309, 195] width 619 height 286
drag, startPoint x: 312, startPoint y: 261, endPoint x: 405, endPoint y: 261, distance: 92.7
click at [418, 261] on app-calendar-viewport "Wed 12 Thu 13 Fri 14 Sat 15 Sun 16 Mon 17 Tue 18 Wed 19 Thu 20 Fri 21 Sat 22 Su…" at bounding box center [309, 195] width 619 height 286
drag, startPoint x: 252, startPoint y: 265, endPoint x: 269, endPoint y: 269, distance: 16.5
click at [378, 264] on app-calendar-viewport "Tue 4 Wed 5 Thu 6 Fri 7 Sat 8 Sun 9 Mon 10 Tue 11 Wed 12 Thu 13 Fri 14 Sat 15 S…" at bounding box center [309, 195] width 619 height 286
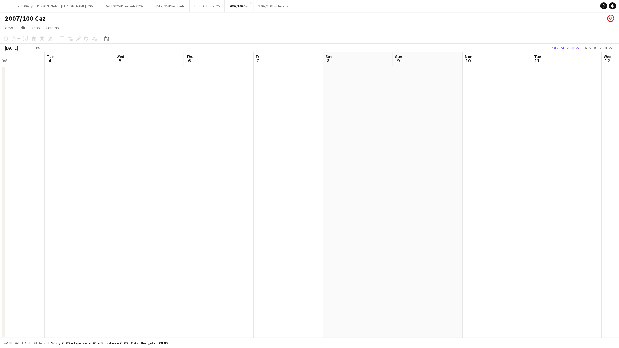
drag, startPoint x: 88, startPoint y: 269, endPoint x: 414, endPoint y: 257, distance: 325.9
click at [431, 256] on app-calendar-viewport "Sat 1 Sun 2 Mon 3 Tue 4 Wed 5 Thu 6 Fri 7 Sat 8 Sun 9 Mon 10 Tue 11 Wed 12 Thu …" at bounding box center [309, 195] width 619 height 286
drag, startPoint x: 117, startPoint y: 266, endPoint x: 430, endPoint y: 255, distance: 313.0
click at [432, 255] on app-calendar-viewport "Thu 20 Fri 21 Sat 22 Sun 23 Mon 24 Tue 25 Wed 26 Thu 27 Fri 28 Sat 1 Sun 2 Mon …" at bounding box center [309, 195] width 619 height 286
drag, startPoint x: 71, startPoint y: 264, endPoint x: 467, endPoint y: 248, distance: 396.3
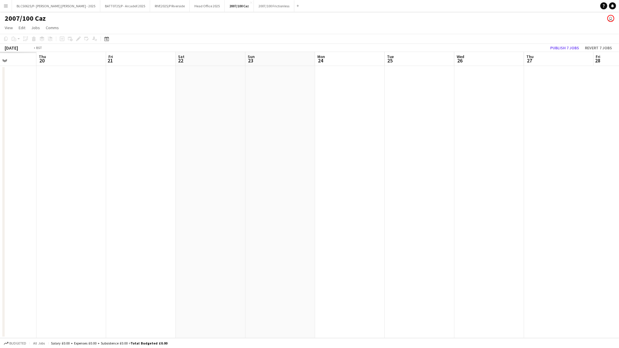
click at [471, 248] on app-calendar-viewport "Tue 18 Wed 19 Thu 20 Fri 21 Sat 22 Sun 23 Mon 24 Tue 25 Wed 26 Thu 27 Fri 28 Sa…" at bounding box center [309, 195] width 619 height 286
drag, startPoint x: 8, startPoint y: 256, endPoint x: 401, endPoint y: 243, distance: 393.5
click at [402, 243] on app-calendar-viewport "Fri 14 Sat 15 Sun 16 Mon 17 Tue 18 Wed 19 Thu 20 Fri 21 Sat 22 Sun 23 Mon 24 Tu…" at bounding box center [309, 195] width 619 height 286
drag, startPoint x: 383, startPoint y: 243, endPoint x: 434, endPoint y: 243, distance: 51.6
click at [434, 243] on app-calendar-viewport "Tue 4 Wed 5 Thu 6 Fri 7 Sat 8 Sun 9 Mon 10 Tue 11 Wed 12 Thu 13 Fri 14 Sat 15 S…" at bounding box center [309, 195] width 619 height 286
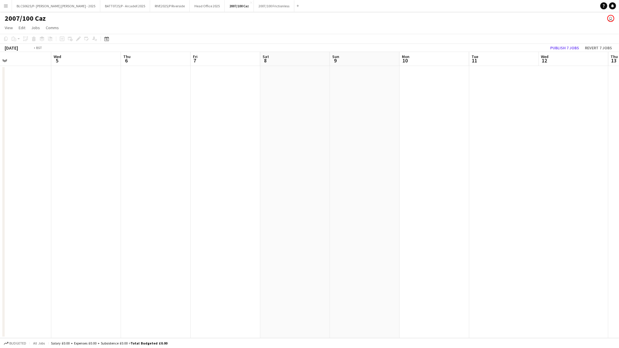
drag, startPoint x: 453, startPoint y: 241, endPoint x: 311, endPoint y: 243, distance: 142.3
click at [453, 241] on app-calendar-viewport "Sun 2 Mon 3 Tue 4 Wed 5 Thu 6 Fri 7 Sat 8 Sun 9 Mon 10 Tue 11 Wed 12 Thu 13 Fri…" at bounding box center [309, 195] width 619 height 286
click at [390, 234] on app-calendar-viewport "Tue 21 Wed 22 Thu 23 Fri 24 Sat 25 Sun 26 Mon 27 Tue 28 Wed 29 Thu 30 Fri 31 Sa…" at bounding box center [309, 195] width 619 height 286
drag, startPoint x: 63, startPoint y: 255, endPoint x: 370, endPoint y: 234, distance: 307.4
click at [370, 234] on app-calendar-viewport "Tue 21 Wed 22 Thu 23 Fri 24 Sat 25 Sun 26 Mon 27 Tue 28 Wed 29 Thu 30 Fri 31 Sa…" at bounding box center [309, 195] width 619 height 286
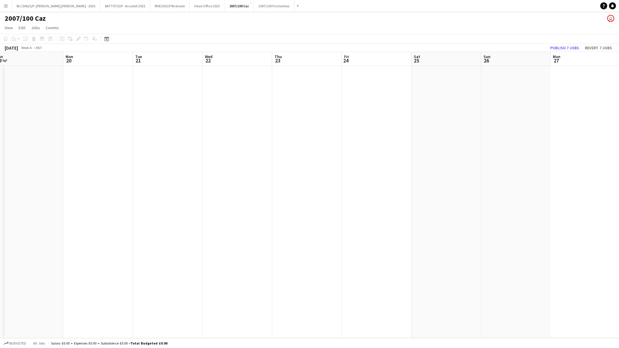
drag, startPoint x: 178, startPoint y: 246, endPoint x: 350, endPoint y: 229, distance: 172.8
click at [349, 230] on app-calendar-viewport "Fri 17 Sat 18 Sun 19 Mon 20 Tue 21 Wed 22 Thu 23 Fri 24 Sat 25 Sun 26 Mon 27 Tu…" at bounding box center [309, 195] width 619 height 286
drag, startPoint x: 1, startPoint y: 243, endPoint x: 354, endPoint y: 225, distance: 352.6
click at [354, 225] on app-calendar-viewport "Sun 12 Mon 13 Tue 14 Wed 15 Thu 16 Fri 17 Sat 18 Sun 19 Mon 20 Tue 21 Wed 22 Th…" at bounding box center [309, 195] width 619 height 286
drag, startPoint x: 39, startPoint y: 242, endPoint x: 339, endPoint y: 221, distance: 300.8
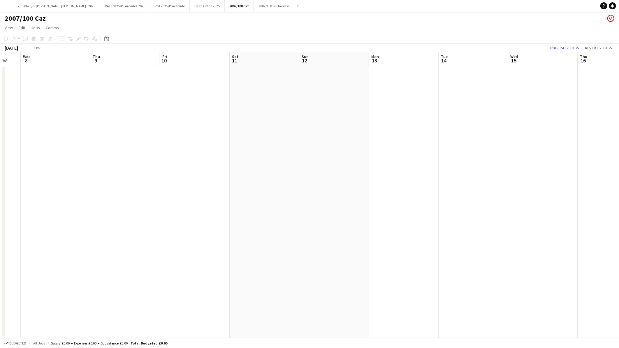
click at [339, 221] on app-calendar-viewport "Sun 5 Mon 6 Tue 7 Wed 8 Thu 9 Fri 10 Sat 11 Sun 12 Mon 13 Tue 14 Wed 15 Thu 16 …" at bounding box center [309, 195] width 619 height 286
click at [447, 220] on app-calendar-viewport "Fri 3 Sat 4 Sun 5 Mon 6 Tue 7 Wed 8 Thu 9 Fri 10 Sat 11 Sun 12 Mon 13 Tue 14 We…" at bounding box center [309, 195] width 619 height 286
drag, startPoint x: 355, startPoint y: 214, endPoint x: 382, endPoint y: 214, distance: 27.1
click at [382, 214] on div "Sat 28 Sun 29 Mon 30 Tue 31 Wed 1 Thu 2 Fri 3 Sat 4 Sun 5 Mon 6 Tue 7 Wed 8 Thu…" at bounding box center [309, 195] width 619 height 286
drag, startPoint x: 7, startPoint y: 237, endPoint x: 61, endPoint y: 235, distance: 54.3
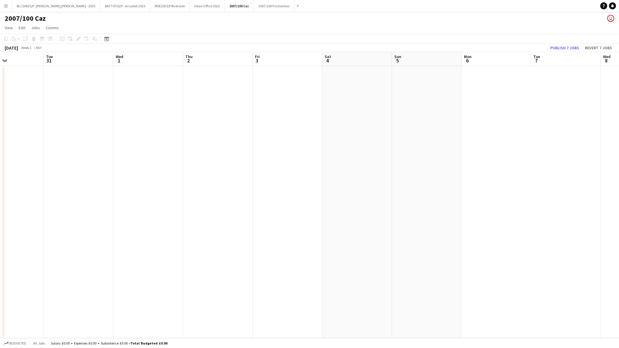
click at [18, 236] on div "Sat 28 Sun 29 Mon 30 Tue 31 Wed 1 Thu 2 Fri 3 Sat 4 Sun 5 Mon 6 Tue 7 Wed 8 Thu…" at bounding box center [309, 195] width 619 height 286
drag, startPoint x: 61, startPoint y: 235, endPoint x: 317, endPoint y: 229, distance: 255.5
click at [317, 229] on app-calendar-viewport "Wed 25 Thu 26 Fri 27 Sat 28 Sun 29 Mon 30 Tue 31 Wed 1 Thu 2 Fri 3 Sat 4 Sun 5 …" at bounding box center [309, 195] width 619 height 286
drag, startPoint x: 61, startPoint y: 220, endPoint x: 326, endPoint y: 221, distance: 265.3
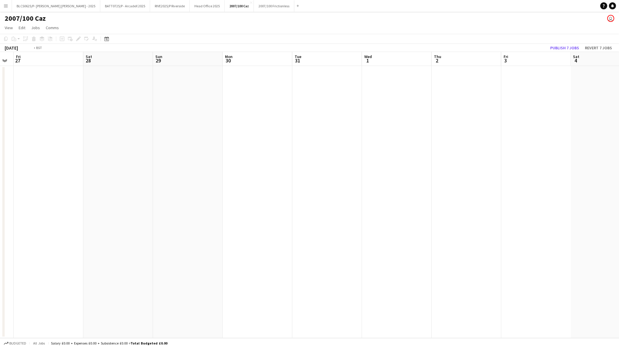
click at [333, 220] on app-calendar-viewport "Wed 25 Thu 26 Fri 27 Sat 28 Sun 29 Mon 30 Tue 31 Wed 1 Thu 2 Fri 3 Sat 4 Sun 5 …" at bounding box center [309, 195] width 619 height 286
drag, startPoint x: 54, startPoint y: 237, endPoint x: 406, endPoint y: 240, distance: 352.8
click at [425, 238] on app-calendar-viewport "Fri 20 Sat 21 Sun 22 Mon 23 Tue 24 Wed 25 Thu 26 Fri 27 Sat 28 Sun 29 Mon 30 Tu…" at bounding box center [309, 195] width 619 height 286
drag
click at [476, 257] on app-calendar-viewport "Sat 14 Sun 15 Mon 16 Tue 17 Wed 18 Thu 19 Fri 20 Sat 21 Sun 22 Mon 23 Tue 24 We…" at bounding box center [309, 195] width 619 height 286
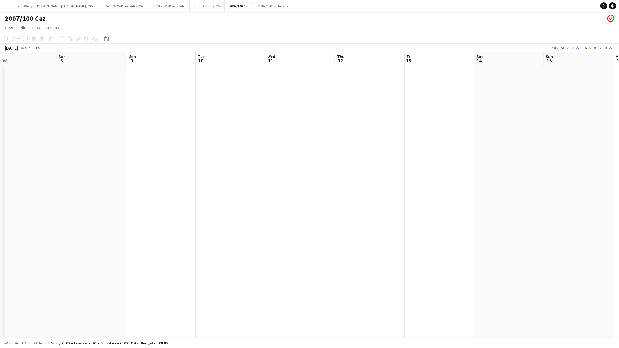
click at [408, 262] on app-calendar-viewport "Thu 5 Fri 6 Sat 7 Sun 8 Mon 9 Tue 10 Wed 11 Thu 12 Fri 13 Sat 14 Sun 15 Mon 16 …" at bounding box center [309, 195] width 619 height 286
click at [413, 260] on app-calendar-viewport "Fri 29 Sat 30 Sun 1 Mon 2 Tue 3 Wed 4 Thu 5 Fri 6 Sat 7 Sun 8 Mon 9 Tue 10 Wed …" at bounding box center [309, 195] width 619 height 286
click at [426, 260] on app-calendar-viewport "Fri 29 Sat 30 Sun 1 Mon 2 Tue 3 Wed 4 Thu 5 Fri 6 Sat 7 Sun 8 Mon 9 Tue 10 Wed …" at bounding box center [309, 195] width 619 height 286
click at [434, 251] on app-calendar-viewport "Tue 19 Wed 20 Thu 21 Fri 22 Sat 23 Sun 24 Mon 25 Tue 26 Wed 27 Thu 28 Fri 29 Sa…" at bounding box center [309, 195] width 619 height 286
click at [341, 252] on app-calendar-viewport "Tue 19 Wed 20 Thu 21 Fri 22 Sat 23 Sun 24 Mon 25 Tue 26 Wed 27 Thu 28 Fri 29 Sa…" at bounding box center [309, 195] width 619 height 286
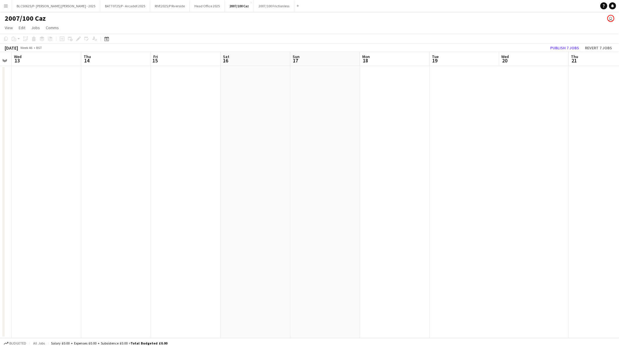
click at [332, 246] on app-calendar-viewport "Sun 10 Mon 11 Tue 12 Wed 13 Thu 14 Fri 15 Sat 16 Sun 17 Mon 18 Tue 19 Wed 20 Th…" at bounding box center [309, 195] width 619 height 286
click at [358, 237] on app-calendar-viewport "Sun 10 Mon 11 Tue 12 Wed 13 Thu 14 Fri 15 Sat 16 Sun 17 Mon 18 Tue 19 Wed 20 Th…" at bounding box center [309, 195] width 619 height 286
click at [329, 233] on app-calendar-viewport "Sun 3 Mon 4 Tue 5 Wed 6 Thu 7 Fri 8 Sat 9 Sun 10 Mon 11 Tue 12 Wed 13 Thu 14 Fr…" at bounding box center [309, 195] width 619 height 286
click at [436, 216] on app-calendar-viewport "Fri 1 Sat 2 Sun 3 Mon 4 Tue 5 Wed 6 Thu 7 Fri 8 Sat 9 Sun 10 Mon 11 Tue 12 Wed …" at bounding box center [309, 195] width 619 height 286
click at [347, 209] on app-calendar-viewport "Fri 25 Sat 26 Sun 27 Mon 28 Tue 29 Wed 30 Thu 31 Fri 1 Sat 2 Sun 3 Mon 4 Tue 5 …" at bounding box center [309, 195] width 619 height 286
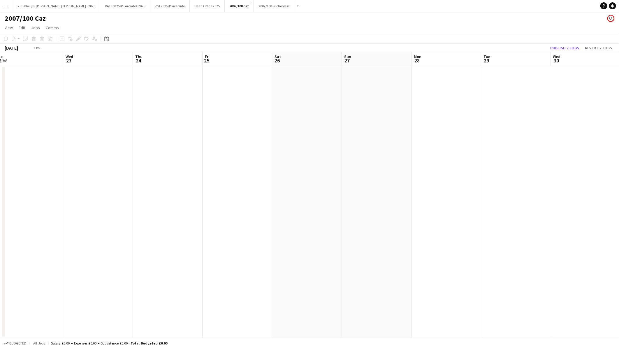
click at [331, 217] on app-calendar-viewport "Sun 20 Mon 21 Tue 22 Wed 23 Thu 24 Fri 25 Sat 26 Sun 27 Mon 28 Tue 29 Wed 30 Th…" at bounding box center [309, 195] width 619 height 286
click at [365, 212] on app-calendar-viewport "Tue 15 Wed 16 Thu 17 Fri 18 Sat 19 Sun 20 Mon 21 Tue 22 Wed 23 Thu 24 Fri 25 Sa…" at bounding box center [309, 195] width 619 height 286
click at [304, 206] on div "Sat 12 Sun 13 Mon 14 Tue 15 Wed 16 Thu 17 Fri 18 Sat 19 Sun 20 Mon 21 Tue 22 We…" at bounding box center [309, 195] width 619 height 286
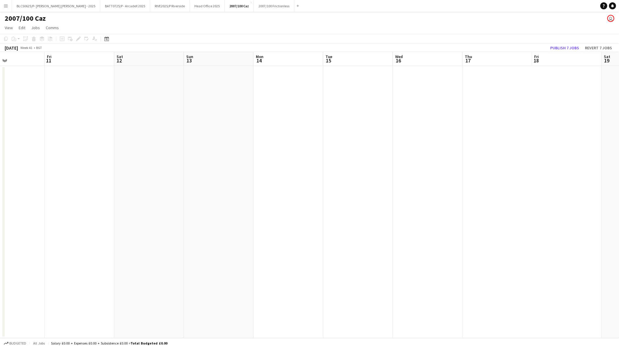
click at [332, 190] on app-calendar-viewport "Tue 8 Wed 9 Thu 10 Fri 11 Sat 12 Sun 13 Mon 14 Tue 15 Wed 16 Thu 17 Fri 18 Sat …" at bounding box center [309, 195] width 619 height 286
click at [107, 37] on icon "Date picker" at bounding box center [106, 38] width 5 height 5
click at [153, 59] on span "Next month" at bounding box center [154, 59] width 12 height 12
click at [124, 62] on span "Choose month and year" at bounding box center [114, 59] width 20 height 14
click at [122, 85] on span "2021" at bounding box center [124, 81] width 12 height 7
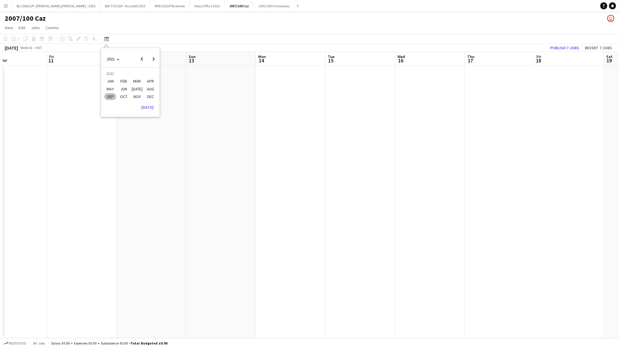
click at [125, 80] on span "FEB" at bounding box center [124, 81] width 12 height 7
click at [107, 86] on span "1" at bounding box center [107, 88] width 7 height 7
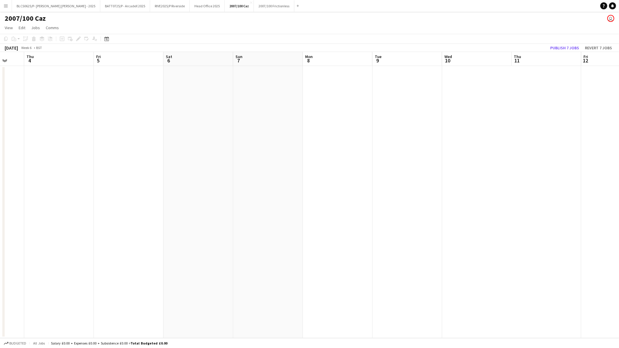
click at [0, 244] on html "Menu Boards Boards Boards All jobs Status Workforce Workforce My Workforce Recr…" at bounding box center [309, 174] width 619 height 348
click at [0, 272] on html "Menu Boards Boards Boards All jobs Status Workforce Workforce My Workforce Recr…" at bounding box center [309, 174] width 619 height 348
click at [2, 288] on div "Tue 9 Wed 10 Thu 11 Fri 12 Sat 13 Sun 14 Mon 15 Tue 16 Wed 17 Thu 18 Fri 19 Sat…" at bounding box center [309, 195] width 619 height 286
click at [68, 276] on app-calendar-viewport "Fri 19 Sat 20 Sun 21 Mon 22 Tue 23 Wed 24 Thu 25 Fri 26 Sat 27 Sun 28 Mon 1 Tue…" at bounding box center [309, 195] width 619 height 286
click at [28, 293] on app-calendar-viewport "Fri 19 Sat 20 Sun 21 Mon 22 Tue 23 Wed 24 Thu 25 Fri 26 Sat 27 Sun 28 Mon 1 Tue…" at bounding box center [309, 195] width 619 height 286
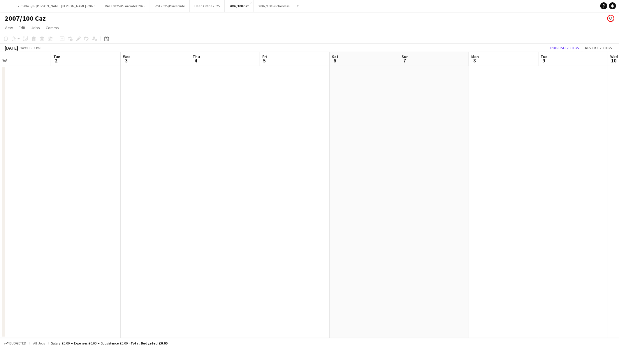
click at [0, 303] on app-calendar-viewport "Sat 27 Sun 28 Mon 1 Tue 2 Wed 3 Thu 4 Fri 5 Sat 6 Sun 7 Mon 8 Tue 9 Wed 10 Thu …" at bounding box center [309, 195] width 619 height 286
click at [79, 311] on app-calendar-viewport "Thu 11 Fri 12 Sat 13 Sun 14 Mon 15 Tue 16 Wed 17 Thu 18 Fri 19 Sat 20 Sun 21 Mo…" at bounding box center [309, 195] width 619 height 286
click at [31, 301] on app-calendar-viewport "Thu 11 Fri 12 Sat 13 Sun 14 Mon 15 Tue 16 Wed 17 Thu 18 Fri 19 Sat 20 Sun 21 Mo…" at bounding box center [309, 195] width 619 height 286
click at [0, 305] on html "Menu Boards Boards Boards All jobs Status Workforce Workforce My Workforce Recr…" at bounding box center [309, 174] width 619 height 348
click at [91, 307] on app-calendar-viewport "Mon 29 Tue 30 Wed 31 Thu 1 Fri 2 Sat 3 Sun 4 Mon 5 Tue 6 Wed 7 Thu 8 Fri 9 Sat …" at bounding box center [309, 195] width 619 height 286
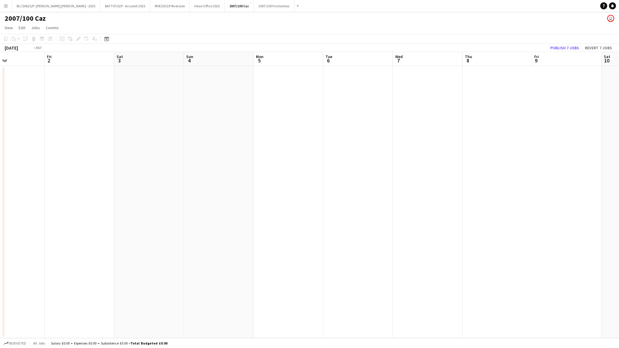
click at [138, 297] on app-calendar-viewport "Tue 30 Wed 31 Thu 1 Fri 2 Sat 3 Sun 4 Mon 5 Tue 6 Wed 7 Thu 8 Fri 9 Sat 10 Sun …" at bounding box center [309, 195] width 619 height 286
click at [143, 284] on app-calendar-viewport "Wed 7 Thu 8 Fri 9 Sat 10 Sun 11 Mon 12 Tue 13 Wed 14 Thu 15 Fri 16 Sat 17 Sun 1…" at bounding box center [309, 195] width 619 height 286
click at [51, 283] on app-calendar-viewport "Sat 17 Sun 18 Mon 19 Tue 20 Wed 21 Thu 22 Fri 23 Sat 24 Sun 25 Mon 26 Tue 27 We…" at bounding box center [309, 195] width 619 height 286
click at [0, 286] on html "Menu Boards Boards Boards All jobs Status Workforce Workforce My Workforce Recr…" at bounding box center [309, 174] width 619 height 348
click at [55, 303] on app-calendar-viewport "Tue 27 Wed 28 Thu 29 Fri 30 Sat 1 Sun 2 Mon 3 Tue 4 Wed 5 Thu 6 Fri 7 Sat 8 Sun…" at bounding box center [309, 195] width 619 height 286
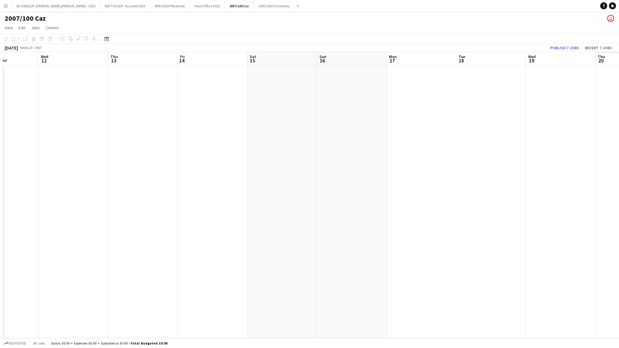
click at [16, 291] on app-calendar-viewport "Sat 8 Sun 9 Mon 10 Tue 11 Wed 12 Thu 13 Fri 14 Sat 15 Sun 16 Mon 17 Tue 18 Wed …" at bounding box center [309, 195] width 619 height 286
click at [31, 286] on app-calendar-viewport "Sat 8 Sun 9 Mon 10 Tue 11 Wed 12 Thu 13 Fri 14 Sat 15 Sun 16 Mon 17 Tue 18 Wed …" at bounding box center [309, 195] width 619 height 286
click at [0, 272] on html "Menu Boards Boards Boards All jobs Status Workforce Workforce My Workforce Recr…" at bounding box center [309, 174] width 619 height 348
click at [0, 245] on html "Menu Boards Boards Boards All jobs Status Workforce Workforce My Workforce Recr…" at bounding box center [309, 174] width 619 height 348
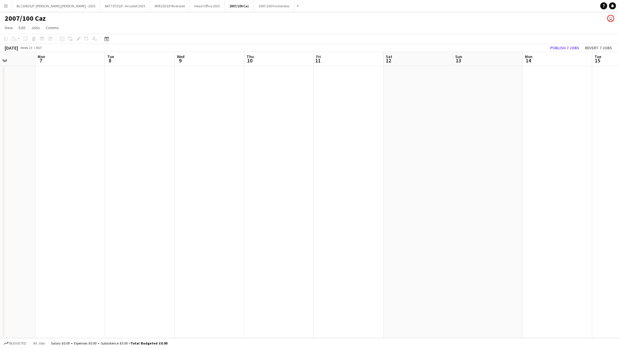
click at [55, 232] on app-calendar-viewport "Thu 3 Fri 4 Sat 5 Sun 6 Mon 7 Tue 8 Wed 9 Thu 10 Fri 11 Sat 12 Sun 13 Mon 14 Tu…" at bounding box center [309, 195] width 619 height 286
click at [0, 243] on app-calendar-viewport "Sun 6 Mon 7 Tue 8 Wed 9 Thu 10 Fri 11 Sat 12 Sun 13 Mon 14 Tue 15 Wed 16 Thu 17…" at bounding box center [309, 195] width 619 height 286
click at [65, 245] on app-calendar-viewport "Fri 11 Sat 12 Sun 13 Mon 14 Tue 15 Wed 16 Thu 17 Fri 18 Sat 19 Sun 20 Mon 21 Tu…" at bounding box center [309, 195] width 619 height 286
click at [181, 257] on app-calendar-viewport "Fri 18 Sat 19 Sun 20 Mon 21 Tue 22 Wed 23 Thu 24 Fri 25 Sat 26 Sun 27 Mon 28 Tu…" at bounding box center [309, 195] width 619 height 286
click at [259, 256] on app-calendar-viewport "Sun 27 Mon 28 Tue 29 Wed 30 Thu 1 Fri 2 Sat 3 Sun 4 Mon 5 Tue 6 Wed 7 Thu 8 Fri…" at bounding box center [309, 195] width 619 height 286
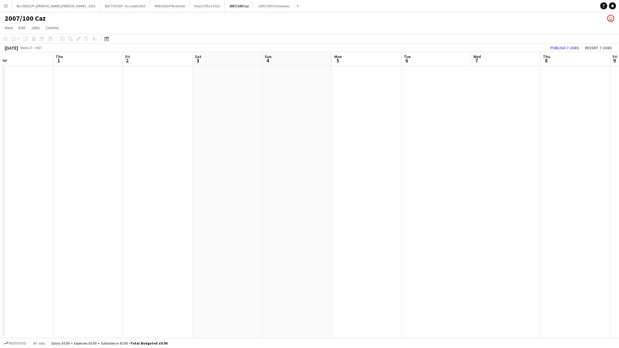
scroll to position [0, 232]
click at [173, 225] on app-calendar-viewport "Mon 28 Tue 29 Wed 30 Thu 1 Fri 2 Sat 3 Sun 4 Mon 5 Tue 6 Wed 7 Thu 8 Fri 9 Sat …" at bounding box center [309, 195] width 619 height 286
click at [77, 215] on app-calendar-viewport "Fri 9 Sat 10 Sun 11 Mon 12 Tue 13 Wed 14 Thu 15 Fri 16 Sat 17 Sun 18 Mon 19 Tue…" at bounding box center [309, 195] width 619 height 286
click at [149, 234] on app-calendar-viewport "Wed 14 Thu 15 Fri 16 Sat 17 Sun 18 Mon 19 Tue 20 Wed 21 Thu 22 Fri 23 Sat 24 Su…" at bounding box center [309, 195] width 619 height 286
click at [174, 239] on app-calendar-viewport "Wed 14 Thu 15 Fri 16 Sat 17 Sun 18 Mon 19 Tue 20 Wed 21 Thu 22 Fri 23 Sat 24 Su…" at bounding box center [309, 195] width 619 height 286
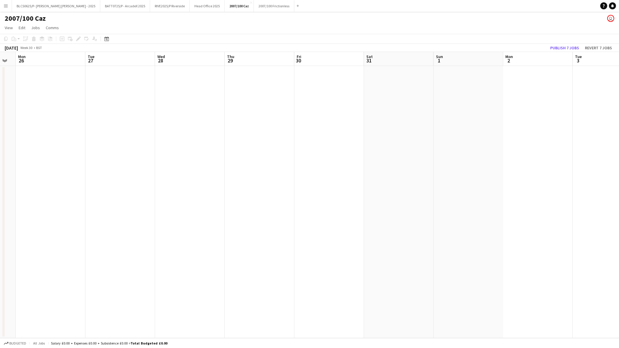
click at [243, 241] on app-calendar-viewport "Fri 23 Sat 24 Sun 25 Mon 26 Tue 27 Wed 28 Thu 29 Fri 30 Sat 31 Sun 1 Mon 2 Tue …" at bounding box center [309, 195] width 619 height 286
click at [295, 236] on app-calendar-viewport "Mon 26 Tue 27 Wed 28 Thu 29 Fri 30 Sat 31 Sun 1 Mon 2 Tue 3 Wed 4 Thu 5 Fri 6 S…" at bounding box center [309, 195] width 619 height 286
click at [102, 39] on div "Date picker FEB 2021 FEB 2021 Monday M Tuesday T Wednesday W Thursday T Friday …" at bounding box center [104, 38] width 13 height 7
click at [106, 38] on icon at bounding box center [106, 38] width 4 height 5
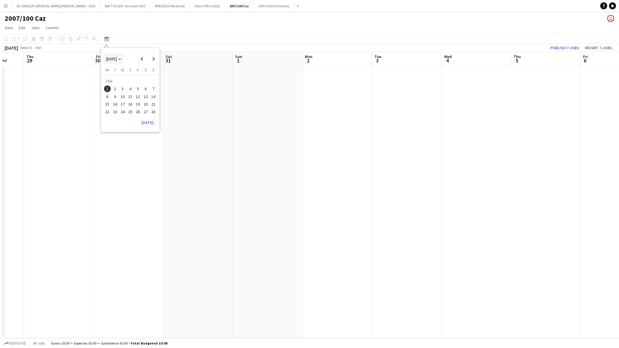
click at [121, 59] on polygon "Choose month and year" at bounding box center [119, 59] width 3 height 1
click at [126, 88] on span "2025" at bounding box center [124, 88] width 12 height 7
click at [128, 80] on span "FEB" at bounding box center [124, 81] width 12 height 7
click at [146, 83] on span "1" at bounding box center [145, 82] width 7 height 8
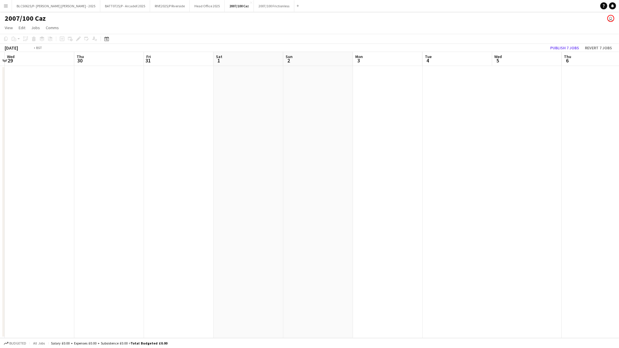
click at [0, 214] on html "Menu Boards Boards Boards All jobs Status Workforce Workforce My Workforce Recr…" at bounding box center [309, 174] width 619 height 348
click at [3, 214] on div "Tue 4 Wed 5 Thu 6 Fri 7 Sat 8 Sun 9 Mon 10 Tue 11 Wed 12 Thu 13 Fri 14 Sat 15 S…" at bounding box center [309, 195] width 619 height 286
click at [5, 226] on app-calendar-viewport "Wed 12 Thu 13 Fri 14 Sat 15 Sun 16 Mon 17 Tue 18 Wed 19 Thu 20 Fri 21 Sat 22 Su…" at bounding box center [309, 195] width 619 height 286
click at [96, 213] on app-calendar-viewport "Wed 12 Thu 13 Fri 14 Sat 15 Sun 16 Mon 17 Tue 18 Wed 19 Thu 20 Fri 21 Sat 22 Su…" at bounding box center [309, 195] width 619 height 286
click at [109, 212] on app-calendar-viewport "Sun 16 Mon 17 Tue 18 Wed 19 Thu 20 Fri 21 Sat 22 Sun 23 Mon 24 Tue 25 Wed 26 Th…" at bounding box center [309, 195] width 619 height 286
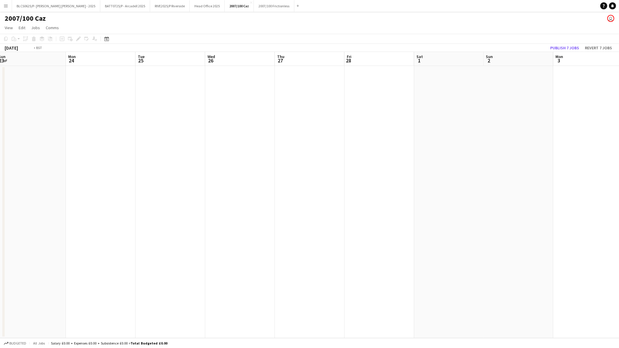
click at [176, 210] on app-calendar-viewport "Thu 20 Fri 21 Sat 22 Sun 23 Mon 24 Tue 25 Wed 26 Thu 27 Fri 28 Sat 1 Sun 2 Mon …" at bounding box center [309, 195] width 619 height 286
click at [267, 215] on app-calendar-viewport "Wed 26 Thu 27 Fri 28 Sat 1 Sun 2 Mon 3 Tue 4 Wed 5 Thu 6 Fri 7 Sat 8 Sun 9 Mon …" at bounding box center [309, 195] width 619 height 286
click at [242, 229] on app-calendar-viewport "Wed 26 Thu 27 Fri 28 Sat 1 Sun 2 Mon 3 Tue 4 Wed 5 Thu 6 Fri 7 Sat 8 Sun 9 Mon …" at bounding box center [309, 195] width 619 height 286
click at [314, 247] on app-calendar-viewport "Tue 4 Wed 5 Thu 6 Fri 7 Sat 8 Sun 9 Mon 10 Tue 11 Wed 12 Thu 13 Fri 14 Sat 15 S…" at bounding box center [309, 195] width 619 height 286
click at [352, 259] on app-calendar-viewport "Wed 5 Thu 6 Fri 7 Sat 8 Sun 9 Mon 10 Tue 11 Wed 12 Thu 13 Fri 14 Sat 15 Sun 16 …" at bounding box center [309, 195] width 619 height 286
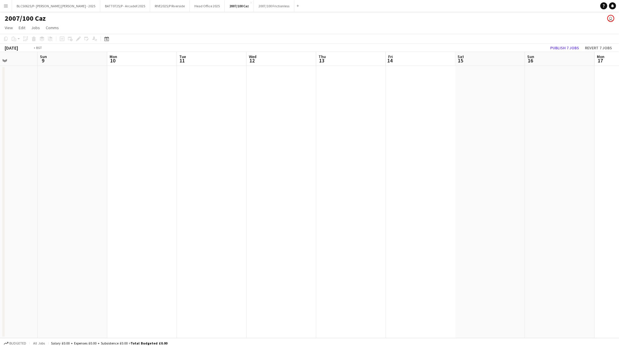
scroll to position [0, 170]
click at [249, 237] on app-calendar-viewport "Tue 11 Wed 12 Thu 13 Fri 14 Sat 15 Sun 16 Mon 17 Tue 18 Wed 19 Thu 20 Fri 21 Sa…" at bounding box center [309, 195] width 619 height 286
click at [236, 232] on app-calendar-viewport "Thu 13 Fri 14 Sat 15 Sun 16 Mon 17 Tue 18 Wed 19 Thu 20 Fri 21 Sat 22 Sun 23 Mo…" at bounding box center [309, 195] width 619 height 286
click at [196, 229] on app-calendar-viewport "Mon 17 Tue 18 Wed 19 Thu 20 Fri 21 Sat 22 Sun 23 Mon 24 Tue 25 Wed 26 Thu 27 Fr…" at bounding box center [309, 195] width 619 height 286
click at [173, 226] on app-calendar-viewport "Wed 19 Thu 20 Fri 21 Sat 22 Sun 23 Mon 24 Tue 25 Wed 26 Thu 27 Fri 28 Sat 29 Su…" at bounding box center [309, 195] width 619 height 286
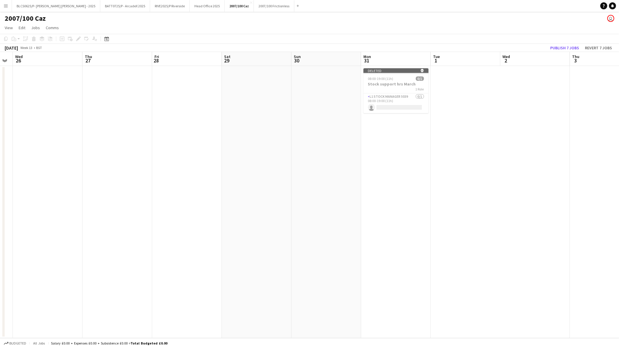
scroll to position [0, 237]
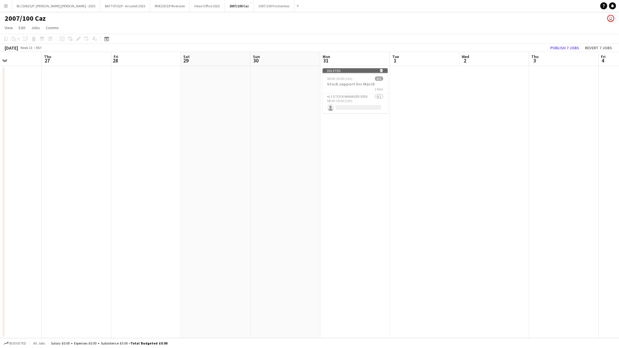
click at [213, 217] on app-calendar-viewport "Sun 23 Mon 24 Tue 25 Wed 26 Thu 27 Fri 28 Sat 29 Sun 30 Mon 31 Tue 1 Wed 2 Thu …" at bounding box center [309, 195] width 619 height 286
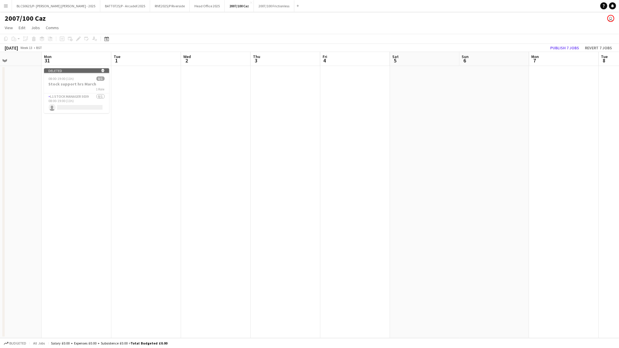
click at [213, 217] on app-date-cell at bounding box center [216, 202] width 70 height 272
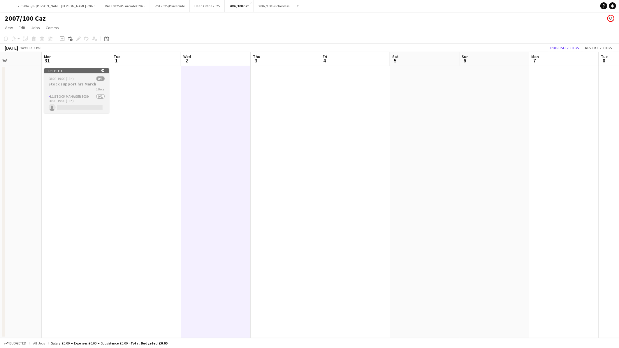
click at [62, 79] on span "08:00-19:00 (11h)" at bounding box center [61, 78] width 25 height 4
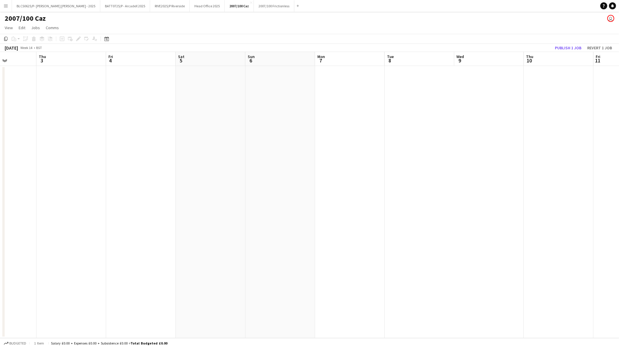
click at [106, 146] on app-calendar-viewport "Sun 30 Mon 31 Tue 1 Wed 2 Thu 3 Fri 4 Sat 5 Sun 6 Mon 7 Tue 8 Wed 9 Thu 10 Fri …" at bounding box center [309, 195] width 619 height 286
click at [94, 168] on app-calendar-viewport "Tue 1 Wed 2 Thu 3 Fri 4 Sat 5 Sun 6 Mon 7 Tue 8 Wed 9 Thu 10 Fri 11 Sat 12 Sun …" at bounding box center [309, 195] width 619 height 286
click at [125, 193] on app-calendar-viewport "Wed 9 Thu 10 Fri 11 Sat 12 Sun 13 Mon 14 Tue 15 Wed 16 Thu 17 Fri 18 Sat 19 Sun…" at bounding box center [309, 195] width 619 height 286
click at [66, 210] on app-calendar-viewport "Thu 10 Fri 11 Sat 12 Sun 13 Mon 14 Tue 15 Wed 16 Thu 17 Fri 18 Sat 19 Sun 20 Mo…" at bounding box center [309, 195] width 619 height 286
click at [15, 235] on app-calendar-viewport "Mon 14 Tue 15 Wed 16 Thu 17 Fri 18 Sat 19 Sun 20 Mon 21 Tue 22 Wed 23 Thu 24 Fr…" at bounding box center [309, 195] width 619 height 286
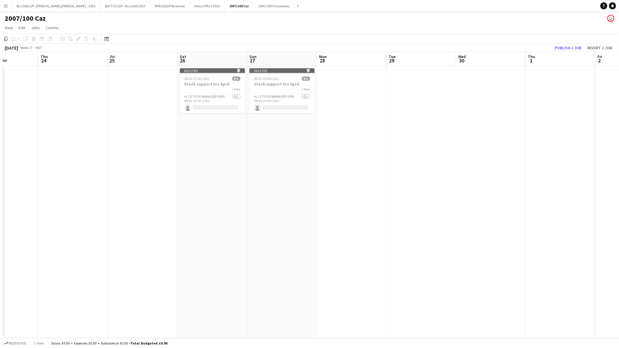
click at [268, 224] on app-calendar-viewport "Sun 20 Mon 21 Tue 22 Wed 23 Thu 24 Fri 25 Sat 26 Sun 27 Mon 28 Tue 29 Wed 30 Th…" at bounding box center [309, 195] width 619 height 286
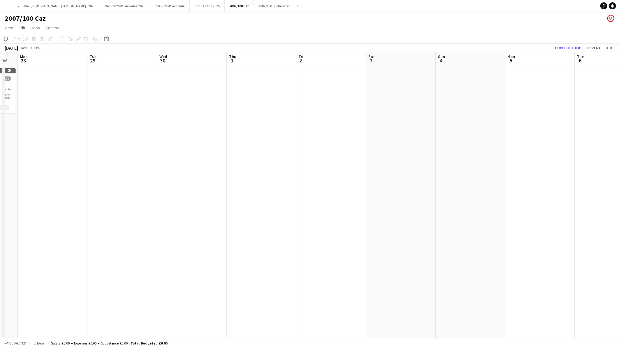
click at [91, 241] on app-calendar-viewport "Fri 25 Sat 26 Sun 27 Mon 28 Tue 29 Wed 30 Thu 1 Fri 2 Sat 3 Sun 4 Mon 5 Tue 6 W…" at bounding box center [309, 195] width 619 height 286
click at [92, 253] on app-calendar-viewport "Sat 26 Sun 27 Mon 28 Tue 29 Wed 30 Thu 1 Fri 2 Sat 3 Sun 4 Mon 5 Tue 6 Wed 7 Th…" at bounding box center [309, 195] width 619 height 286
click at [118, 257] on app-calendar-viewport "Tue 29 Wed 30 Thu 1 Fri 2 Sat 3 Sun 4 Mon 5 Tue 6 Wed 7 Thu 8 Fri 9 Sat 10 Sun …" at bounding box center [309, 195] width 619 height 286
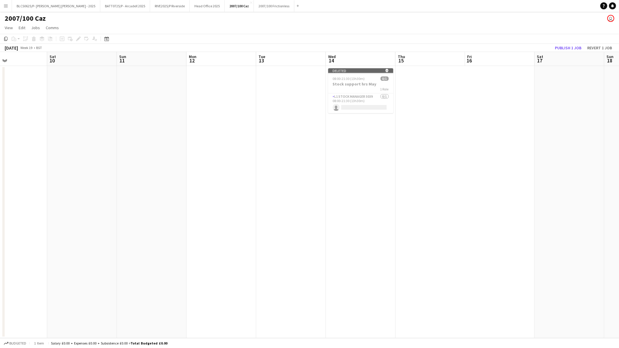
click at [156, 257] on app-calendar-viewport "Tue 6 Wed 7 Thu 8 Fri 9 Sat 10 Sun 11 Mon 12 Tue 13 Wed 14 Thu 15 Fri 16 Sat 17…" at bounding box center [309, 195] width 619 height 286
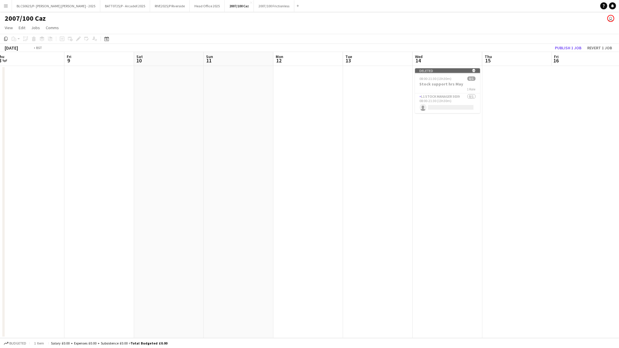
click at [160, 260] on app-calendar-viewport "Tue 6 Wed 7 Thu 8 Fri 9 Sat 10 Sun 11 Mon 12 Tue 13 Wed 14 Thu 15 Fri 16 Sat 17…" at bounding box center [309, 195] width 619 height 286
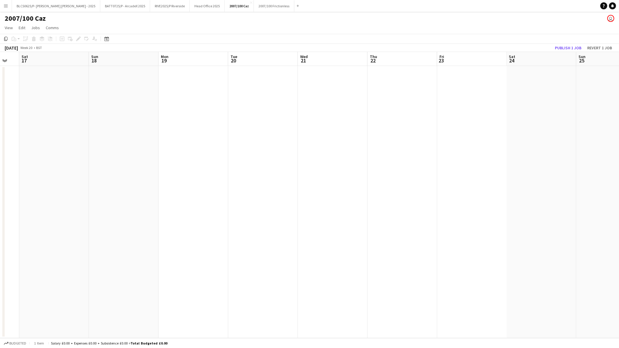
click at [139, 275] on app-calendar-viewport "Wed 14 Thu 15 Fri 16 Sat 17 Sun 18 Mon 19 Tue 20 Wed 21 Thu 22 Fri 23 Sat 24 Su…" at bounding box center [309, 195] width 619 height 286
click at [211, 276] on app-calendar-viewport "Thu 15 Fri 16 Sat 17 Sun 18 Mon 19 Tue 20 Wed 21 Thu 22 Fri 23 Sat 24 Sun 25 Mo…" at bounding box center [309, 195] width 619 height 286
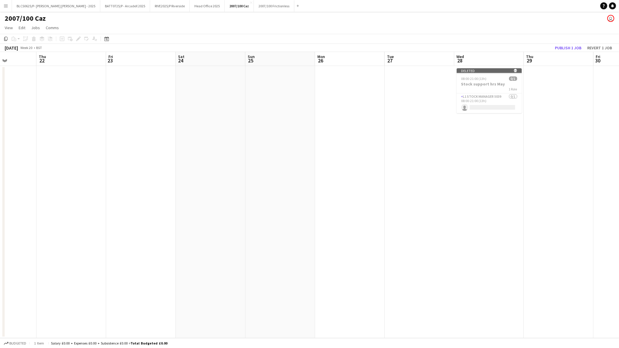
click at [171, 284] on app-calendar-viewport "Sun 18 Mon 19 Tue 20 Wed 21 Thu 22 Fri 23 Sat 24 Sun 25 Mon 26 Tue 27 Wed 28 Th…" at bounding box center [309, 195] width 619 height 286
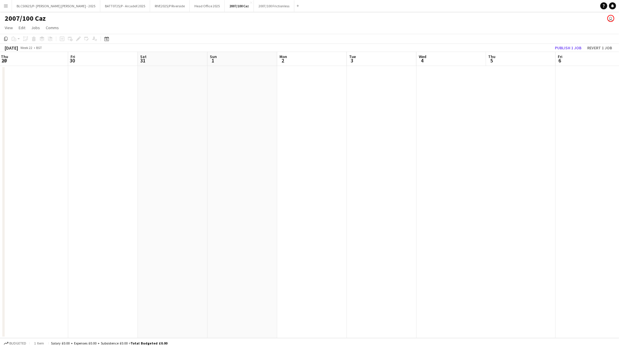
click at [174, 281] on app-calendar-viewport "Mon 26 Tue 27 Wed 28 Thu 29 Fri 30 Sat 31 Sun 1 Mon 2 Tue 3 Wed 4 Thu 5 Fri 6 S…" at bounding box center [309, 195] width 619 height 286
click at [135, 289] on app-calendar-viewport "Tue 27 Wed 28 Thu 29 Fri 30 Sat 31 Sun 1 Mon 2 Tue 3 Wed 4 Thu 5 Fri 6 Sat 7 Su…" at bounding box center [309, 195] width 619 height 286
click at [158, 279] on app-calendar-viewport "Sat 31 Sun 1 Mon 2 Tue 3 Wed 4 Thu 5 Fri 6 Sat 7 Sun 8 Mon 9 Tue 10 Wed 11 Thu …" at bounding box center [309, 195] width 619 height 286
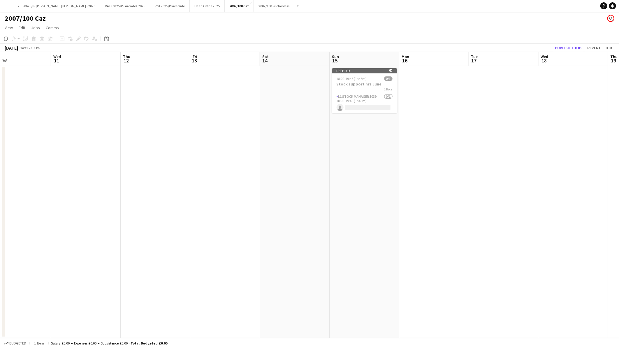
click at [170, 274] on app-calendar-viewport "Sat 7 Sun 8 Mon 9 Tue 10 Wed 11 Thu 12 Fri 13 Sat 14 Sun 15 Mon 16 Tue 17 Wed 1…" at bounding box center [309, 195] width 619 height 286
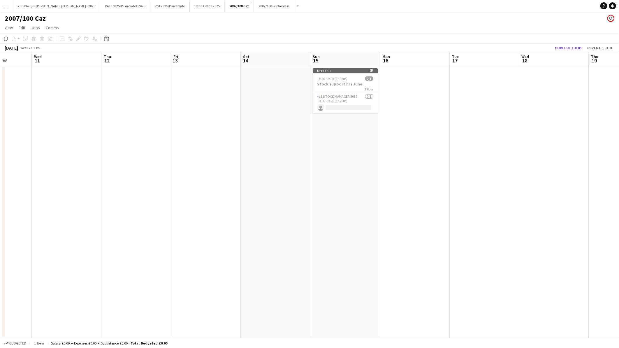
click at [121, 278] on app-calendar-viewport "Sun 8 Mon 9 Tue 10 Wed 11 Thu 12 Fri 13 Sat 14 Sun 15 Mon 16 Tue 17 Wed 18 Thu …" at bounding box center [309, 195] width 619 height 286
click at [102, 285] on app-calendar-viewport "Mon 16 Tue 17 Wed 18 Thu 19 Fri 20 Sat 21 Sun 22 Mon 23 Tue 24 Wed 25 Thu 26 Fr…" at bounding box center [309, 195] width 619 height 286
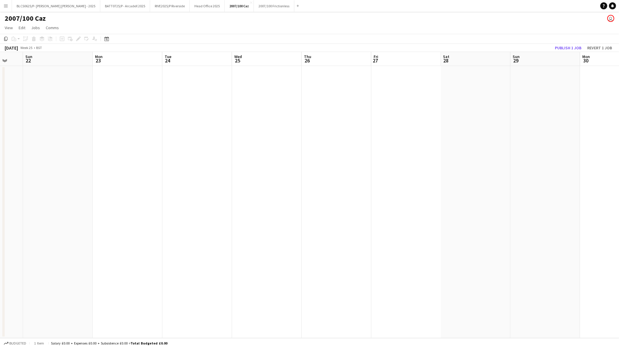
click at [45, 286] on app-calendar-viewport "Wed 18 Thu 19 Fri 20 Sat 21 Sun 22 Mon 23 Tue 24 Wed 25 Thu 26 Fri 27 Sat 28 Su…" at bounding box center [309, 195] width 619 height 286
click at [129, 289] on app-calendar-viewport "Mon 23 Tue 24 Wed 25 Thu 26 Fri 27 Sat 28 Sun 29 Mon 30 Tue 1 Wed 2 Thu 3 Fri 4…" at bounding box center [309, 195] width 619 height 286
click at [0, 293] on html "Menu Boards Boards Boards All jobs Status Workforce Workforce My Workforce Recr…" at bounding box center [309, 174] width 619 height 348
click at [104, 167] on app-calendar-viewport "Mon 7 Tue 8 Wed 9 Thu 10 Fri 11 Sat 12 Sun 13 Mon 14 Tue 15 Wed 16 Thu 17 Fri 1…" at bounding box center [309, 195] width 619 height 286
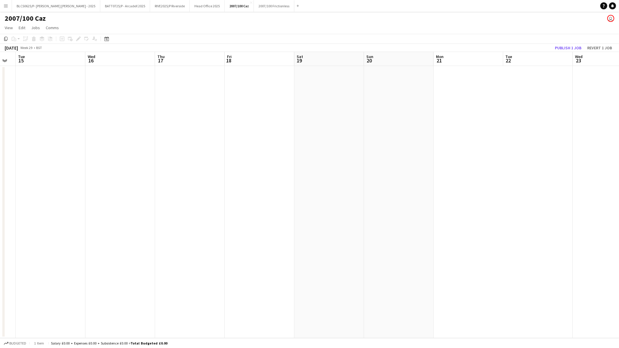
click at [0, 184] on html "Menu Boards Boards Boards All jobs Status Workforce Workforce My Workforce Recr…" at bounding box center [309, 174] width 619 height 348
click at [79, 178] on app-calendar-viewport "Sun 13 Mon 14 Tue 15 Wed 16 Thu 17 Fri 18 Sat 19 Sun 20 Mon 21 Tue 22 Wed 23 Th…" at bounding box center [309, 195] width 619 height 286
click at [104, 175] on app-calendar-viewport "Tue 22 Wed 23 Thu 24 Fri 25 Sat 26 Sun 27 Mon 28 Tue 29 Wed 30 Thu 31 Fri 1 Sat…" at bounding box center [309, 195] width 619 height 286
click at [53, 191] on app-calendar-viewport "Fri 25 Sat 26 Sun 27 Mon 28 Tue 29 Wed 30 Thu 31 Fri 1 Sat 2 Sun 3 Mon 4 Tue 5 …" at bounding box center [309, 195] width 619 height 286
click at [83, 197] on app-calendar-viewport "Tue 29 Wed 30 Thu 31 Fri 1 Sat 2 Sun 3 Mon 4 Tue 5 Wed 6 Thu 7 Fri 8 Sat 9 Sun …" at bounding box center [309, 195] width 619 height 286
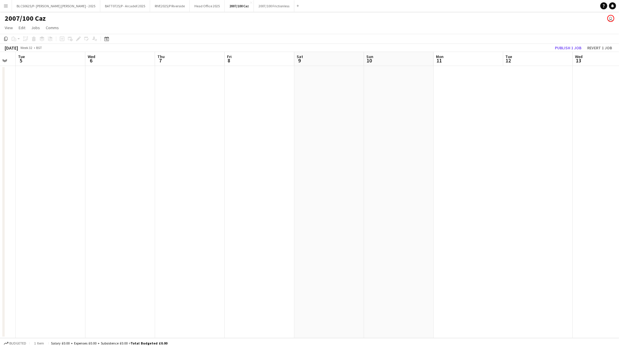
click at [112, 187] on app-calendar-viewport "Sat 2 Sun 3 Mon 4 Tue 5 Wed 6 Thu 7 Fri 8 Sat 9 Sun 10 Mon 11 Tue 12 Wed 13 Thu…" at bounding box center [309, 195] width 619 height 286
click at [56, 187] on app-calendar-viewport "Thu 7 Fri 8 Sat 9 Sun 10 Mon 11 Tue 12 Wed 13 Thu 14 Fri 15 Sat 16 Sun 17 Mon 1…" at bounding box center [309, 195] width 619 height 286
click at [80, 173] on app-calendar-viewport "Sun 17 Mon 18 Tue 19 Wed 20 Thu 21 Fri 22 Sat 23 Sun 24 Mon 25 Tue 26 Wed 27 Th…" at bounding box center [309, 195] width 619 height 286
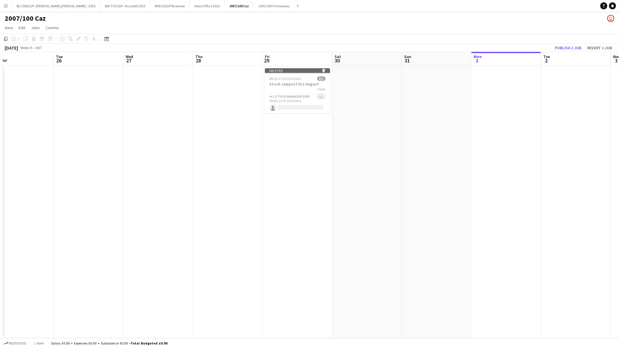
click at [101, 164] on app-calendar-viewport "Fri 22 Sat 23 Sun 24 Mon 25 Tue 26 Wed 27 Thu 28 Fri 29 Sat 30 Sun 31 Mon 1 Tue…" at bounding box center [309, 195] width 619 height 286
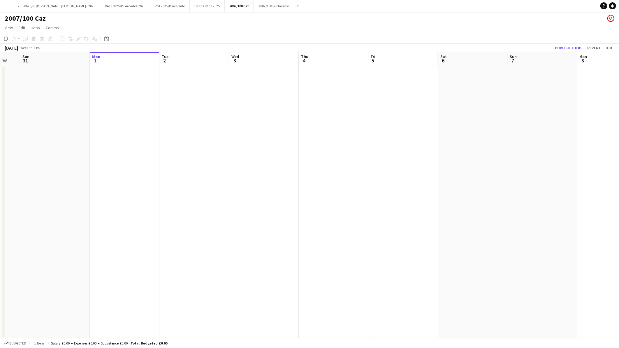
click at [251, 163] on app-calendar-viewport "Thu 28 Fri 29 Sat 30 Sun 31 Mon 1 Tue 2 Wed 3 Thu 4 Fri 5 Sat 6 Sun 7 Mon 8 Tue…" at bounding box center [309, 195] width 619 height 286
click at [151, 169] on app-calendar-viewport "Mon 1 Tue 2 Wed 3 Thu 4 Fri 5 Sat 6 Sun 7 Mon 8 Tue 9 Wed 10 Thu 11 Fri 12 Sat …" at bounding box center [309, 195] width 619 height 286
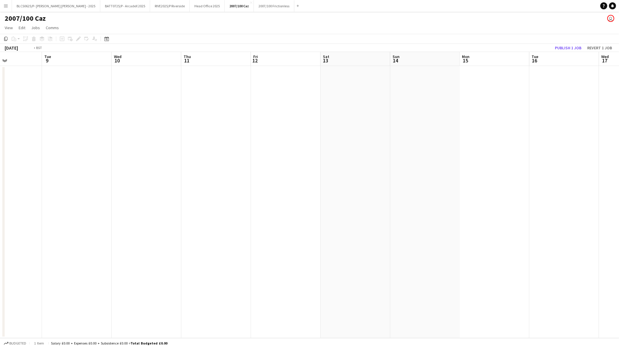
click at [199, 174] on app-calendar-viewport "Fri 5 Sat 6 Sun 7 Mon 8 Tue 9 Wed 10 Thu 11 Fri 12 Sat 13 Sun 14 Mon 15 Tue 16 …" at bounding box center [309, 195] width 619 height 286
click at [204, 192] on app-calendar-viewport "Mon 8 Tue 9 Wed 10 Thu 11 Fri 12 Sat 13 Sun 14 Mon 15 Tue 16 Wed 17 Thu 18 Fri …" at bounding box center [309, 195] width 619 height 286
click at [204, 190] on app-calendar-viewport "Sun 14 Mon 15 Tue 16 Wed 17 Thu 18 Fri 19 Sat 20 Sun 21 Mon 22 Tue 23 Wed 24 Th…" at bounding box center [309, 195] width 619 height 286
click at [189, 189] on app-calendar-viewport "Wed 17 Thu 18 Fri 19 Sat 20 Sun 21 Mon 22 Tue 23 Wed 24 Thu 25 Fri 26 Sat 27 Su…" at bounding box center [309, 195] width 619 height 286
click at [260, 181] on app-calendar-viewport "Mon 22 Tue 23 Wed 24 Thu 25 Fri 26 Sat 27 Sun 28 Mon 29 Tue 30 Wed 1 Thu 2 Fri …" at bounding box center [309, 195] width 619 height 286
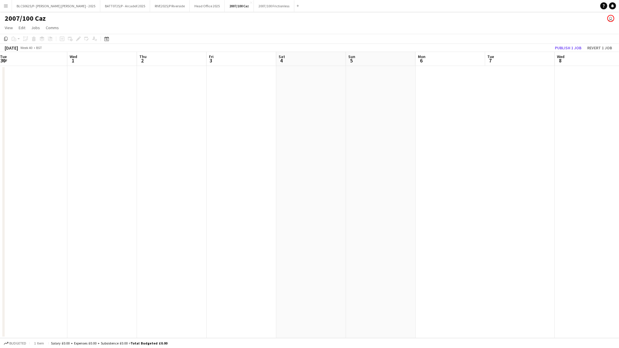
click at [252, 183] on app-calendar-viewport "Sat 27 Sun 28 Mon 29 Tue 30 Wed 1 Thu 2 Fri 3 Sat 4 Sun 5 Mon 6 Tue 7 Wed 8 Thu…" at bounding box center [309, 195] width 619 height 286
click at [39, 216] on app-calendar-viewport "Thu 2 Fri 3 Sat 4 Sun 5 Mon 6 Tue 7 Wed 8 Thu 9 Fri 10 Sat 11 Sun 12 Mon 13 Tue…" at bounding box center [309, 195] width 619 height 286
click at [87, 208] on app-calendar-viewport "Mon 6 Tue 7 Wed 8 Thu 9 Fri 10 Sat 11 Sun 12 Mon 13 Tue 14 Wed 15 Thu 16 Fri 17…" at bounding box center [309, 195] width 619 height 286
click at [183, 192] on app-calendar-viewport "Thu 9 Fri 10 Sat 11 Sun 12 Mon 13 Tue 14 Wed 15 Thu 16 Fri 17 Sat 18 Sun 19 Mon…" at bounding box center [309, 195] width 619 height 286
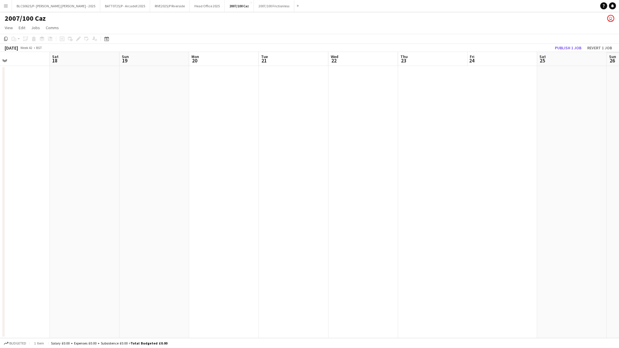
click at [66, 206] on app-calendar-viewport "Tue 14 Wed 15 Thu 16 Fri 17 Sat 18 Sun 19 Mon 20 Tue 21 Wed 22 Thu 23 Fri 24 Sa…" at bounding box center [309, 195] width 619 height 286
click at [283, 194] on app-date-cell at bounding box center [291, 202] width 70 height 272
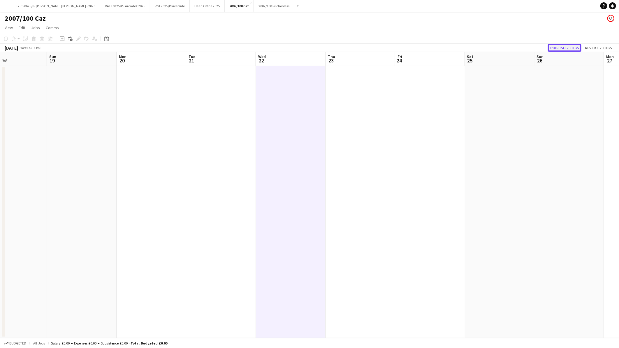
click at [571, 46] on button "Publish 7 jobs" at bounding box center [565, 48] width 34 height 8
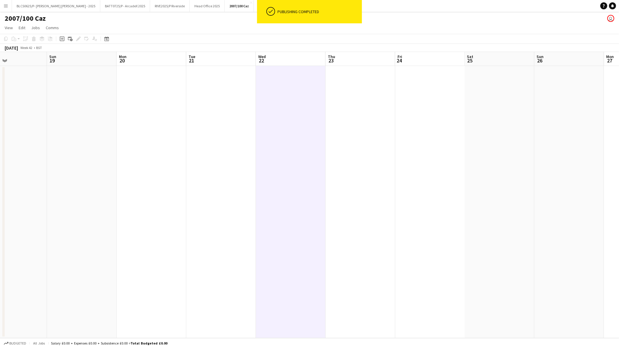
click at [236, 124] on app-date-cell at bounding box center [221, 202] width 70 height 272
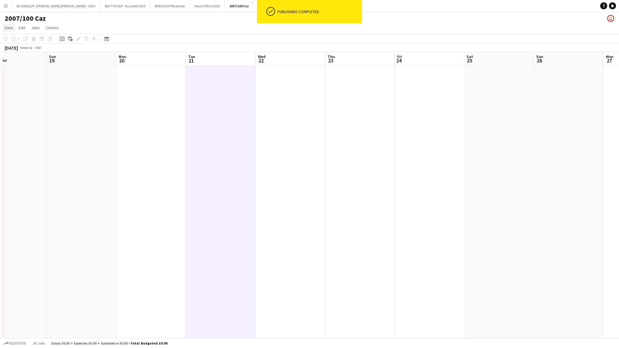
click at [12, 25] on span "View" at bounding box center [9, 27] width 8 height 5
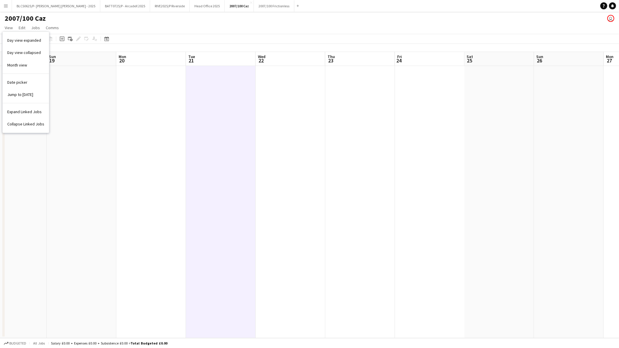
click at [5, 9] on button "Menu" at bounding box center [6, 6] width 12 height 12
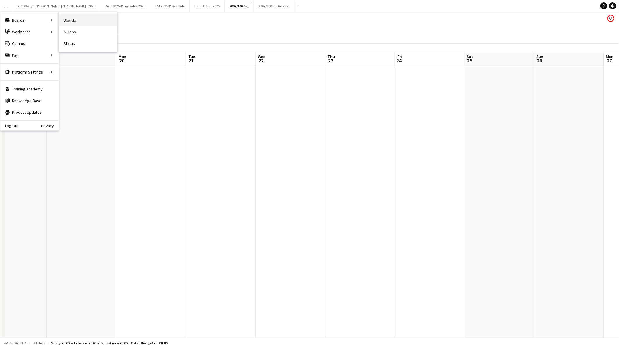
click at [79, 19] on link "Boards" at bounding box center [88, 20] width 58 height 12
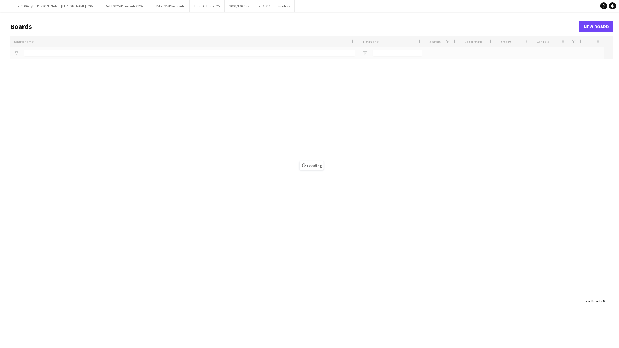
type input "***"
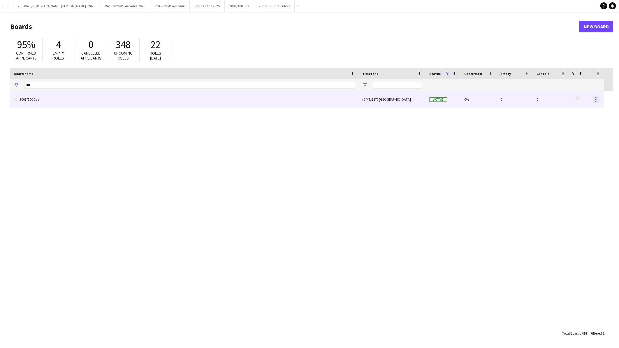
click at [598, 101] on div at bounding box center [596, 99] width 7 height 7
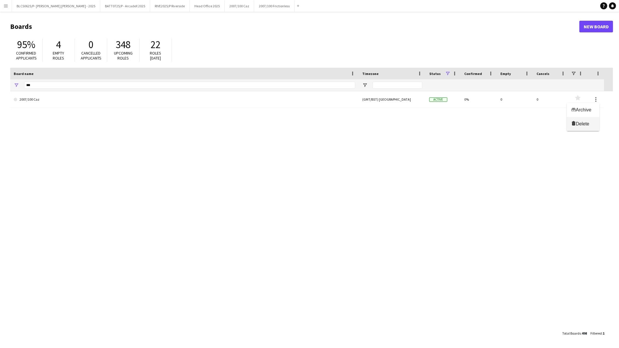
click at [583, 125] on span "Delete" at bounding box center [582, 123] width 13 height 5
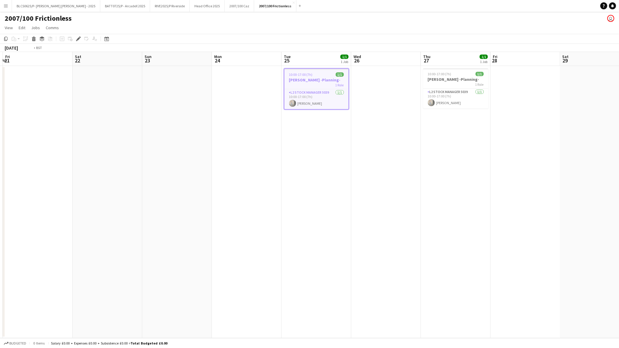
drag, startPoint x: 78, startPoint y: 255, endPoint x: 428, endPoint y: 261, distance: 350.5
click at [456, 259] on app-calendar-viewport "Wed 19 Thu 20 Fri 21 Sat 22 Sun 23 Mon 24 Tue 25 1/1 1 Job Wed 26 Thu 27 1/1 1 …" at bounding box center [309, 195] width 619 height 286
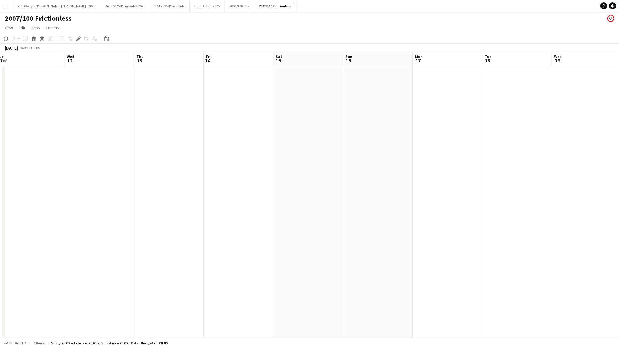
drag, startPoint x: 97, startPoint y: 269, endPoint x: 400, endPoint y: 252, distance: 303.4
click at [411, 252] on app-calendar-viewport "Sun 9 Mon 10 Tue 11 Wed 12 Thu 13 Fri 14 Sat 15 Sun 16 Mon 17 Tue 18 Wed 19 Thu…" at bounding box center [309, 195] width 619 height 286
drag, startPoint x: 91, startPoint y: 259, endPoint x: 417, endPoint y: 260, distance: 326.3
click at [422, 260] on app-calendar-viewport "Fri 7 Sat 8 Sun 9 Mon 10 Tue 11 Wed 12 Thu 13 Fri 14 Sat 15 Sun 16 Mon 17 Tue 1…" at bounding box center [309, 195] width 619 height 286
drag, startPoint x: 45, startPoint y: 261, endPoint x: 467, endPoint y: 251, distance: 422.0
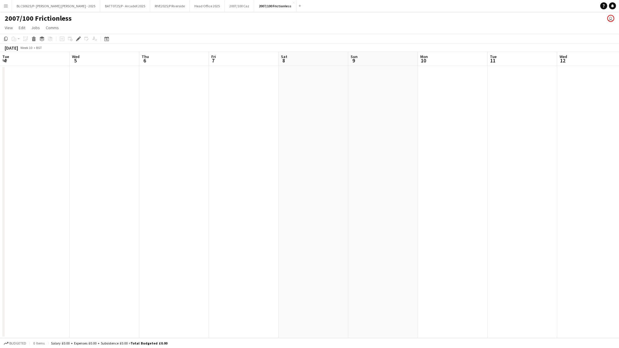
click at [483, 255] on app-calendar-viewport "Tue 4 Wed 5 Thu 6 Fri 7 Sat 8 Sun 9 Mon 10 Tue 11 Wed 12 Thu 13 Fri 14 Sat 15 S…" at bounding box center [309, 195] width 619 height 286
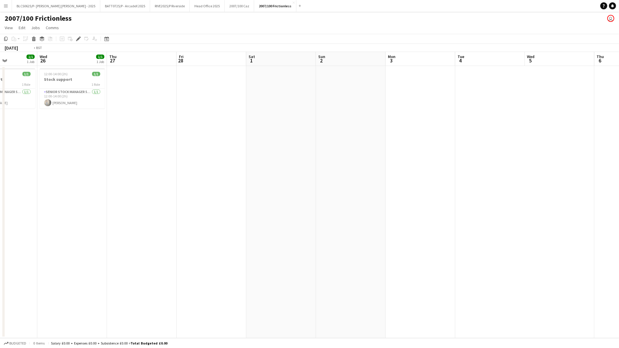
drag, startPoint x: 195, startPoint y: 222, endPoint x: 369, endPoint y: 221, distance: 174.4
click at [427, 221] on app-calendar-viewport "Sun 23 Mon 24 Tue 25 1/1 1 Job Wed 26 1/1 1 Job Thu 27 Fri 28 Sat 1 Sun 2 Mon 3…" at bounding box center [309, 195] width 619 height 286
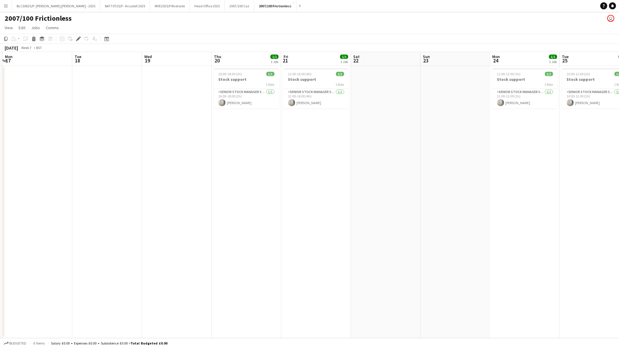
scroll to position [0, 188]
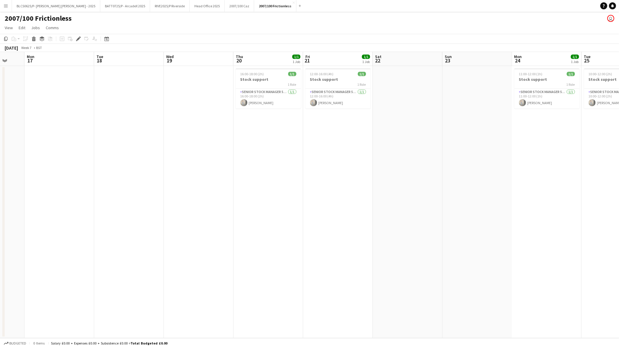
drag, startPoint x: 85, startPoint y: 222, endPoint x: 349, endPoint y: 206, distance: 264.6
click at [396, 208] on app-calendar-viewport "Fri 14 Sat 15 Sun 16 Mon 17 Tue 18 Wed 19 Thu 20 1/1 1 Job Fri 21 1/1 1 Job Sat…" at bounding box center [309, 195] width 619 height 286
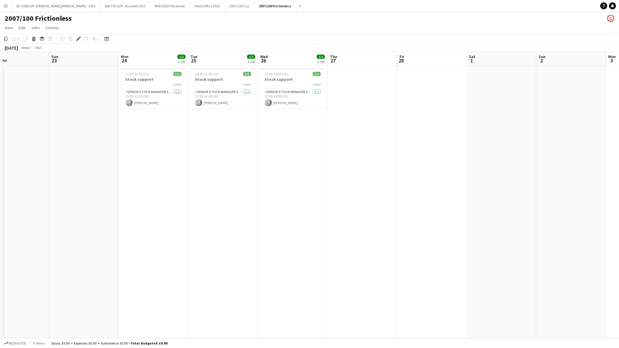
drag, startPoint x: 539, startPoint y: 199, endPoint x: 163, endPoint y: 211, distance: 375.4
click at [163, 211] on app-calendar-viewport "Wed 19 Thu 20 1/1 1 Job Fri 21 1/1 1 Job Sat 22 Sun 23 Mon 24 1/1 1 Job Tue 25 …" at bounding box center [309, 195] width 619 height 286
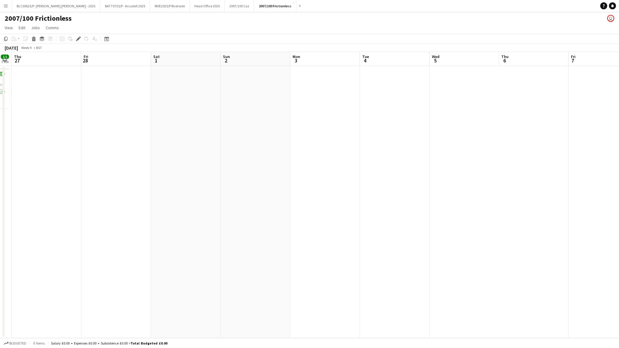
drag, startPoint x: 521, startPoint y: 212, endPoint x: 226, endPoint y: 218, distance: 295.1
click at [67, 214] on app-calendar-viewport "Mon 24 1/1 1 Job Tue 25 1/1 1 Job Wed 26 1/1 1 Job Thu 27 Fri 28 Sat 1 Sun 2 Mo…" at bounding box center [309, 195] width 619 height 286
drag, startPoint x: 388, startPoint y: 223, endPoint x: 176, endPoint y: 233, distance: 212.5
click at [0, 231] on html "Menu Boards Boards Boards All jobs Status Workforce Workforce My Workforce Recr…" at bounding box center [309, 174] width 619 height 348
drag, startPoint x: 268, startPoint y: 232, endPoint x: 265, endPoint y: 233, distance: 3.5
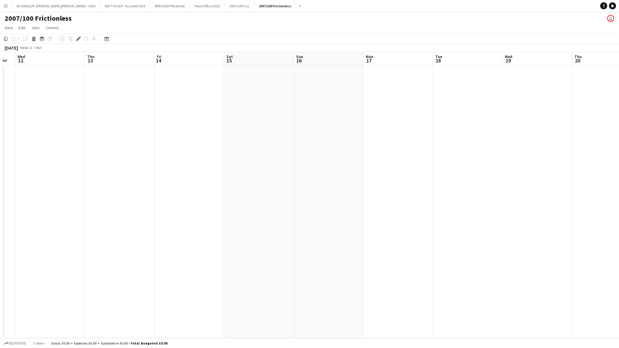
click at [0, 232] on app-calendar-viewport "Sun 9 Mon 10 Tue 11 Wed 12 Thu 13 Fri 14 Sat 15 Sun 16 Mon 17 Tue 18 Wed 19 Thu…" at bounding box center [309, 195] width 619 height 286
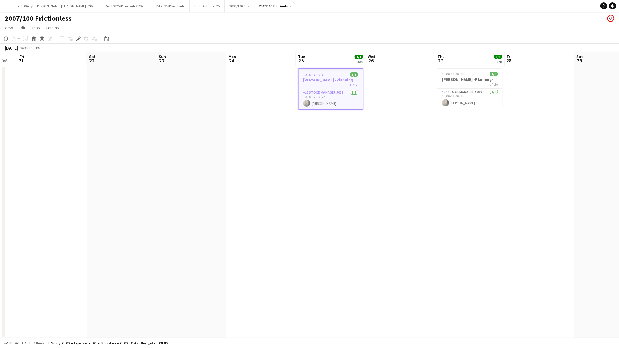
scroll to position [0, 213]
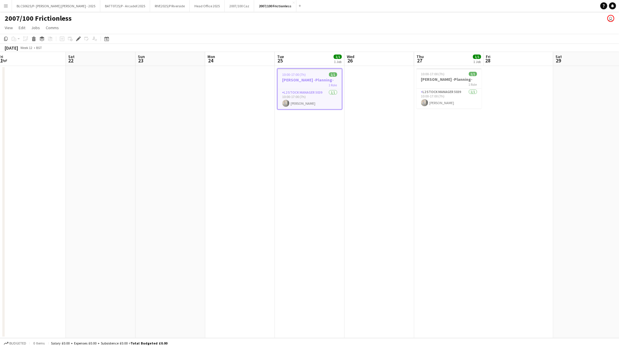
drag, startPoint x: 284, startPoint y: 228, endPoint x: -1, endPoint y: 236, distance: 285.3
click at [0, 236] on html "Menu Boards Boards Boards All jobs Status Workforce Workforce My Workforce Recr…" at bounding box center [309, 174] width 619 height 348
click at [305, 80] on h3 "Brockwell -Planning-" at bounding box center [310, 79] width 64 height 5
click at [313, 107] on app-card-role "L2 Stock Manager 5039 1/1 10:00-17:00 (7h) Caroline Waterworth" at bounding box center [309, 99] width 65 height 20
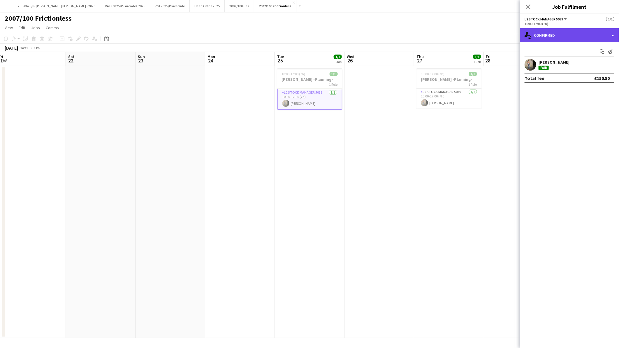
click at [552, 36] on div "single-neutral-actions-check-2 Confirmed" at bounding box center [569, 35] width 99 height 14
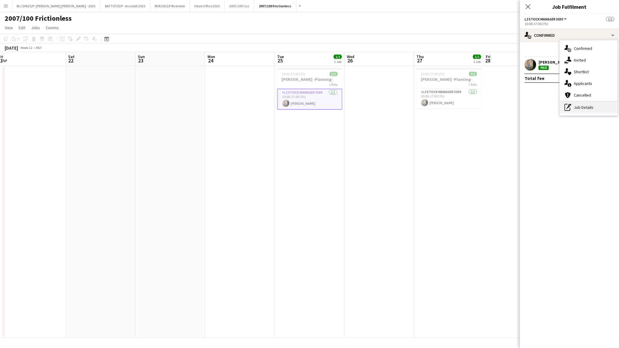
click at [582, 109] on div "pen-write Job Details" at bounding box center [589, 107] width 58 height 12
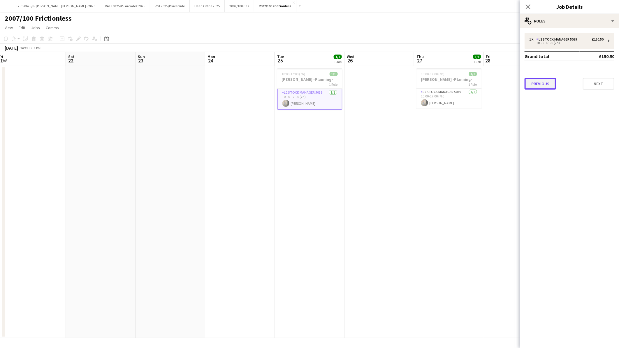
click at [536, 85] on button "Previous" at bounding box center [540, 84] width 31 height 12
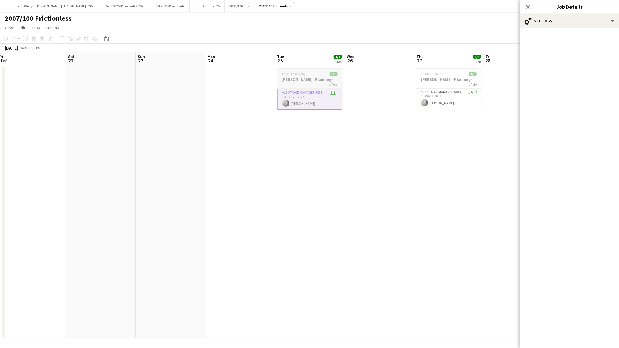
click at [303, 76] on span "10:00-17:00 (7h)" at bounding box center [294, 74] width 24 height 4
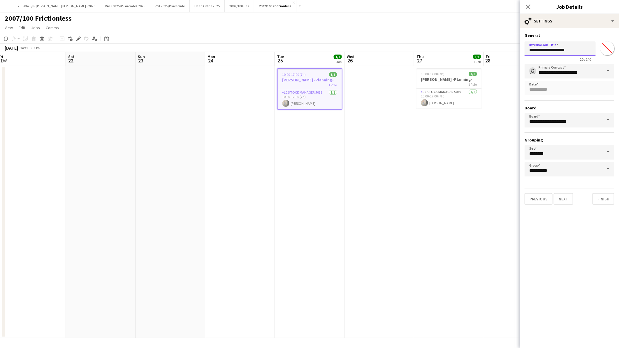
drag, startPoint x: 578, startPoint y: 49, endPoint x: 527, endPoint y: 47, distance: 51.3
click at [527, 47] on input "**********" at bounding box center [560, 48] width 71 height 15
drag, startPoint x: 533, startPoint y: 50, endPoint x: 500, endPoint y: 50, distance: 32.9
click at [500, 50] on body "Menu Boards Boards Boards All jobs Status Workforce Workforce My Workforce Recr…" at bounding box center [309, 174] width 619 height 348
type input "**********"
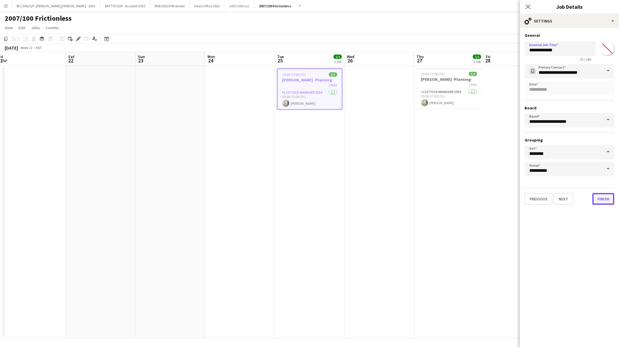
click at [604, 199] on button "Finish" at bounding box center [604, 199] width 22 height 12
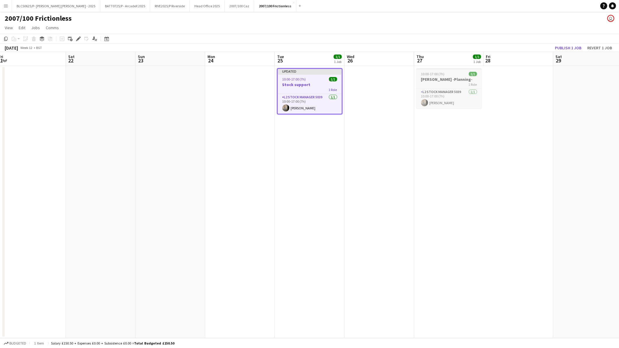
click at [455, 78] on h3 "Brockwell -Planning-" at bounding box center [449, 79] width 65 height 5
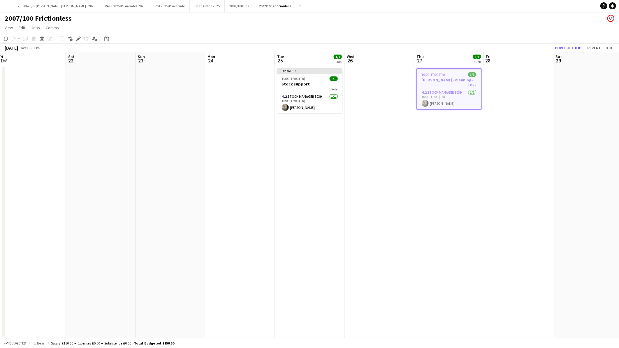
click at [446, 86] on div "1 Role" at bounding box center [449, 85] width 64 height 5
click at [447, 78] on h3 "Brockwell -Planning-" at bounding box center [449, 79] width 65 height 5
click at [79, 37] on icon "Edit" at bounding box center [78, 38] width 5 height 5
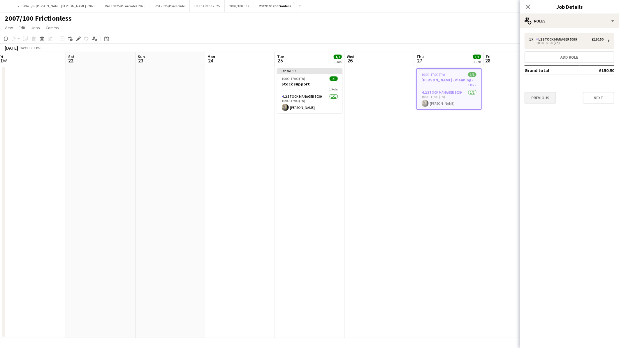
drag, startPoint x: 540, startPoint y: 90, endPoint x: 547, endPoint y: 92, distance: 7.6
click at [540, 90] on div "Previous Next" at bounding box center [570, 95] width 90 height 17
click at [547, 92] on button "Previous" at bounding box center [540, 98] width 31 height 12
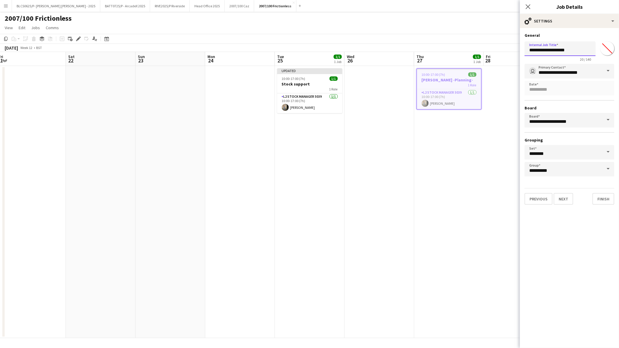
drag, startPoint x: 573, startPoint y: 55, endPoint x: 521, endPoint y: 55, distance: 52.2
click at [521, 55] on form "**********" at bounding box center [569, 119] width 99 height 172
paste input "text"
type input "**********"
click at [613, 194] on button "Finish" at bounding box center [604, 199] width 22 height 12
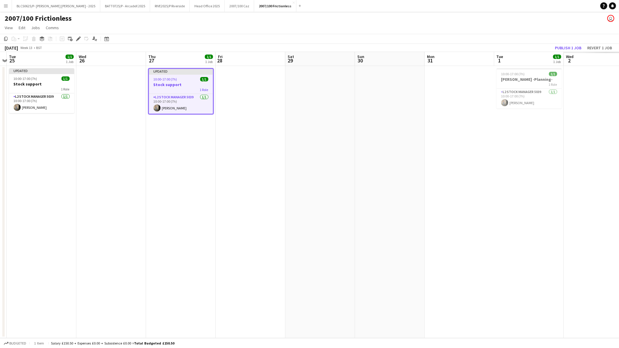
drag, startPoint x: 511, startPoint y: 176, endPoint x: 340, endPoint y: 199, distance: 173.2
click at [190, 192] on app-calendar-viewport "Sat 22 Sun 23 Mon 24 Tue 25 1/1 1 Job Wed 26 Thu 27 1/1 1 Job Fri 28 Sat 29 Sun…" at bounding box center [309, 195] width 619 height 286
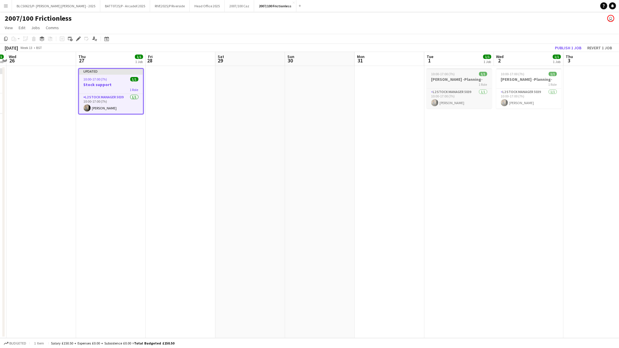
click at [451, 80] on h3 "Brockwell -Planning-" at bounding box center [459, 79] width 65 height 5
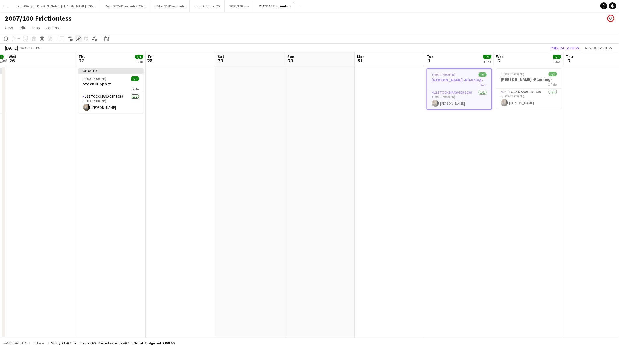
click at [79, 39] on icon "Edit" at bounding box center [78, 38] width 5 height 5
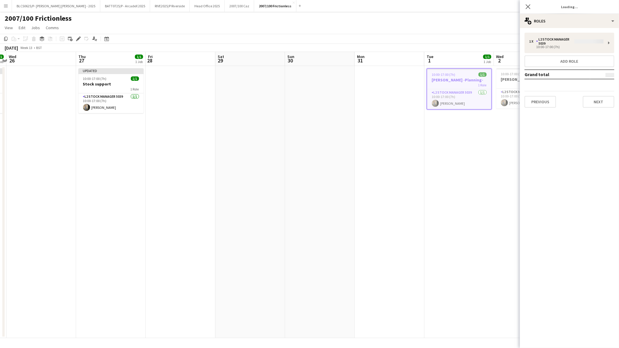
type input "*******"
click at [539, 100] on button "Previous" at bounding box center [540, 98] width 31 height 12
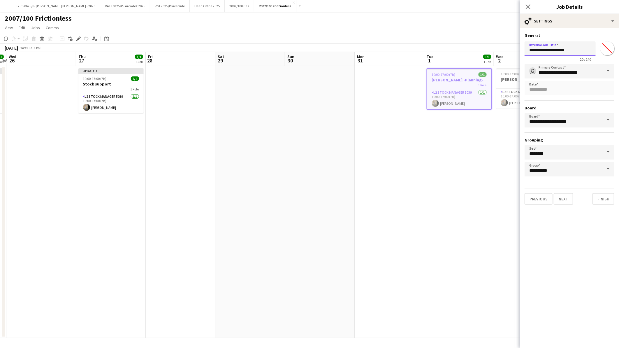
drag, startPoint x: 577, startPoint y: 50, endPoint x: 491, endPoint y: 50, distance: 85.7
click at [491, 50] on body "Menu Boards Boards Boards All jobs Status Workforce Workforce My Workforce Recr…" at bounding box center [309, 174] width 619 height 348
paste input "text"
type input "**********"
click at [607, 197] on button "Finish" at bounding box center [604, 199] width 22 height 12
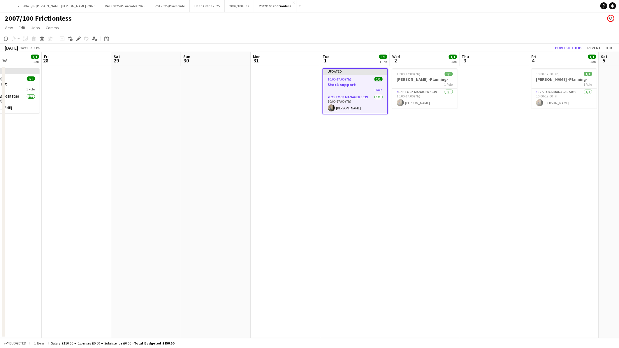
scroll to position [0, 183]
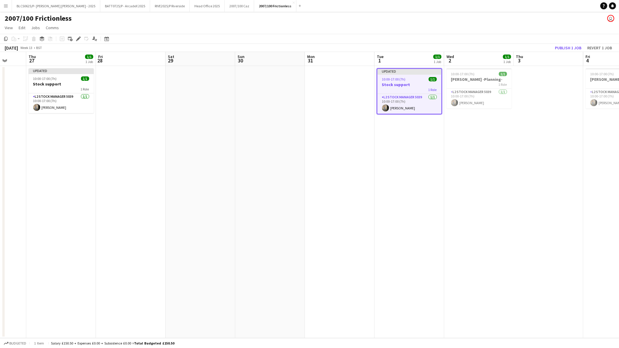
drag, startPoint x: 491, startPoint y: 188, endPoint x: 371, endPoint y: 184, distance: 119.6
click at [371, 184] on app-calendar-viewport "Mon 24 Tue 25 1/1 1 Job Wed 26 Thu 27 1/1 1 Job Fri 28 Sat 29 Sun 30 Mon 31 Tue…" at bounding box center [309, 195] width 619 height 286
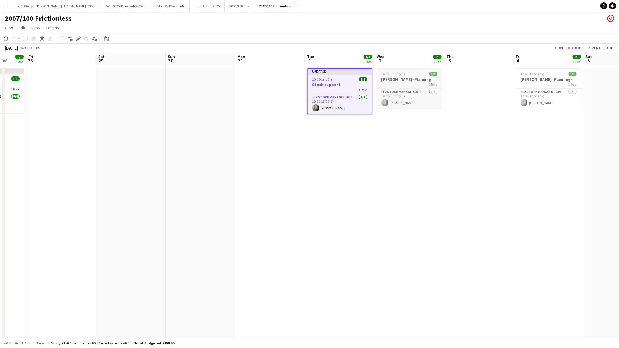
click at [413, 76] on div "10:00-17:00 (7h) 1/1" at bounding box center [409, 74] width 65 height 4
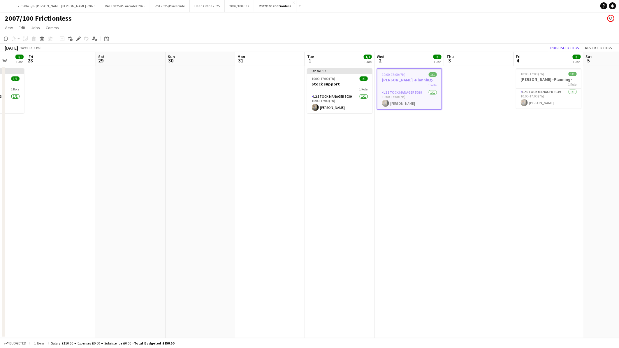
click at [73, 36] on div "Add job Add linked Job Edit Edit linked Job Applicants" at bounding box center [76, 38] width 45 height 7
click at [406, 71] on app-job-card "10:00-17:00 (7h) 1/1 Brockwell -Planning- 1 Role L2 Stock Manager 5039 1/1 10:0…" at bounding box center [409, 88] width 65 height 40
click at [76, 39] on icon "Edit" at bounding box center [78, 38] width 5 height 5
type input "*******"
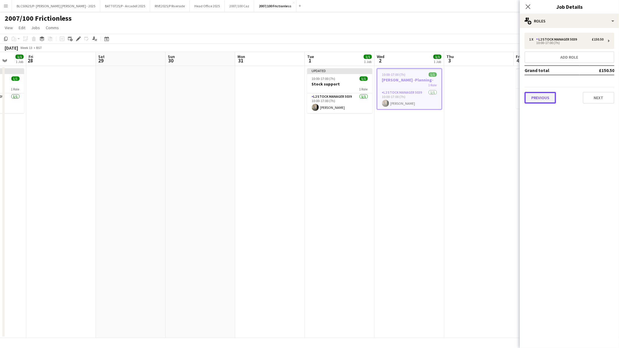
click at [541, 98] on button "Previous" at bounding box center [540, 98] width 31 height 12
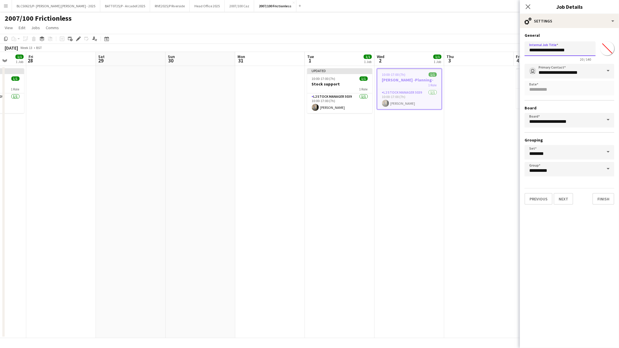
click at [541, 53] on input "**********" at bounding box center [560, 48] width 71 height 15
drag, startPoint x: 581, startPoint y: 52, endPoint x: 519, endPoint y: 52, distance: 61.8
click at [519, 52] on body "Menu Boards Boards Boards All jobs Status Workforce Workforce My Workforce Recr…" at bounding box center [309, 174] width 619 height 348
paste input "text"
type input "**********"
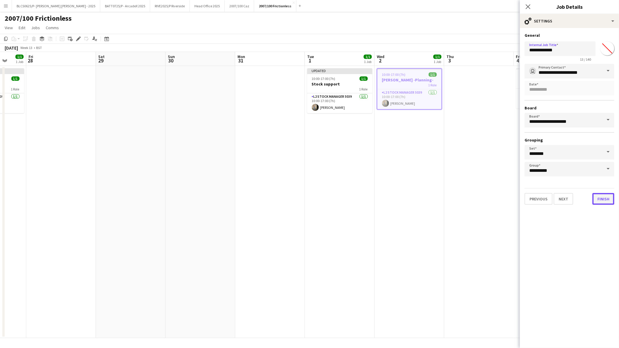
click at [604, 195] on button "Finish" at bounding box center [604, 199] width 22 height 12
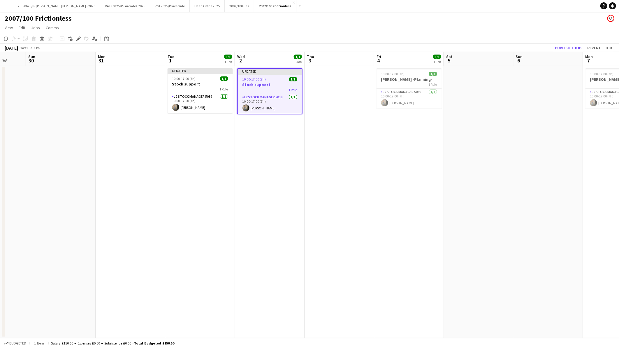
scroll to position [0, 207]
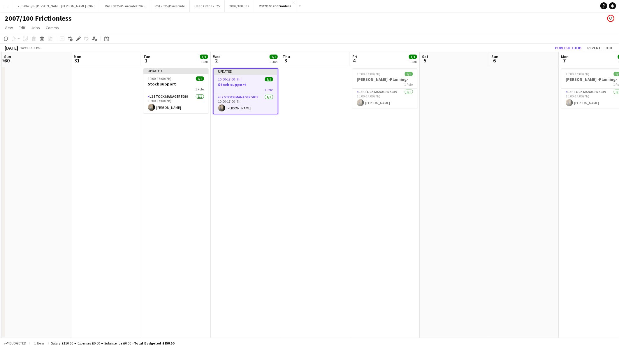
drag, startPoint x: 504, startPoint y: 187, endPoint x: 340, endPoint y: 190, distance: 163.6
click at [340, 190] on app-calendar-viewport "Thu 27 1/1 1 Job Fri 28 Sat 29 Sun 30 Mon 31 Tue 1 1/1 1 Job Wed 2 1/1 1 Job Th…" at bounding box center [309, 195] width 619 height 286
click at [386, 83] on div "1 Role" at bounding box center [385, 84] width 65 height 5
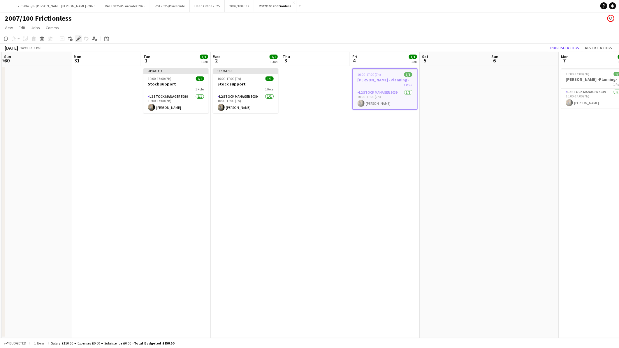
click at [75, 37] on div "Edit" at bounding box center [78, 38] width 7 height 7
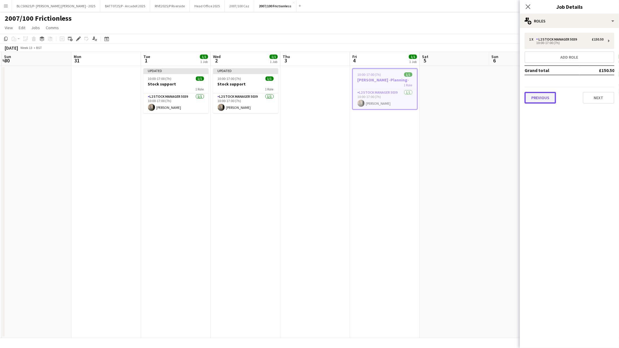
click at [535, 94] on button "Previous" at bounding box center [540, 98] width 31 height 12
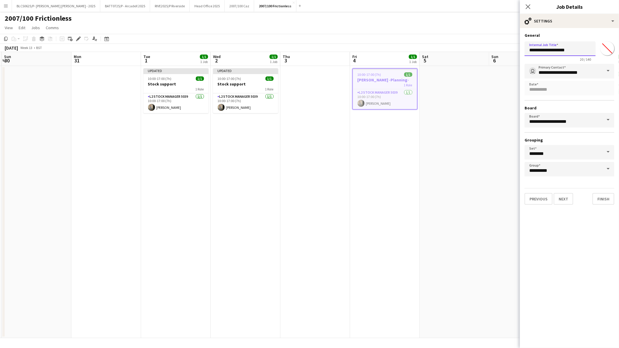
drag, startPoint x: 585, startPoint y: 53, endPoint x: 515, endPoint y: 53, distance: 70.6
click at [515, 53] on body "Menu Boards Boards Boards All jobs Status Workforce Workforce My Workforce Recr…" at bounding box center [309, 174] width 619 height 348
paste input "text"
type input "**********"
click at [603, 197] on button "Finish" at bounding box center [604, 199] width 22 height 12
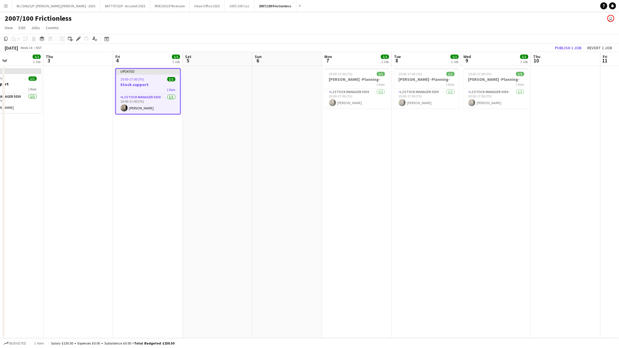
scroll to position [0, 238]
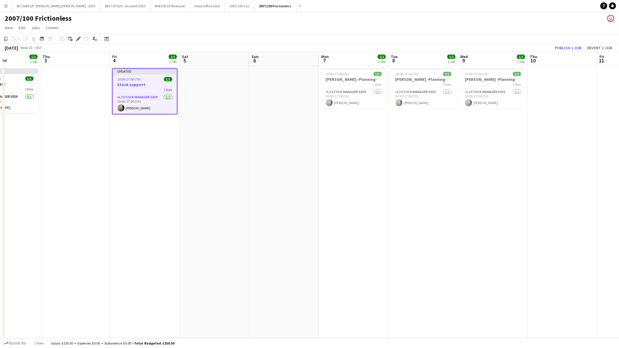
drag, startPoint x: 515, startPoint y: 193, endPoint x: 204, endPoint y: 193, distance: 310.2
click at [204, 193] on app-calendar-viewport "Sun 30 Mon 31 Tue 1 1/1 1 Job Wed 2 1/1 1 Job Thu 3 Fri 4 1/1 1 Job Sat 5 Sun 6…" at bounding box center [309, 195] width 619 height 286
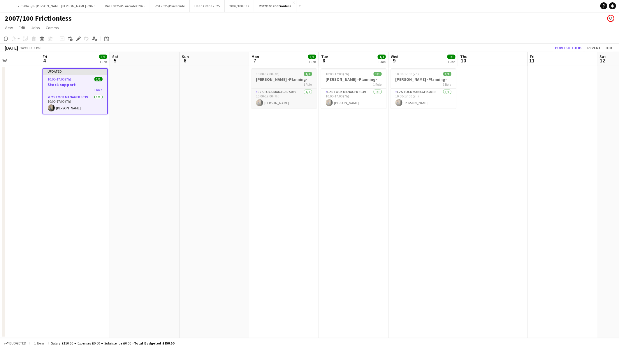
click at [296, 76] on div "10:00-17:00 (7h) 1/1" at bounding box center [284, 74] width 65 height 4
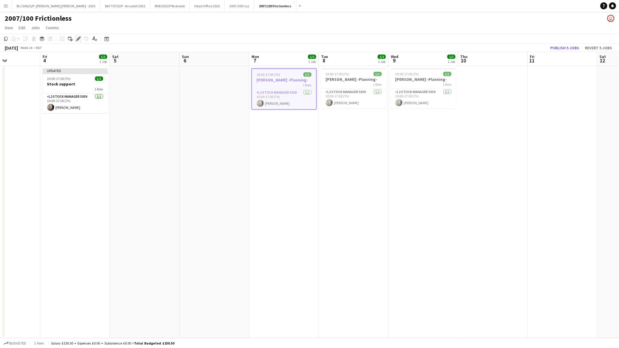
click at [79, 35] on div "Edit" at bounding box center [78, 38] width 7 height 7
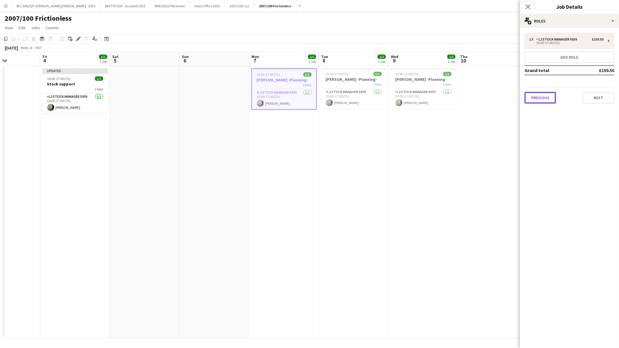
click at [535, 95] on button "Previous" at bounding box center [540, 98] width 31 height 12
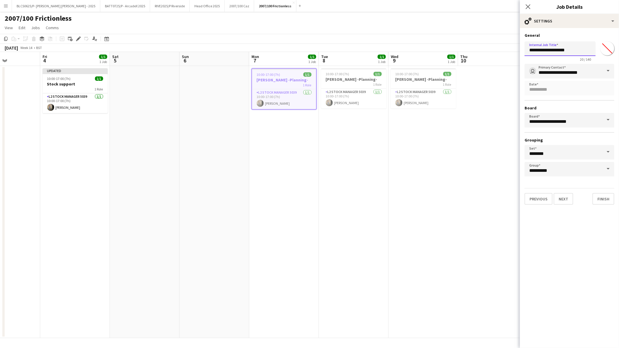
drag, startPoint x: 582, startPoint y: 50, endPoint x: 505, endPoint y: 51, distance: 76.4
click at [505, 51] on body "Menu Boards Boards Boards All jobs Status Workforce Workforce My Workforce Recr…" at bounding box center [309, 174] width 619 height 348
paste input "text"
type input "**********"
drag, startPoint x: 607, startPoint y: 198, endPoint x: 572, endPoint y: 192, distance: 35.1
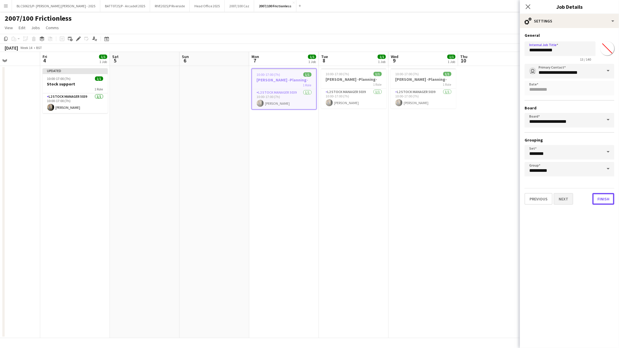
click at [606, 198] on button "Finish" at bounding box center [604, 199] width 22 height 12
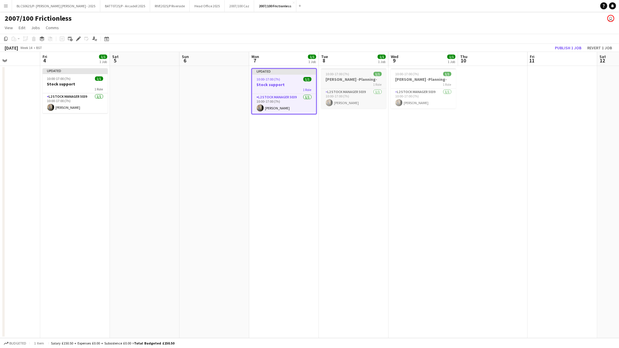
click at [364, 72] on div "10:00-17:00 (7h) 1/1" at bounding box center [353, 74] width 65 height 4
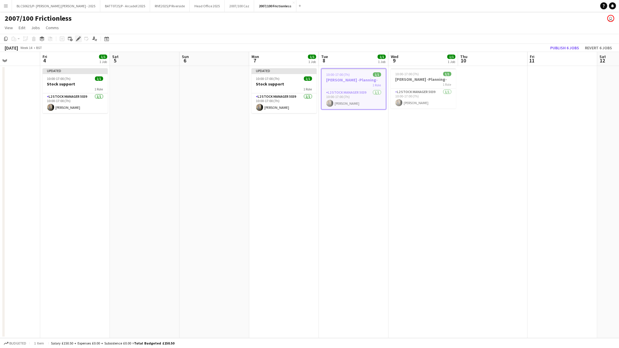
click at [79, 36] on icon "Edit" at bounding box center [78, 38] width 5 height 5
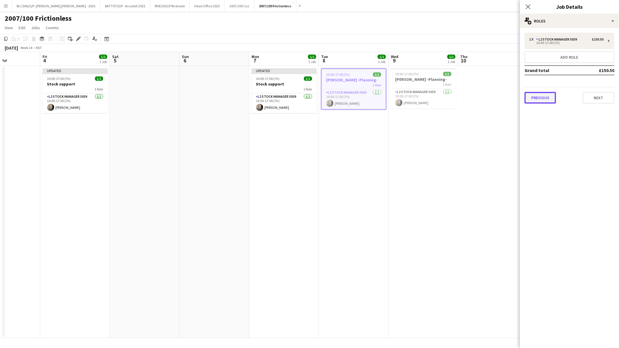
click at [546, 98] on button "Previous" at bounding box center [540, 98] width 31 height 12
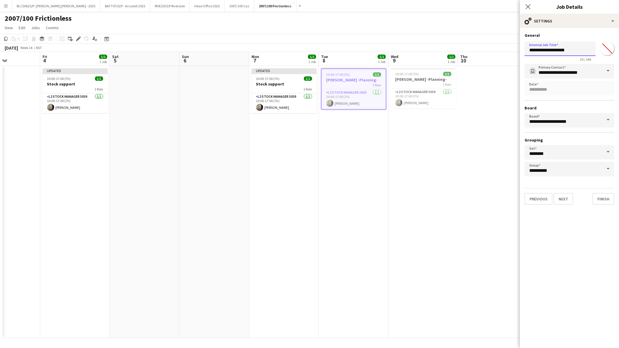
drag, startPoint x: 583, startPoint y: 48, endPoint x: 483, endPoint y: 50, distance: 100.6
click at [483, 50] on body "Menu Boards Boards Boards All jobs Status Workforce Workforce My Workforce Recr…" at bounding box center [309, 174] width 619 height 348
paste input "text"
type input "**********"
click at [599, 193] on button "Finish" at bounding box center [604, 199] width 22 height 12
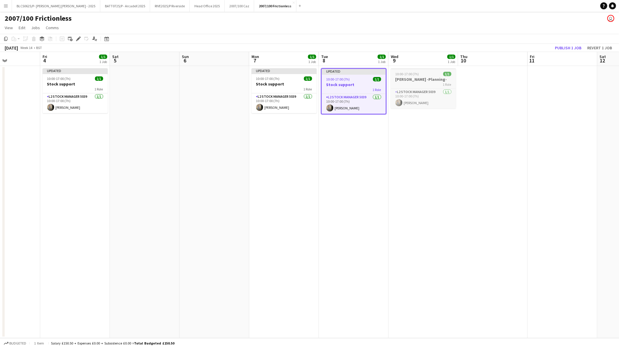
click at [429, 77] on h3 "Brockwell -Planning-" at bounding box center [423, 79] width 65 height 5
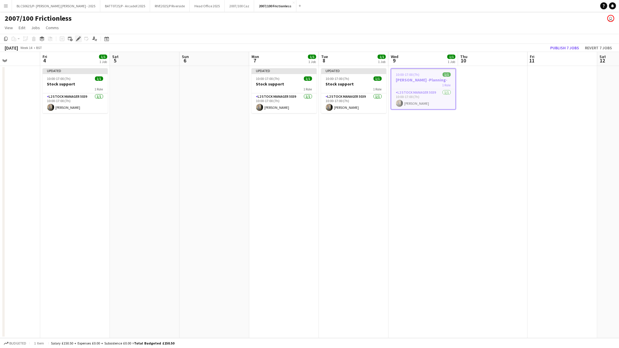
click at [79, 37] on icon "Edit" at bounding box center [78, 38] width 5 height 5
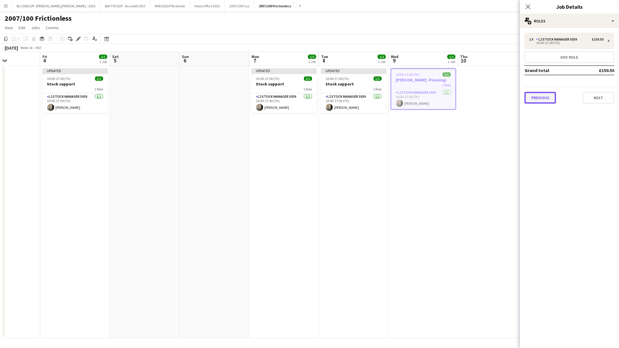
click at [541, 99] on button "Previous" at bounding box center [540, 98] width 31 height 12
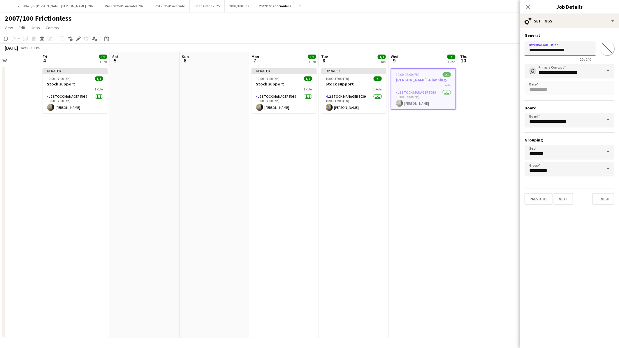
drag, startPoint x: 581, startPoint y: 51, endPoint x: 526, endPoint y: 50, distance: 54.5
click at [526, 50] on input "**********" at bounding box center [560, 48] width 71 height 15
paste input "text"
type input "**********"
click at [607, 199] on button "Finish" at bounding box center [604, 199] width 22 height 12
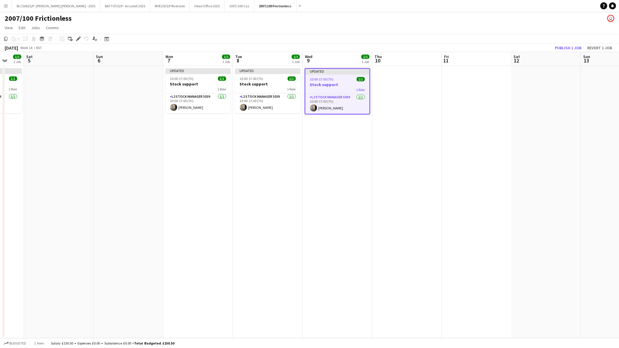
drag, startPoint x: 518, startPoint y: 202, endPoint x: 340, endPoint y: 205, distance: 177.9
click at [340, 205] on app-calendar-viewport "Wed 2 1/1 1 Job Thu 3 Fri 4 1/1 1 Job Sat 5 Sun 6 Mon 7 1/1 1 Job Tue 8 1/1 1 J…" at bounding box center [309, 195] width 619 height 286
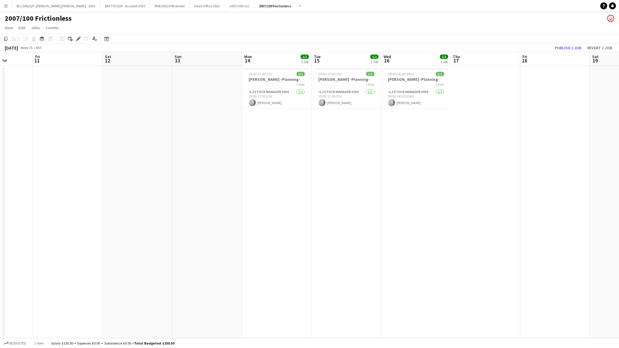
scroll to position [0, 197]
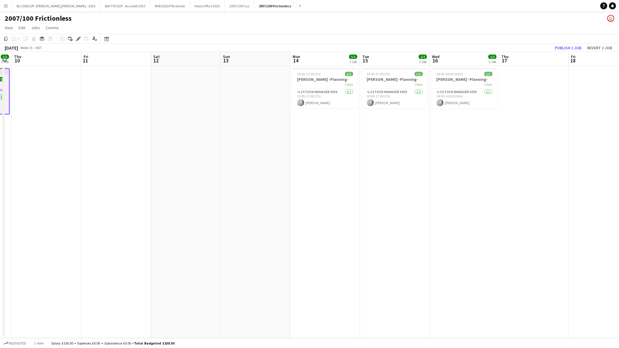
drag, startPoint x: 530, startPoint y: 206, endPoint x: 282, endPoint y: 208, distance: 248.1
click at [282, 208] on app-calendar-viewport "Mon 7 1/1 1 Job Tue 8 1/1 1 Job Wed 9 1/1 1 Job Thu 10 Fri 11 Sat 12 Sun 13 Mon…" at bounding box center [309, 195] width 619 height 286
click at [328, 80] on h3 "Brockwell -Planning-" at bounding box center [325, 79] width 65 height 5
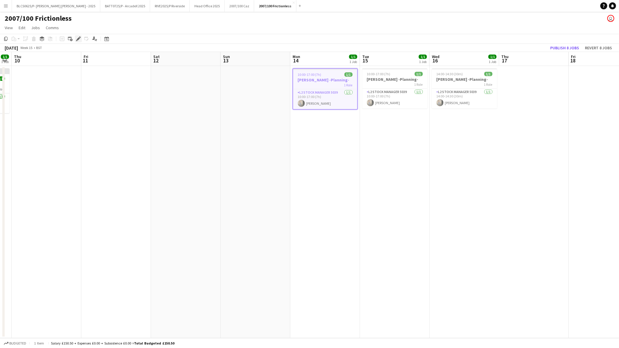
click at [76, 38] on icon "Edit" at bounding box center [78, 38] width 5 height 5
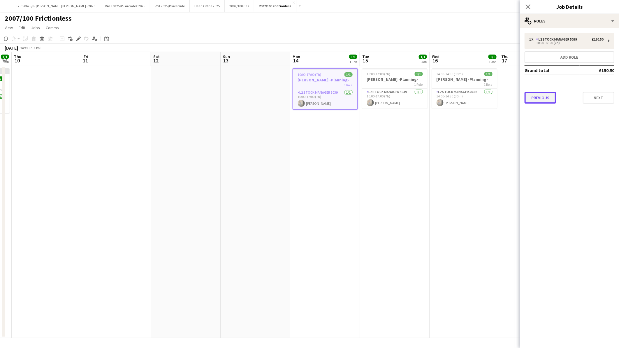
click at [546, 97] on button "Previous" at bounding box center [540, 98] width 31 height 12
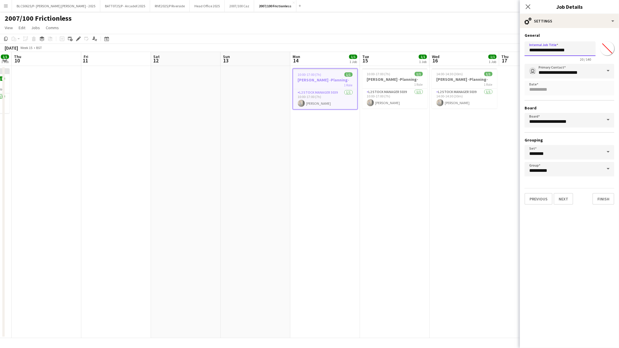
drag, startPoint x: 581, startPoint y: 52, endPoint x: 518, endPoint y: 52, distance: 62.1
click at [518, 52] on body "Menu Boards Boards Boards All jobs Status Workforce Workforce My Workforce Recr…" at bounding box center [309, 174] width 619 height 348
paste input "text"
type input "**********"
click at [599, 195] on button "Finish" at bounding box center [604, 199] width 22 height 12
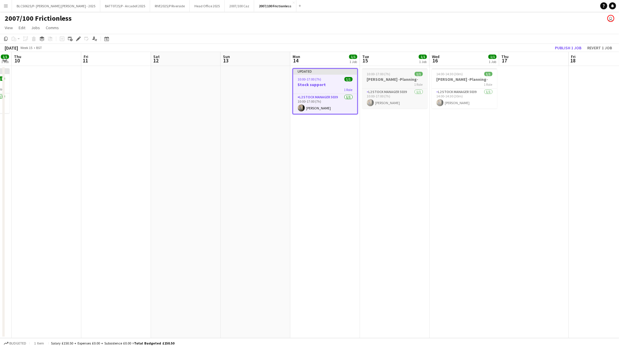
click at [390, 80] on h3 "Brockwell -Planning-" at bounding box center [394, 79] width 65 height 5
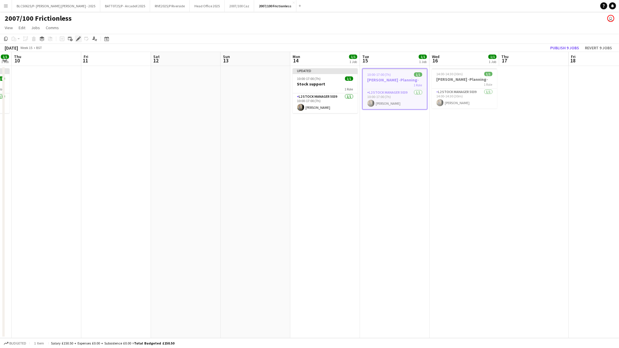
click at [76, 36] on div "Edit" at bounding box center [78, 38] width 7 height 7
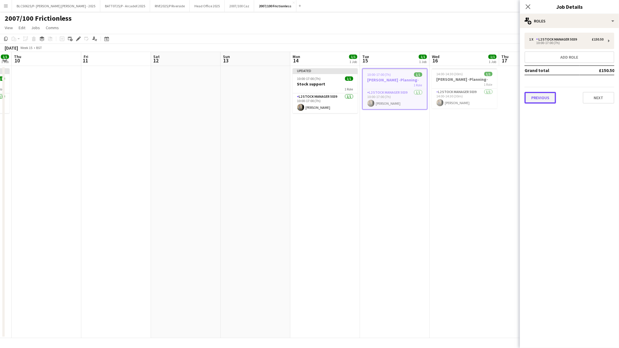
click at [542, 98] on button "Previous" at bounding box center [540, 98] width 31 height 12
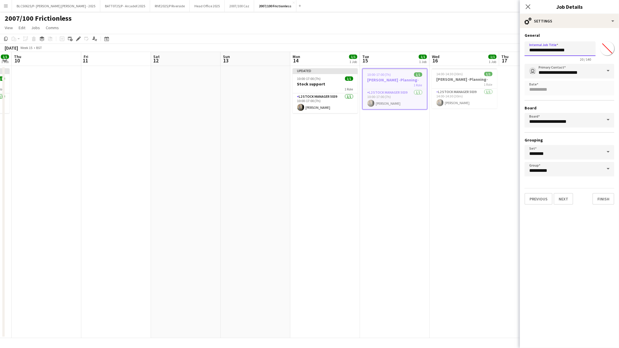
drag, startPoint x: 577, startPoint y: 50, endPoint x: 508, endPoint y: 47, distance: 69.5
click at [508, 47] on body "Menu Boards Boards Boards All jobs Status Workforce Workforce My Workforce Recr…" at bounding box center [309, 174] width 619 height 348
paste input "text"
type input "**********"
click at [602, 194] on button "Finish" at bounding box center [604, 199] width 22 height 12
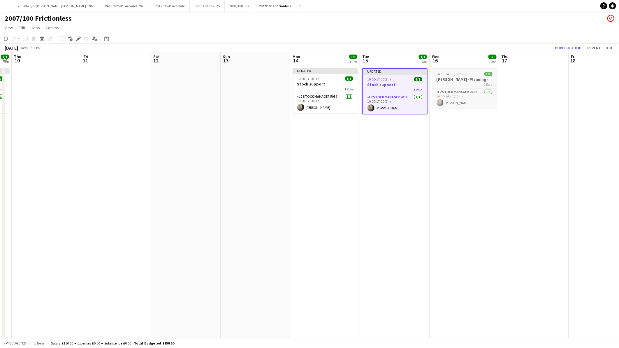
click at [465, 78] on h3 "Brockwell -Planning-" at bounding box center [464, 79] width 65 height 5
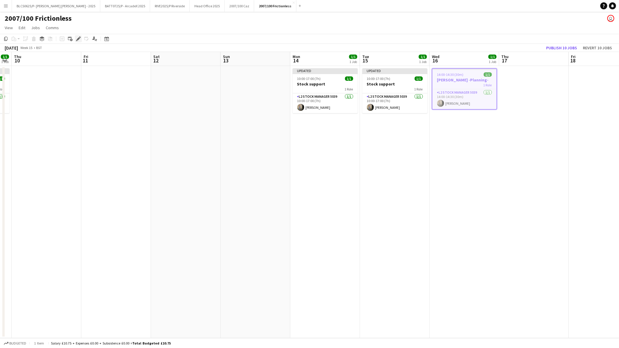
click at [76, 39] on icon "Edit" at bounding box center [78, 38] width 5 height 5
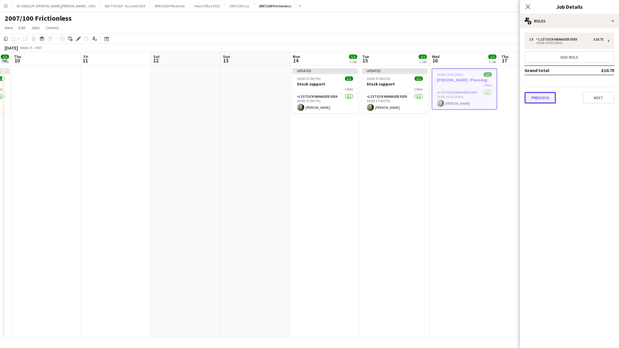
click at [546, 95] on button "Previous" at bounding box center [540, 98] width 31 height 12
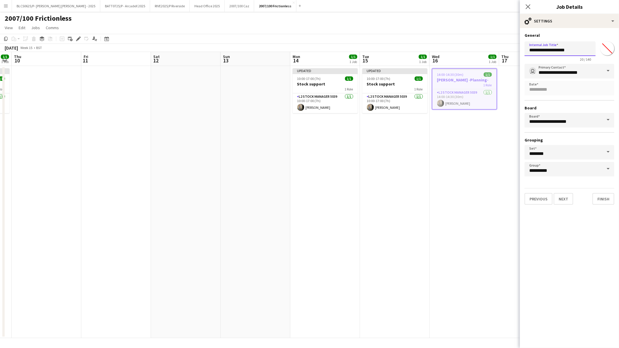
drag, startPoint x: 571, startPoint y: 51, endPoint x: 506, endPoint y: 51, distance: 65.0
click at [506, 51] on body "Menu Boards Boards Boards All jobs Status Workforce Workforce My Workforce Recr…" at bounding box center [309, 174] width 619 height 348
paste input "text"
type input "**********"
click at [606, 193] on button "Finish" at bounding box center [604, 199] width 22 height 12
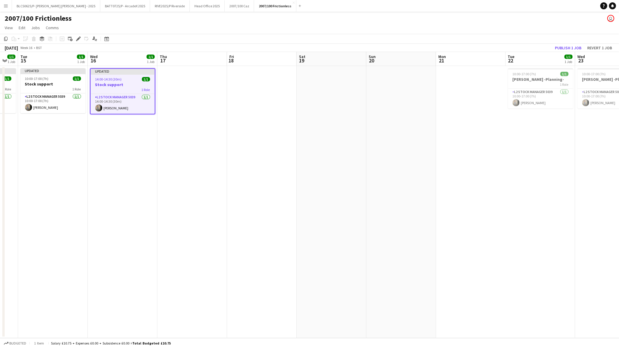
drag, startPoint x: 555, startPoint y: 198, endPoint x: 213, endPoint y: 219, distance: 342.6
click at [213, 219] on app-calendar-viewport "Sat 12 Sun 13 Mon 14 1/1 1 Job Tue 15 1/1 1 Job Wed 16 1/1 1 Job Thu 17 Fri 18 …" at bounding box center [309, 195] width 619 height 286
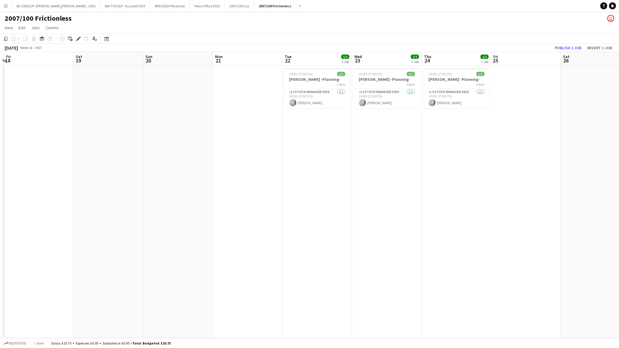
drag, startPoint x: 485, startPoint y: 222, endPoint x: 284, endPoint y: 162, distance: 209.6
click at [265, 224] on app-calendar-viewport "Tue 15 1/1 1 Job Wed 16 1/1 1 Job Thu 17 Fri 18 Sat 19 Sun 20 Mon 21 Tue 22 1/1…" at bounding box center [309, 195] width 619 height 286
click at [315, 78] on h3 "Brockwell -Planning-" at bounding box center [316, 79] width 65 height 5
click at [78, 38] on icon "Edit" at bounding box center [78, 38] width 5 height 5
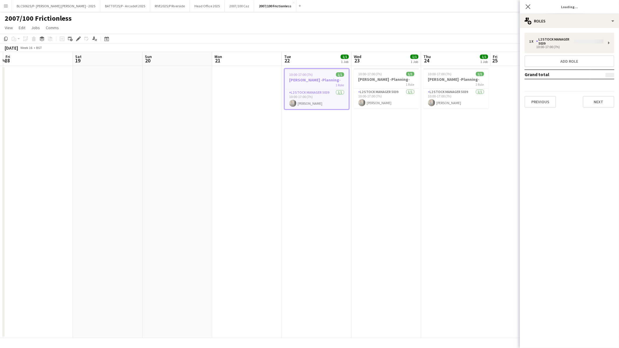
type input "*******"
click at [525, 95] on button "Previous" at bounding box center [540, 98] width 31 height 12
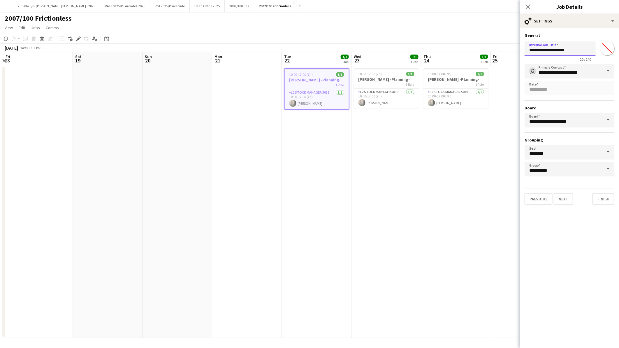
drag, startPoint x: 588, startPoint y: 53, endPoint x: 512, endPoint y: 64, distance: 76.9
click at [509, 53] on body "Menu Boards Boards Boards All jobs Status Workforce Workforce My Workforce Recr…" at bounding box center [309, 174] width 619 height 348
paste input "text"
type input "**********"
click at [608, 197] on button "Finish" at bounding box center [604, 199] width 22 height 12
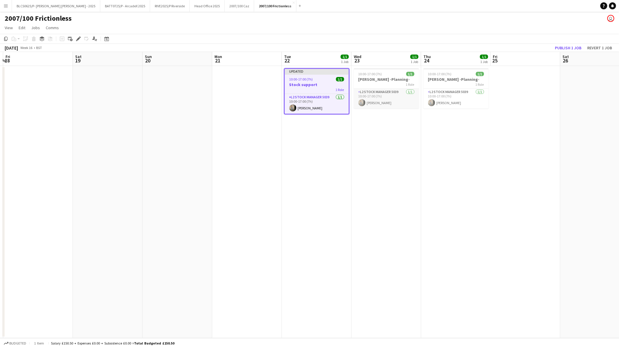
click at [397, 103] on app-card-role "L2 Stock Manager 5039 1/1 10:00-17:00 (7h) Caroline Waterworth" at bounding box center [386, 99] width 65 height 20
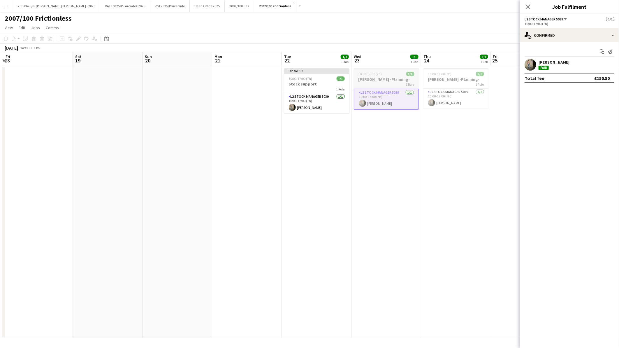
click at [399, 79] on h3 "Brockwell -Planning-" at bounding box center [386, 79] width 65 height 5
click at [409, 97] on app-card-role "L2 Stock Manager 5039 1/1 10:00-17:00 (7h) Caroline Waterworth" at bounding box center [387, 99] width 64 height 20
click at [392, 77] on h3 "Brockwell -Planning-" at bounding box center [386, 79] width 65 height 5
click at [376, 75] on span "10:00-17:00 (7h)" at bounding box center [371, 74] width 24 height 4
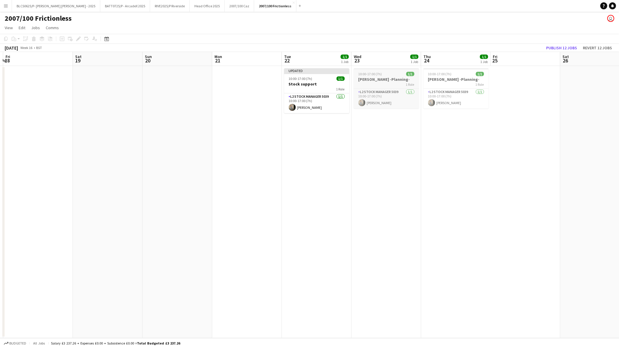
click at [374, 79] on h3 "Brockwell -Planning-" at bounding box center [386, 79] width 65 height 5
click at [75, 37] on div "Edit" at bounding box center [78, 38] width 7 height 7
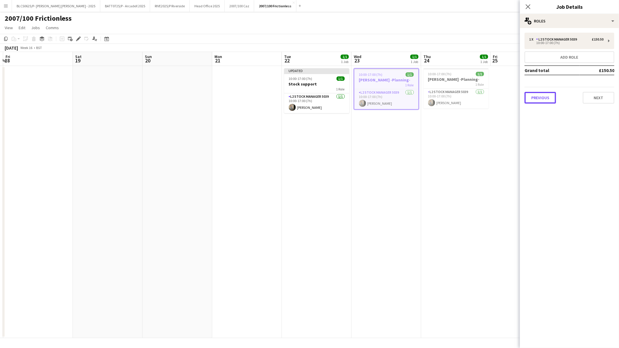
click at [533, 94] on button "Previous" at bounding box center [540, 98] width 31 height 12
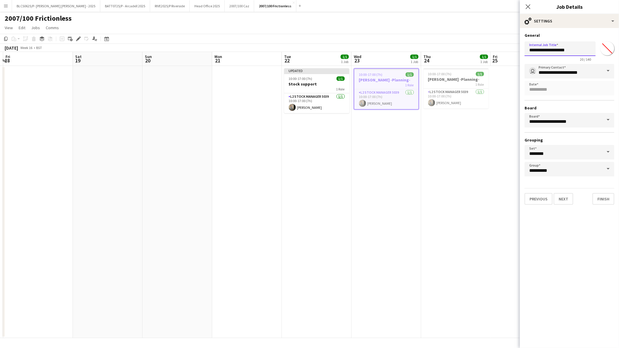
drag, startPoint x: 580, startPoint y: 50, endPoint x: 515, endPoint y: 54, distance: 64.5
click at [515, 54] on body "Menu Boards Boards Boards All jobs Status Workforce Workforce My Workforce Recr…" at bounding box center [309, 174] width 619 height 348
paste input "text"
click at [463, 77] on h3 "Brockwell -Planning-" at bounding box center [456, 79] width 65 height 5
type input "**********"
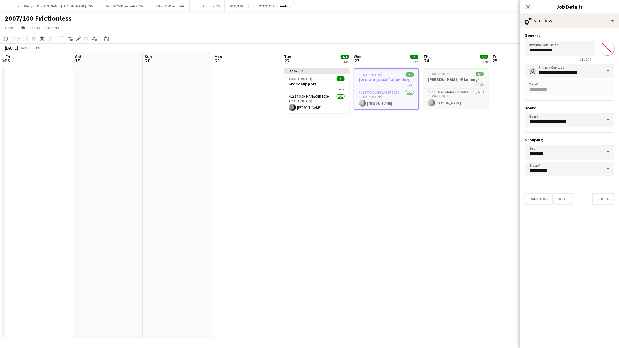
type input "*******"
type input "**********"
type input "*******"
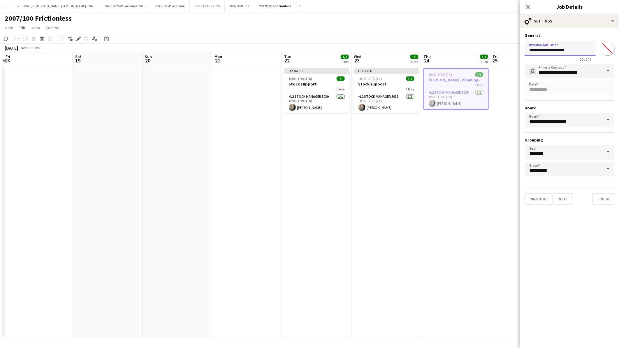
drag, startPoint x: 583, startPoint y: 50, endPoint x: 523, endPoint y: 50, distance: 60.1
click at [523, 50] on form "**********" at bounding box center [569, 119] width 99 height 172
paste input "text"
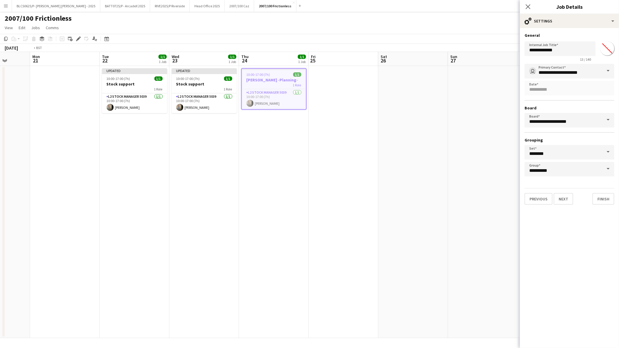
drag, startPoint x: 503, startPoint y: 173, endPoint x: 257, endPoint y: 187, distance: 246.2
click at [250, 187] on app-calendar-viewport "Fri 18 Sat 19 Sun 20 Mon 21 Tue 22 1/1 1 Job Wed 23 1/1 1 Job Thu 24 1/1 1 Job …" at bounding box center [309, 195] width 619 height 286
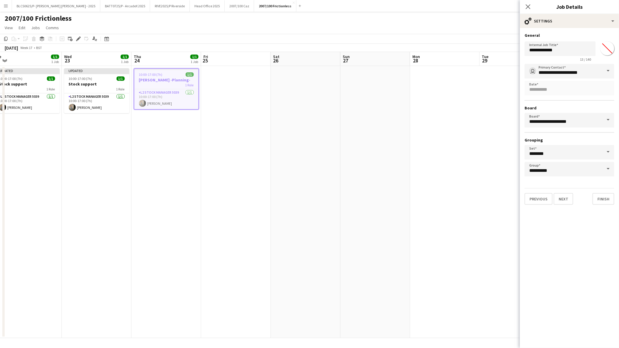
drag, startPoint x: 450, startPoint y: 177, endPoint x: 145, endPoint y: 192, distance: 305.1
click at [138, 192] on app-calendar-viewport "Sat 19 Sun 20 Mon 21 Tue 22 1/1 1 Job Wed 23 1/1 1 Job Thu 24 1/1 1 Job Fri 25 …" at bounding box center [309, 195] width 619 height 286
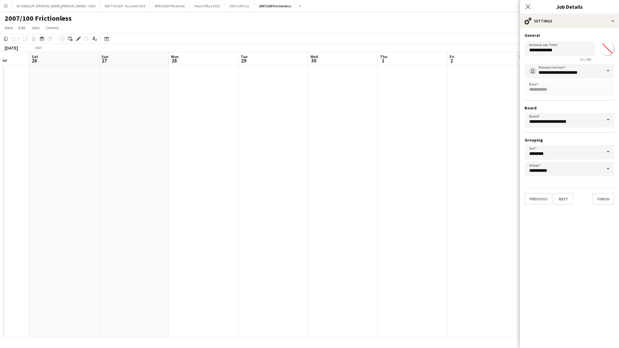
drag, startPoint x: 304, startPoint y: 192, endPoint x: 124, endPoint y: 194, distance: 179.9
click at [60, 194] on app-calendar-viewport "Wed 23 1/1 1 Job Thu 24 1/1 1 Job Fri 25 Sat 26 Sun 27 Mon 28 Tue 29 Wed 30 Thu…" at bounding box center [309, 195] width 619 height 286
drag, startPoint x: 334, startPoint y: 188, endPoint x: 330, endPoint y: 197, distance: 9.5
click at [103, 199] on app-calendar-viewport "Tue 29 Wed 30 Thu 1 Fri 2 Sat 3 Sun 4 Mon 5 Tue 6 Wed 7 Thu 8 Fri 9 0/1 1 Job S…" at bounding box center [309, 195] width 619 height 286
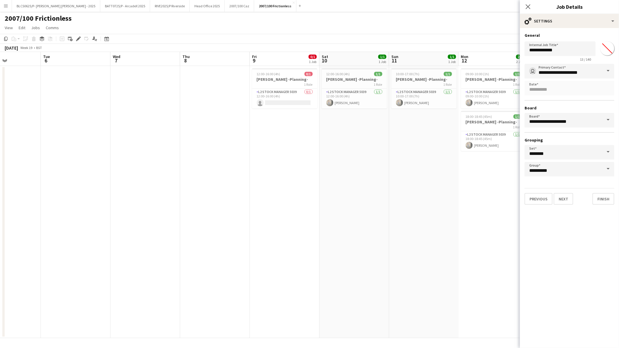
scroll to position [0, 185]
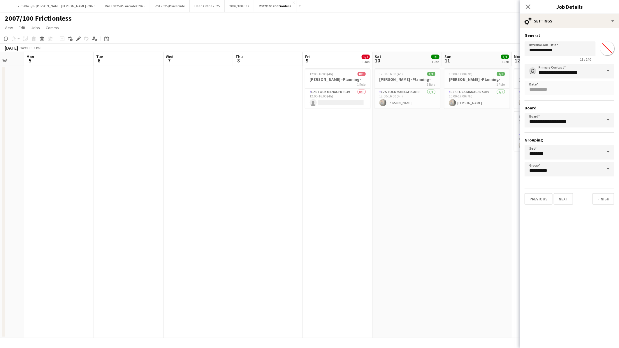
drag, startPoint x: 310, startPoint y: 197, endPoint x: 170, endPoint y: 202, distance: 139.4
click at [170, 202] on app-calendar-viewport "Fri 2 Sat 3 Sun 4 Mon 5 Tue 6 Wed 7 Thu 8 Fri 9 0/1 1 Job Sat 10 1/1 1 Job Sun …" at bounding box center [309, 195] width 619 height 286
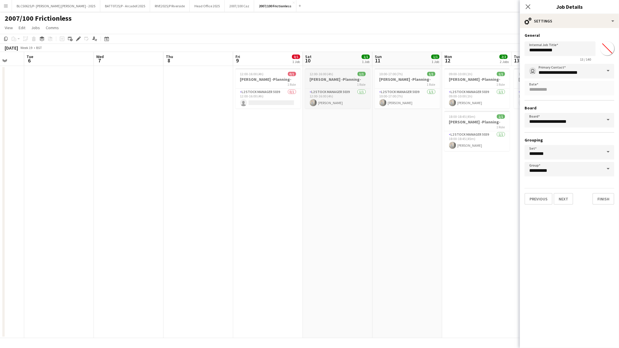
click at [333, 83] on div "1 Role" at bounding box center [337, 84] width 65 height 5
type input "**********"
type input "*******"
type input "**********"
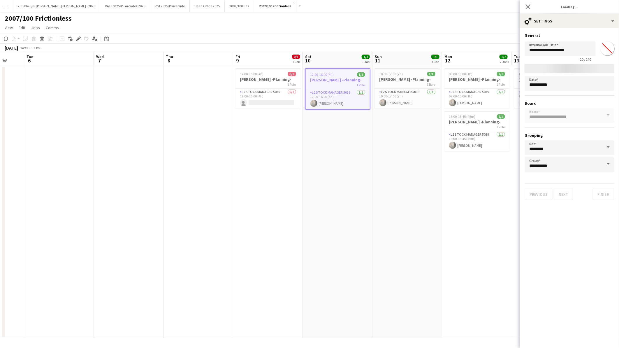
type input "*******"
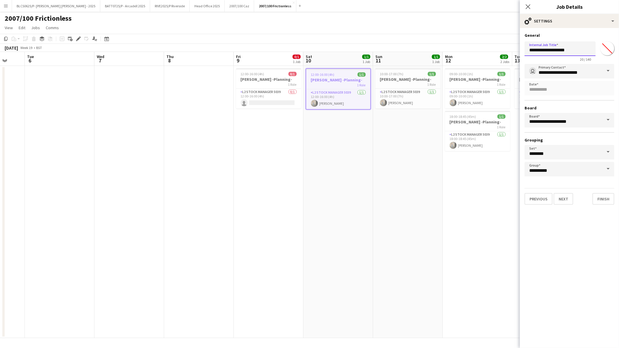
drag, startPoint x: 582, startPoint y: 49, endPoint x: 506, endPoint y: 48, distance: 75.8
click at [506, 48] on body "Menu Boards Boards Boards All jobs Status Workforce Workforce My Workforce Recr…" at bounding box center [309, 174] width 619 height 348
paste input "text"
type input "**********"
click at [404, 141] on app-date-cell "10:00-17:00 (7h) 1/1 Brockwell -Planning- 1 Role L2 Stock Manager 5039 1/1 10:0…" at bounding box center [408, 202] width 70 height 272
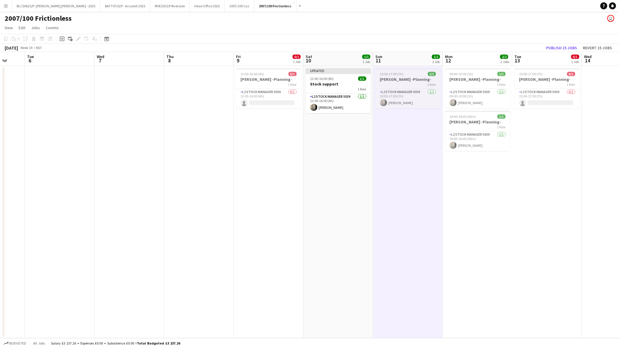
click at [406, 80] on h3 "Brockwell -Planning-" at bounding box center [408, 79] width 65 height 5
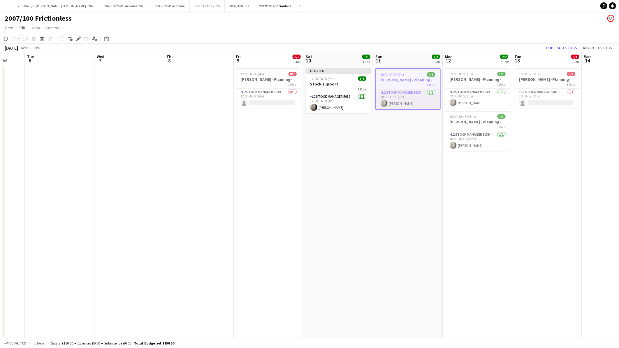
click at [421, 99] on app-card-role "L2 Stock Manager 5039 1/1 10:00-17:00 (7h) Caroline Waterworth" at bounding box center [408, 99] width 64 height 20
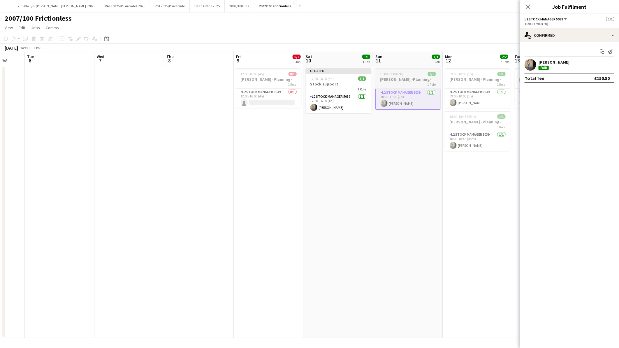
click at [400, 80] on h3 "Brockwell -Planning-" at bounding box center [408, 79] width 65 height 5
click at [78, 39] on icon at bounding box center [78, 38] width 3 height 3
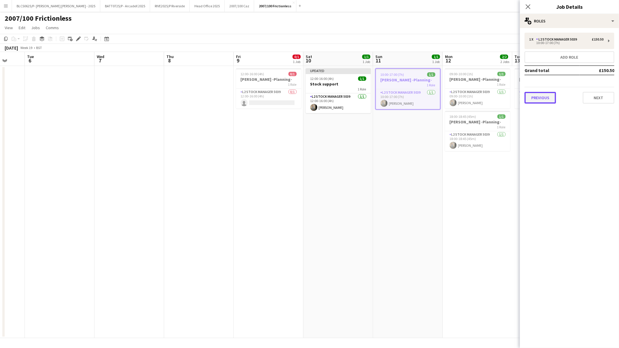
click at [540, 99] on button "Previous" at bounding box center [540, 98] width 31 height 12
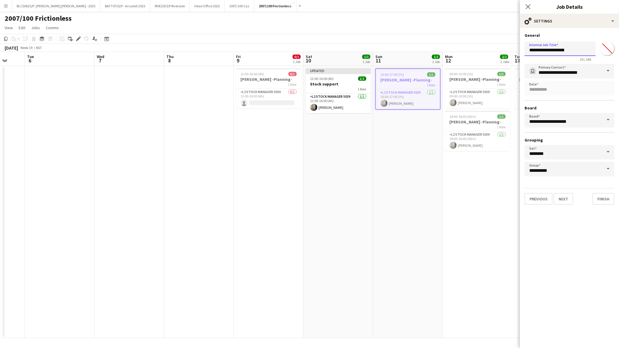
drag, startPoint x: 576, startPoint y: 54, endPoint x: 523, endPoint y: 50, distance: 52.6
click at [523, 50] on form "**********" at bounding box center [569, 119] width 99 height 172
paste input "text"
type input "**********"
click at [608, 197] on button "Finish" at bounding box center [604, 199] width 22 height 12
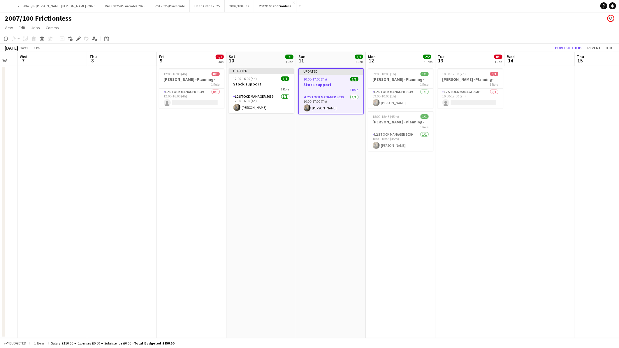
scroll to position [0, 194]
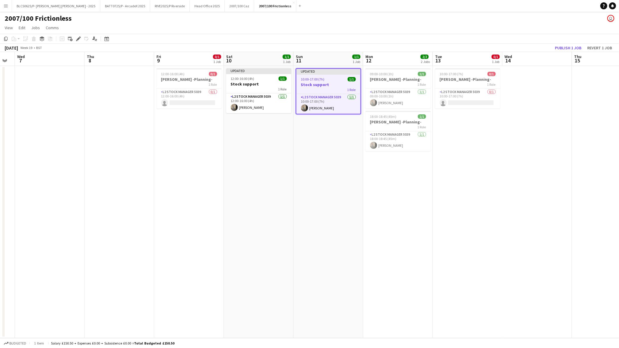
drag, startPoint x: 512, startPoint y: 209, endPoint x: 432, endPoint y: 210, distance: 79.6
click at [432, 210] on app-calendar-viewport "Sun 4 Mon 5 Tue 6 Wed 7 Thu 8 Fri 9 0/1 1 Job Sat 10 1/1 1 Job Sun 11 1/1 1 Job…" at bounding box center [309, 195] width 619 height 286
click at [392, 83] on div "1 Role" at bounding box center [398, 84] width 65 height 5
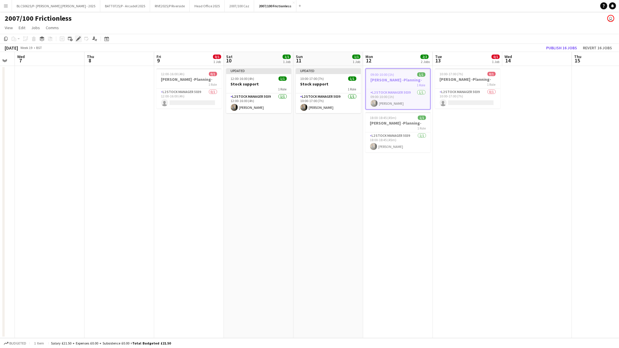
click at [79, 38] on icon "Edit" at bounding box center [78, 38] width 5 height 5
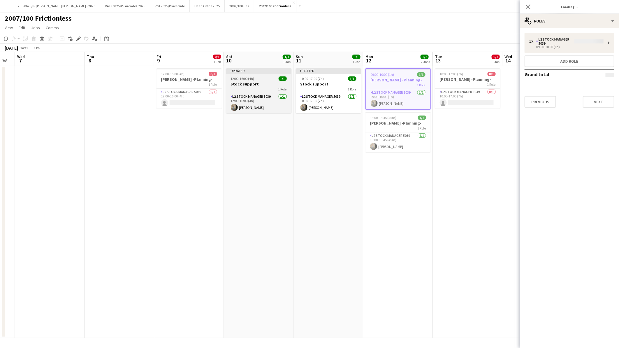
type input "*******"
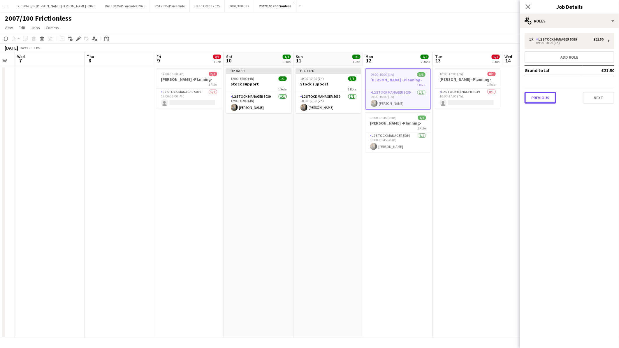
click at [528, 98] on button "Previous" at bounding box center [540, 98] width 31 height 12
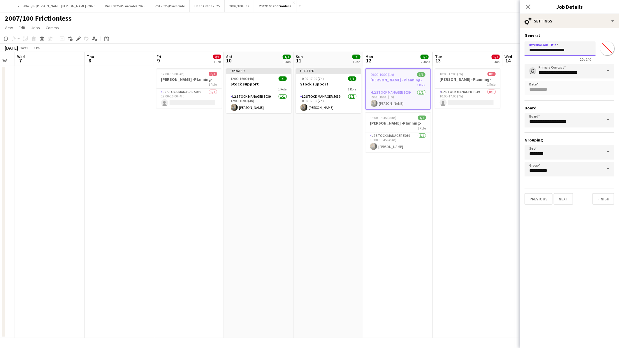
drag, startPoint x: 579, startPoint y: 51, endPoint x: 526, endPoint y: 51, distance: 53.4
click at [526, 51] on input "**********" at bounding box center [560, 48] width 71 height 15
paste input "text"
type input "**********"
click at [605, 197] on button "Finish" at bounding box center [604, 199] width 22 height 12
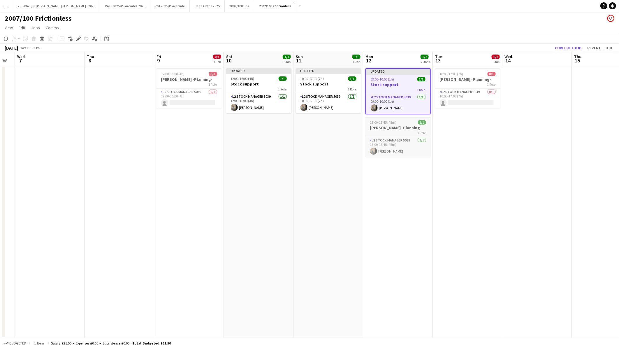
click at [399, 130] on div "1 Role" at bounding box center [398, 132] width 65 height 5
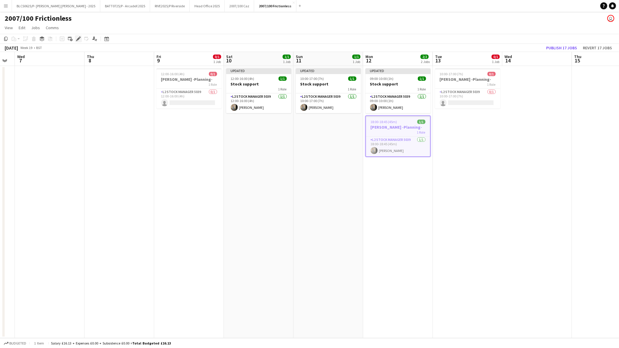
click at [77, 37] on icon "Edit" at bounding box center [78, 38] width 5 height 5
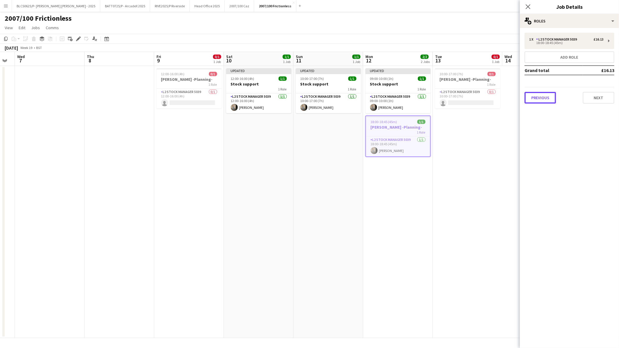
click at [534, 94] on button "Previous" at bounding box center [540, 98] width 31 height 12
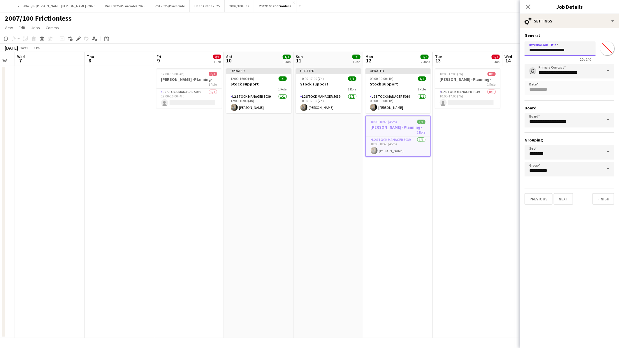
drag, startPoint x: 578, startPoint y: 52, endPoint x: 506, endPoint y: 49, distance: 72.7
click at [506, 49] on body "Menu Boards Boards Boards All jobs Status Workforce Workforce My Workforce Recr…" at bounding box center [309, 174] width 619 height 348
paste input "text"
type input "**********"
click at [600, 194] on button "Finish" at bounding box center [604, 199] width 22 height 12
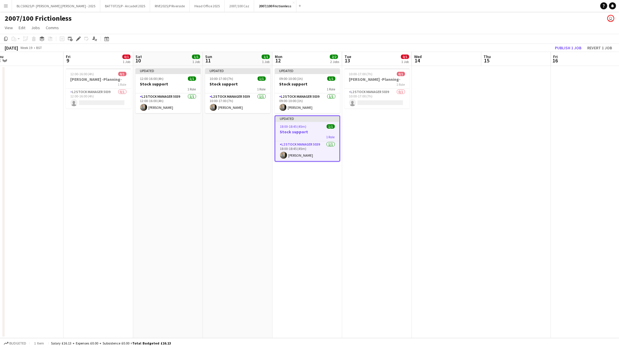
scroll to position [0, 216]
drag, startPoint x: 506, startPoint y: 196, endPoint x: 415, endPoint y: 196, distance: 91.0
click at [415, 196] on app-calendar-viewport "Mon 5 Tue 6 Wed 7 Thu 8 Fri 9 0/1 1 Job Sat 10 1/1 1 Job Sun 11 1/1 1 Job Mon 1…" at bounding box center [309, 195] width 619 height 286
click at [374, 80] on h3 "Brockwell -Planning-" at bounding box center [376, 79] width 65 height 5
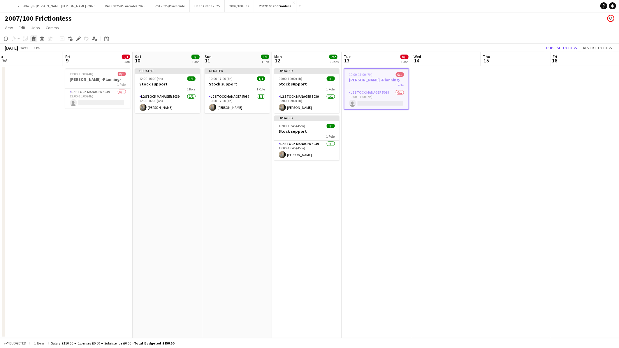
click at [35, 40] on icon "Delete" at bounding box center [33, 38] width 5 height 5
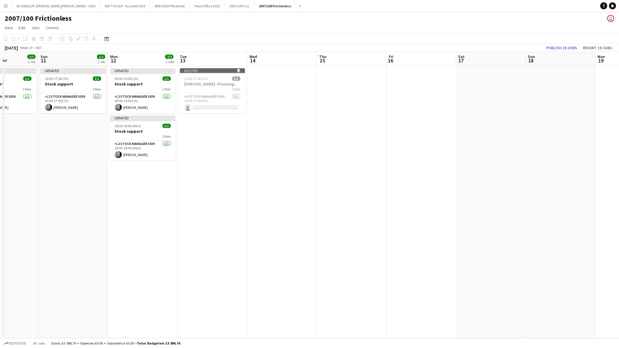
scroll to position [0, 183]
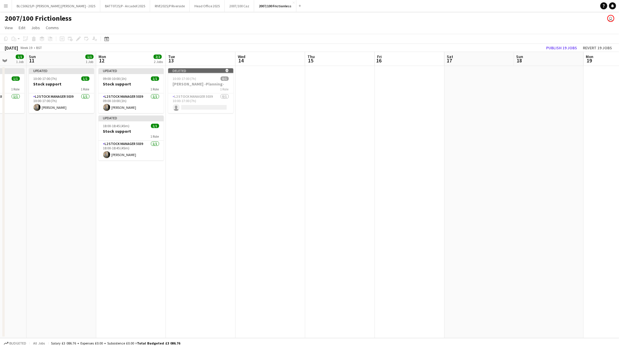
drag, startPoint x: 455, startPoint y: 241, endPoint x: 321, endPoint y: 243, distance: 134.4
click at [321, 243] on app-calendar-viewport "Thu 8 Fri 9 0/1 1 Job Sat 10 1/1 1 Job Sun 11 1/1 1 Job Mon 12 2/2 2 Jobs Tue 1…" at bounding box center [309, 195] width 619 height 286
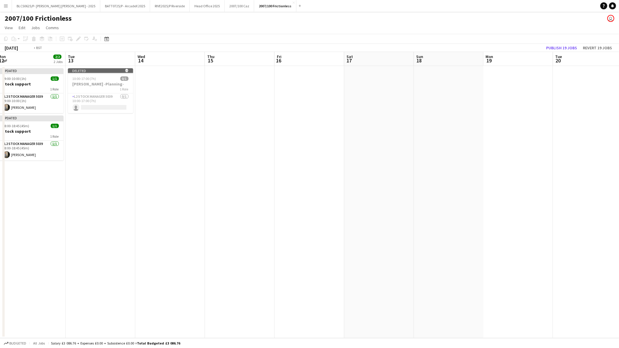
drag, startPoint x: 495, startPoint y: 218, endPoint x: 259, endPoint y: 226, distance: 236.0
click at [257, 226] on app-calendar-viewport "Fri 9 0/1 1 Job Sat 10 1/1 1 Job Sun 11 1/1 1 Job Mon 12 2/2 2 Jobs Tue 13 Wed …" at bounding box center [309, 195] width 619 height 286
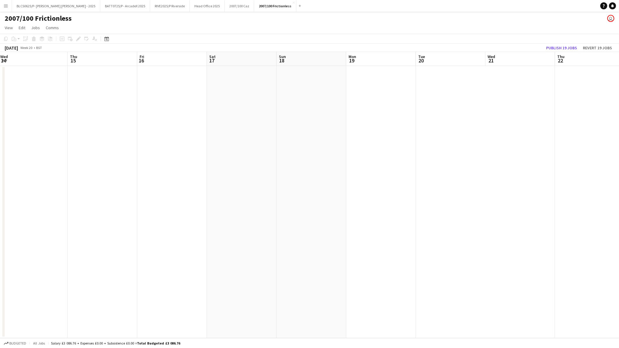
scroll to position [0, 228]
drag, startPoint x: 492, startPoint y: 229, endPoint x: 199, endPoint y: 241, distance: 293.6
click at [199, 241] on app-calendar-viewport "Thu 15 Fri 16 Sat 17 Sun 18 Mon 19 Tue 20 Wed 21 Thu 22 Fri 23 Sat 24 Sun 25 Mo…" at bounding box center [309, 195] width 619 height 286
drag, startPoint x: 46, startPoint y: 255, endPoint x: 323, endPoint y: 262, distance: 277.1
click at [385, 255] on app-calendar-viewport "Thu 15 Fri 16 Sat 17 Sun 18 Mon 19 Tue 20 Wed 21 Thu 22 Fri 23 Sat 24 Sun 25 Mo…" at bounding box center [309, 195] width 619 height 286
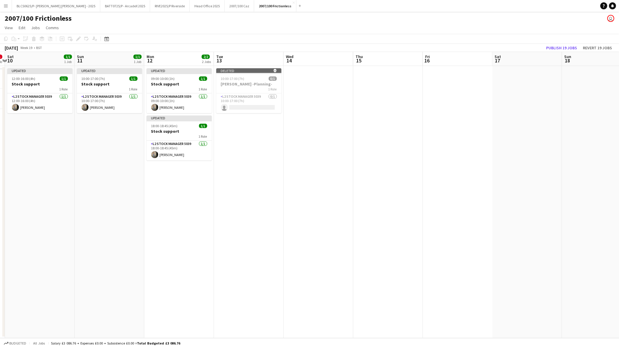
drag, startPoint x: 175, startPoint y: 263, endPoint x: 373, endPoint y: 263, distance: 197.4
click at [376, 263] on app-calendar-viewport "Wed 7 Thu 8 Fri 9 0/1 1 Job Sat 10 1/1 1 Job Sun 11 1/1 1 Job Mon 12 2/2 2 Jobs…" at bounding box center [309, 195] width 619 height 286
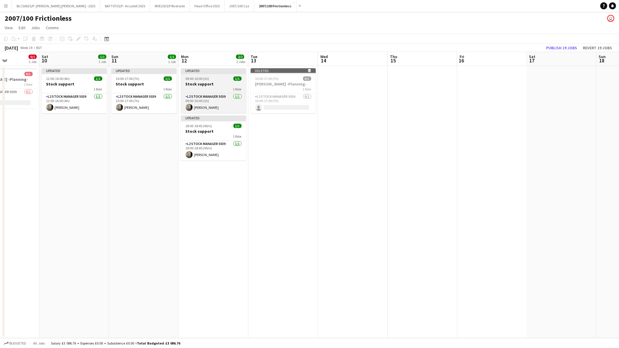
click at [203, 80] on span "09:00-10:00 (1h)" at bounding box center [198, 78] width 24 height 4
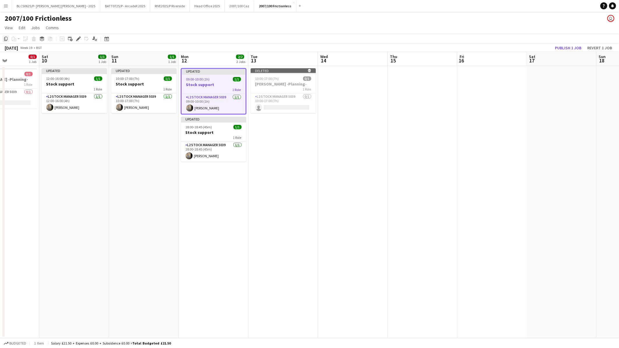
click at [5, 39] on icon "Copy" at bounding box center [5, 38] width 5 height 5
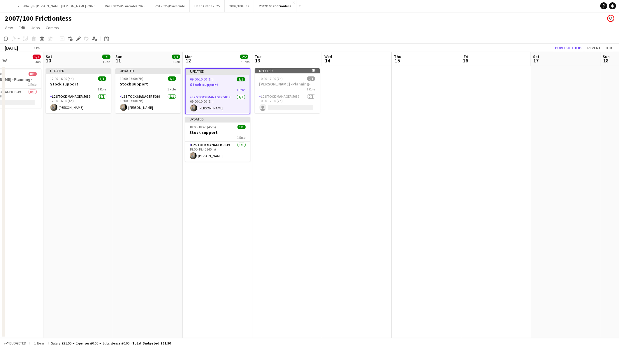
drag, startPoint x: 557, startPoint y: 211, endPoint x: 127, endPoint y: 218, distance: 430.4
click at [127, 218] on app-calendar-viewport "Wed 7 Thu 8 Fri 9 0/1 1 Job Sat 10 1/1 1 Job Sun 11 1/1 1 Job Mon 12 2/2 2 Jobs…" at bounding box center [309, 195] width 619 height 286
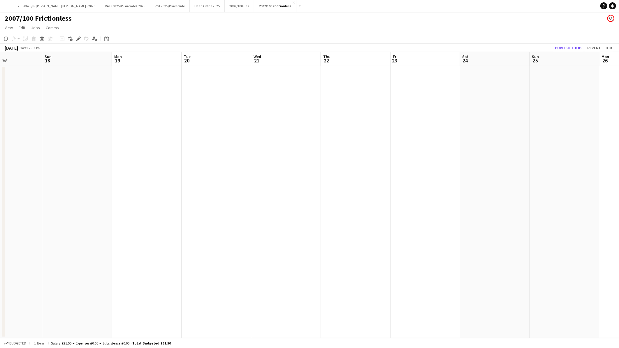
scroll to position [0, 206]
drag, startPoint x: 358, startPoint y: 213, endPoint x: 199, endPoint y: 211, distance: 159.2
click at [196, 212] on app-calendar-viewport "Wed 14 Thu 15 Fri 16 Sat 17 Sun 18 Mon 19 Tue 20 Wed 21 Thu 22 Fri 23 Sat 24 Su…" at bounding box center [309, 195] width 619 height 286
click at [380, 183] on app-date-cell at bounding box center [386, 202] width 70 height 272
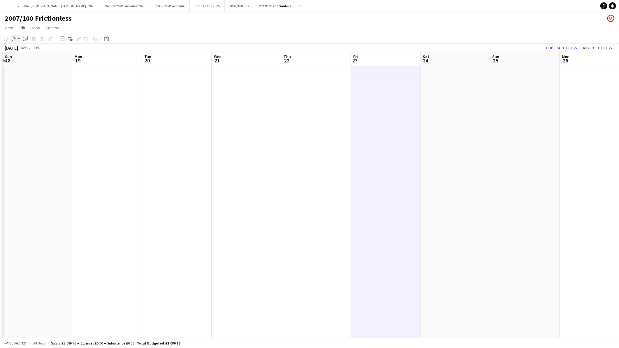
click at [16, 39] on icon at bounding box center [15, 39] width 3 height 3
click at [31, 57] on link "Paste with crew Ctrl+Shift+V" at bounding box center [42, 59] width 55 height 5
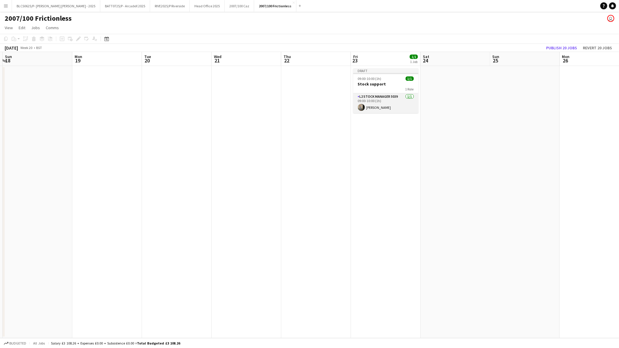
click at [364, 104] on app-card-role "L2 Stock Manager 5039 1/1 09:00-10:00 (1h) Caroline Waterworth" at bounding box center [385, 103] width 65 height 20
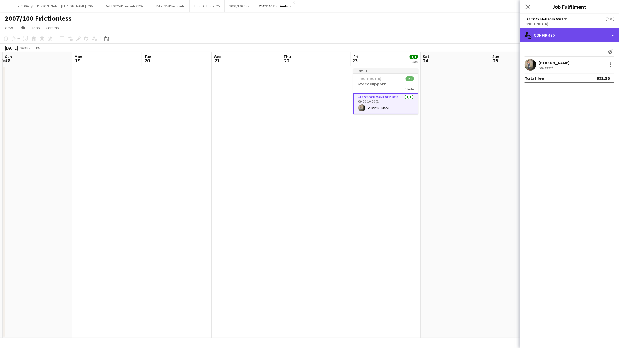
click at [545, 34] on div "single-neutral-actions-check-2 Confirmed" at bounding box center [569, 35] width 99 height 14
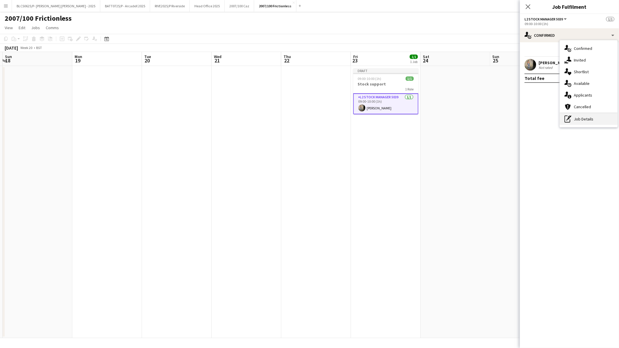
click at [583, 117] on div "pen-write Job Details" at bounding box center [589, 119] width 58 height 12
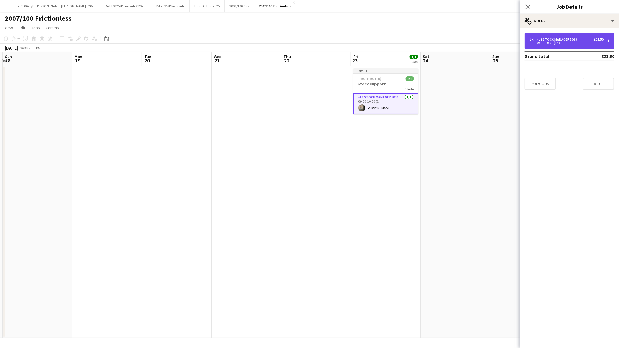
click at [553, 39] on div "L2 Stock Manager 5039" at bounding box center [557, 39] width 43 height 4
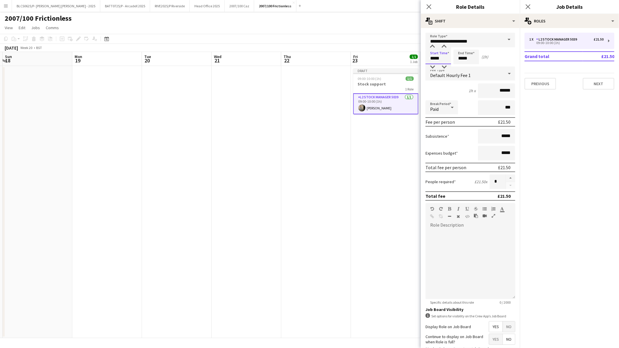
drag, startPoint x: 435, startPoint y: 59, endPoint x: 411, endPoint y: 57, distance: 24.3
click at [411, 57] on body "Menu Boards Boards Boards All jobs Status Workforce Workforce My Workforce Recr…" at bounding box center [309, 174] width 619 height 348
type input "*****"
click at [380, 81] on h3 "Stock support" at bounding box center [385, 83] width 65 height 5
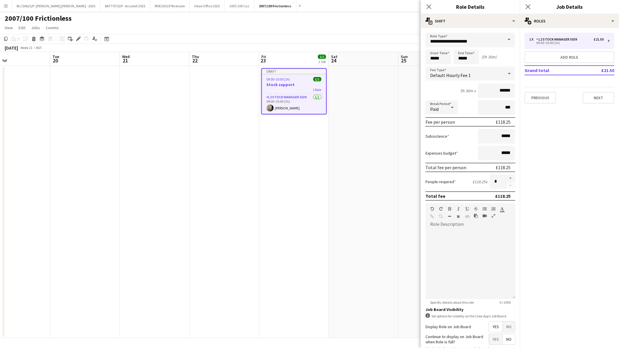
drag, startPoint x: 384, startPoint y: 151, endPoint x: 290, endPoint y: 150, distance: 93.9
click at [291, 151] on app-calendar-viewport "Fri 16 Sat 17 Sun 18 Mon 19 Tue 20 Wed 21 Thu 22 Fri 23 1/1 1 Job Sat 24 Sun 25…" at bounding box center [309, 195] width 619 height 286
click at [276, 83] on h3 "Stock support" at bounding box center [292, 84] width 64 height 5
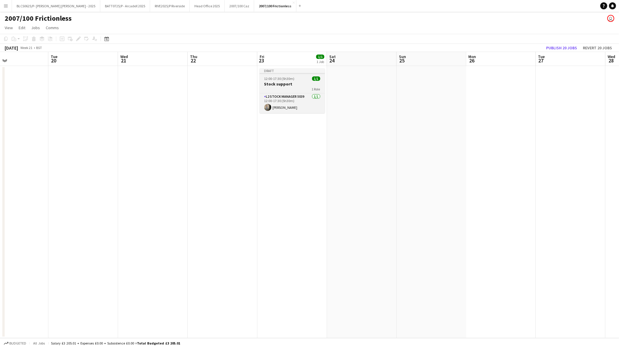
click at [271, 78] on span "12:00-17:30 (5h30m)" at bounding box center [279, 78] width 30 height 4
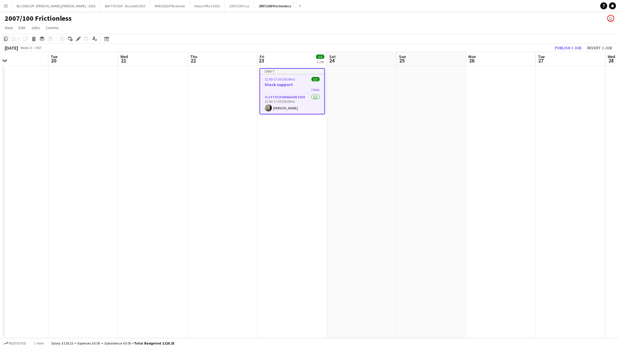
click at [5, 40] on icon at bounding box center [5, 39] width 3 height 4
click at [351, 91] on app-date-cell at bounding box center [362, 202] width 70 height 272
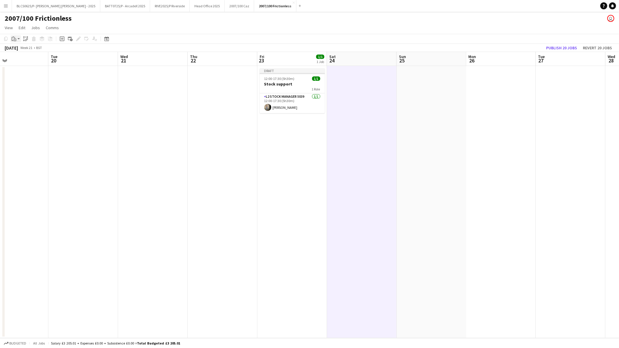
click at [15, 40] on icon at bounding box center [15, 40] width 1 height 0
click at [30, 60] on link "Paste with crew Ctrl+Shift+V" at bounding box center [42, 59] width 55 height 5
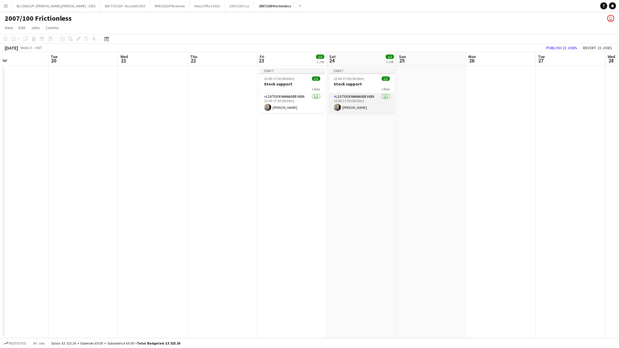
click at [359, 105] on app-card-role "L2 Stock Manager 5039 1/1 12:00-17:30 (5h30m) Caroline Waterworth" at bounding box center [361, 103] width 65 height 20
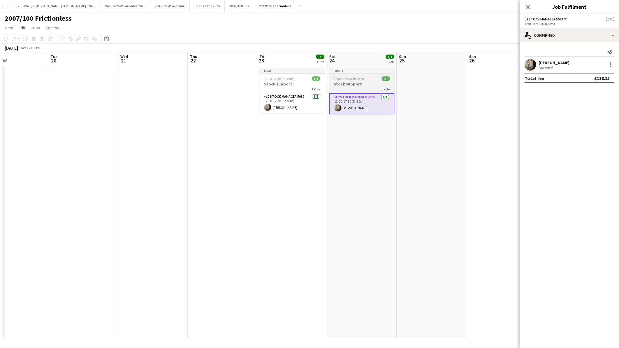
click at [368, 82] on h3 "Stock support" at bounding box center [361, 83] width 65 height 5
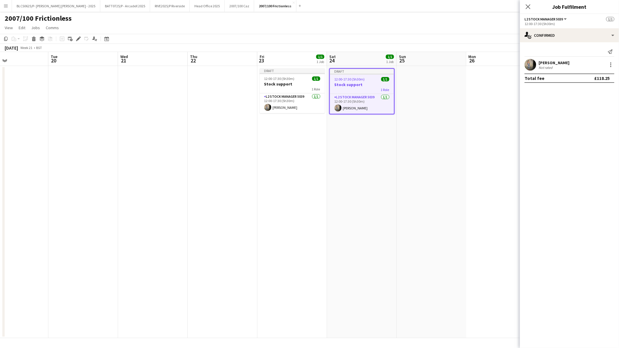
scroll to position [0, 231]
click at [360, 105] on app-card-role "L2 Stock Manager 5039 1/1 12:00-17:30 (5h30m) Caroline Waterworth" at bounding box center [362, 104] width 64 height 20
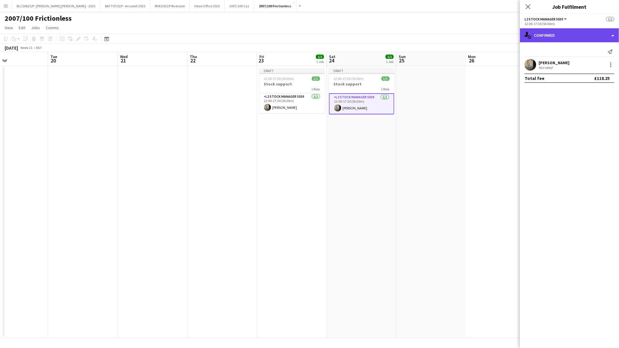
click at [553, 36] on div "single-neutral-actions-check-2 Confirmed" at bounding box center [569, 35] width 99 height 14
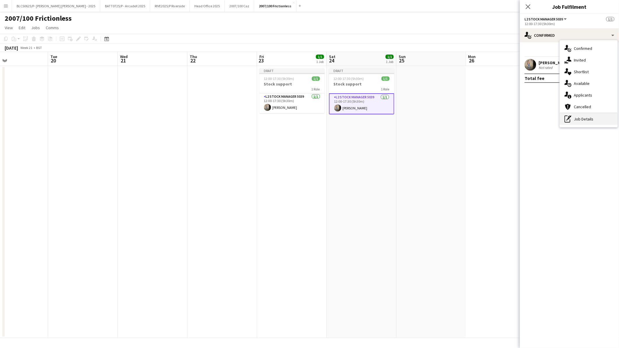
click at [575, 118] on div "pen-write Job Details" at bounding box center [589, 119] width 58 height 12
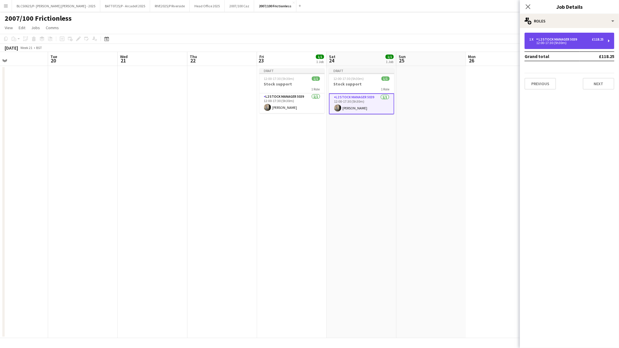
click at [541, 43] on div "12:00-17:30 (5h30m)" at bounding box center [566, 42] width 74 height 3
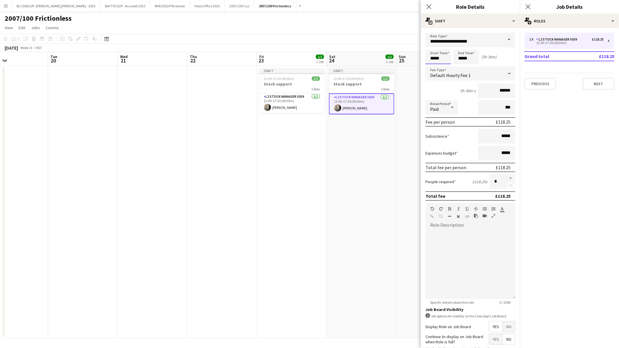
click at [446, 57] on input "*****" at bounding box center [439, 57] width 26 height 15
type input "*****"
click at [434, 66] on div at bounding box center [433, 67] width 12 height 6
drag, startPoint x: 470, startPoint y: 59, endPoint x: 446, endPoint y: 59, distance: 24.8
click at [446, 59] on div "Start Time ***** End Time ***** (6h 30m)" at bounding box center [471, 57] width 90 height 15
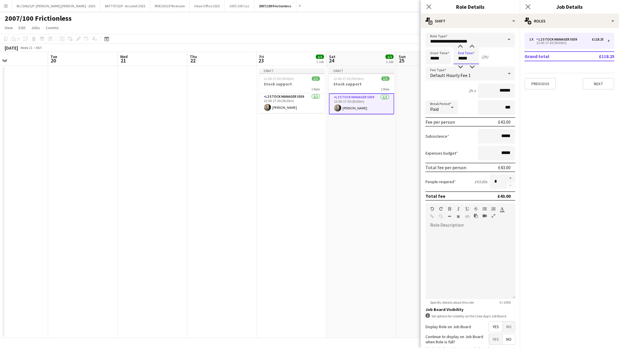
type input "*****"
click at [367, 139] on app-date-cell "Draft 12:00-17:30 (5h30m) 1/1 Stock support 1 Role L2 Stock Manager 5039 1/1 12…" at bounding box center [362, 202] width 70 height 272
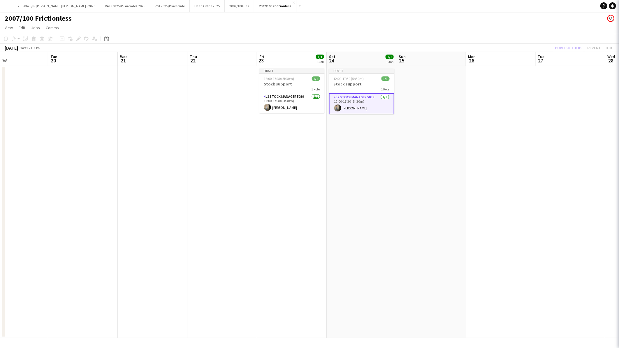
scroll to position [0, 231]
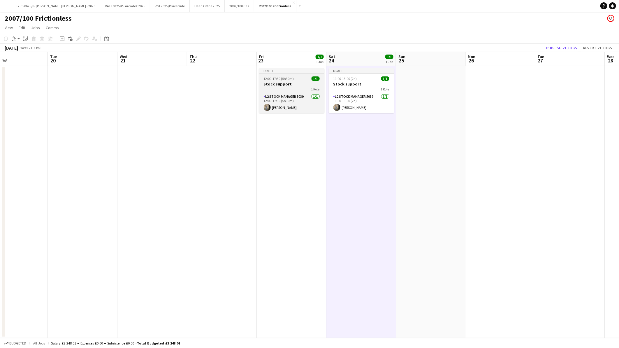
click at [276, 89] on div "1 Role" at bounding box center [291, 89] width 65 height 5
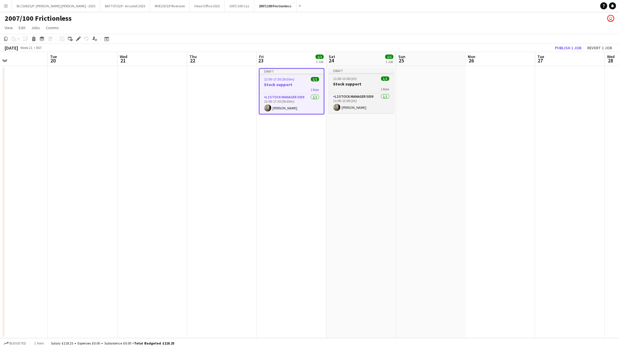
click at [353, 80] on span "11:00-13:00 (2h)" at bounding box center [346, 78] width 24 height 4
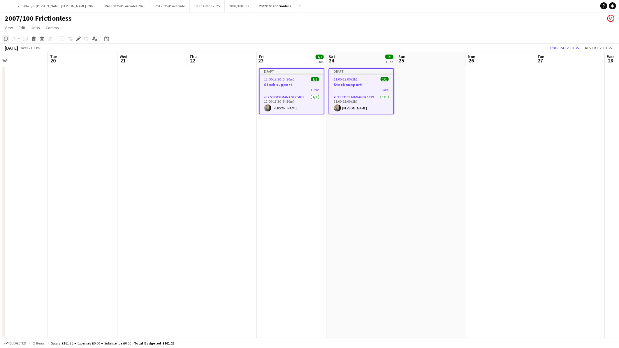
click at [7, 38] on icon "Copy" at bounding box center [5, 38] width 5 height 5
click at [103, 37] on div "Date picker" at bounding box center [106, 38] width 7 height 7
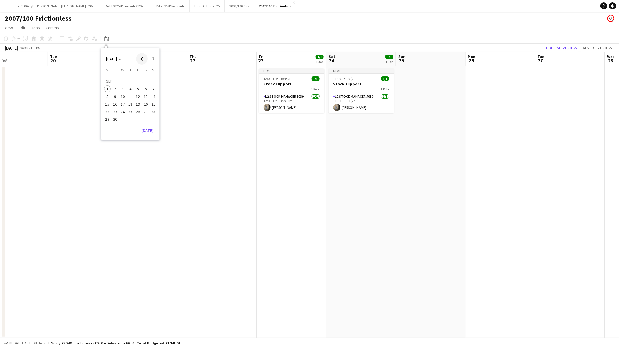
click at [144, 61] on span "Previous month" at bounding box center [142, 59] width 12 height 12
click at [123, 111] on span "23" at bounding box center [122, 111] width 7 height 7
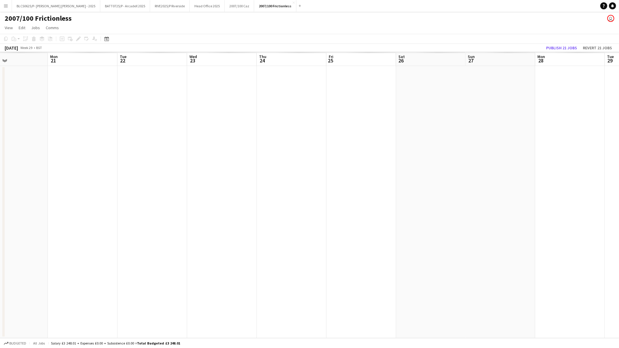
scroll to position [0, 200]
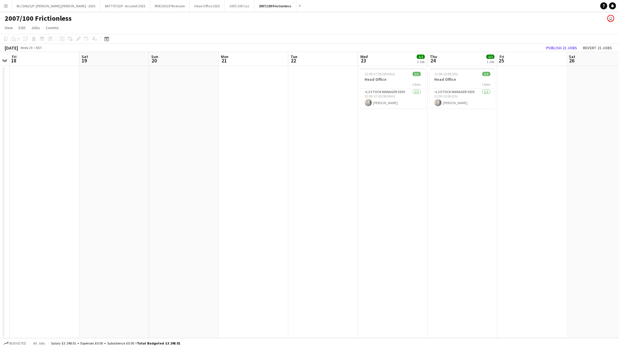
drag, startPoint x: 147, startPoint y: 192, endPoint x: 237, endPoint y: 220, distance: 95.0
click at [376, 196] on app-calendar-viewport "Wed 16 Thu 17 Fri 18 Sat 19 Sun 20 Mon 21 Tue 22 Wed 23 1/1 1 Job Thu 24 1/1 1 …" at bounding box center [309, 195] width 619 height 286
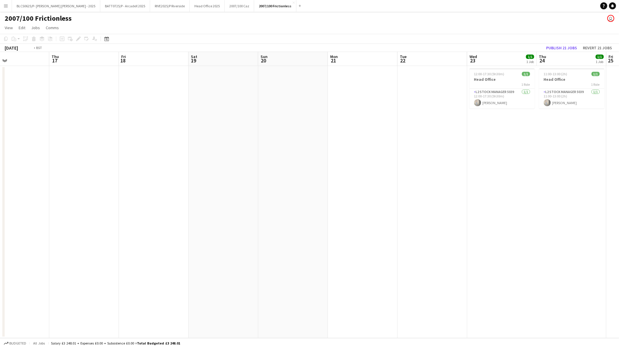
drag, startPoint x: 179, startPoint y: 233, endPoint x: 411, endPoint y: 225, distance: 231.9
click at [411, 225] on app-calendar-viewport "Mon 14 Tue 15 Wed 16 Thu 17 Fri 18 Sat 19 Sun 20 Mon 21 Tue 22 Wed 23 1/1 1 Job…" at bounding box center [309, 195] width 619 height 286
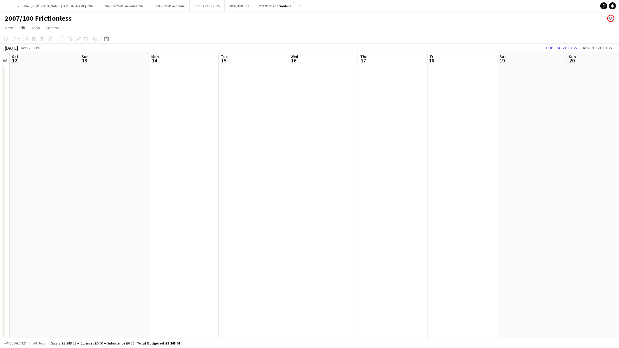
drag, startPoint x: 129, startPoint y: 264, endPoint x: 376, endPoint y: 248, distance: 247.1
click at [378, 248] on app-calendar-viewport "Thu 10 Fri 11 Sat 12 Sun 13 Mon 14 Tue 15 Wed 16 Thu 17 Fri 18 Sat 19 Sun 20 Mo…" at bounding box center [309, 195] width 619 height 286
drag, startPoint x: 66, startPoint y: 285, endPoint x: 397, endPoint y: 254, distance: 332.3
click at [400, 254] on app-calendar-viewport "Mon 7 Tue 8 Wed 9 Thu 10 Fri 11 Sat 12 Sun 13 Mon 14 Tue 15 Wed 16 Thu 17 Fri 1…" at bounding box center [309, 195] width 619 height 286
drag, startPoint x: 109, startPoint y: 288, endPoint x: 400, endPoint y: 257, distance: 292.6
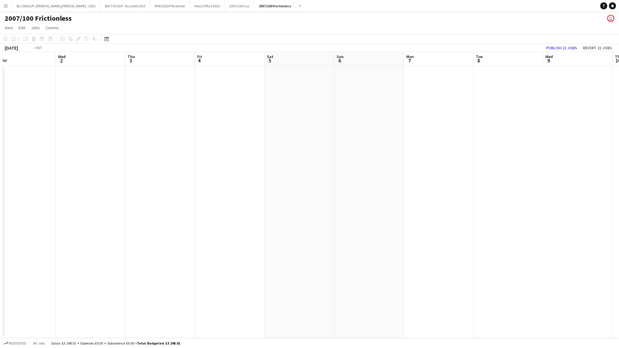
click at [401, 257] on app-calendar-viewport "Sun 29 Mon 30 Tue 1 Wed 2 Thu 3 Fri 4 Sat 5 Sun 6 Mon 7 Tue 8 Wed 9 Thu 10 Fri …" at bounding box center [309, 195] width 619 height 286
drag, startPoint x: 62, startPoint y: 289, endPoint x: 378, endPoint y: 251, distance: 318.9
click at [385, 252] on app-calendar-viewport "Fri 27 Sat 28 Sun 29 Mon 30 Tue 1 Wed 2 Thu 3 Fri 4 Sat 5 Sun 6 Mon 7 Tue 8 Wed…" at bounding box center [309, 195] width 619 height 286
drag, startPoint x: 4, startPoint y: 278, endPoint x: 344, endPoint y: 231, distance: 342.9
click at [345, 231] on app-calendar-viewport "Mon 23 Tue 24 Wed 25 Thu 26 Fri 27 Sat 28 Sun 29 Mon 30 Tue 1 Wed 2 Thu 3 Fri 4…" at bounding box center [309, 195] width 619 height 286
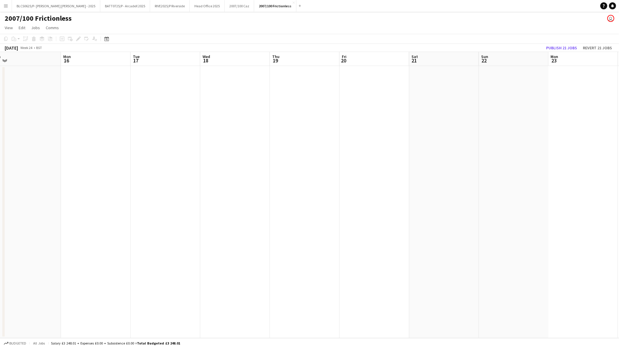
drag, startPoint x: 19, startPoint y: 266, endPoint x: 386, endPoint y: 223, distance: 369.3
click at [387, 223] on app-calendar-viewport "Fri 13 Sat 14 Sun 15 Mon 16 Tue 17 Wed 18 Thu 19 Fri 20 Sat 21 Sun 22 Mon 23 Tu…" at bounding box center [309, 195] width 619 height 286
drag, startPoint x: 82, startPoint y: 261, endPoint x: 429, endPoint y: 199, distance: 352.3
click at [432, 199] on app-calendar-viewport "Thu 12 Fri 13 Sat 14 Sun 15 Mon 16 Tue 17 Wed 18 Thu 19 Fri 20 Sat 21 Sun 22 Mo…" at bounding box center [309, 195] width 619 height 286
drag, startPoint x: 107, startPoint y: 235, endPoint x: 487, endPoint y: 184, distance: 383.3
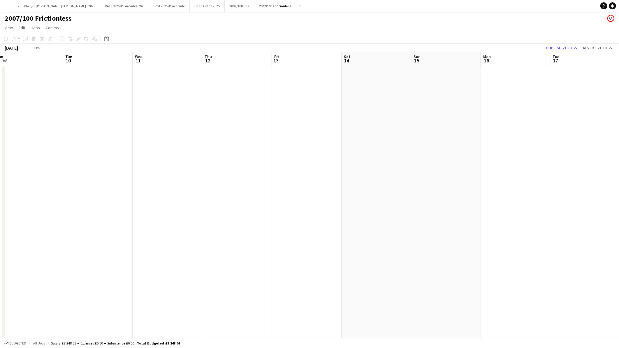
click at [493, 184] on app-calendar-viewport "Sat 7 Sun 8 Mon 9 Tue 10 Wed 11 Thu 12 Fri 13 Sat 14 Sun 15 Mon 16 Tue 17 Wed 1…" at bounding box center [309, 195] width 619 height 286
drag, startPoint x: 81, startPoint y: 229, endPoint x: 408, endPoint y: 180, distance: 330.8
click at [417, 180] on app-calendar-viewport "Tue 27 Wed 28 Thu 29 Fri 30 Sat 31 Sun 1 Mon 2 Tue 3 Wed 4 Thu 5 Fri 6 Sat 7 Su…" at bounding box center [309, 195] width 619 height 286
drag, startPoint x: 20, startPoint y: 224, endPoint x: 148, endPoint y: 196, distance: 131.1
click at [353, 175] on app-calendar-viewport "Mon 26 Tue 27 Wed 28 Thu 29 Fri 30 Sat 31 Sun 1 Mon 2 Tue 3 Wed 4 Thu 5 Fri 6 S…" at bounding box center [309, 195] width 619 height 286
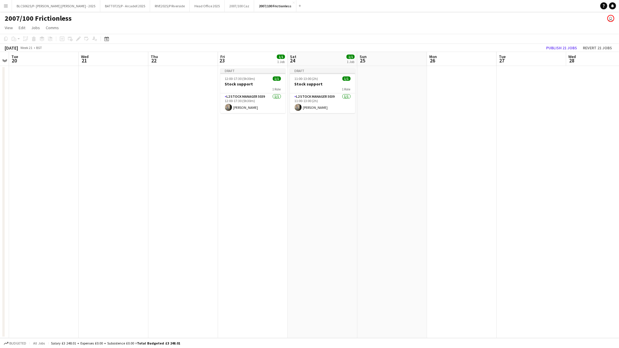
scroll to position [0, 128]
drag, startPoint x: 69, startPoint y: 202, endPoint x: 372, endPoint y: 167, distance: 304.7
click at [372, 167] on app-calendar-viewport "Sun 18 Mon 19 Tue 20 Wed 21 Thu 22 Fri 23 1/1 1 Job Sat 24 1/1 1 Job Sun 25 Mon…" at bounding box center [309, 195] width 619 height 286
click at [257, 85] on h3 "Stock support" at bounding box center [254, 83] width 65 height 5
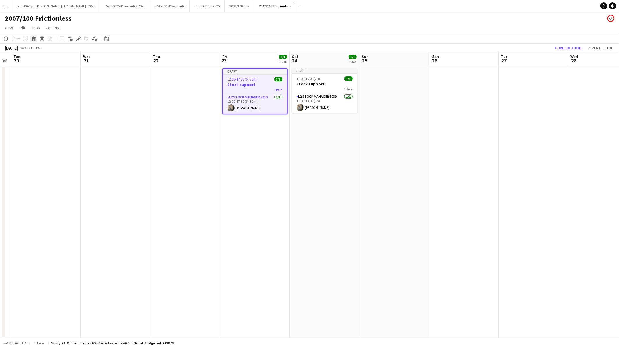
click at [33, 39] on icon "Delete" at bounding box center [33, 38] width 5 height 5
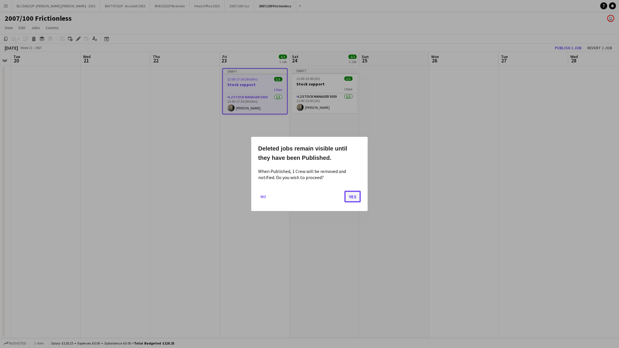
click at [357, 197] on button "Yes" at bounding box center [353, 197] width 16 height 12
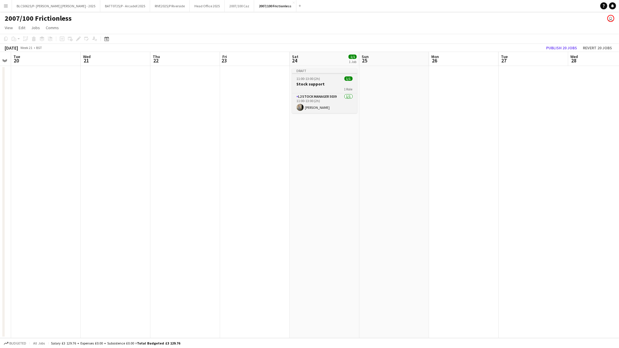
click at [330, 82] on h3 "Stock support" at bounding box center [324, 83] width 65 height 5
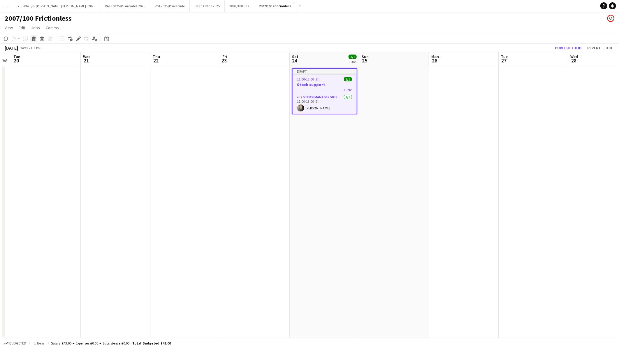
click at [31, 38] on icon "Delete" at bounding box center [33, 38] width 5 height 5
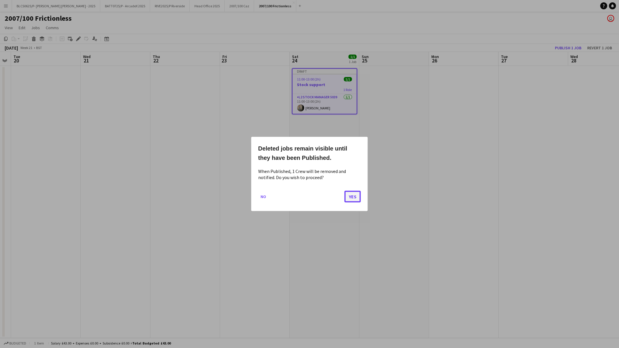
click at [355, 200] on button "Yes" at bounding box center [353, 197] width 16 height 12
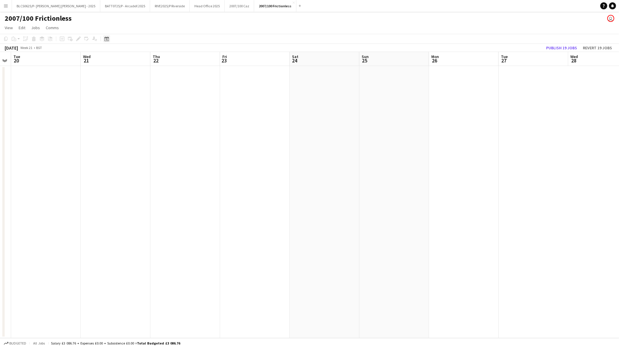
click at [106, 36] on icon "Date picker" at bounding box center [106, 38] width 5 height 5
click at [121, 109] on span "23" at bounding box center [122, 111] width 7 height 7
click at [129, 112] on span "24" at bounding box center [130, 111] width 7 height 7
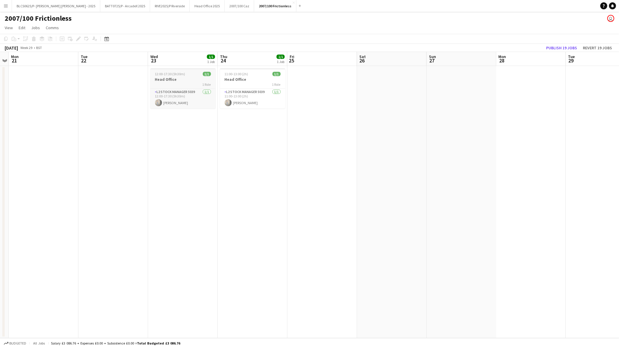
click at [176, 81] on h3 "Head Office" at bounding box center [182, 79] width 65 height 5
click at [80, 40] on icon "Edit" at bounding box center [78, 38] width 5 height 5
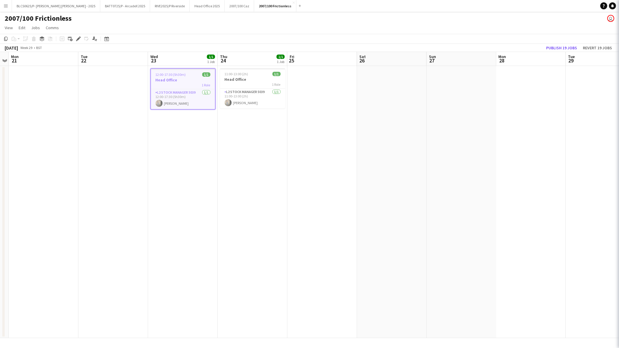
type input "*******"
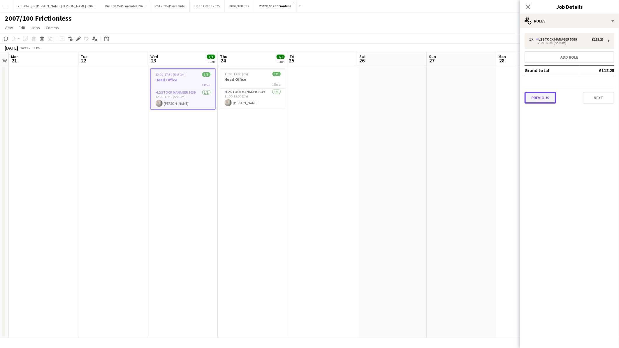
click at [538, 97] on button "Previous" at bounding box center [540, 98] width 31 height 12
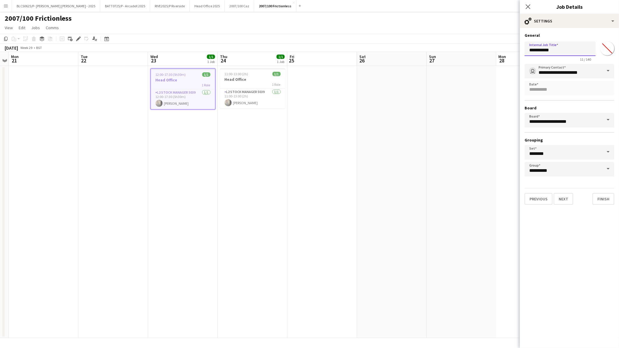
drag, startPoint x: 577, startPoint y: 50, endPoint x: 499, endPoint y: 50, distance: 77.8
click at [499, 50] on body "Menu Boards Boards Boards All jobs Status Workforce Workforce My Workforce Recr…" at bounding box center [309, 174] width 619 height 348
paste input "**"
type input "**********"
click at [609, 199] on button "Finish" at bounding box center [604, 199] width 22 height 12
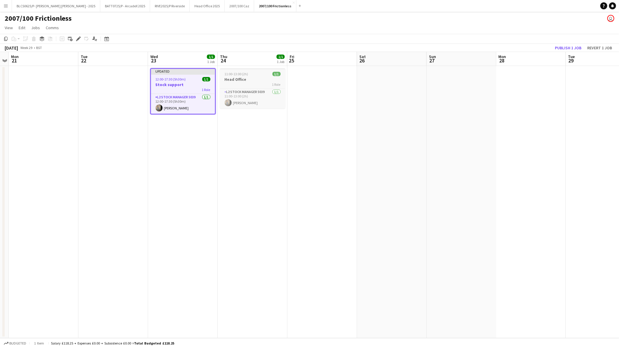
click at [239, 71] on app-job-card "11:00-13:00 (2h) 1/1 Head Office 1 Role L2 Stock Manager 5039 1/1 11:00-13:00 (…" at bounding box center [252, 88] width 65 height 40
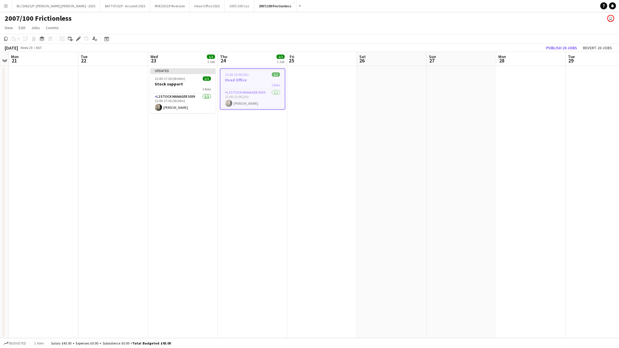
scroll to position [0, 201]
click at [77, 39] on icon "Edit" at bounding box center [78, 38] width 5 height 5
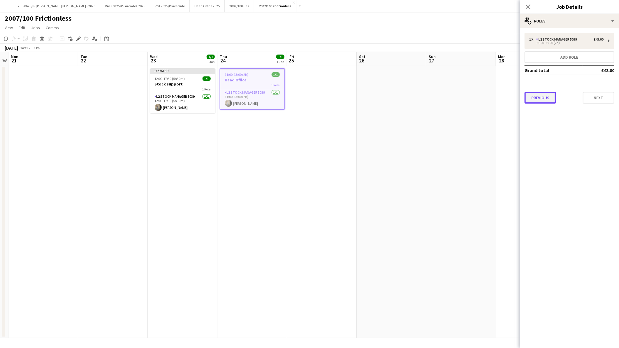
click at [542, 99] on button "Previous" at bounding box center [540, 98] width 31 height 12
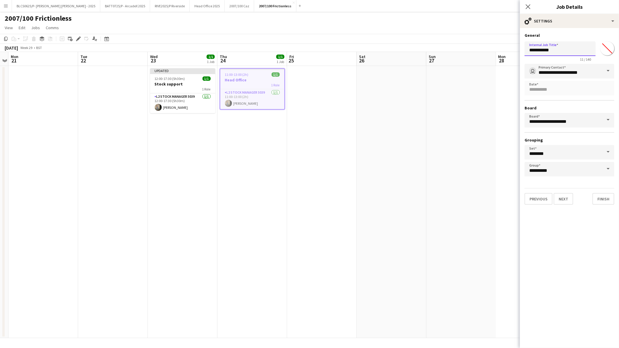
drag, startPoint x: 553, startPoint y: 53, endPoint x: 499, endPoint y: 53, distance: 54.5
click at [499, 53] on body "Menu Boards Boards Boards All jobs Status Workforce Workforce My Workforce Recr…" at bounding box center [309, 174] width 619 height 348
paste input "**"
type input "**********"
click at [604, 197] on button "Finish" at bounding box center [604, 199] width 22 height 12
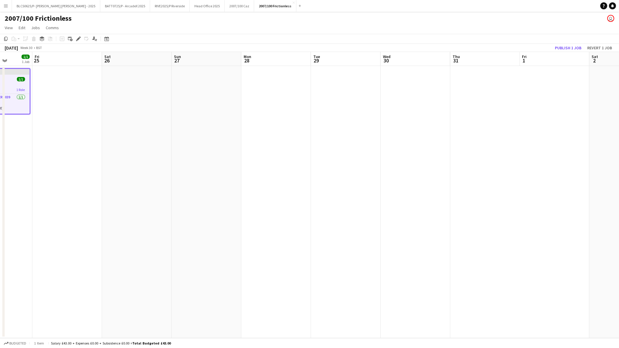
scroll to position [0, 194]
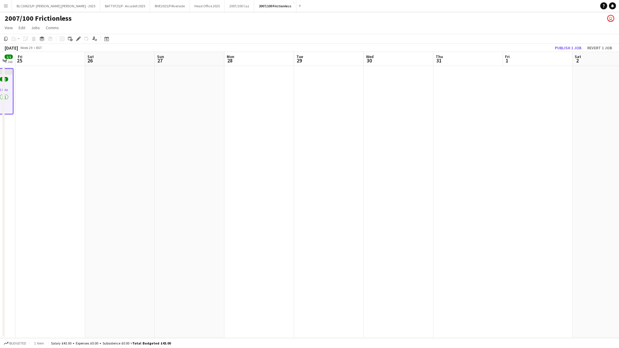
drag, startPoint x: 464, startPoint y: 200, endPoint x: 192, endPoint y: 206, distance: 271.8
click at [192, 206] on app-calendar-viewport "Tue 22 Wed 23 1/1 1 Job Thu 24 1/1 1 Job Fri 25 Sat 26 Sun 27 Mon 28 Tue 29 Wed…" at bounding box center [309, 195] width 619 height 286
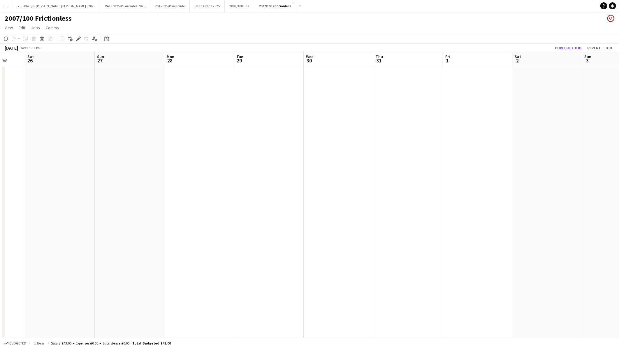
scroll to position [0, 225]
drag, startPoint x: 407, startPoint y: 219, endPoint x: 224, endPoint y: 235, distance: 183.8
click at [221, 235] on app-calendar-viewport "Thu 24 1/1 1 Job Fri 25 Sat 26 Sun 27 Mon 28 Tue 29 Wed 30 Thu 31 Fri 1 Sat 2 S…" at bounding box center [309, 195] width 619 height 286
drag, startPoint x: 476, startPoint y: 222, endPoint x: 258, endPoint y: 231, distance: 218.3
click at [258, 231] on app-calendar-viewport "Fri 25 Sat 26 Sun 27 Mon 28 Tue 29 Wed 30 Thu 31 Fri 1 Sat 2 Sun 3 Mon 4 Tue 5 …" at bounding box center [309, 195] width 619 height 286
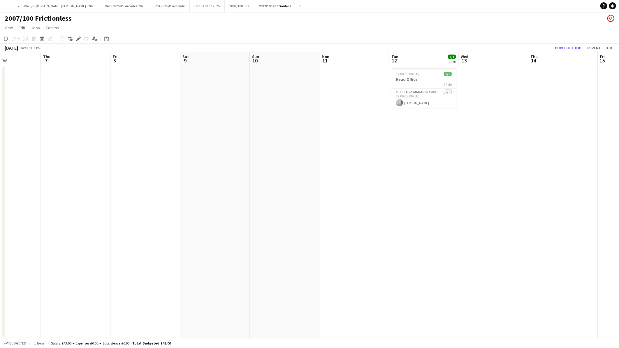
scroll to position [0, 179]
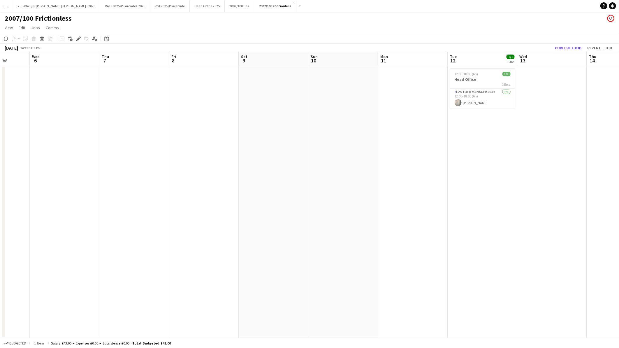
drag, startPoint x: 395, startPoint y: 220, endPoint x: 46, endPoint y: 244, distance: 350.1
click at [46, 244] on app-calendar-viewport "Sun 3 Mon 4 Tue 5 Wed 6 Thu 7 Fri 8 Sat 9 Sun 10 Mon 11 Tue 12 1/1 1 Job Wed 13…" at bounding box center [309, 195] width 619 height 286
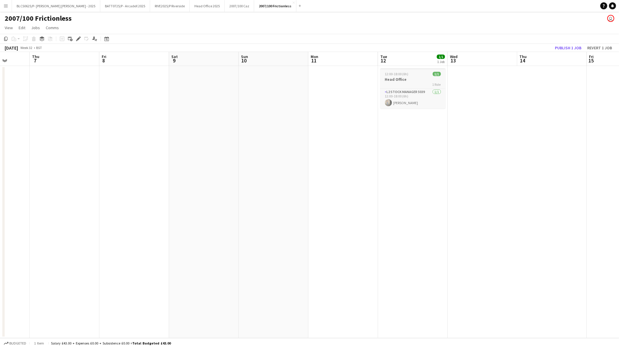
click at [399, 72] on span "12:00-18:00 (6h)" at bounding box center [397, 74] width 24 height 4
click at [406, 95] on app-card-role "L2 Stock Manager 5039 1/1 12:00-18:00 (6h) Caroline Waterworth" at bounding box center [413, 99] width 64 height 20
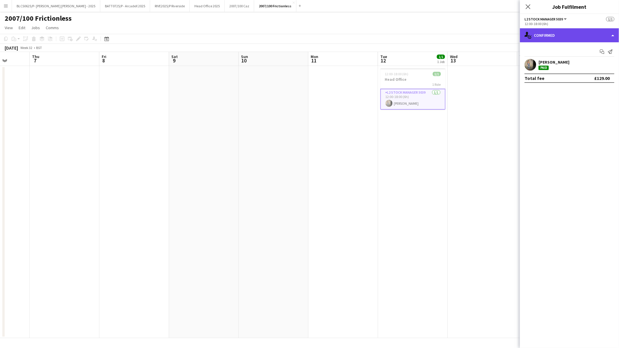
click at [548, 40] on div "single-neutral-actions-check-2 Confirmed" at bounding box center [569, 35] width 99 height 14
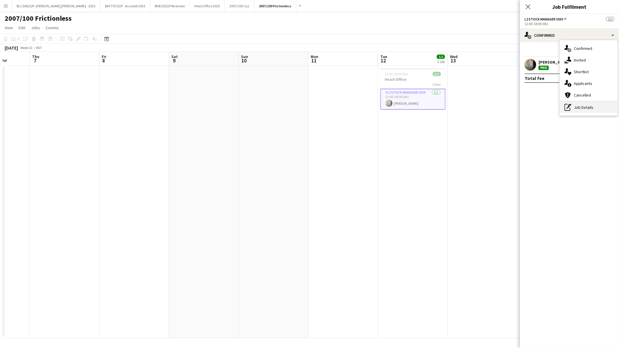
click at [573, 108] on div "pen-write Job Details" at bounding box center [589, 107] width 58 height 12
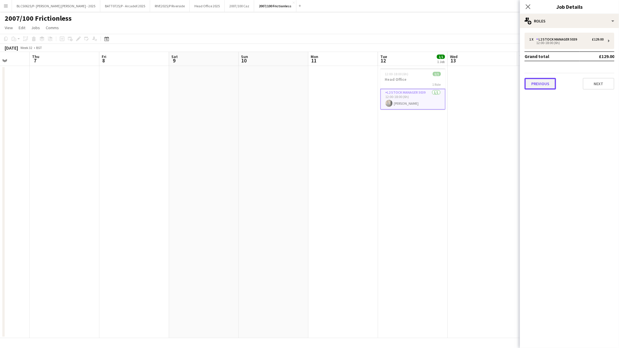
click at [547, 80] on button "Previous" at bounding box center [540, 84] width 31 height 12
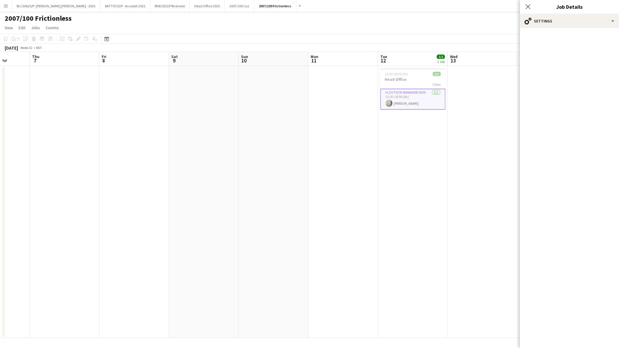
click at [401, 77] on h3 "Head Office" at bounding box center [412, 79] width 65 height 5
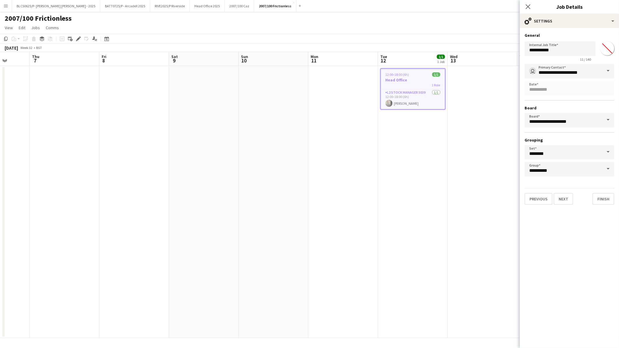
scroll to position [0, 180]
drag, startPoint x: 563, startPoint y: 53, endPoint x: 508, endPoint y: 51, distance: 55.1
click at [508, 51] on body "Menu Boards Boards Boards All jobs Status Workforce Workforce My Workforce Recr…" at bounding box center [309, 174] width 619 height 348
paste input "**"
type input "**********"
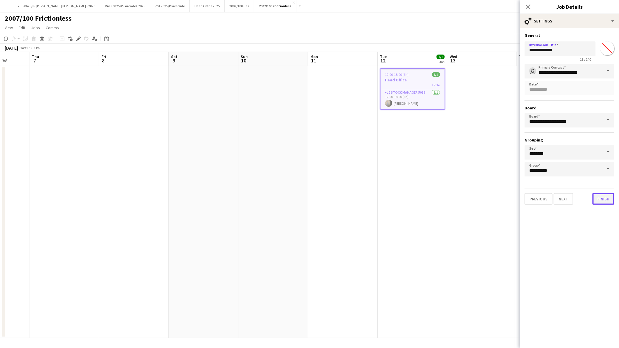
click at [605, 195] on button "Finish" at bounding box center [604, 199] width 22 height 12
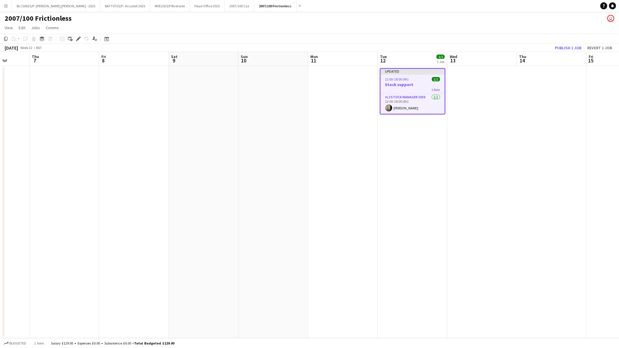
click at [234, 187] on app-date-cell at bounding box center [204, 202] width 70 height 272
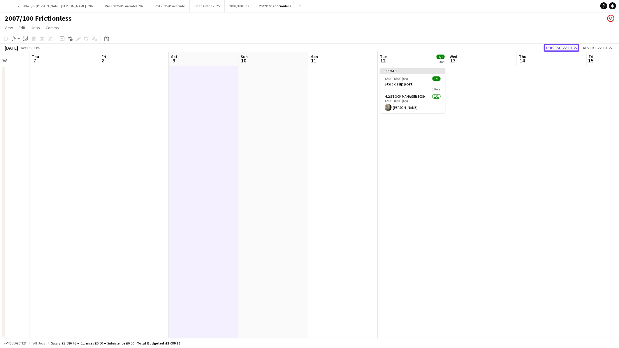
click at [560, 48] on button "Publish 22 jobs" at bounding box center [562, 48] width 36 height 8
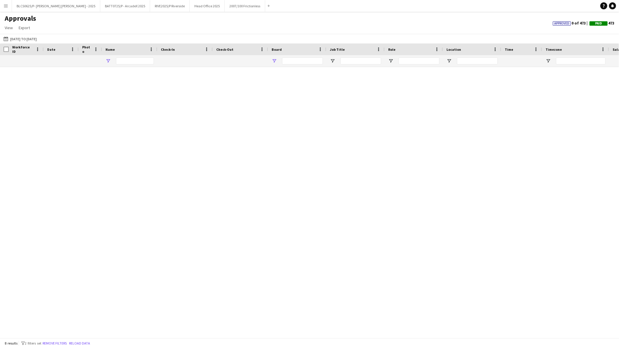
type input "********"
type input "**********"
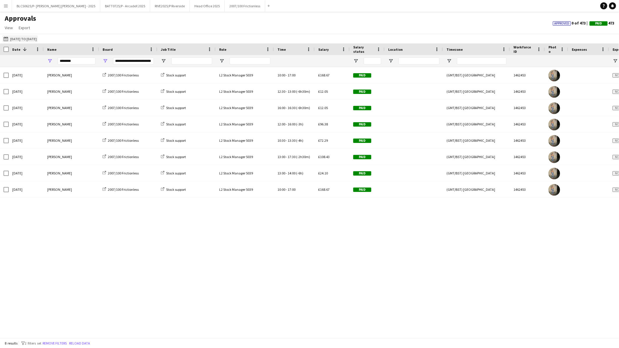
click at [38, 39] on button "[DATE] to [DATE] [DATE] to [DATE]" at bounding box center [20, 38] width 36 height 7
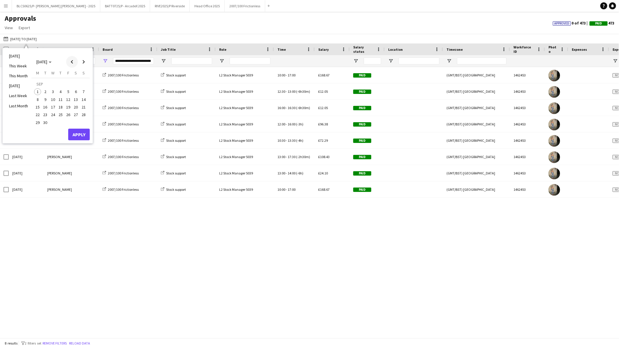
click at [71, 62] on span "Previous month" at bounding box center [72, 62] width 12 height 12
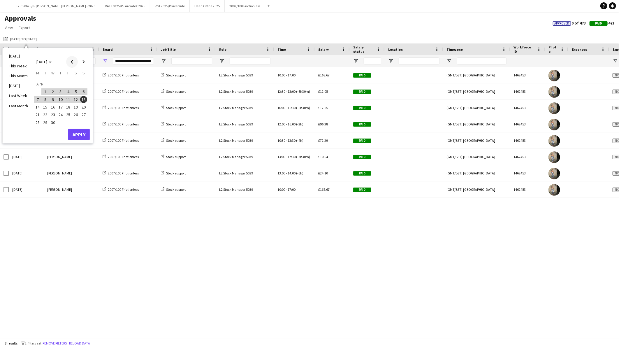
click at [71, 62] on span "Previous month" at bounding box center [72, 62] width 12 height 12
click at [77, 84] on span "1" at bounding box center [76, 85] width 7 height 8
click at [82, 62] on span "Next month" at bounding box center [84, 62] width 12 height 12
click at [83, 62] on span "Next month" at bounding box center [84, 62] width 12 height 12
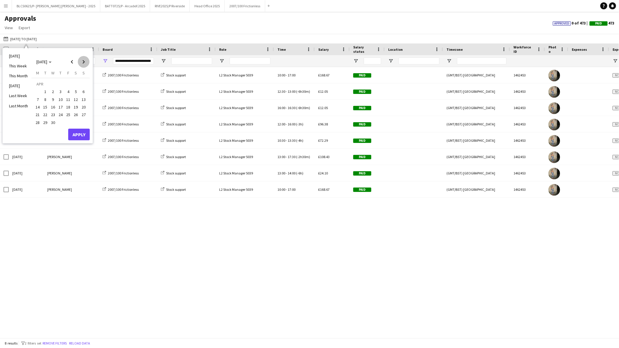
click at [83, 62] on span "Next month" at bounding box center [84, 62] width 12 height 12
click at [82, 62] on span "Next month" at bounding box center [84, 62] width 12 height 12
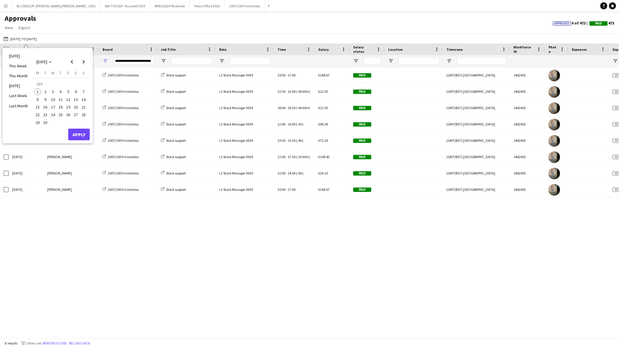
click at [36, 90] on span "1" at bounding box center [37, 91] width 7 height 7
click at [82, 136] on button "Apply" at bounding box center [79, 135] width 22 height 12
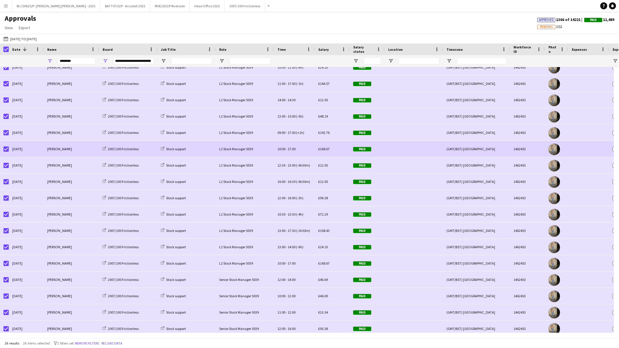
scroll to position [159, 0]
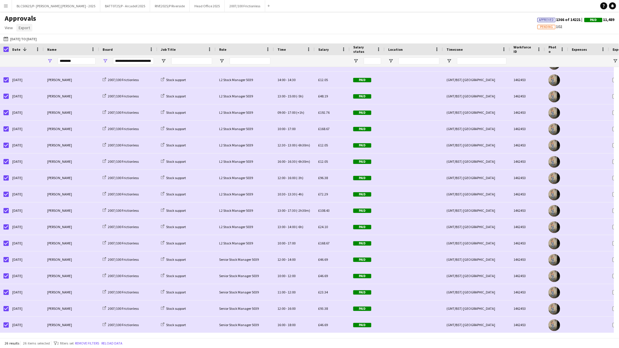
click at [29, 30] on link "Export" at bounding box center [24, 28] width 16 height 8
click at [43, 44] on link "Export as XLSX" at bounding box center [37, 40] width 41 height 12
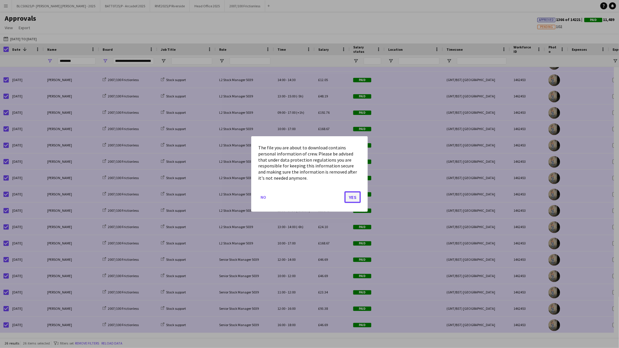
click at [349, 194] on button "Yes" at bounding box center [353, 197] width 16 height 12
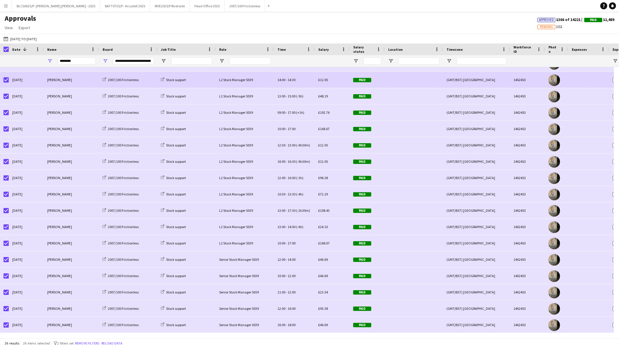
click at [83, 78] on div "[PERSON_NAME]" at bounding box center [71, 80] width 55 height 16
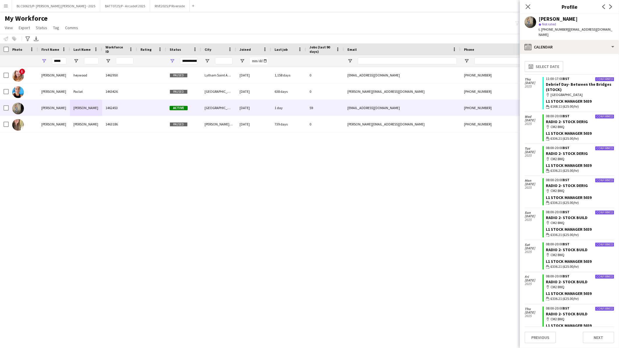
scroll to position [2442, 0]
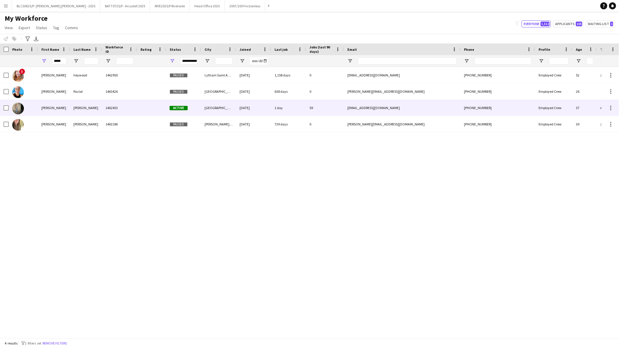
drag, startPoint x: 69, startPoint y: 106, endPoint x: 85, endPoint y: 108, distance: 15.9
click at [69, 107] on div "[PERSON_NAME]" at bounding box center [54, 108] width 32 height 16
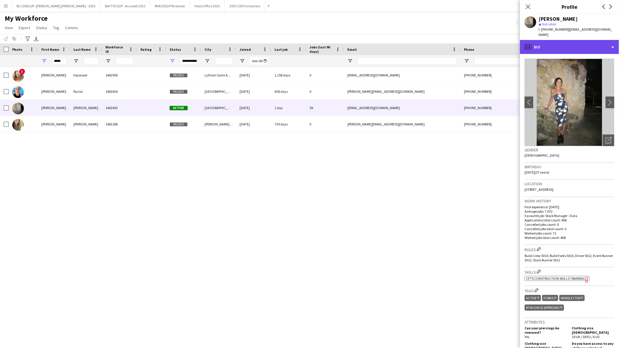
click at [557, 41] on div "profile Bio" at bounding box center [569, 47] width 99 height 14
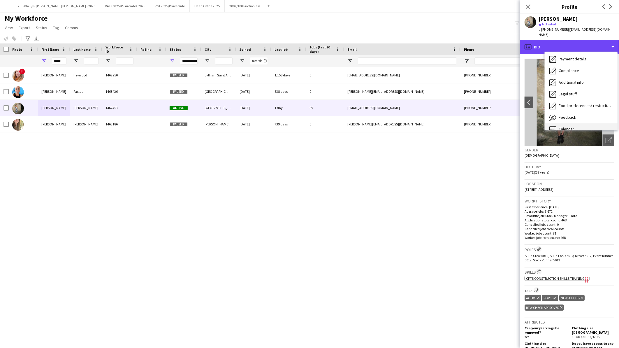
scroll to position [78, 0]
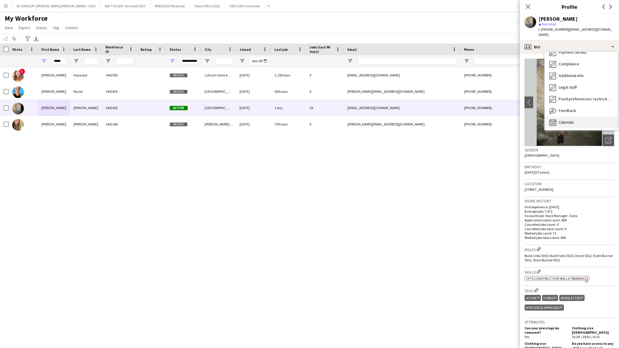
click at [588, 117] on div "Calendar Calendar" at bounding box center [581, 123] width 73 height 12
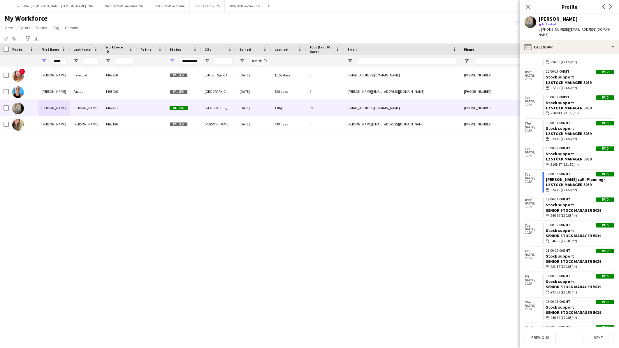
scroll to position [3901, 0]
